Goal: Check status: Check status

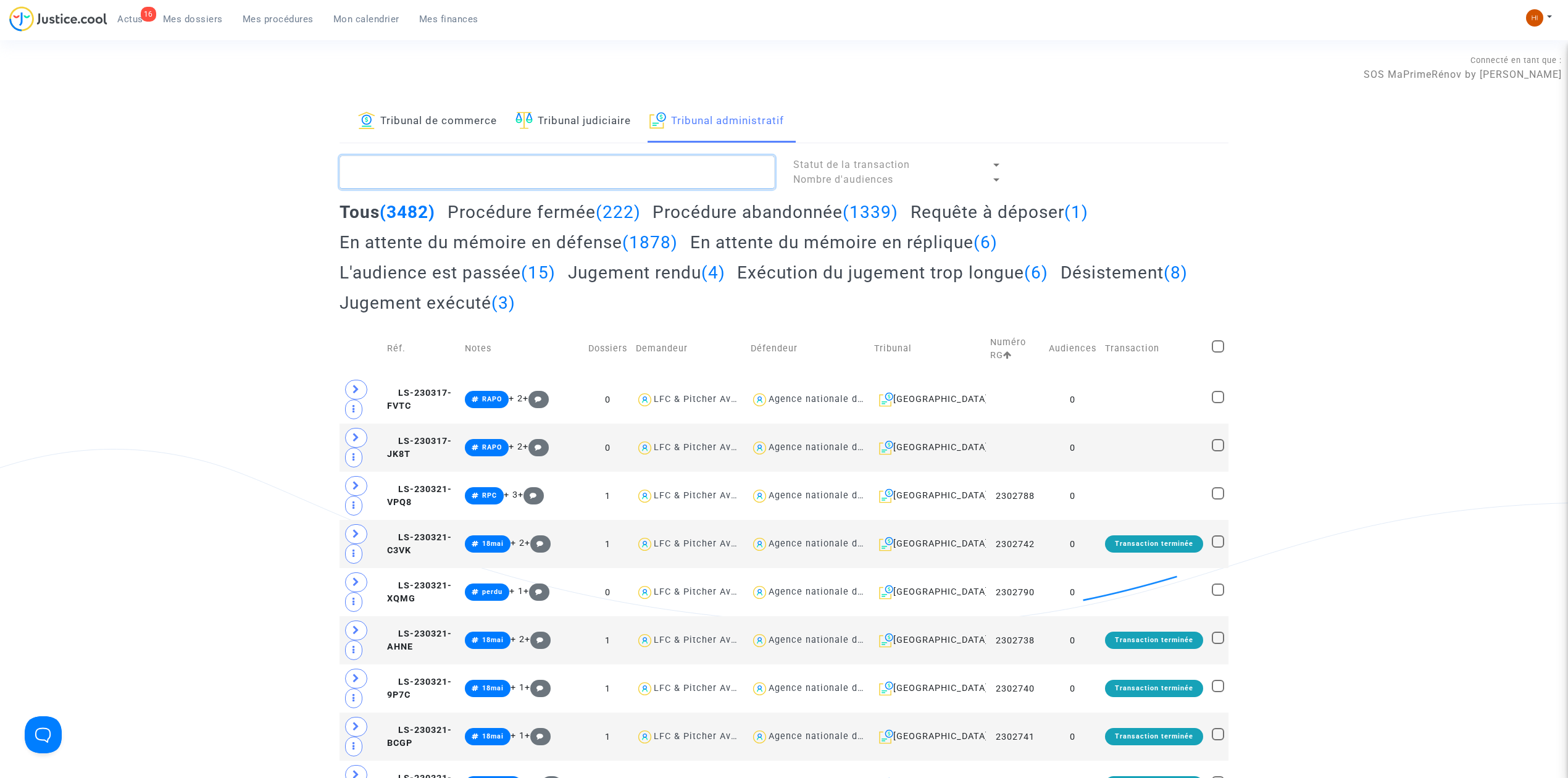
click at [382, 168] on textarea at bounding box center [557, 172] width 435 height 33
paste textarea "[PERSON_NAME]"
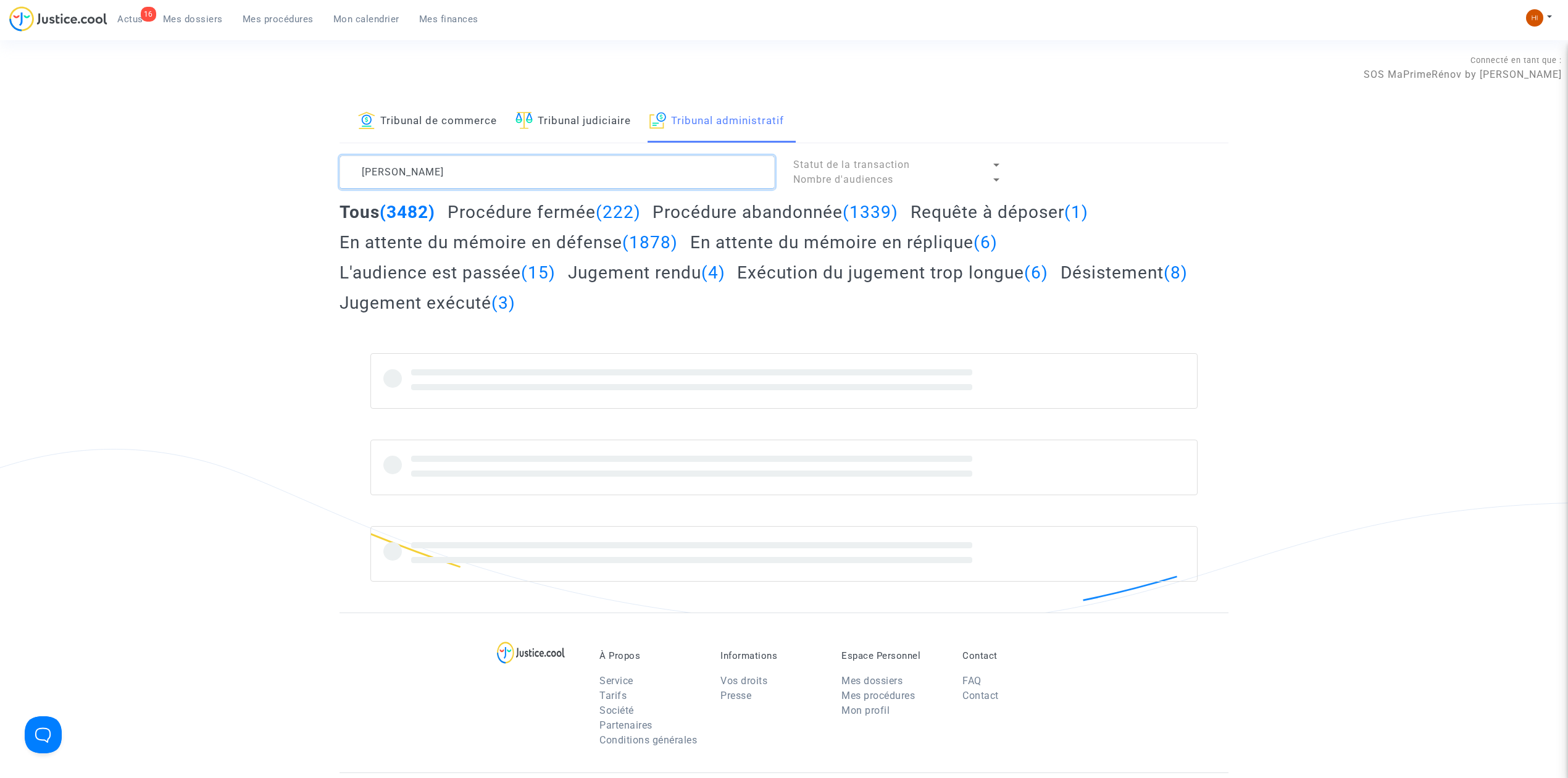
type textarea "[PERSON_NAME]"
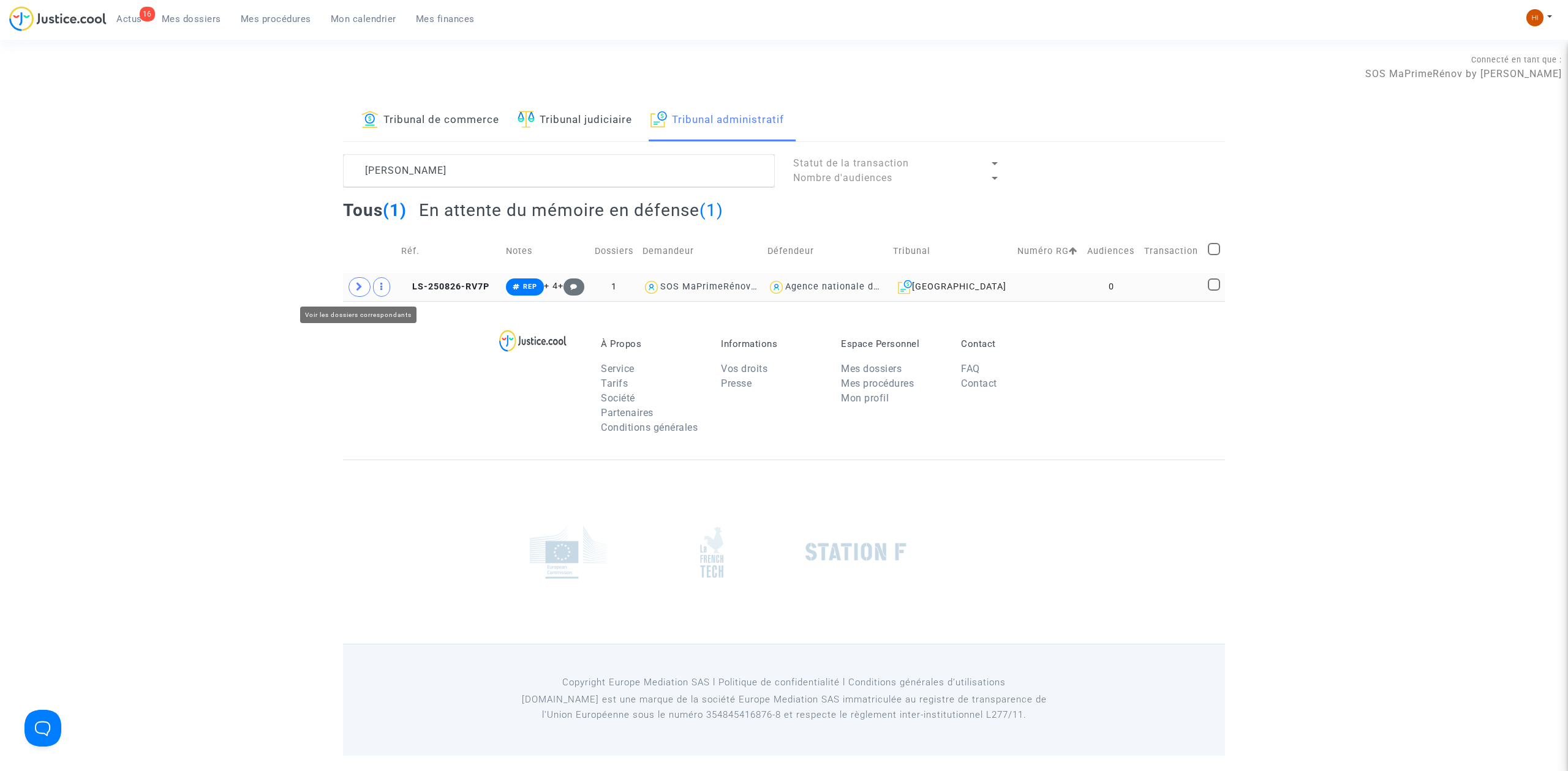
click at [361, 278] on span at bounding box center [359, 287] width 22 height 20
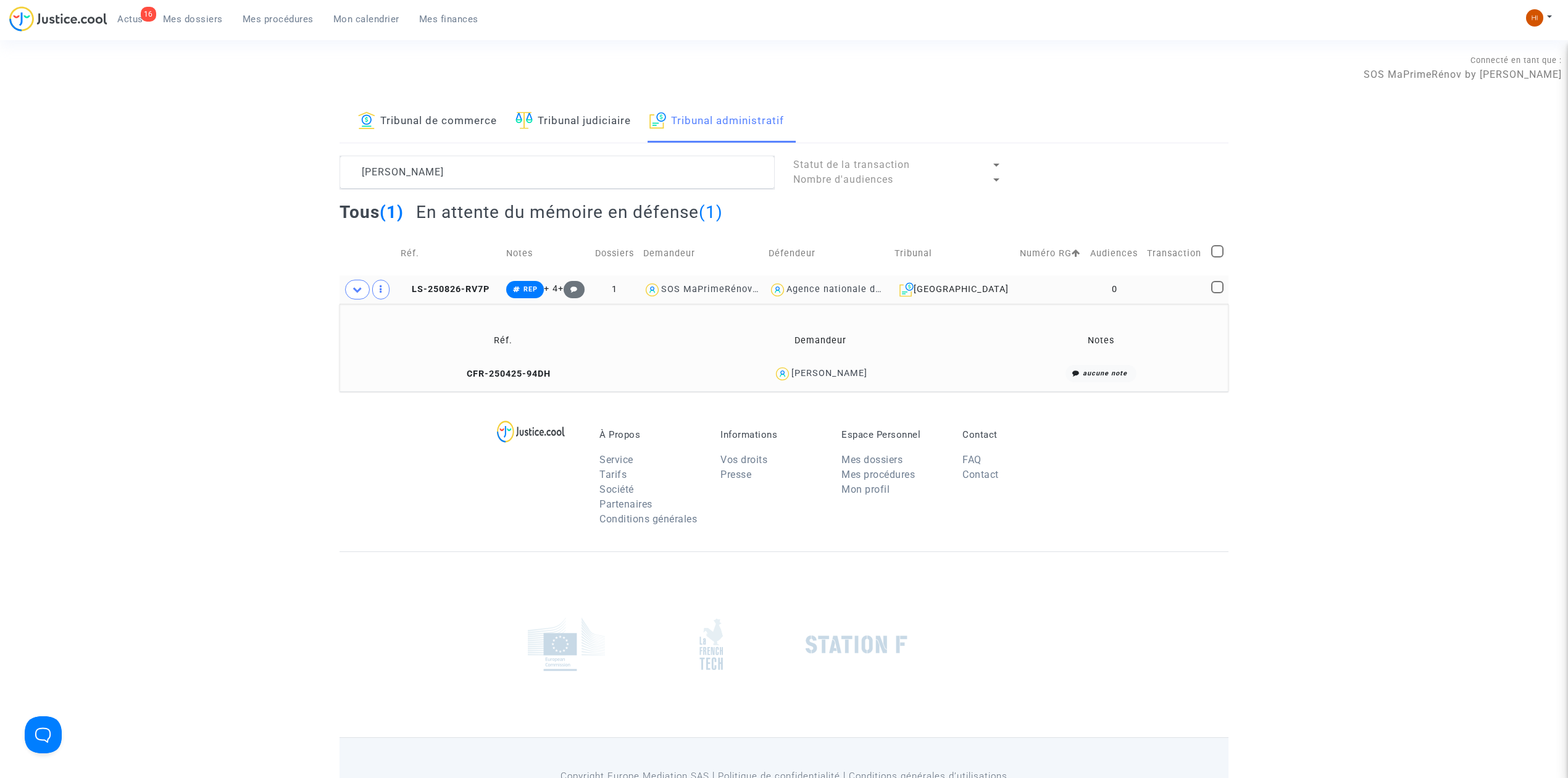
click at [1183, 285] on td at bounding box center [1175, 289] width 64 height 29
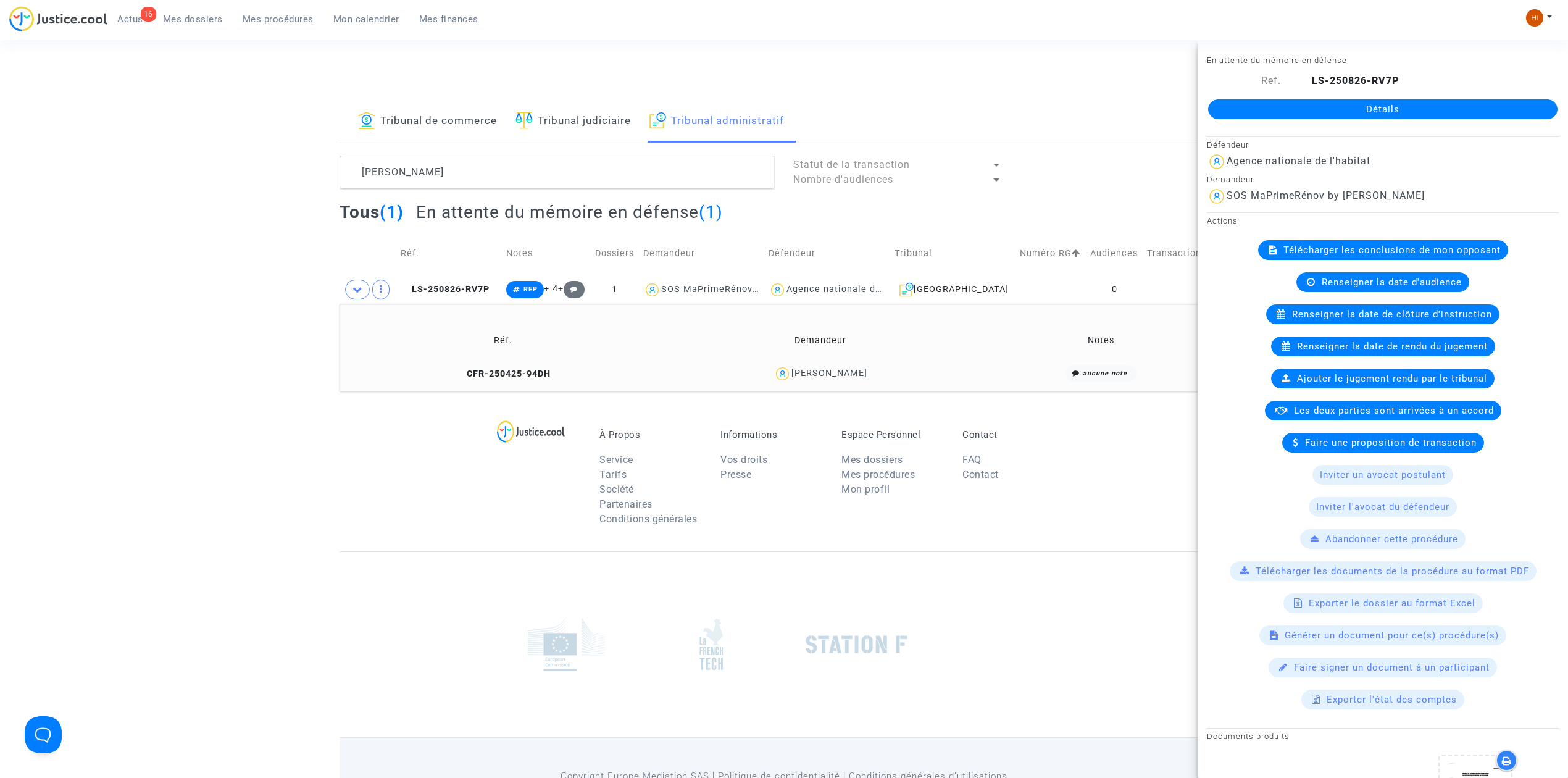
click at [1315, 100] on link "Détails" at bounding box center [1383, 110] width 350 height 20
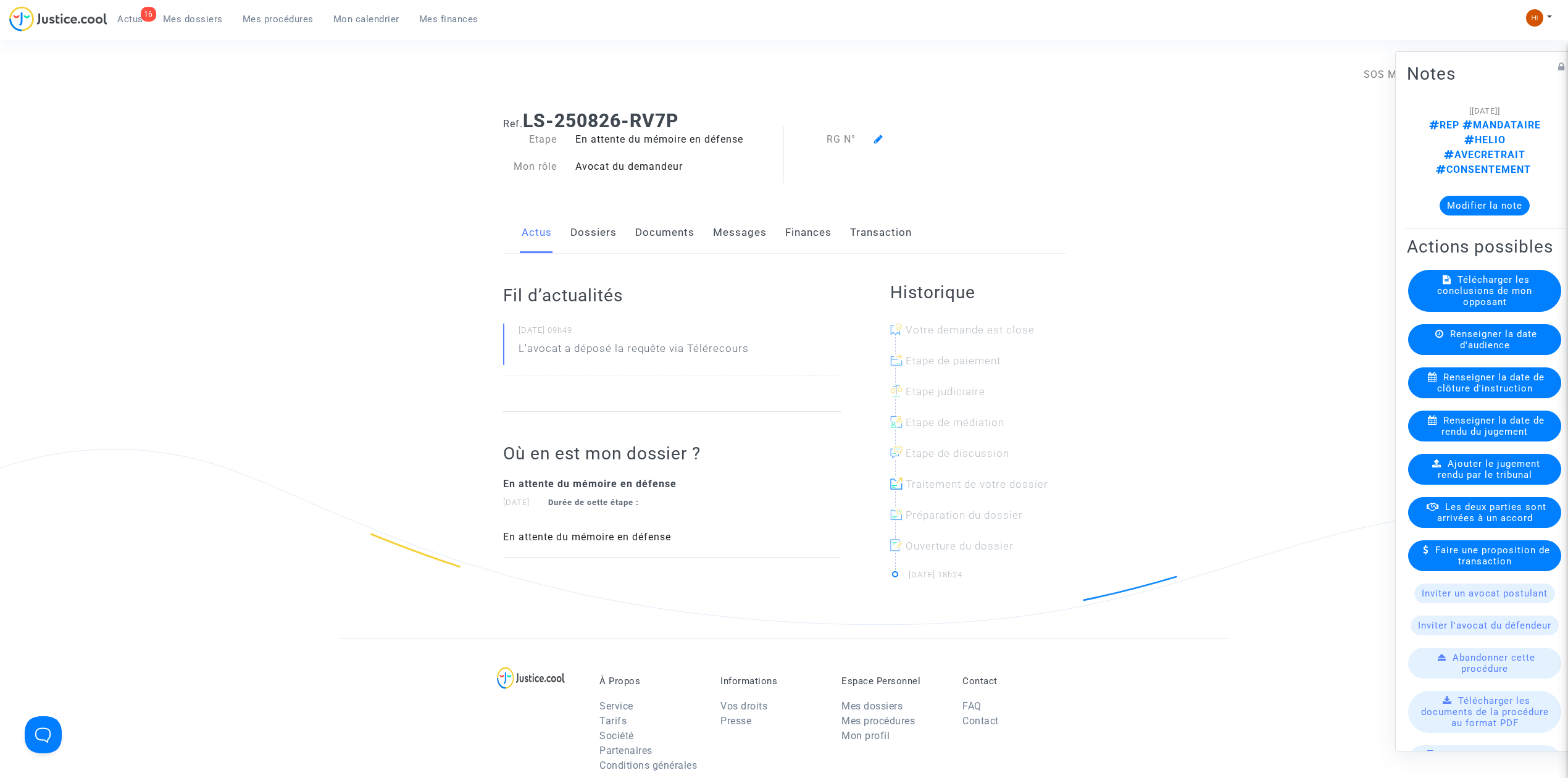
click at [880, 142] on icon at bounding box center [879, 139] width 9 height 10
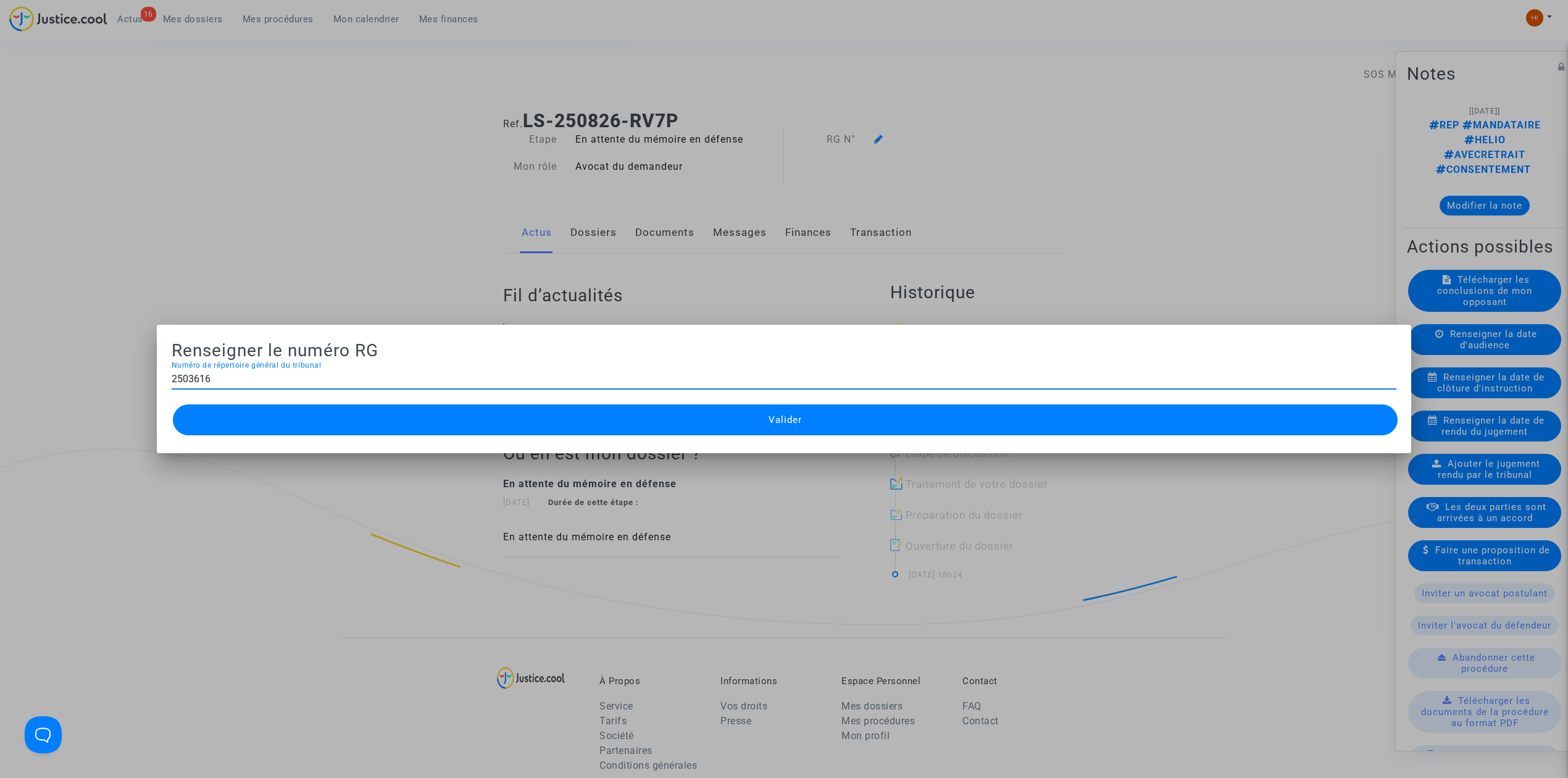
type input "2503616"
click at [774, 429] on button "Valider" at bounding box center [785, 420] width 1225 height 31
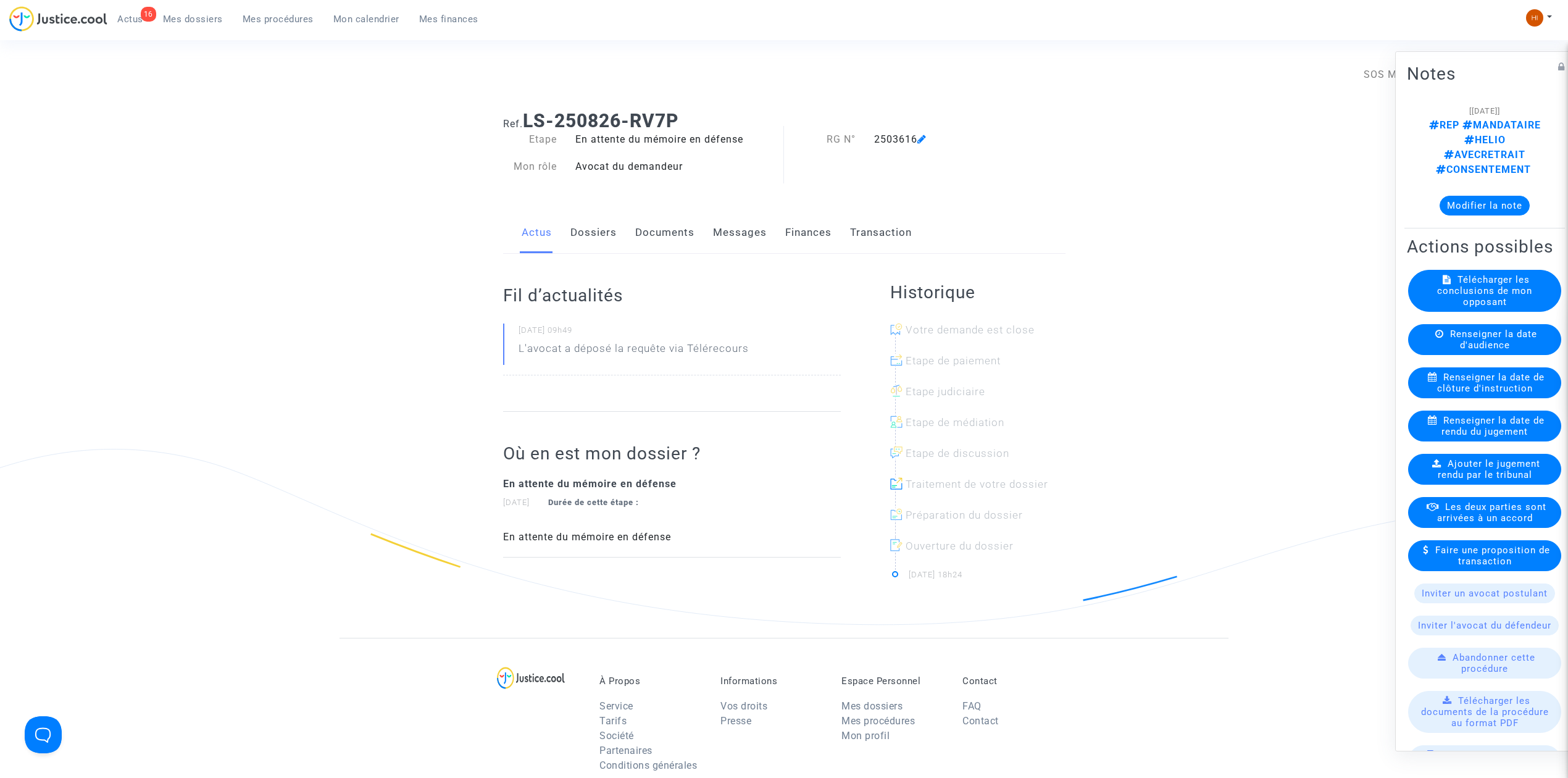
click at [287, 23] on span "Mes procédures" at bounding box center [278, 19] width 71 height 11
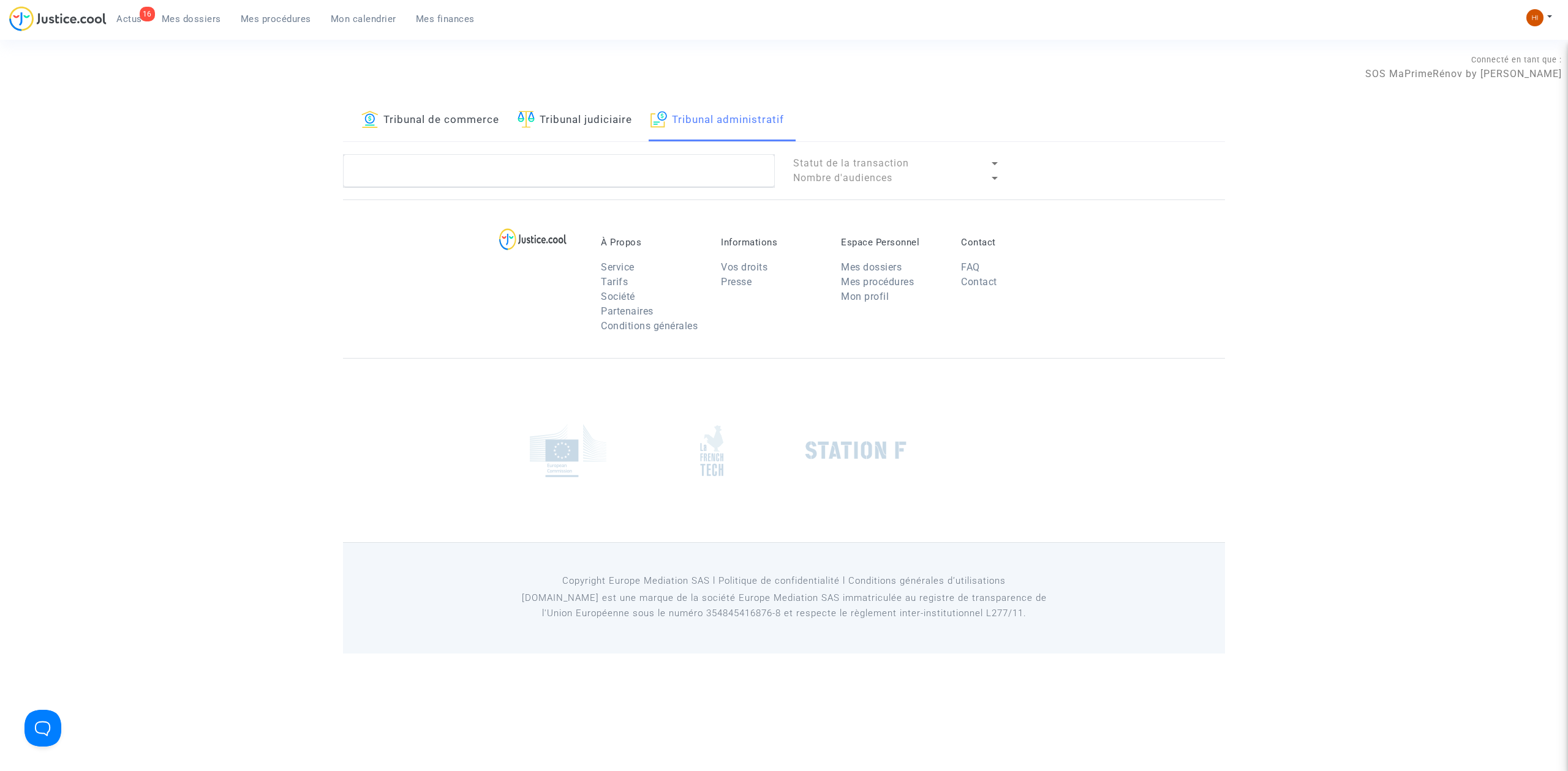
click at [672, 121] on link "Tribunal administratif" at bounding box center [717, 120] width 134 height 41
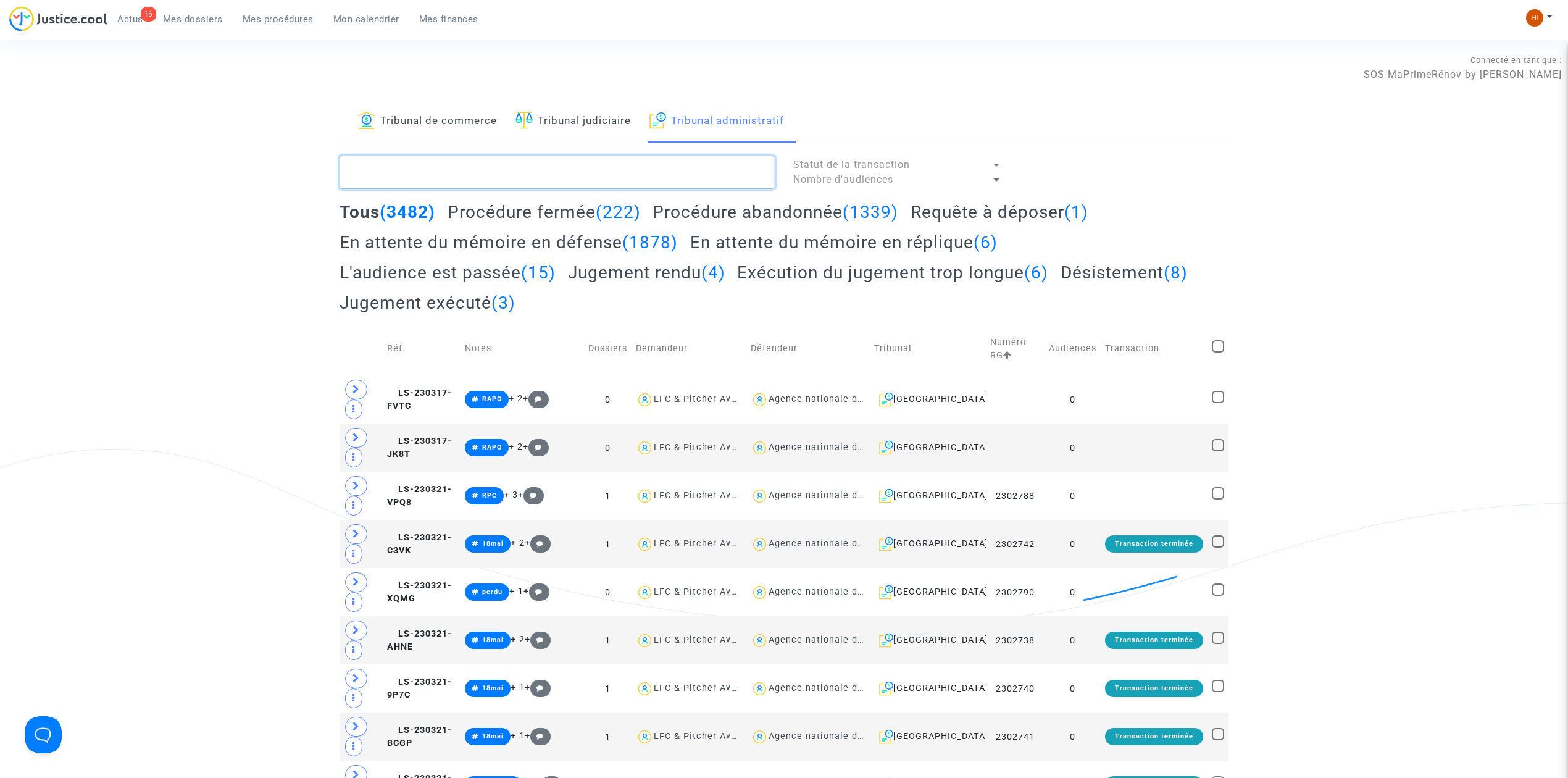
paste textarea "[PERSON_NAME]"
click at [648, 161] on textarea at bounding box center [557, 172] width 435 height 33
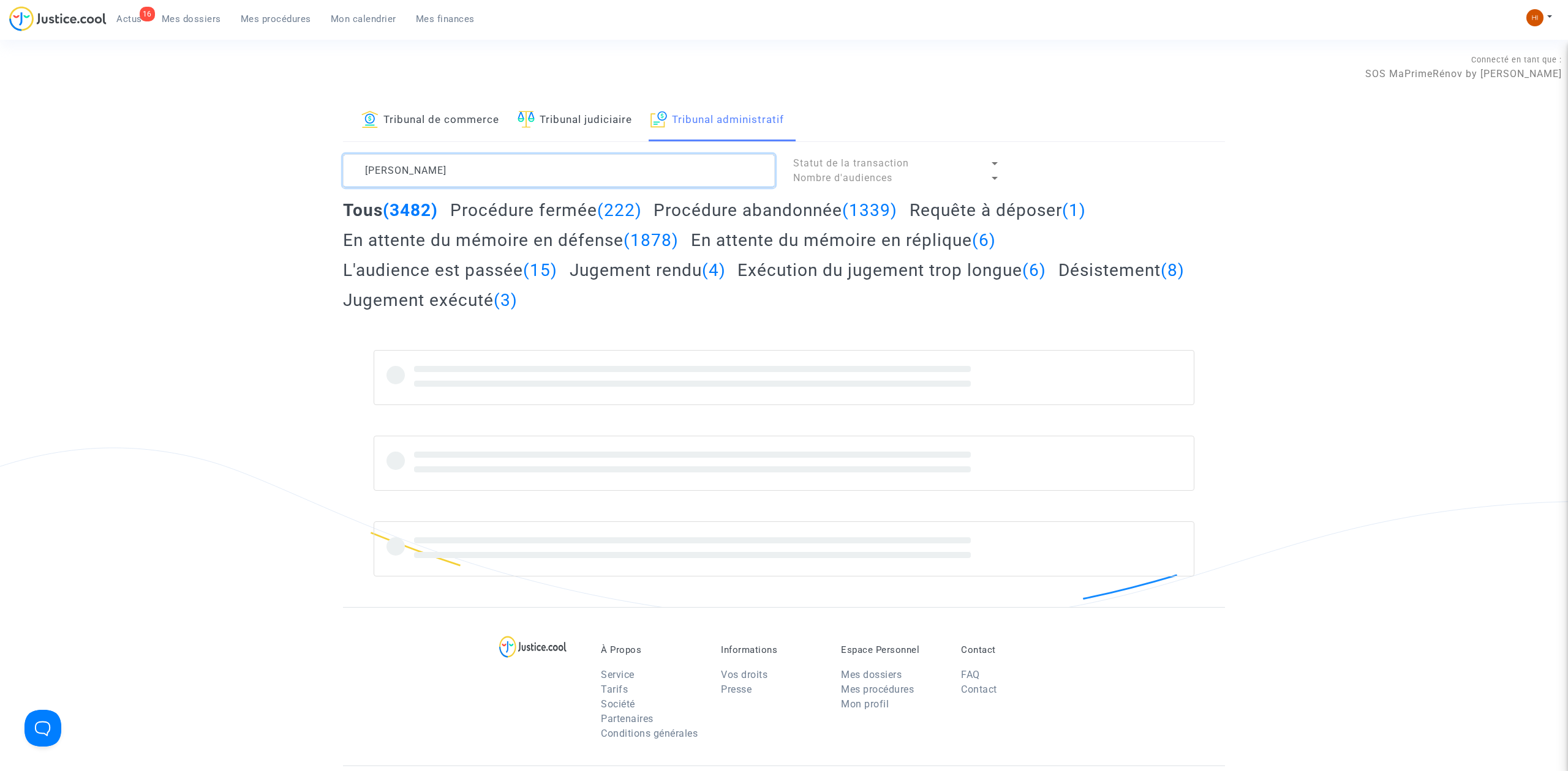
type textarea "[PERSON_NAME]"
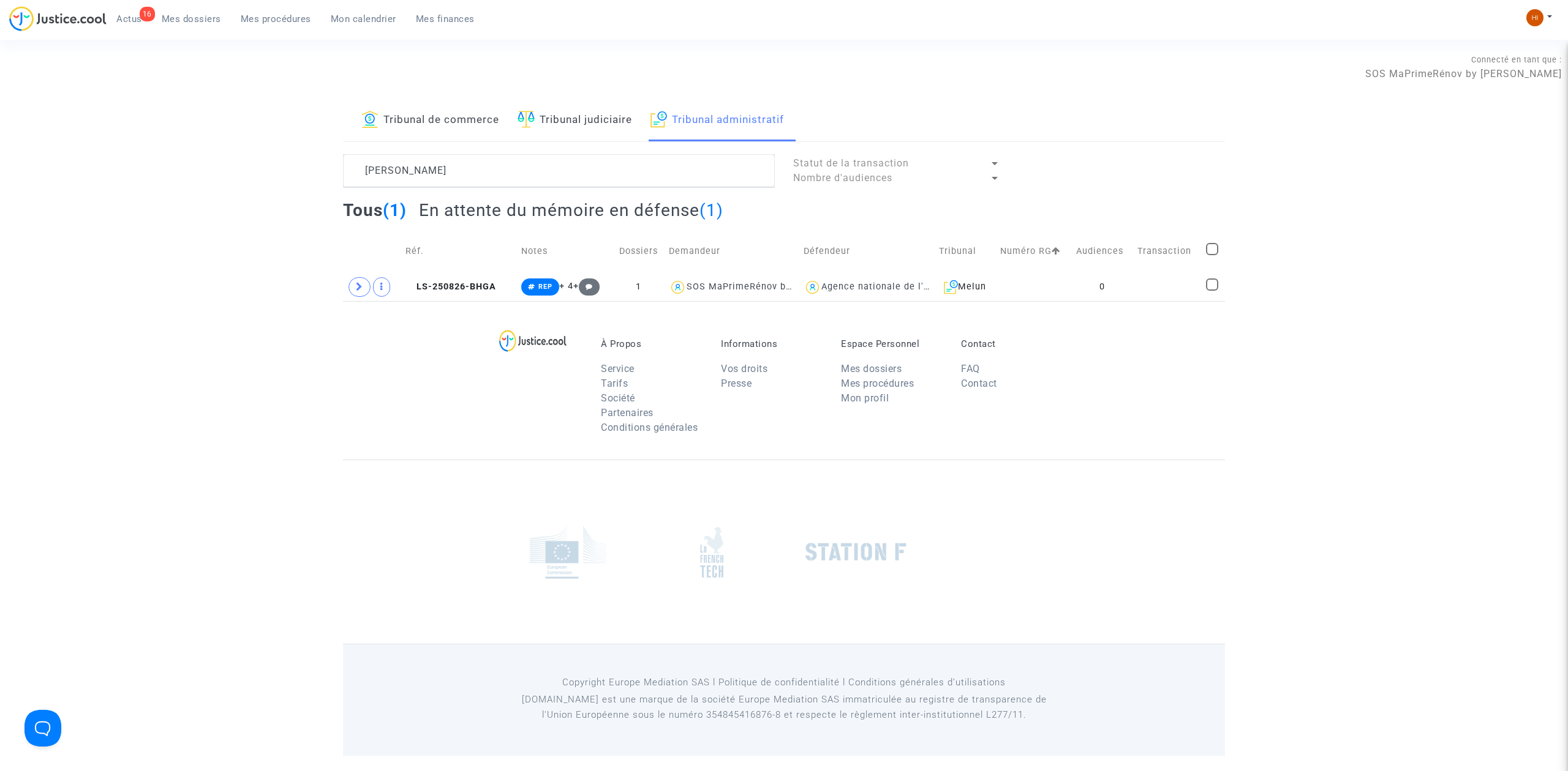
drag, startPoint x: 1163, startPoint y: 284, endPoint x: 1218, endPoint y: 253, distance: 63.1
click at [1162, 283] on td at bounding box center [1167, 287] width 68 height 28
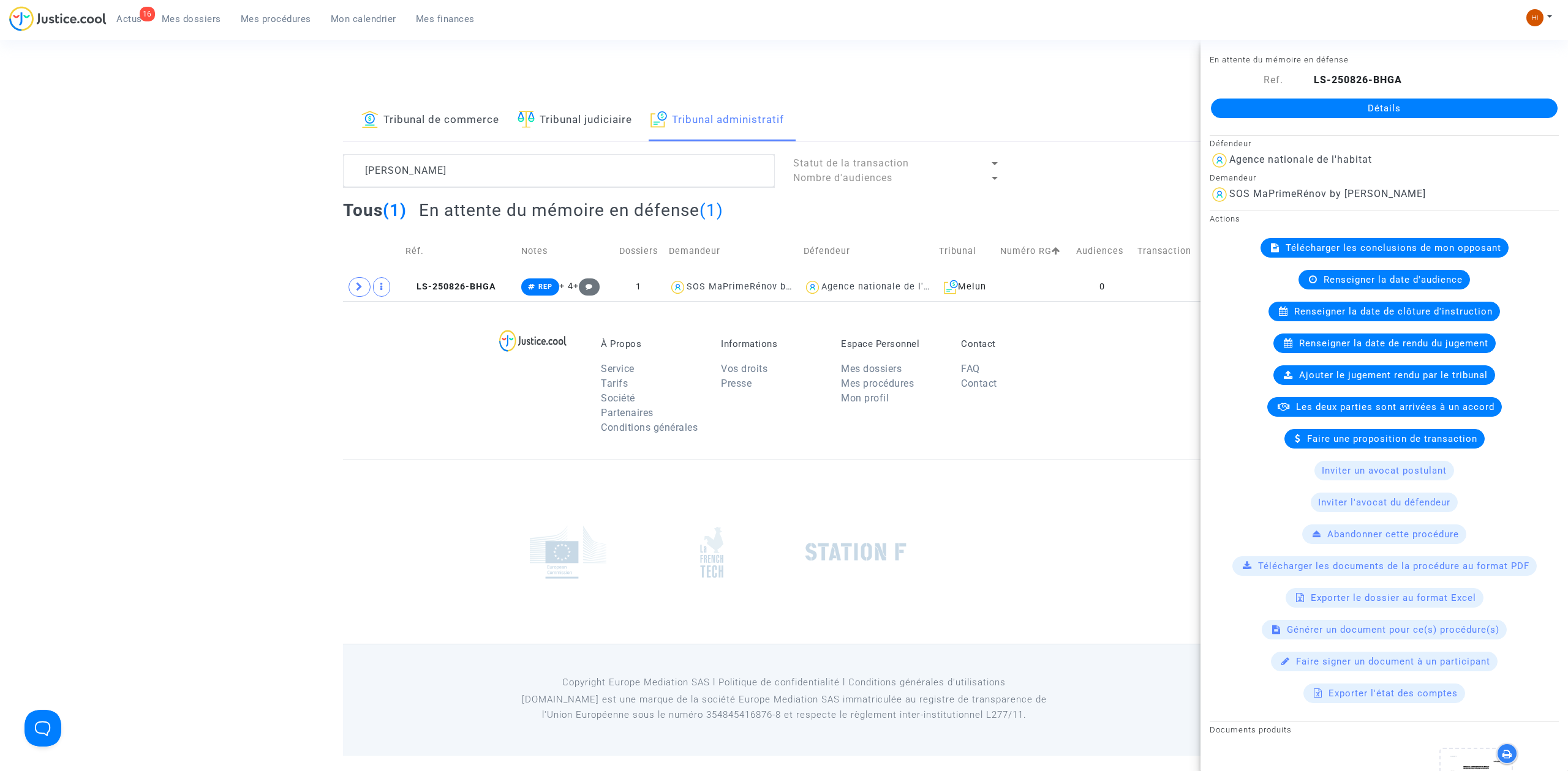
click at [1450, 104] on link "Détails" at bounding box center [1384, 109] width 347 height 20
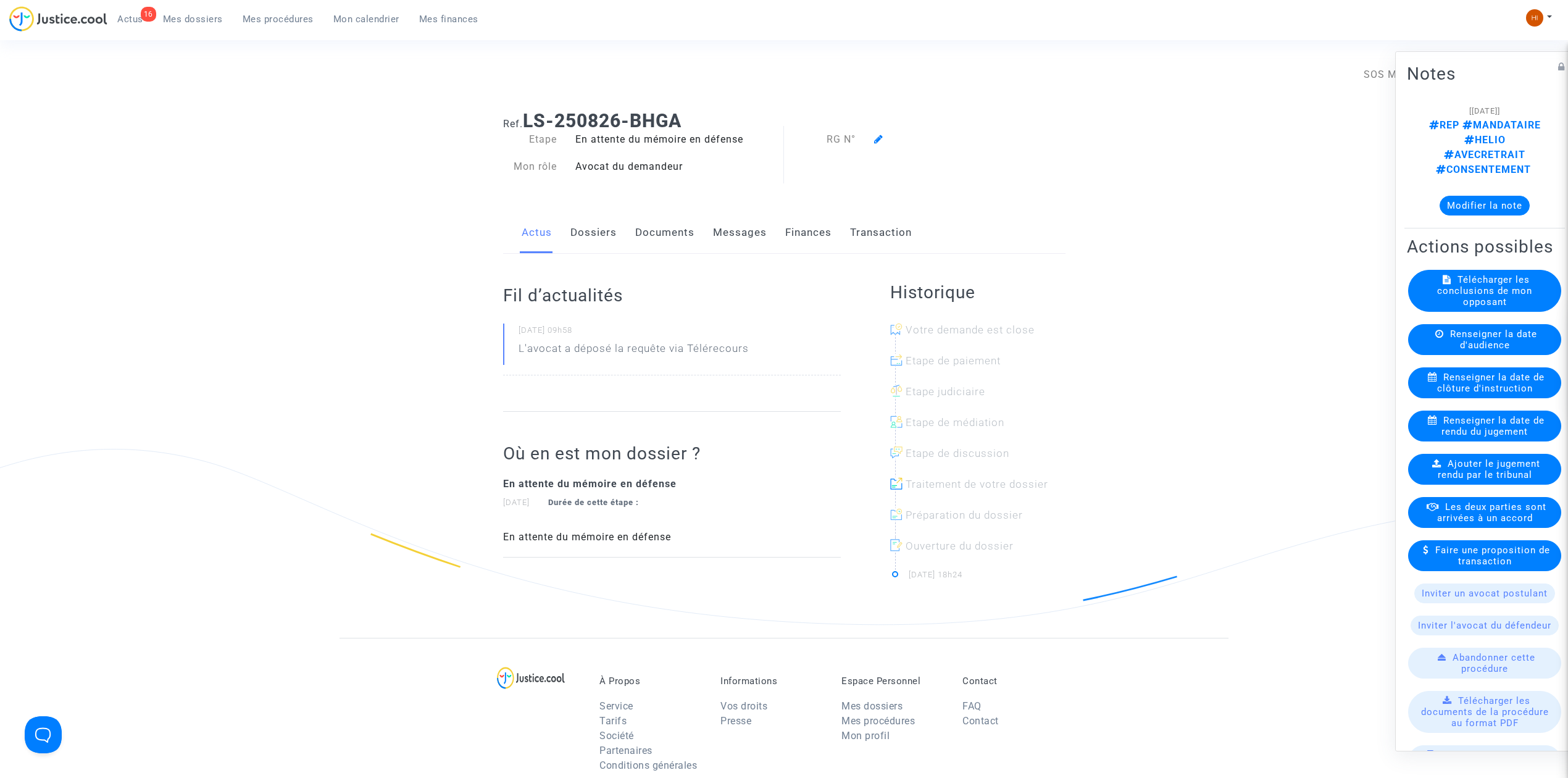
click at [877, 142] on icon at bounding box center [879, 139] width 9 height 10
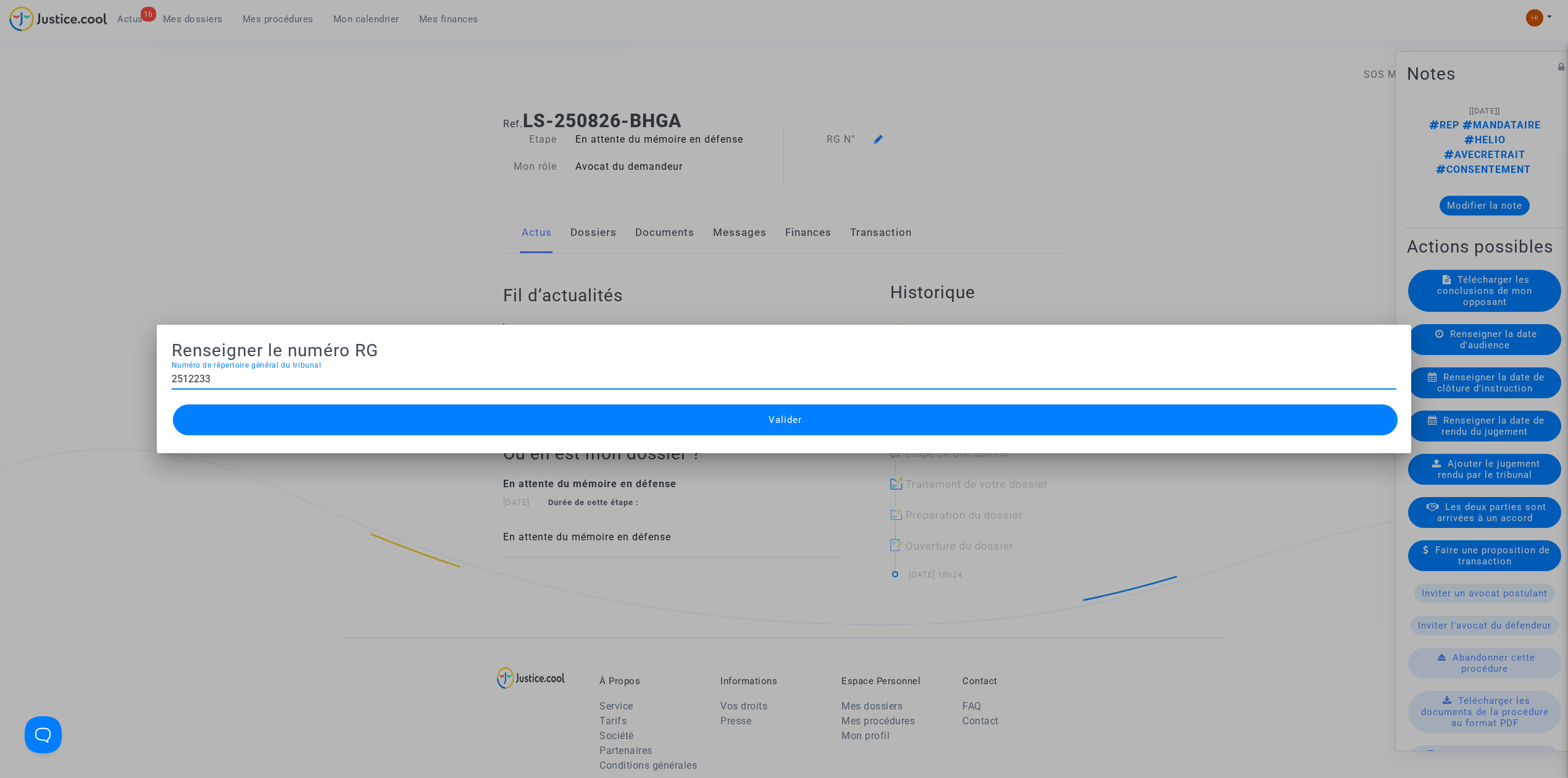
type input "2512233"
click at [640, 449] on mat-dialog-container "Renseigner le numéro RG 2512233 Numéro de répertoire général du tribunal Valider" at bounding box center [784, 388] width 1254 height 128
click at [642, 423] on button "Valider" at bounding box center [785, 420] width 1225 height 31
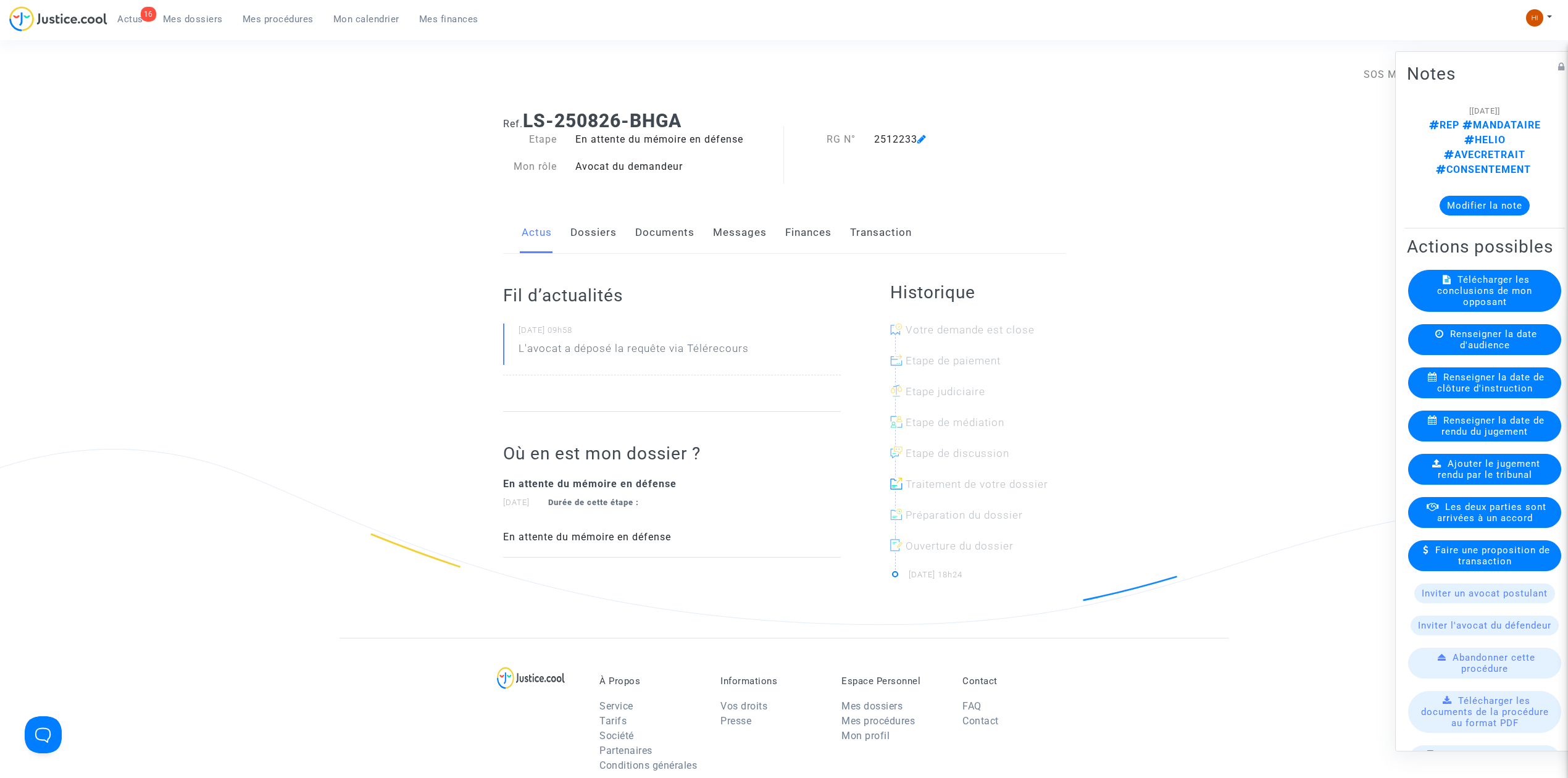
click at [593, 250] on link "Dossiers" at bounding box center [594, 232] width 46 height 40
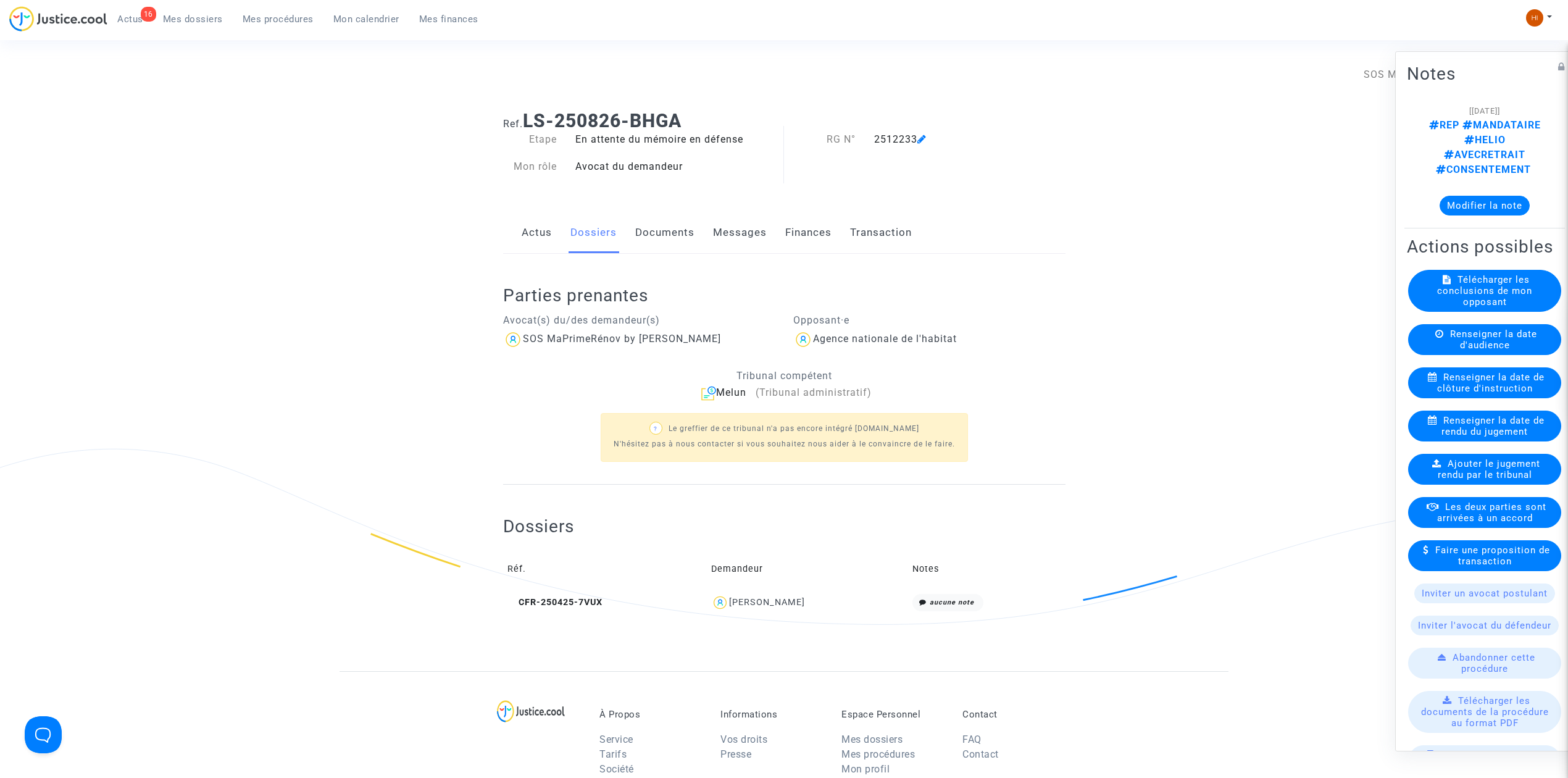
drag, startPoint x: 289, startPoint y: 16, endPoint x: 440, endPoint y: 39, distance: 152.7
click at [289, 16] on span "Mes procédures" at bounding box center [278, 19] width 71 height 11
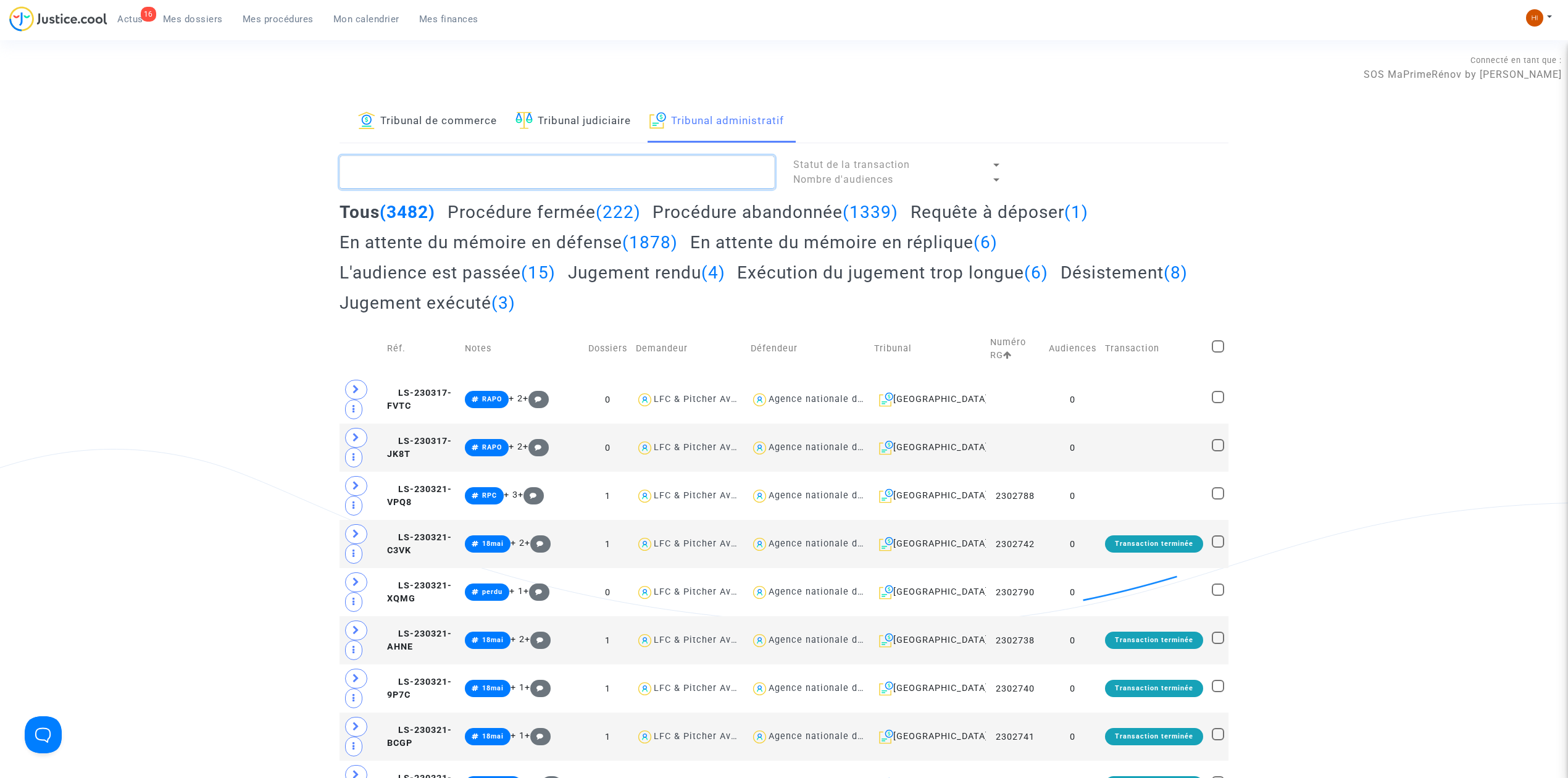
click at [595, 163] on textarea at bounding box center [557, 172] width 435 height 33
paste textarea "[PERSON_NAME]"
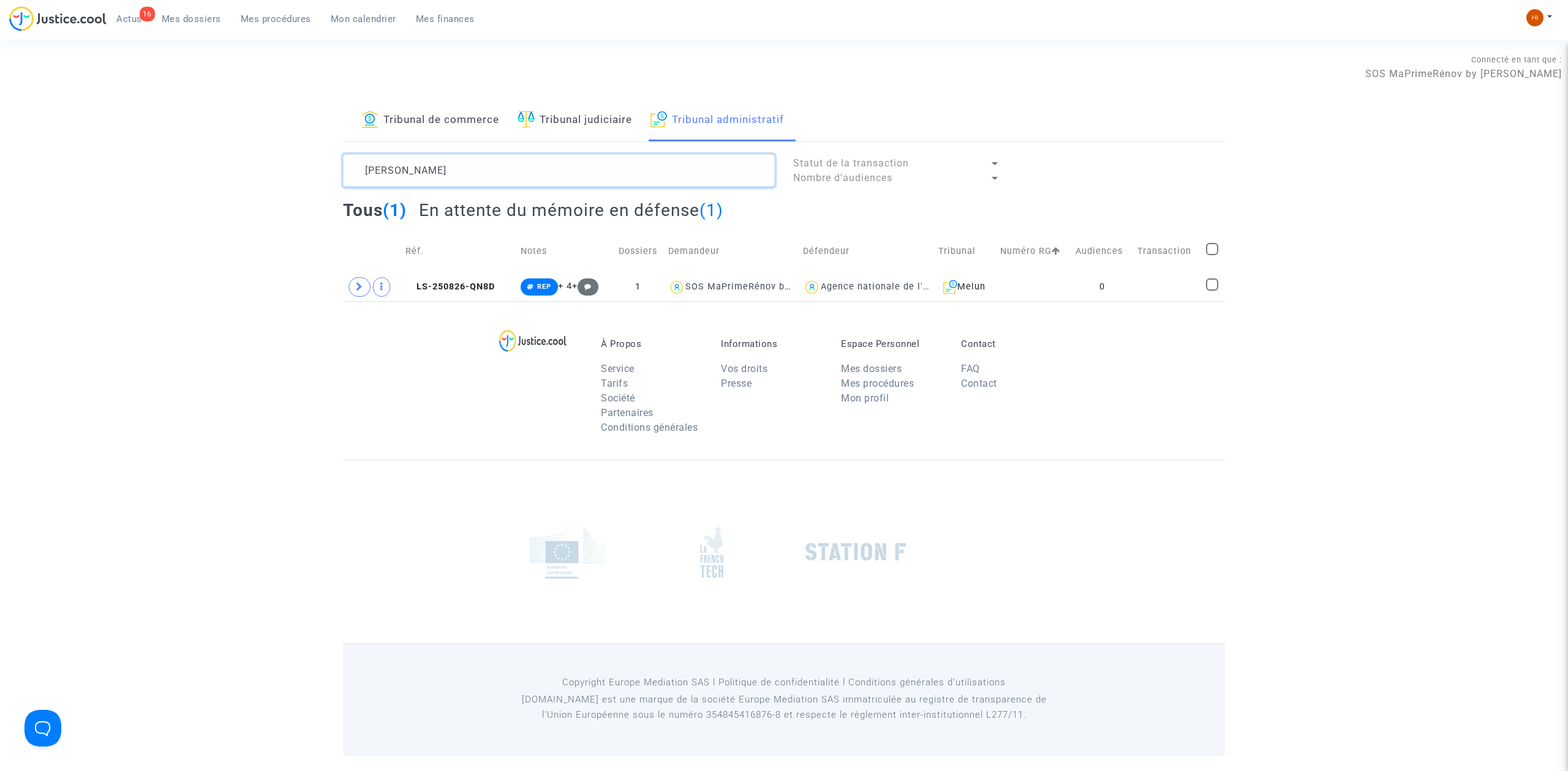
type textarea "[PERSON_NAME]"
click at [1051, 287] on td at bounding box center [1033, 287] width 76 height 28
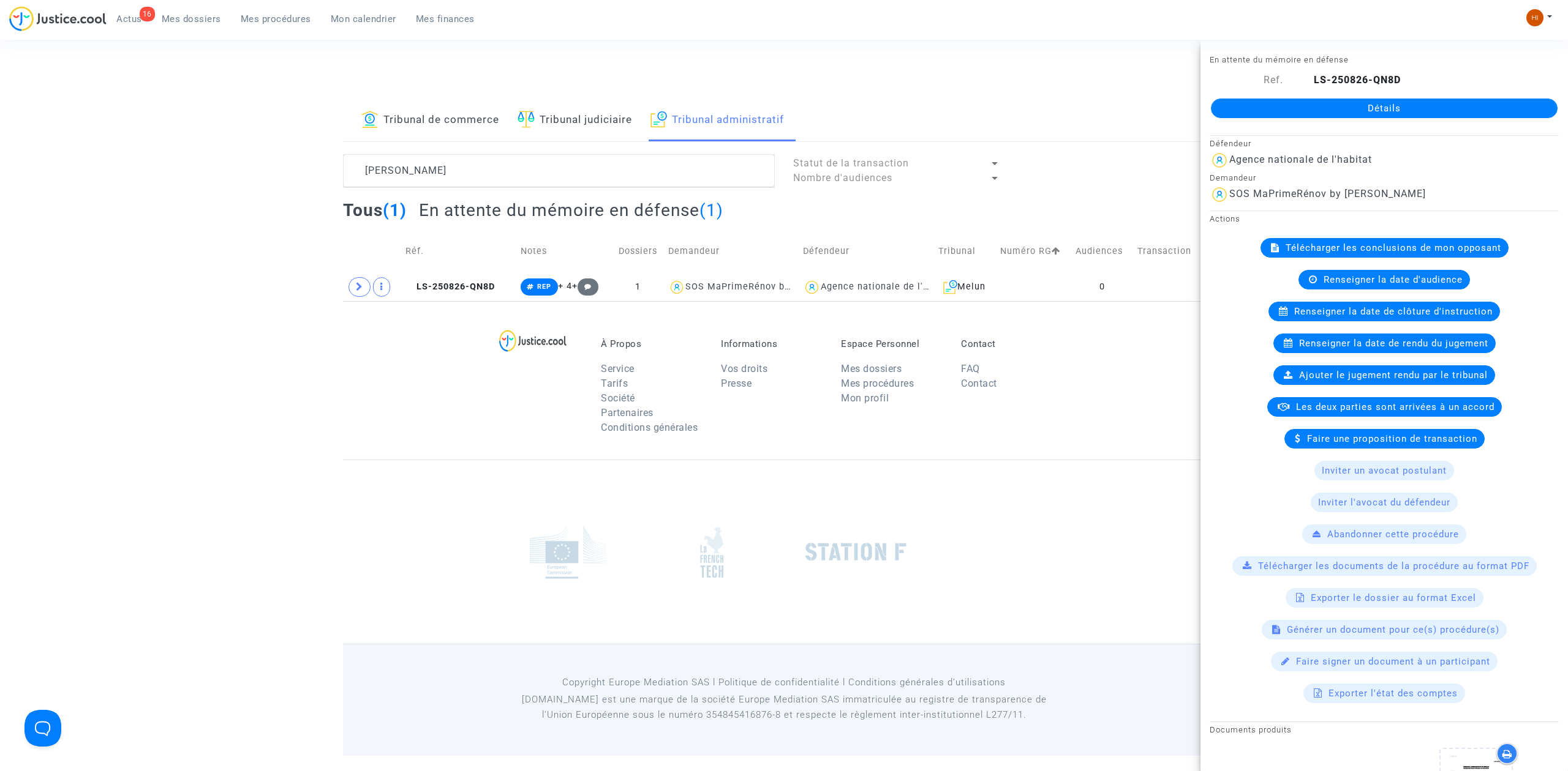
click at [1314, 112] on link "Détails" at bounding box center [1384, 109] width 347 height 20
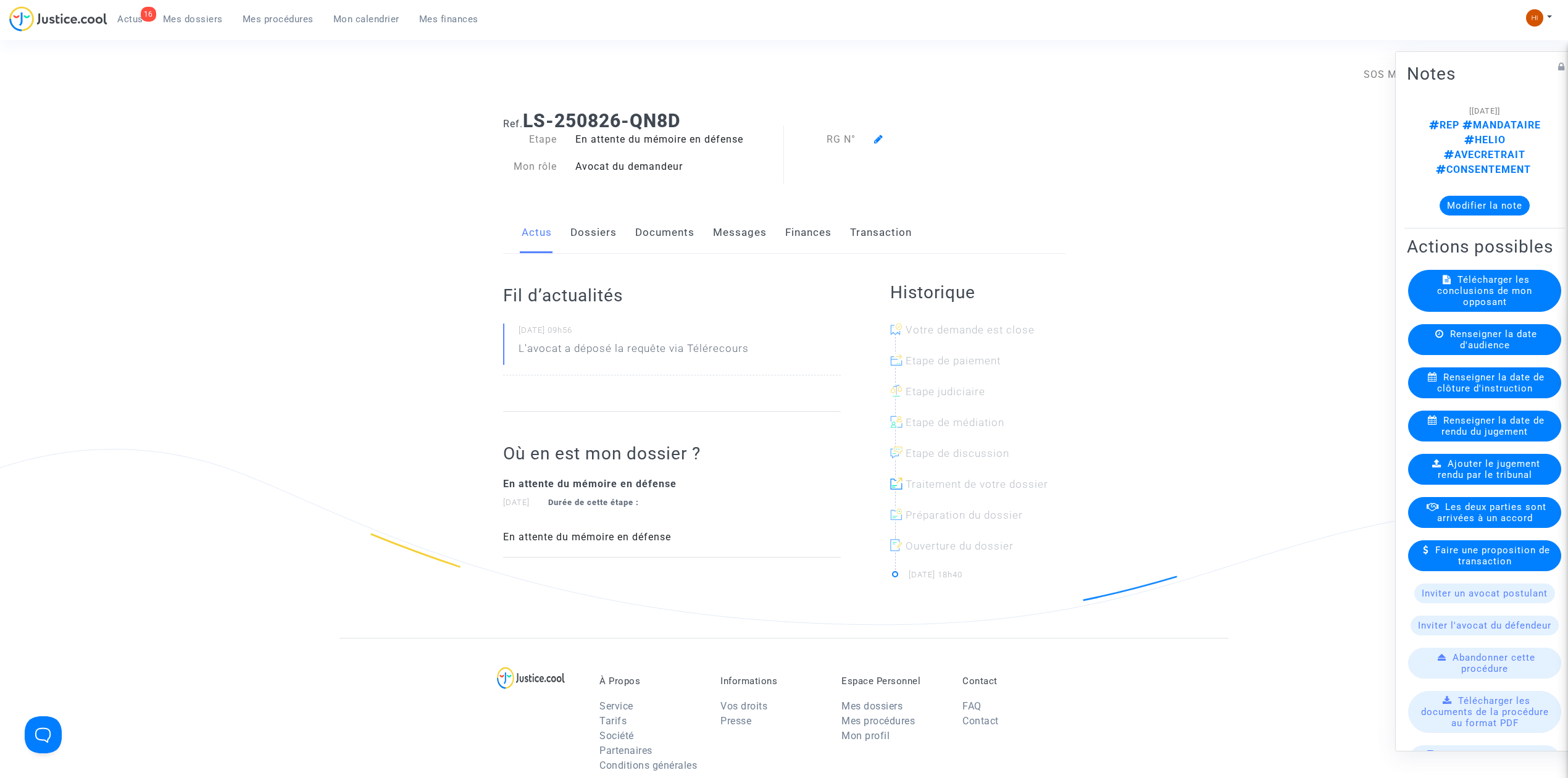
click at [877, 139] on icon at bounding box center [879, 139] width 9 height 10
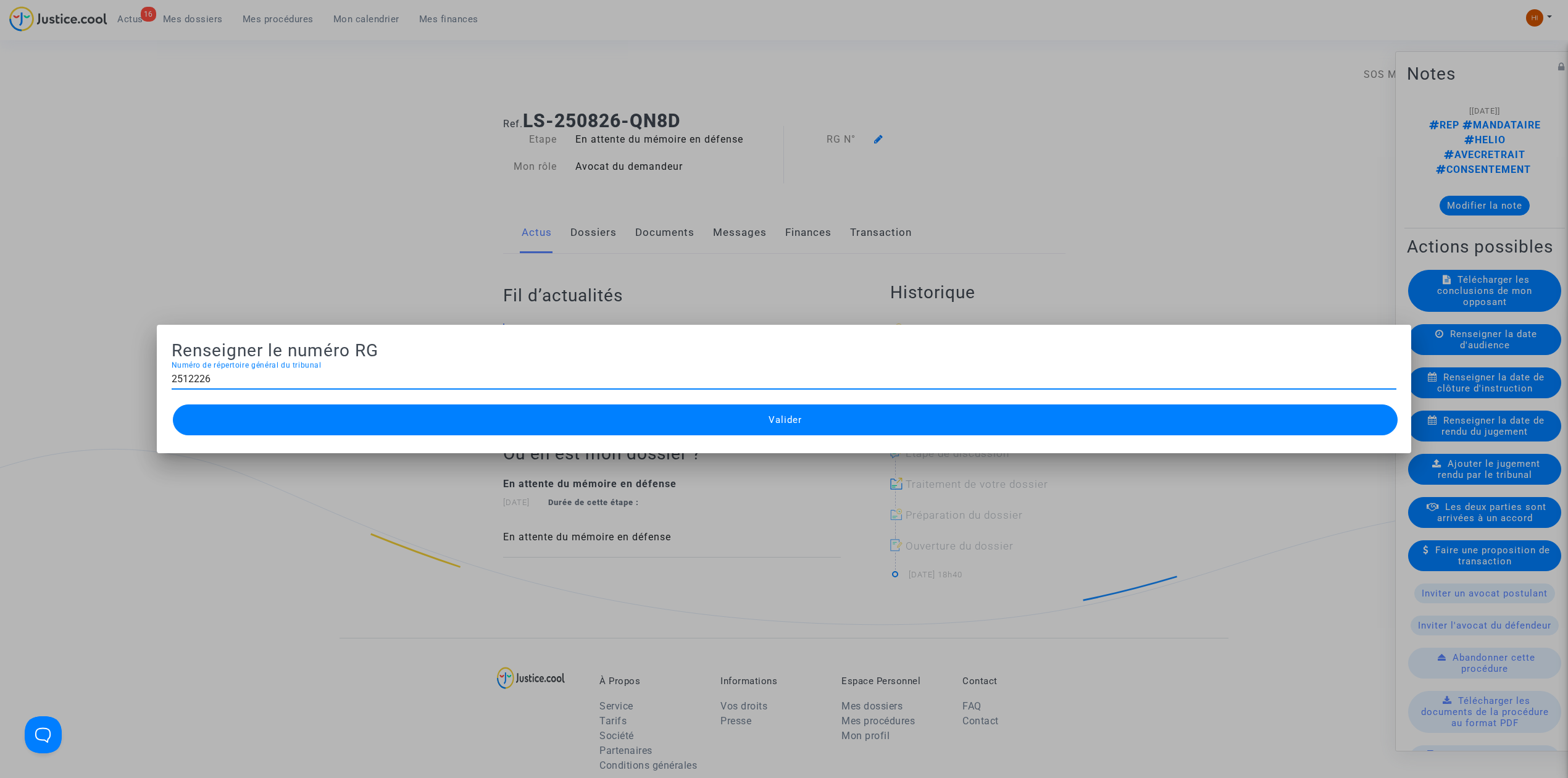
type input "2512226"
click at [811, 426] on button "Valider" at bounding box center [785, 420] width 1225 height 31
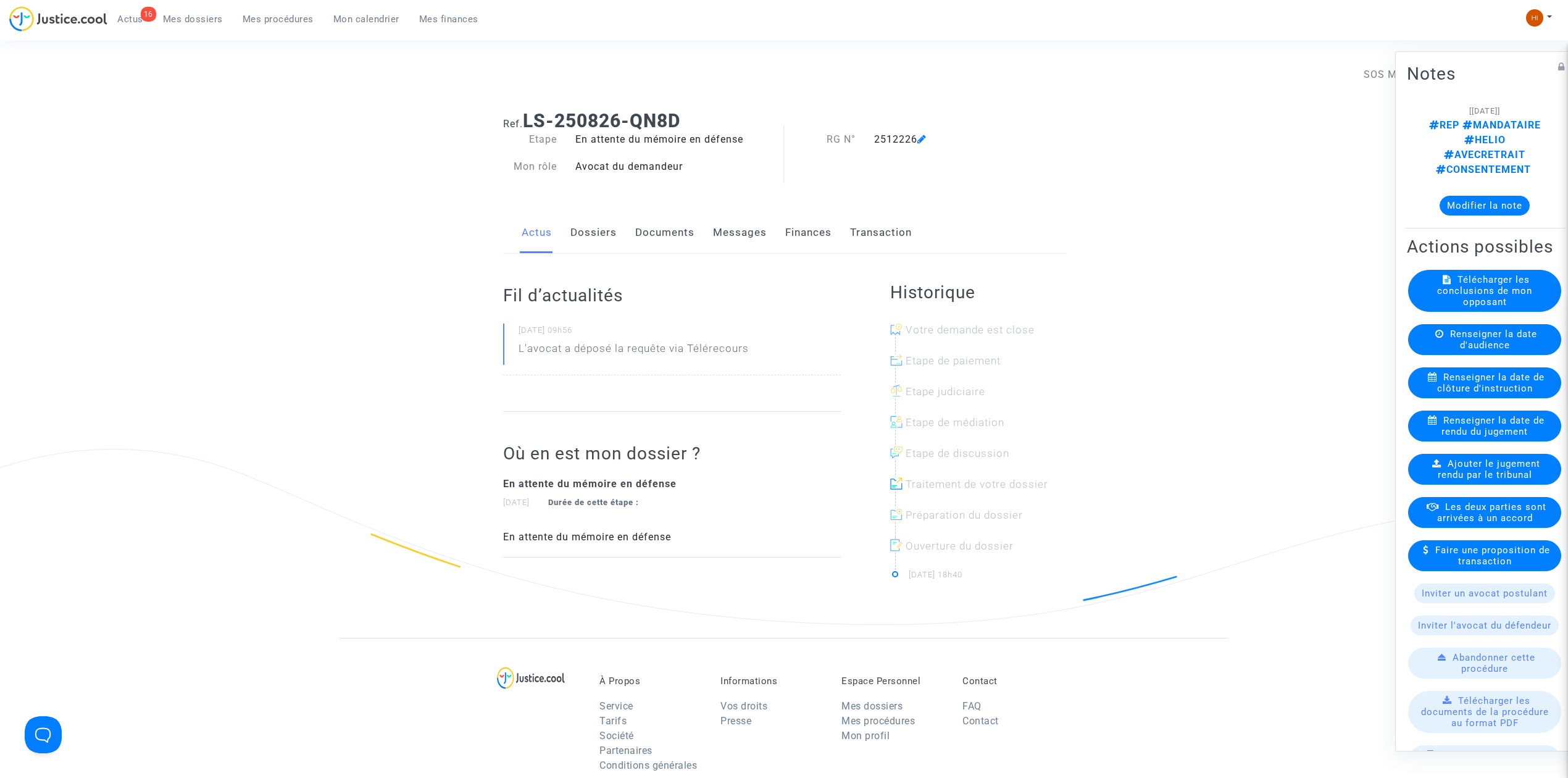
click at [297, 17] on span "Mes procédures" at bounding box center [278, 19] width 71 height 11
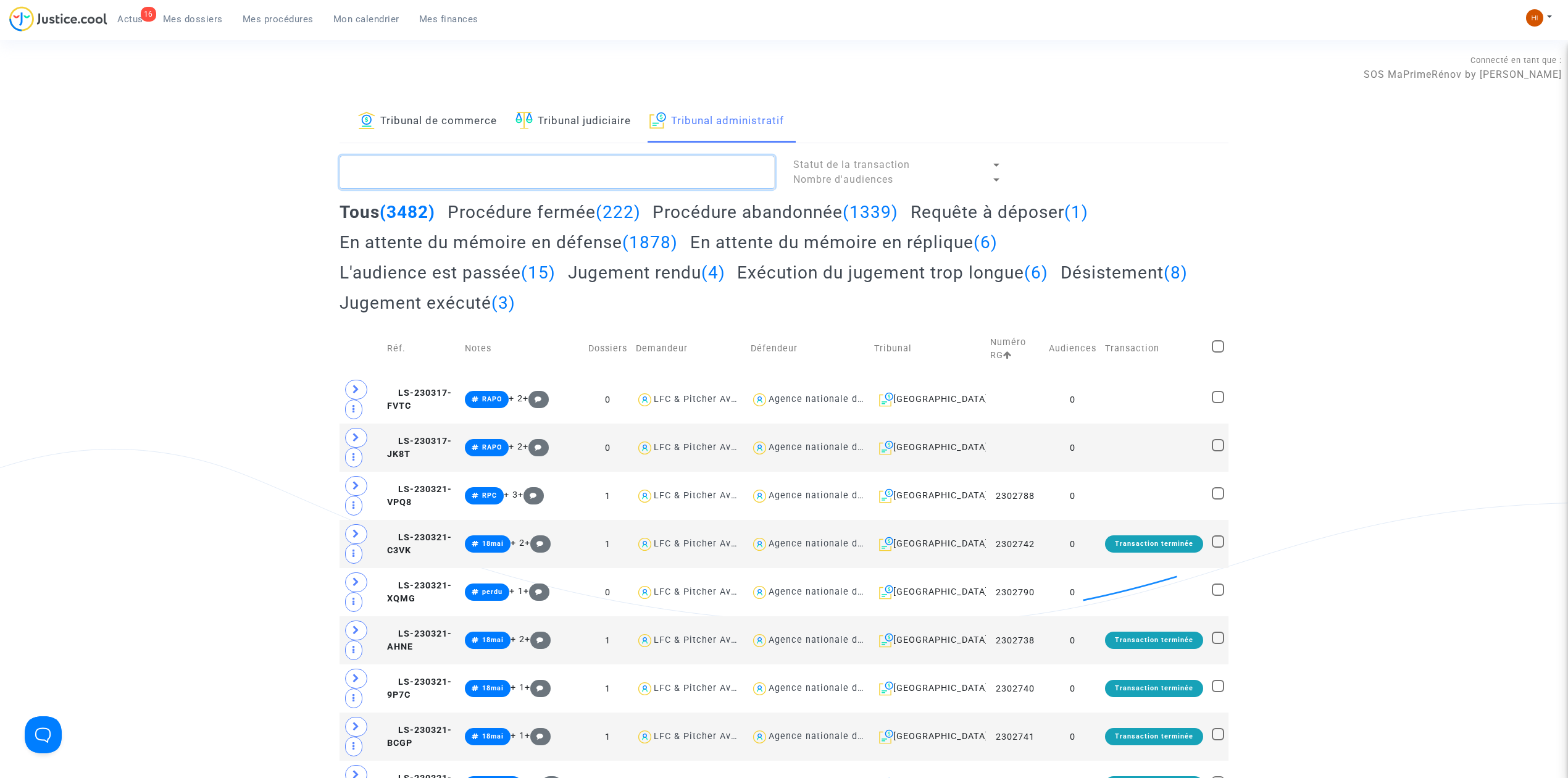
click at [571, 179] on textarea at bounding box center [557, 172] width 435 height 33
paste textarea "EL HARRACHI NAZIHA"
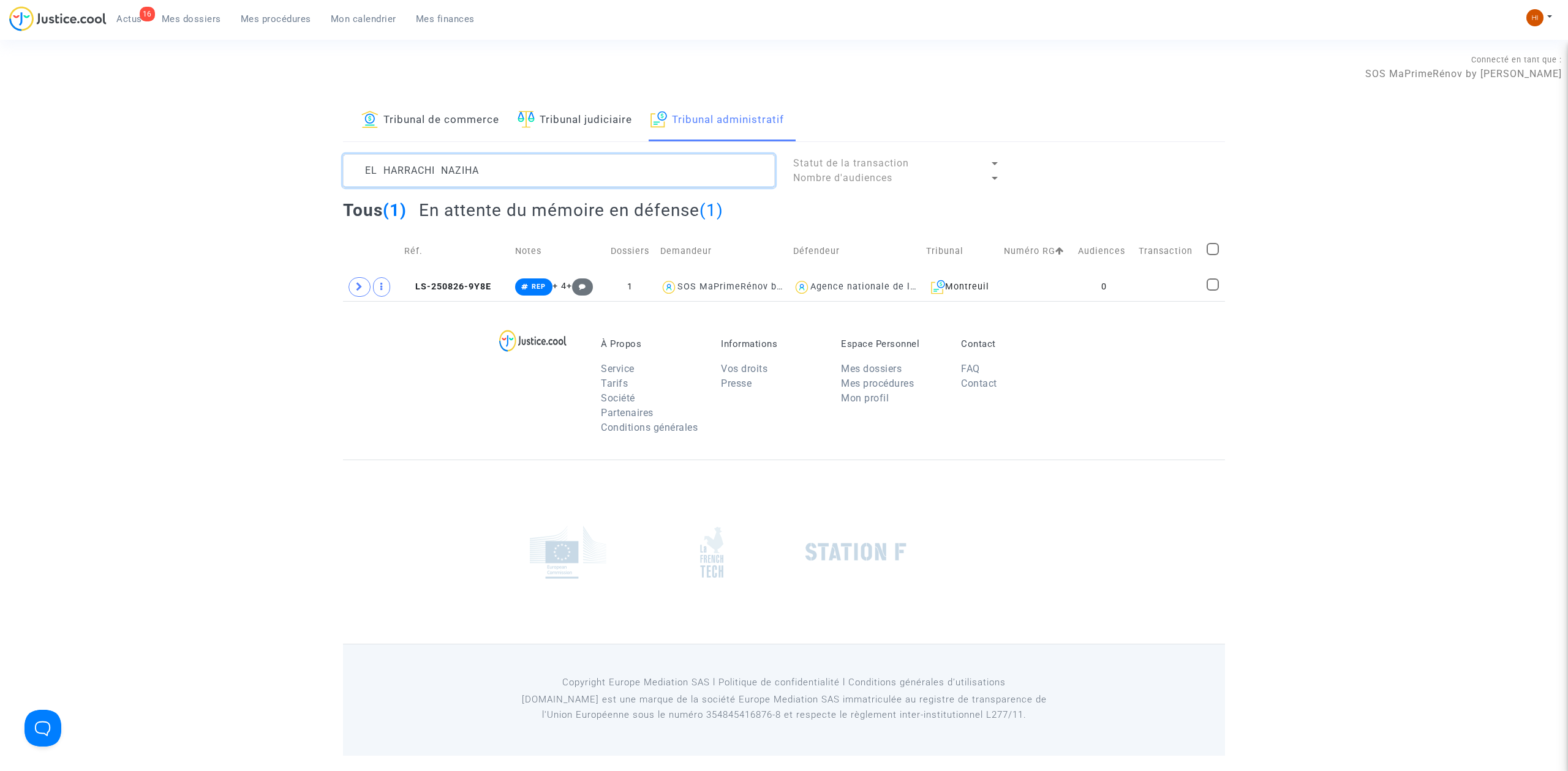
type textarea "EL HARRACHI NAZIHA"
click at [1064, 291] on td at bounding box center [1036, 287] width 74 height 28
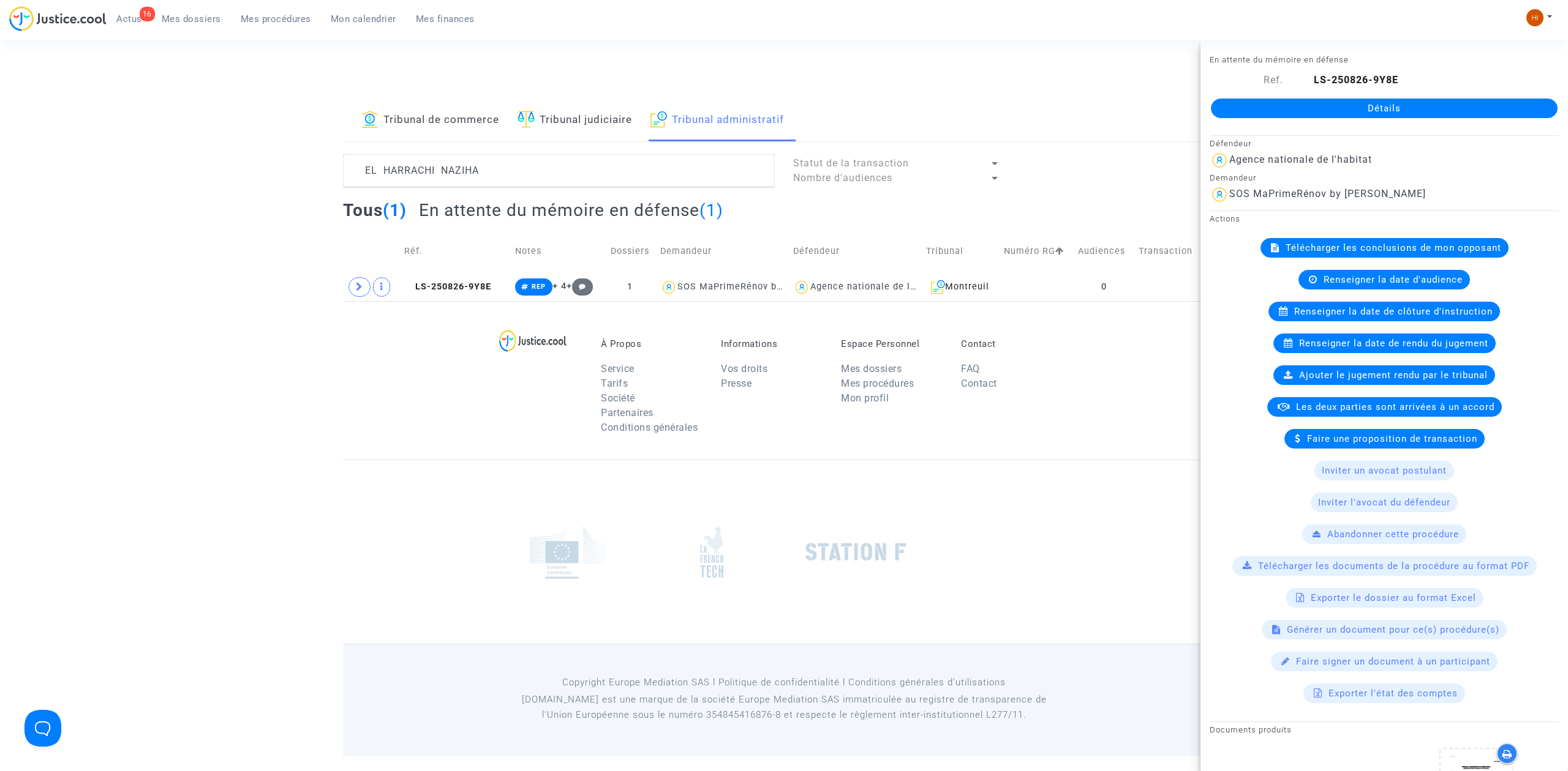
click at [1414, 109] on link "Détails" at bounding box center [1384, 109] width 347 height 20
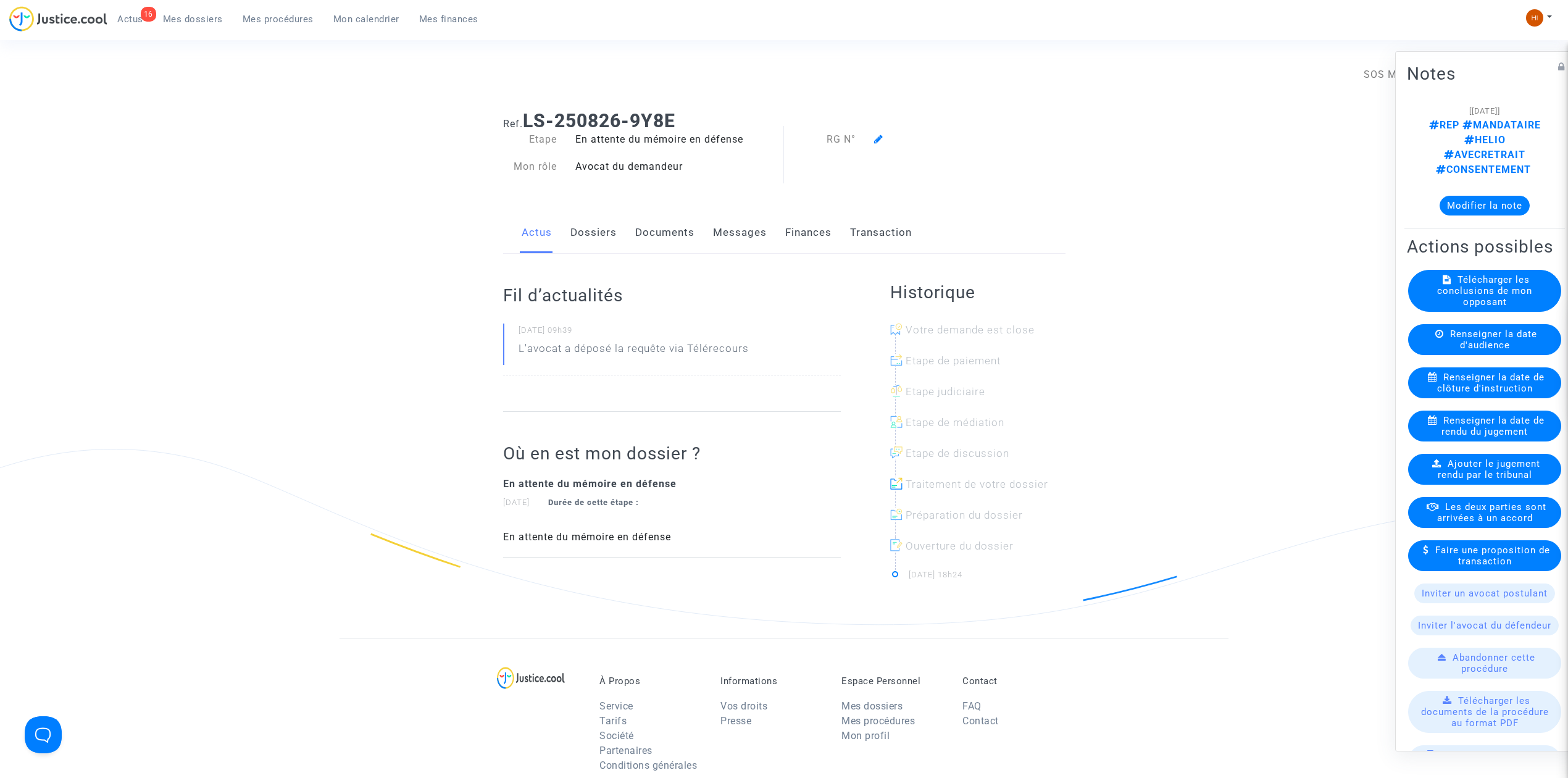
click at [879, 137] on icon at bounding box center [879, 139] width 9 height 10
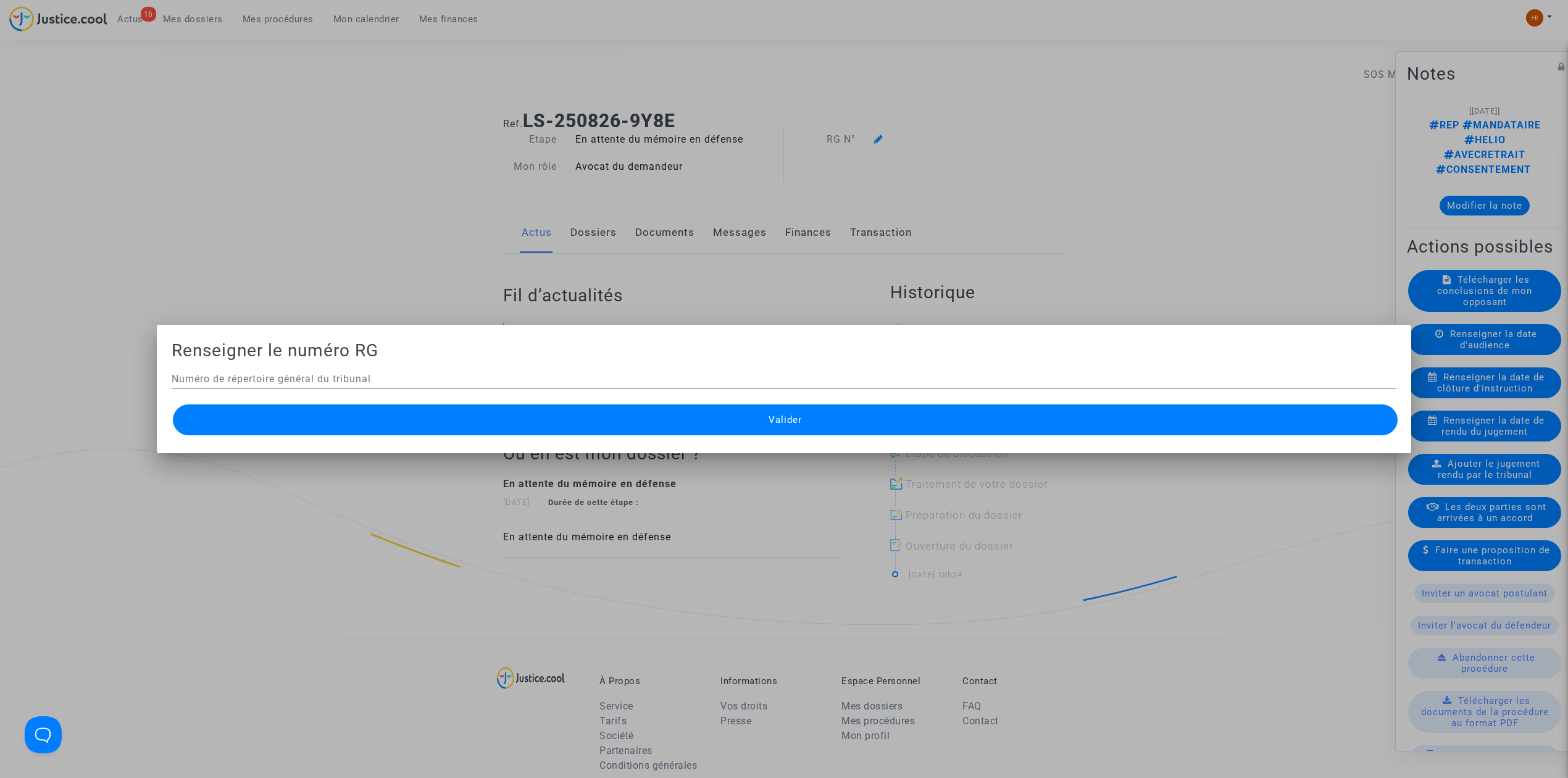
click at [545, 364] on div "Numéro de répertoire général du tribunal" at bounding box center [784, 375] width 1225 height 28
paste input "2514763"
type input "2514763"
click at [539, 430] on button "Valider" at bounding box center [785, 420] width 1225 height 31
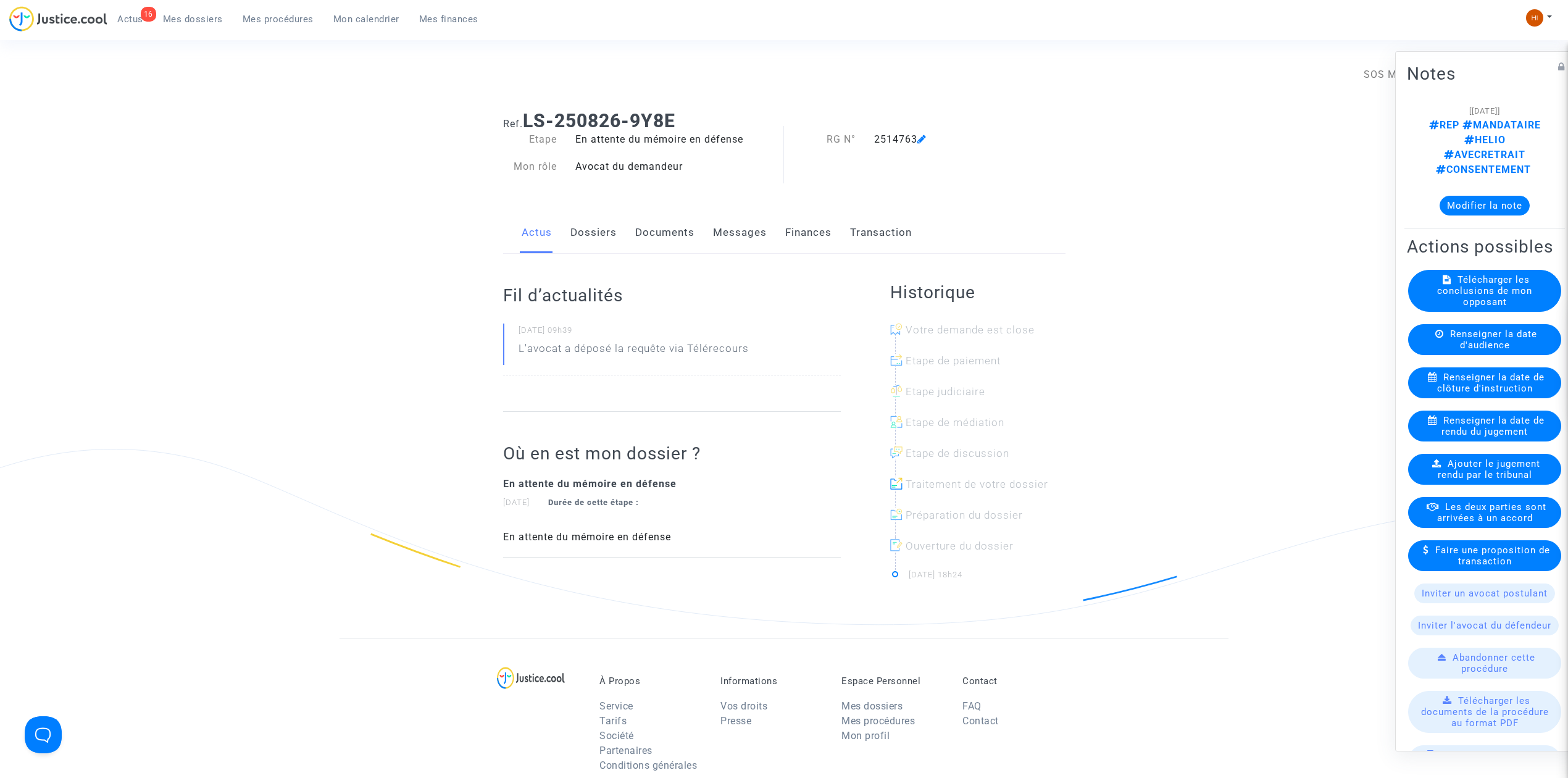
drag, startPoint x: 261, startPoint y: 18, endPoint x: 739, endPoint y: 94, distance: 484.0
click at [263, 17] on span "Mes procédures" at bounding box center [278, 19] width 71 height 11
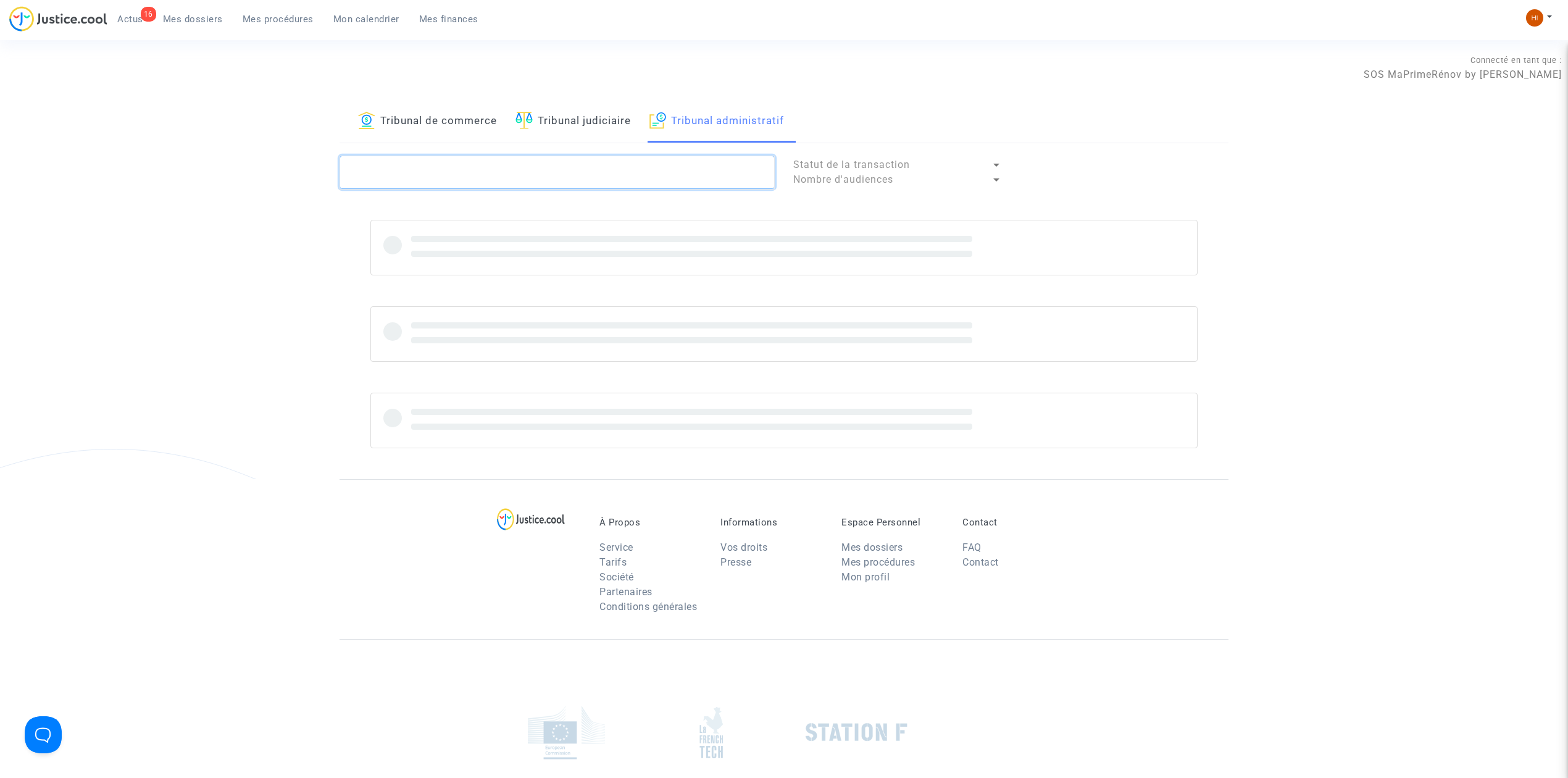
click at [705, 175] on textarea at bounding box center [557, 172] width 435 height 33
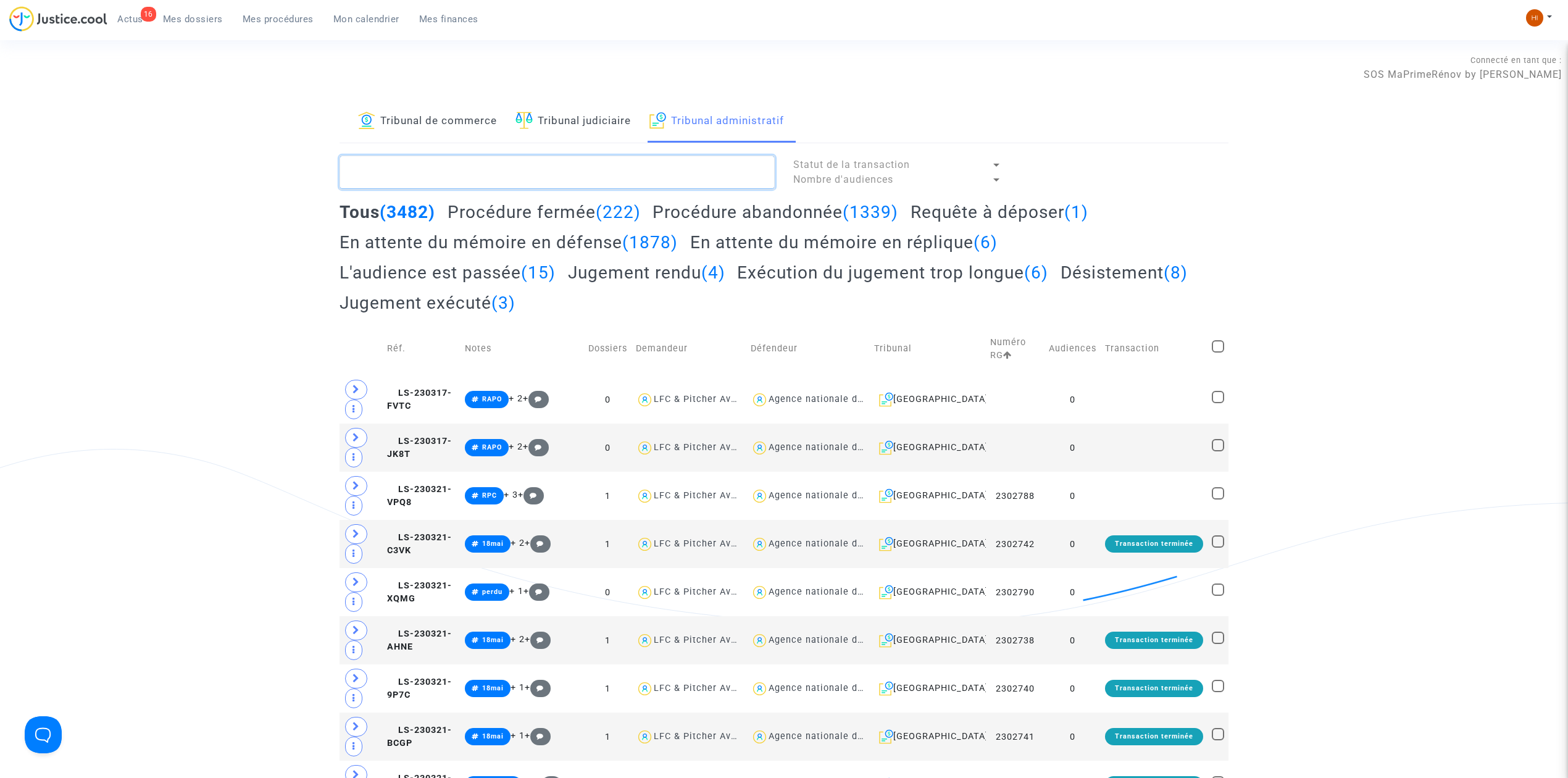
paste textarea "[PERSON_NAME]"
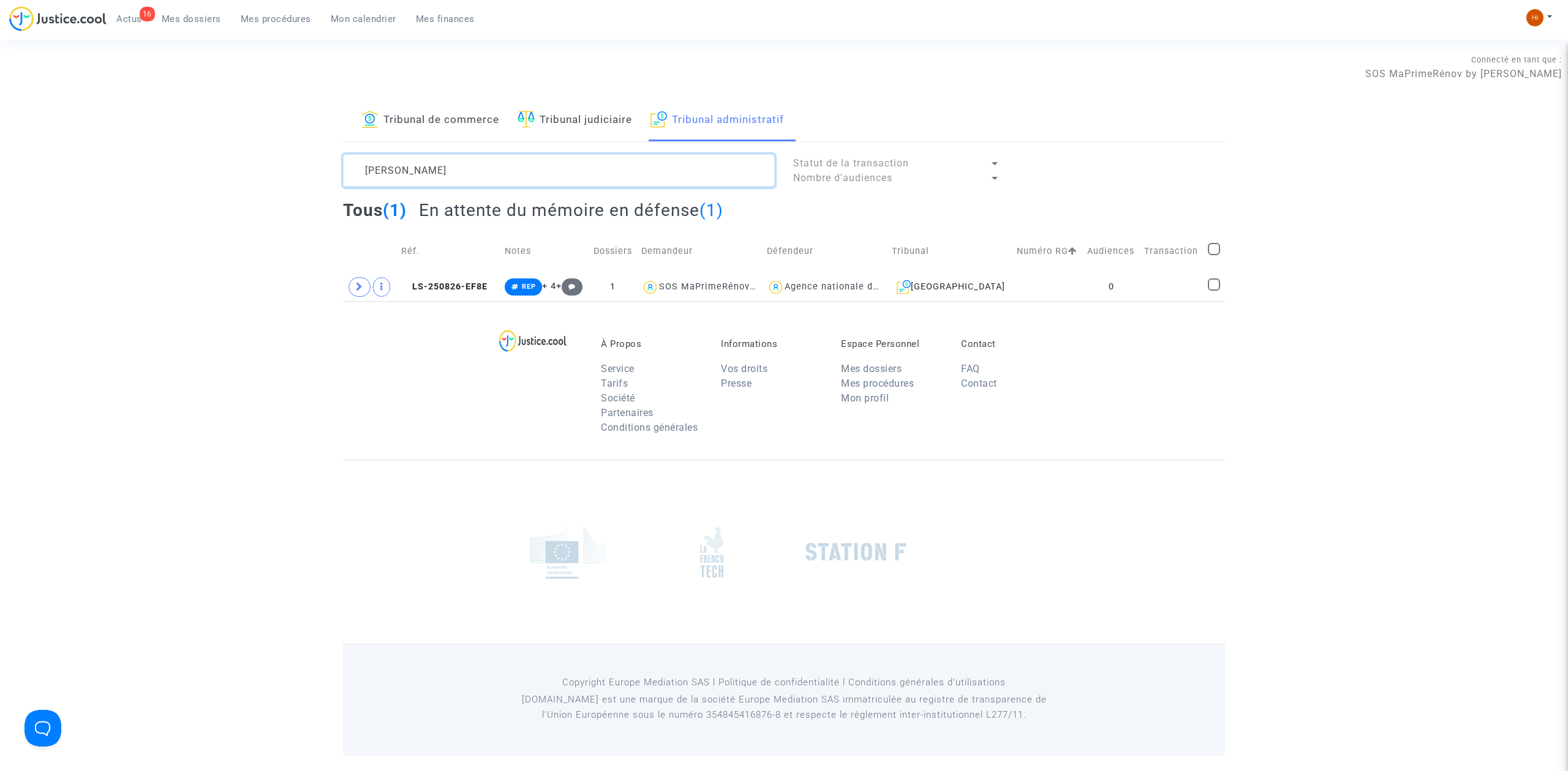
type textarea "[PERSON_NAME]"
click at [1152, 291] on td at bounding box center [1171, 287] width 64 height 28
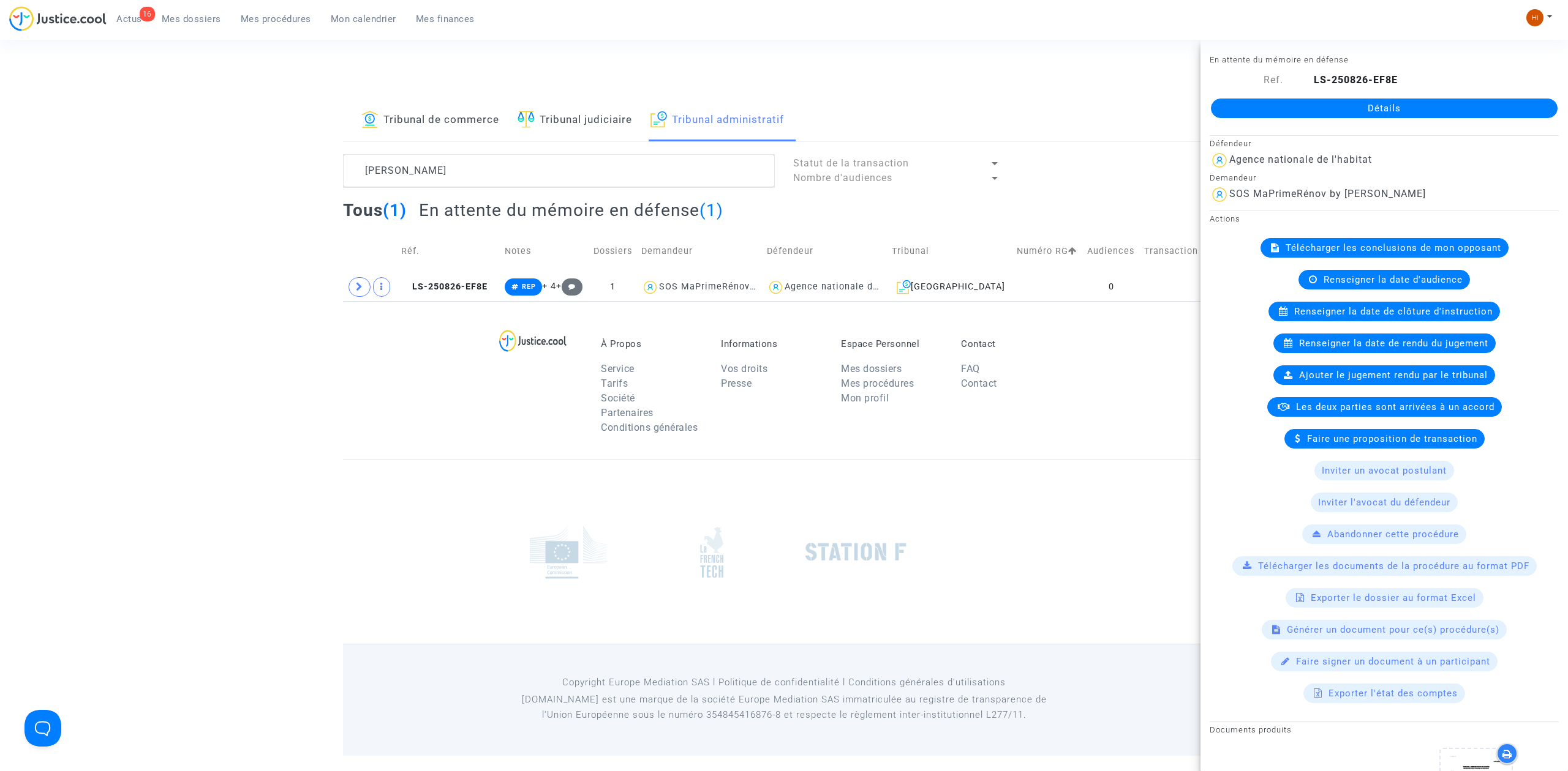
click at [1316, 99] on link "Détails" at bounding box center [1384, 109] width 347 height 20
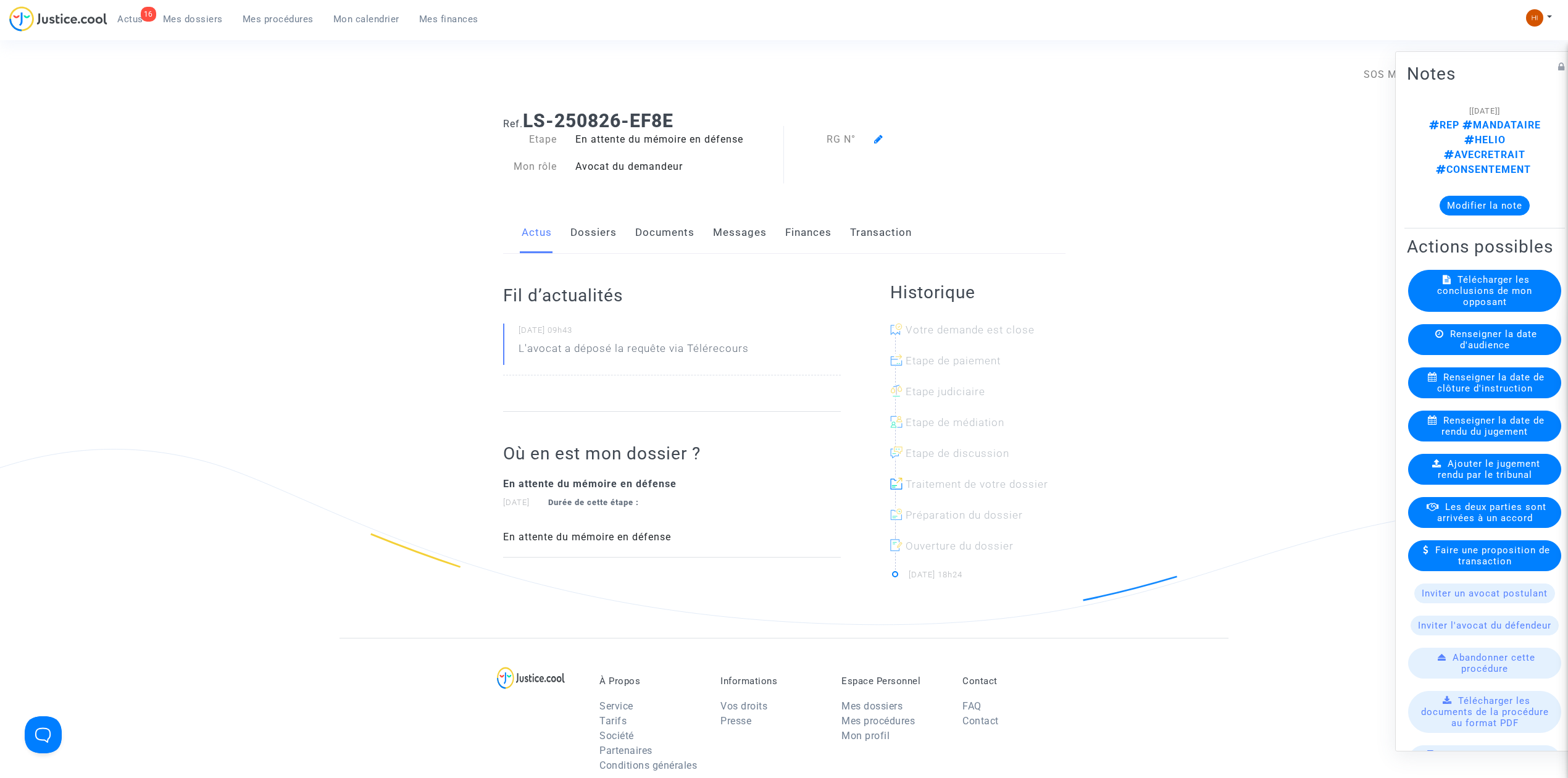
click at [881, 135] on icon at bounding box center [879, 139] width 9 height 10
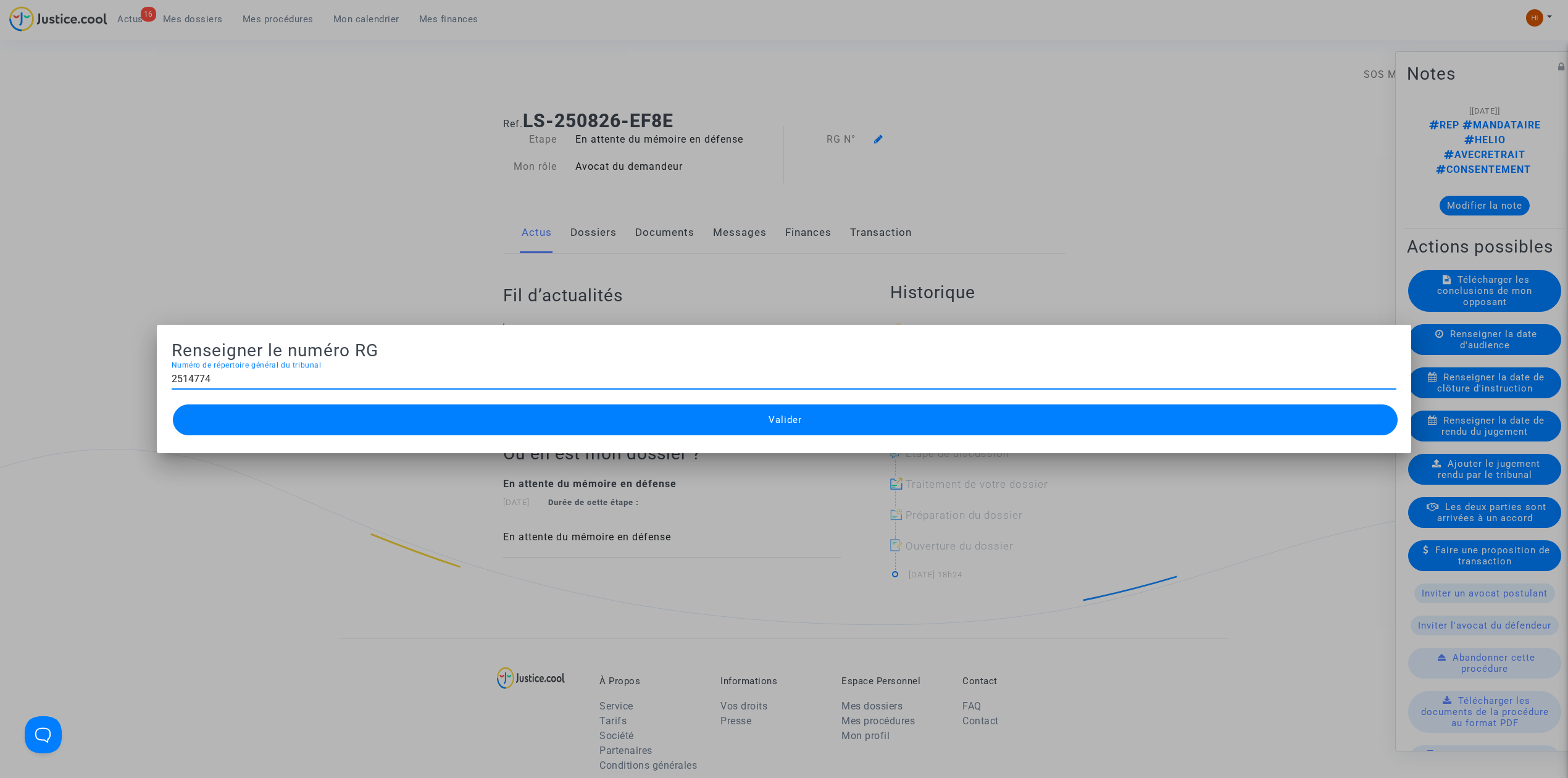
type input "2514774"
click at [747, 420] on button "Valider" at bounding box center [785, 420] width 1225 height 31
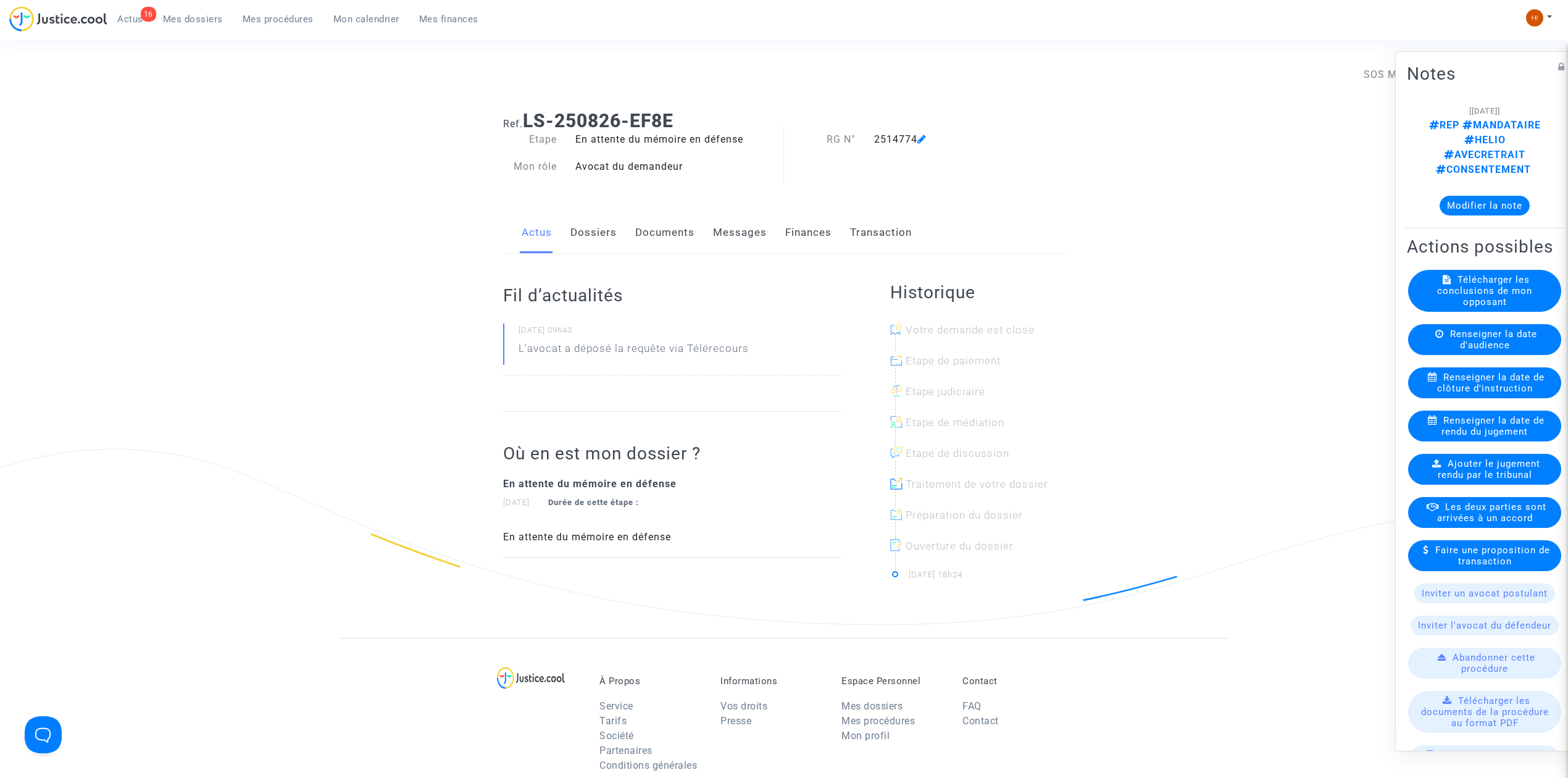
click at [578, 233] on link "Dossiers" at bounding box center [594, 232] width 46 height 40
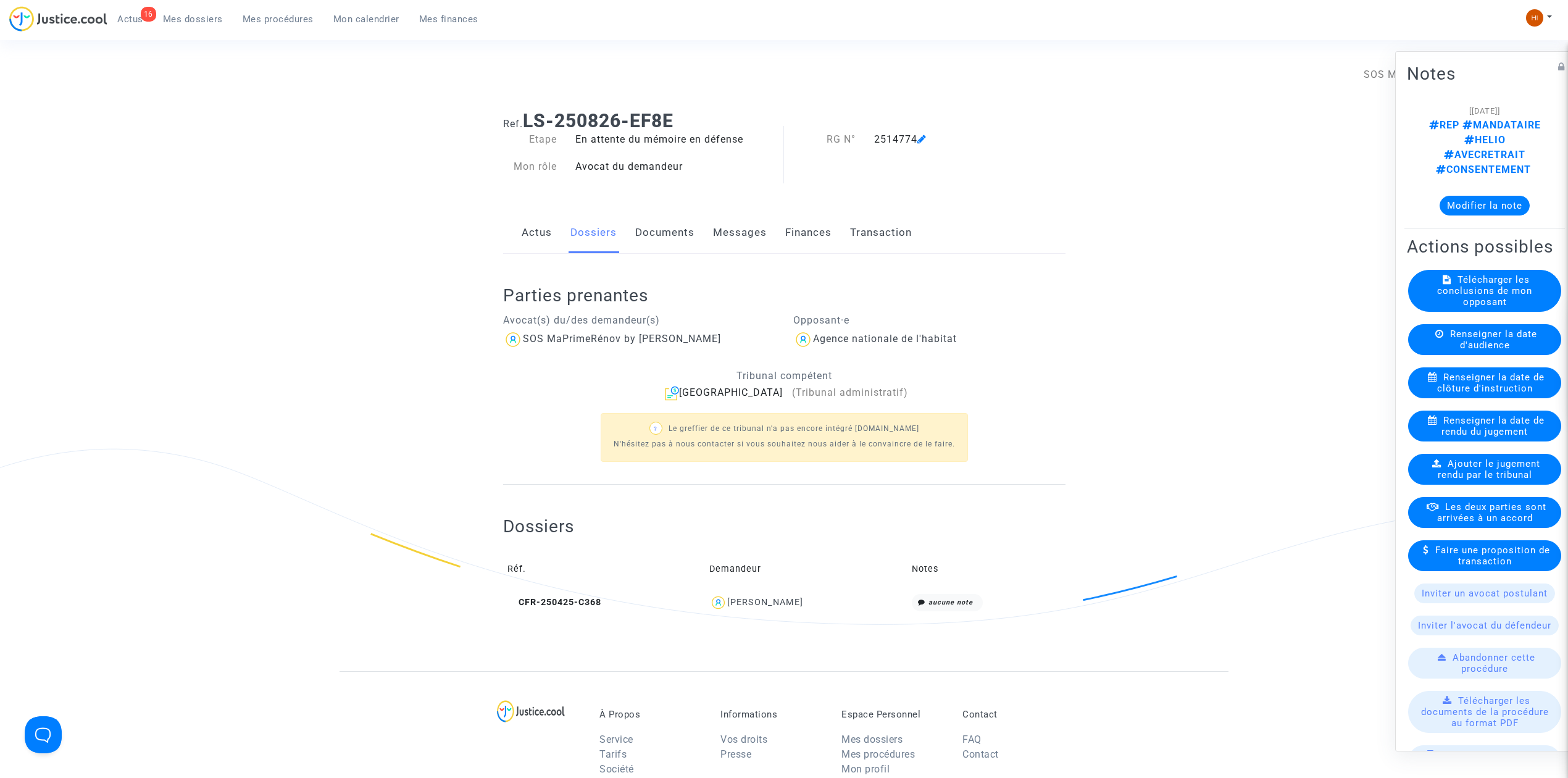
drag, startPoint x: 267, startPoint y: 29, endPoint x: 316, endPoint y: 33, distance: 49.2
click at [267, 28] on div "16 Actus Mes dossiers Mes procédures Mon calendrier Mes finances" at bounding box center [249, 23] width 479 height 34
click at [277, 13] on link "Mes procédures" at bounding box center [278, 19] width 91 height 19
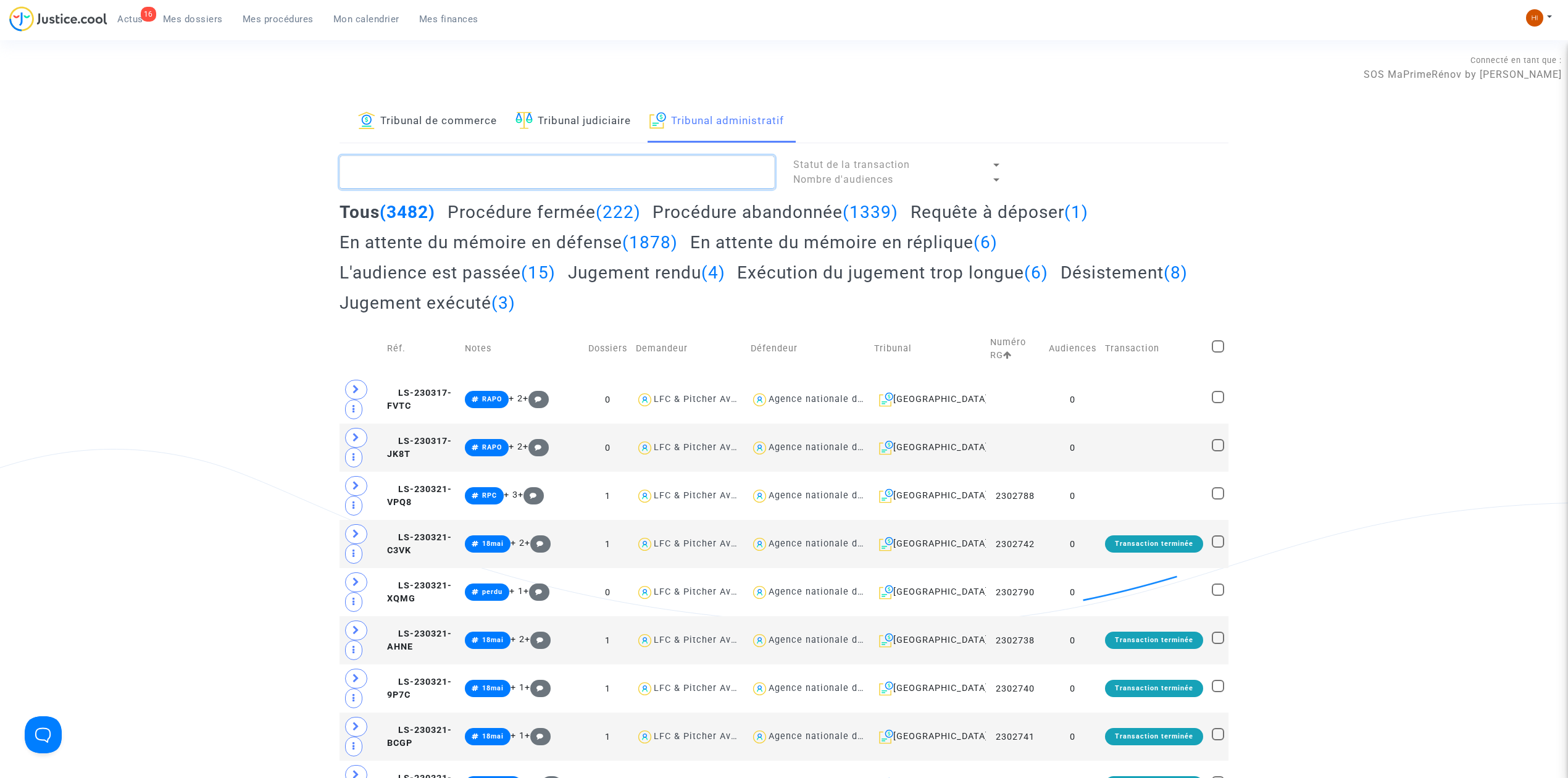
click at [603, 164] on textarea at bounding box center [557, 172] width 435 height 33
paste textarea "[PERSON_NAME]"
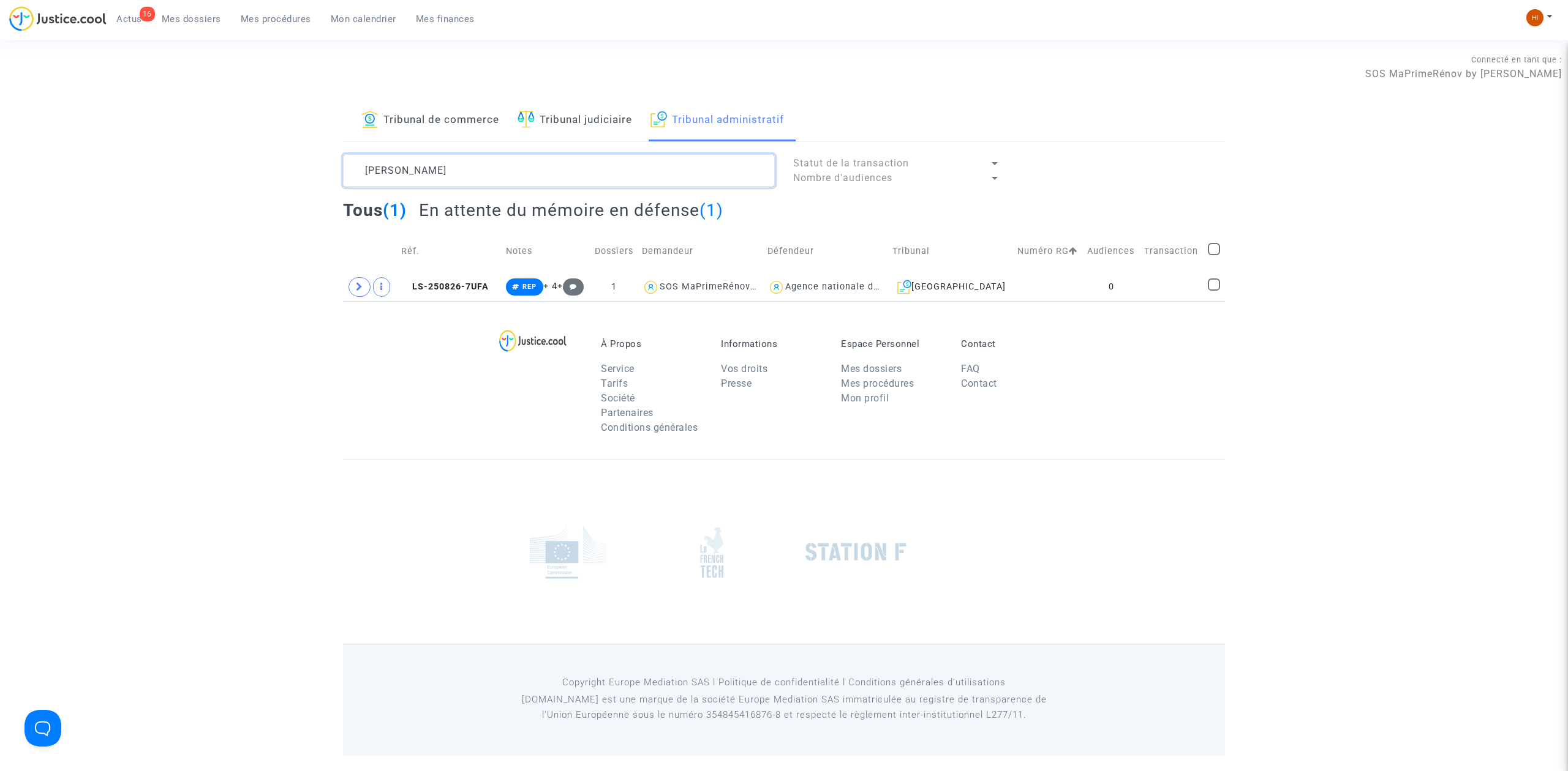
type textarea "[PERSON_NAME]"
drag, startPoint x: 1113, startPoint y: 286, endPoint x: 1085, endPoint y: 289, distance: 28.2
click at [1113, 286] on td "0" at bounding box center [1111, 287] width 57 height 28
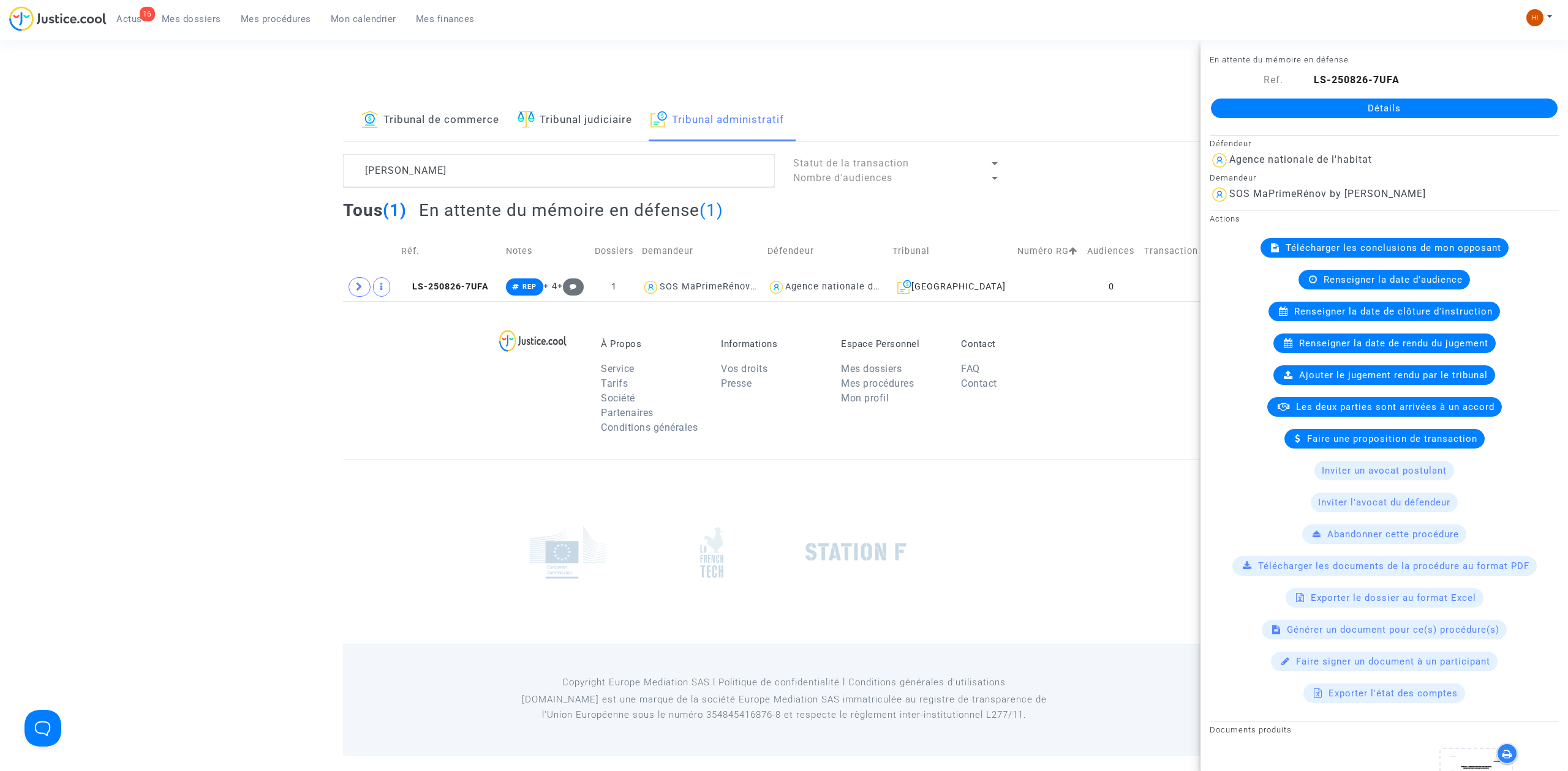
click at [1261, 109] on link "Détails" at bounding box center [1384, 109] width 347 height 20
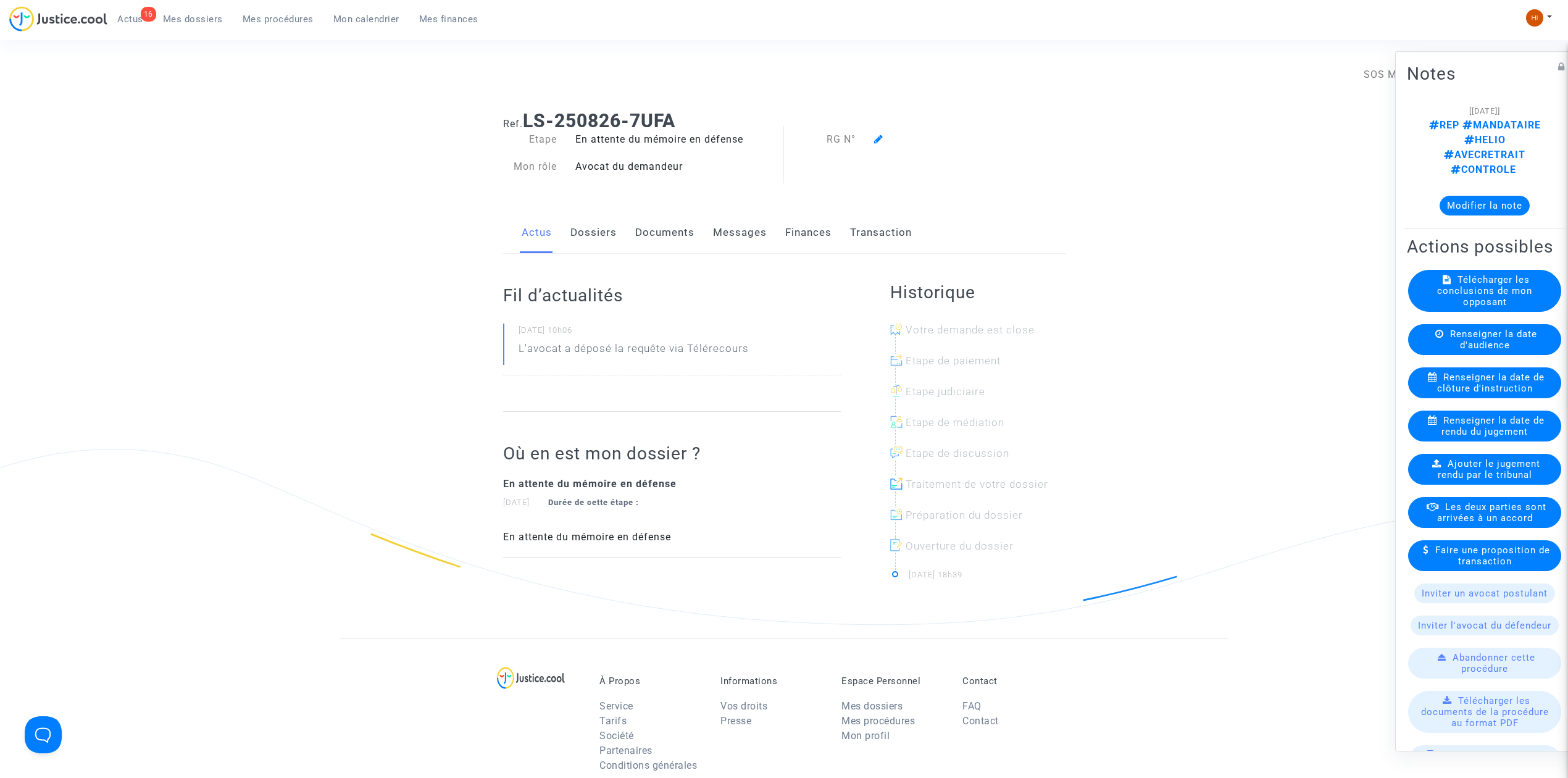
click at [882, 139] on icon at bounding box center [879, 139] width 9 height 10
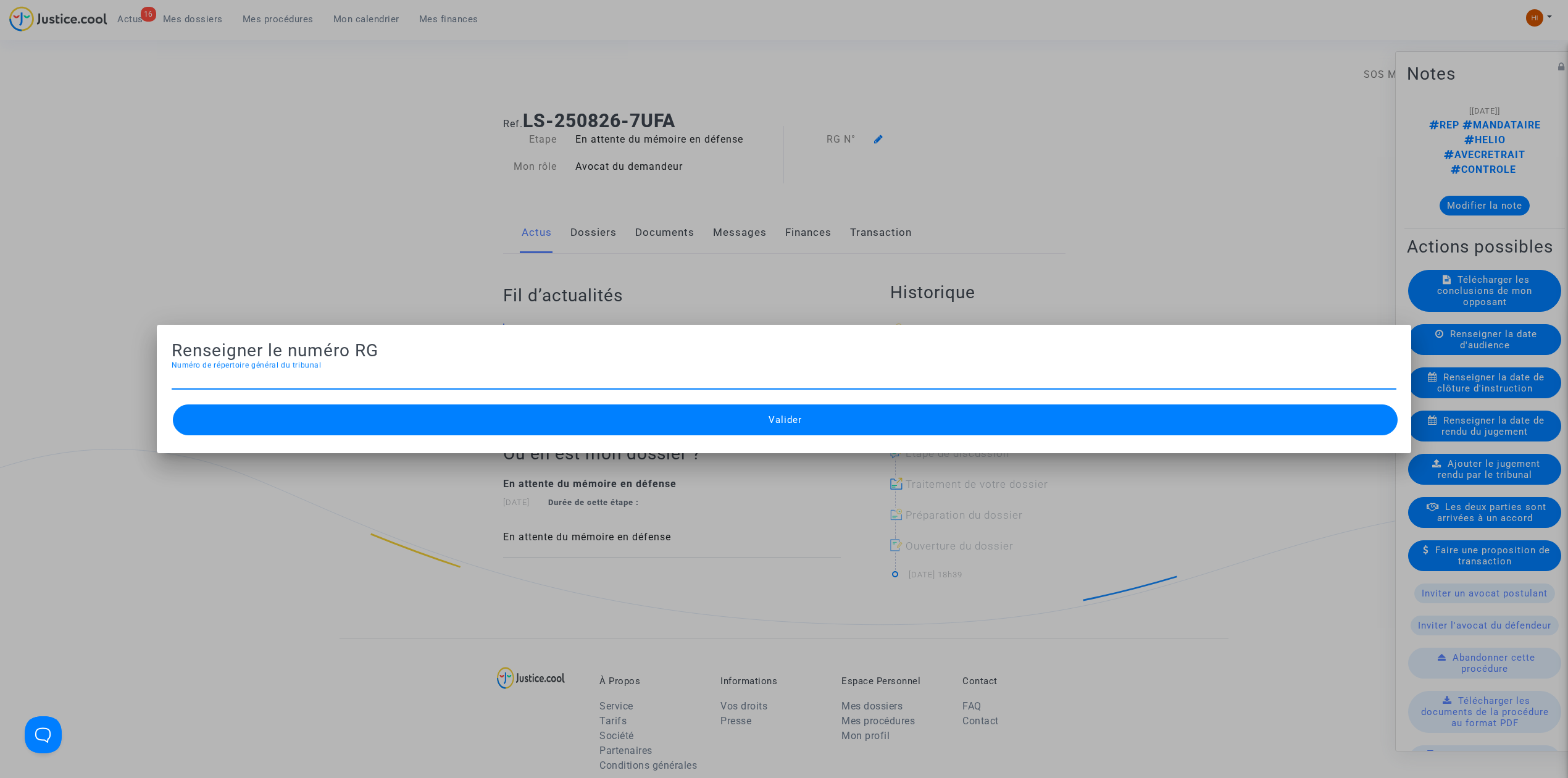
paste input "2507082"
type input "2507082"
click at [652, 416] on button "Valider" at bounding box center [785, 420] width 1225 height 31
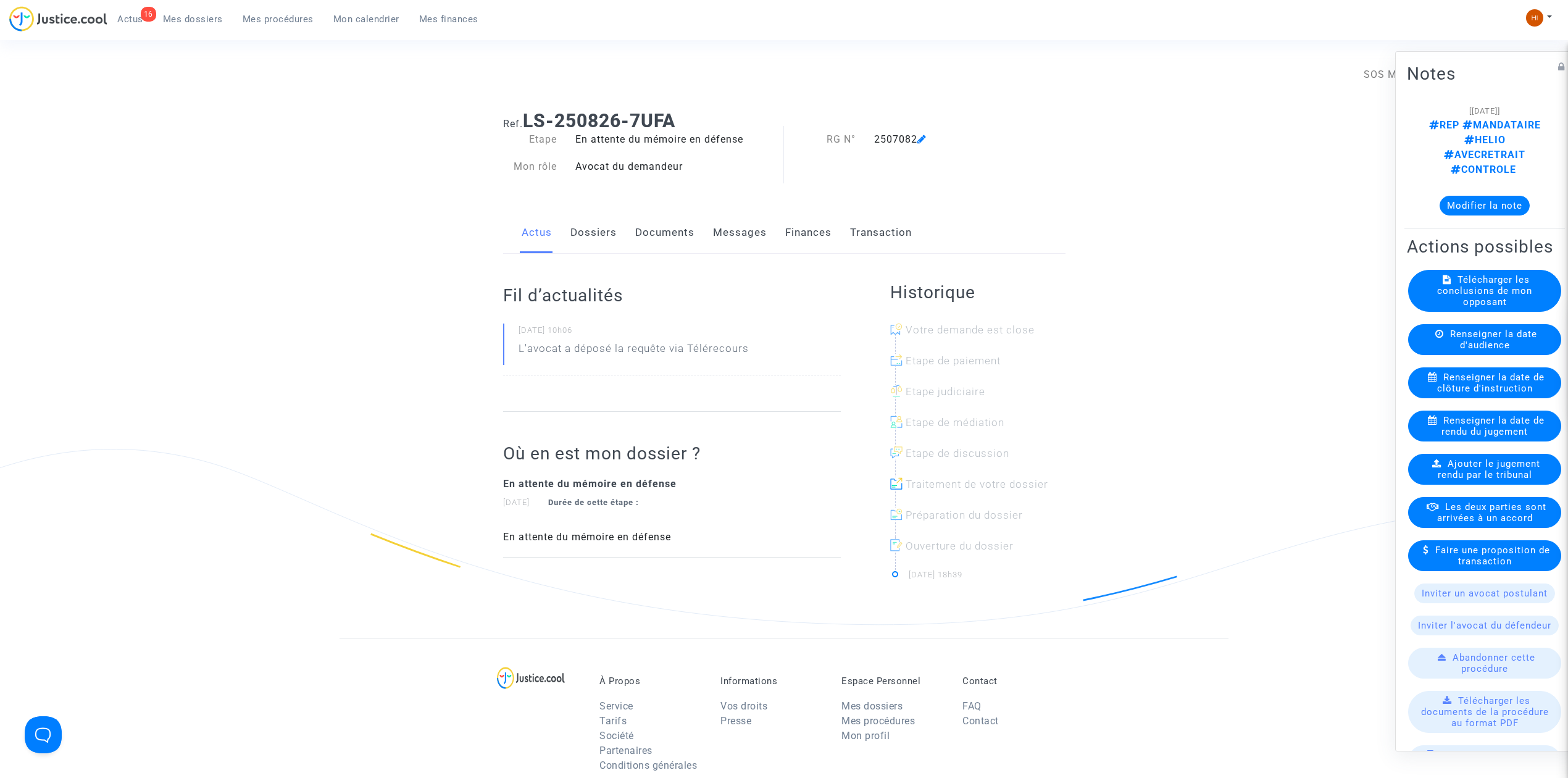
drag, startPoint x: 259, startPoint y: 21, endPoint x: 284, endPoint y: 21, distance: 25.0
click at [259, 21] on span "Mes procédures" at bounding box center [278, 19] width 71 height 11
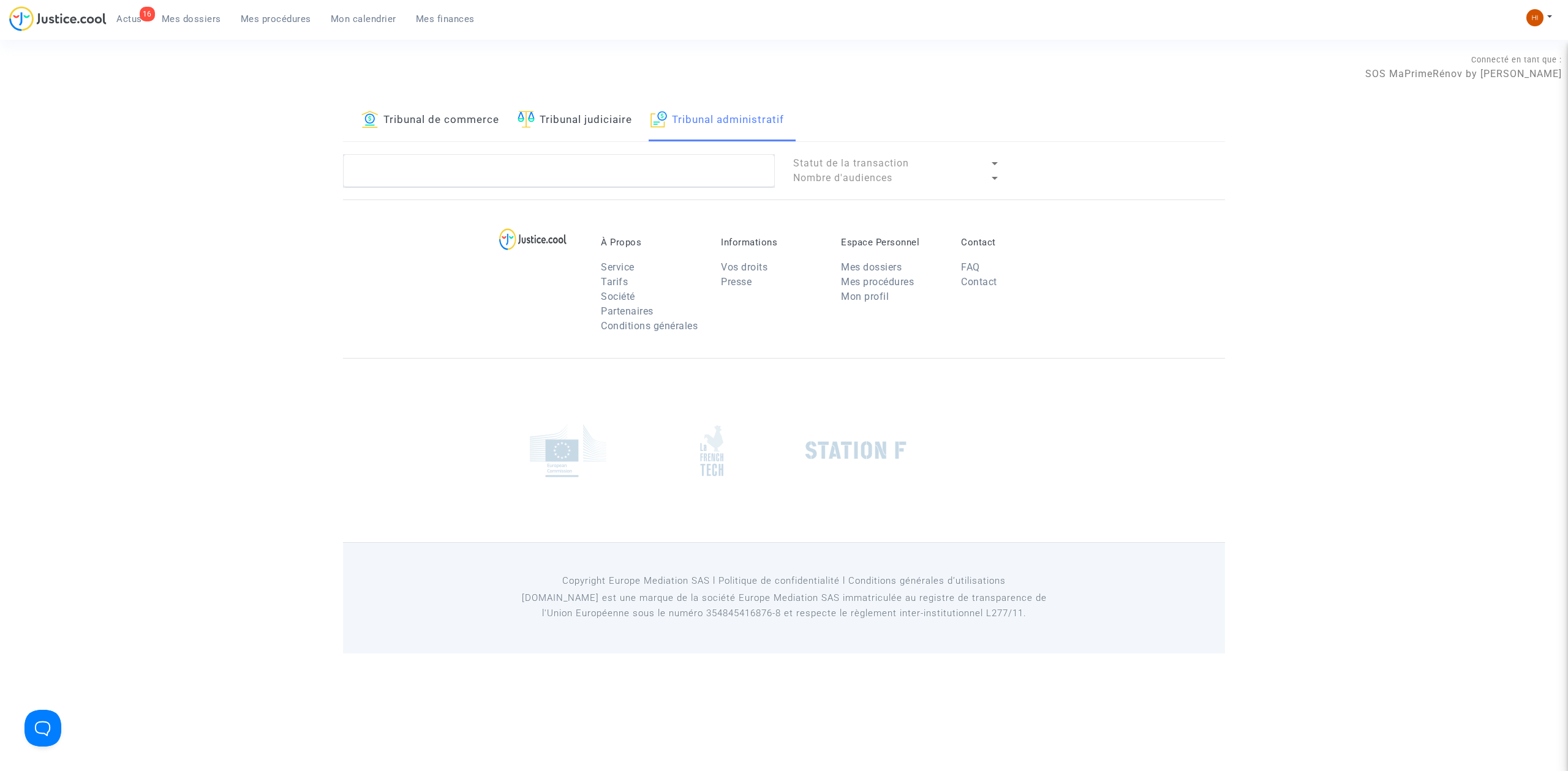
click at [577, 120] on link "Tribunal judiciaire" at bounding box center [575, 120] width 115 height 41
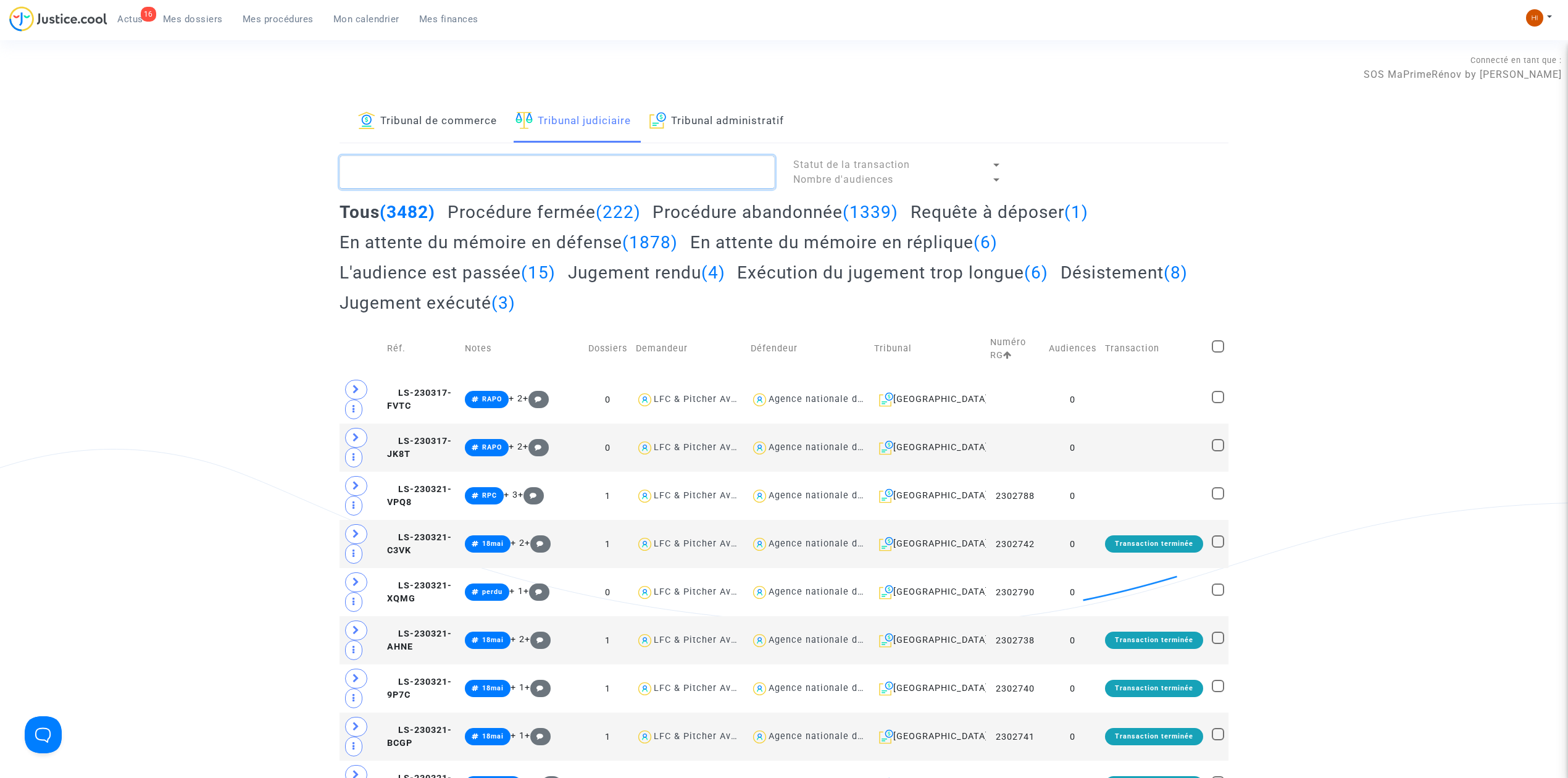
click at [563, 167] on textarea at bounding box center [557, 172] width 435 height 33
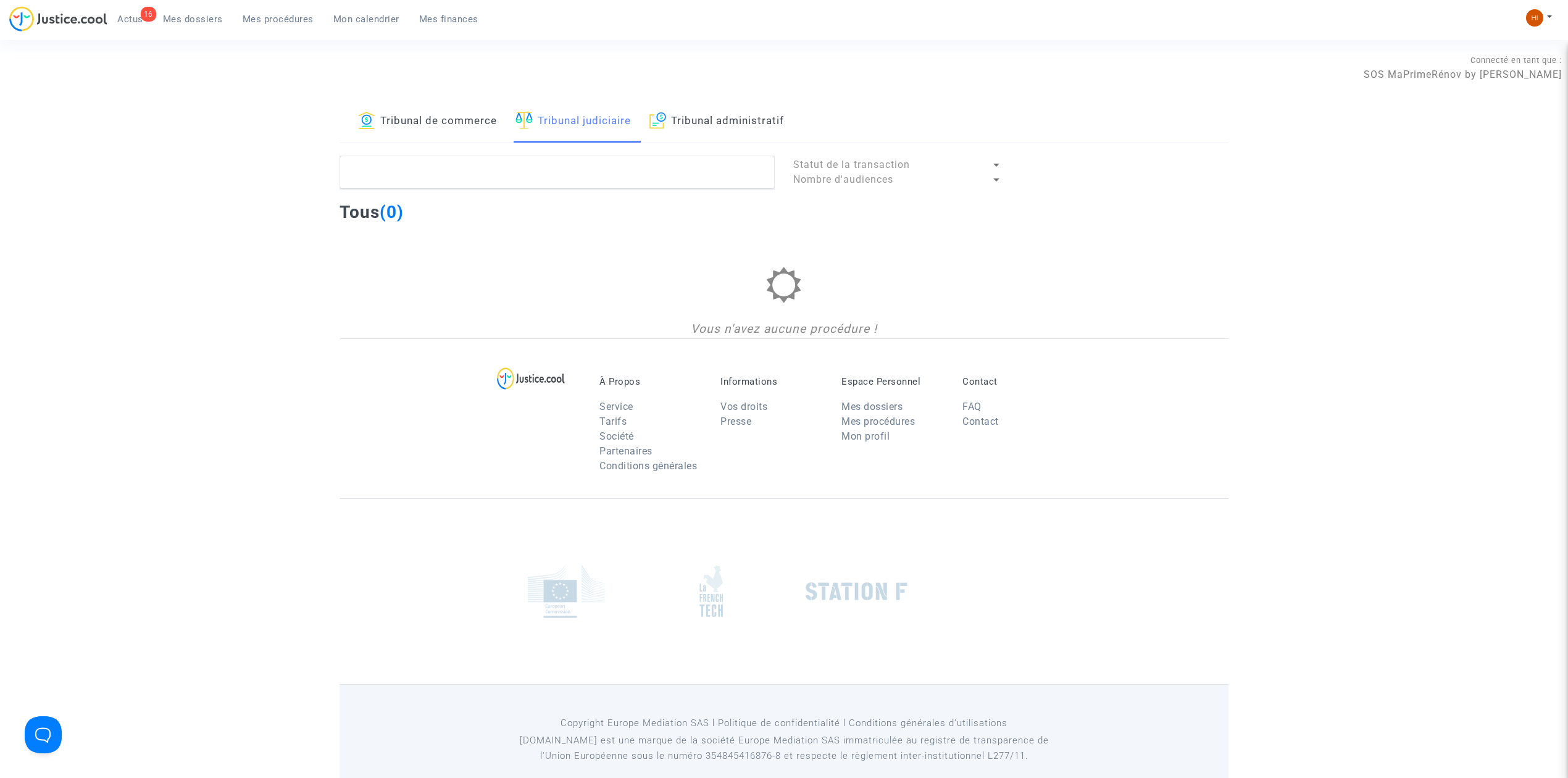
click at [670, 129] on link "Tribunal administratif" at bounding box center [717, 121] width 135 height 42
click at [666, 176] on textarea at bounding box center [557, 172] width 435 height 33
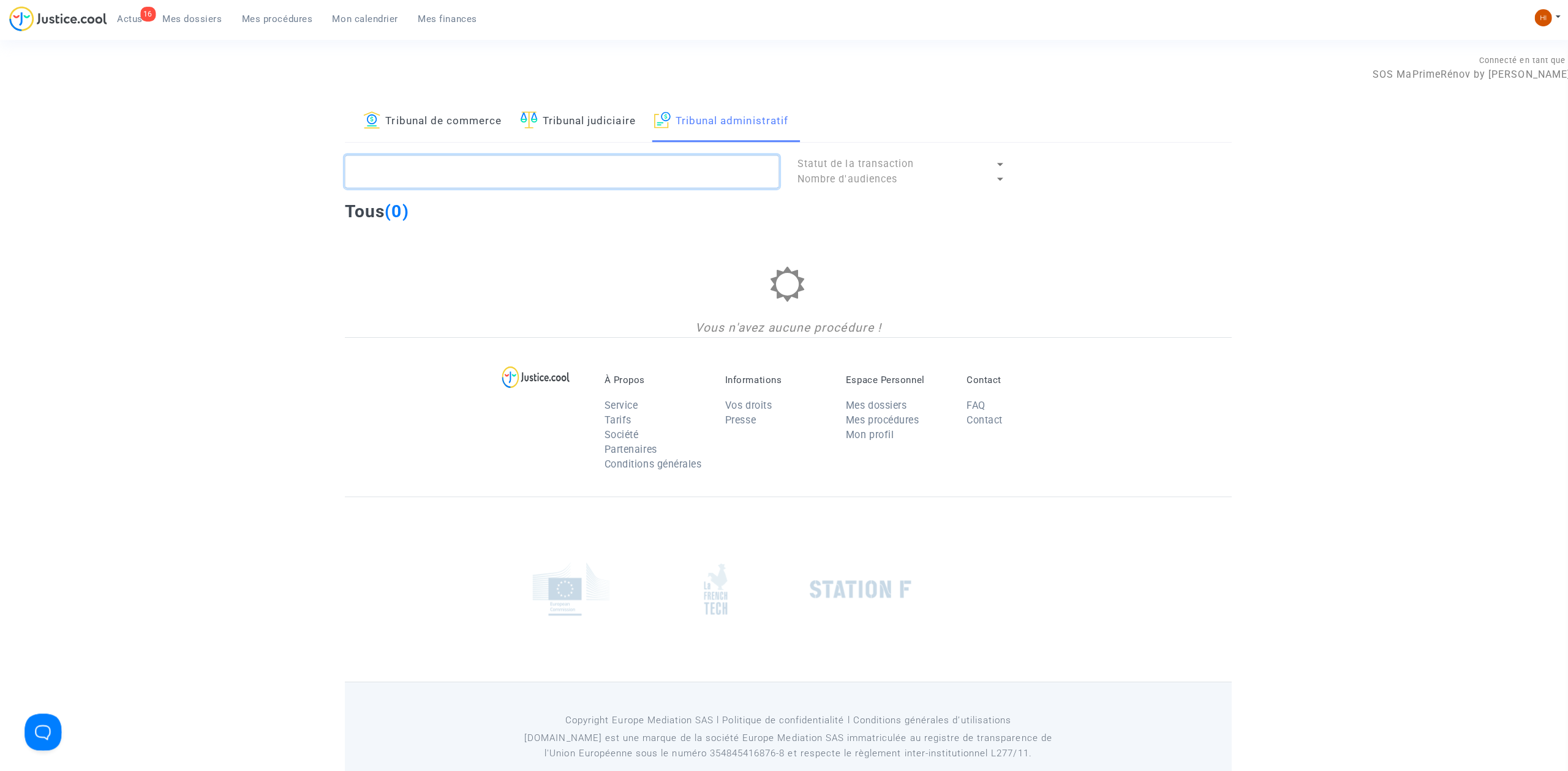
paste textarea "DOSOU Luc"
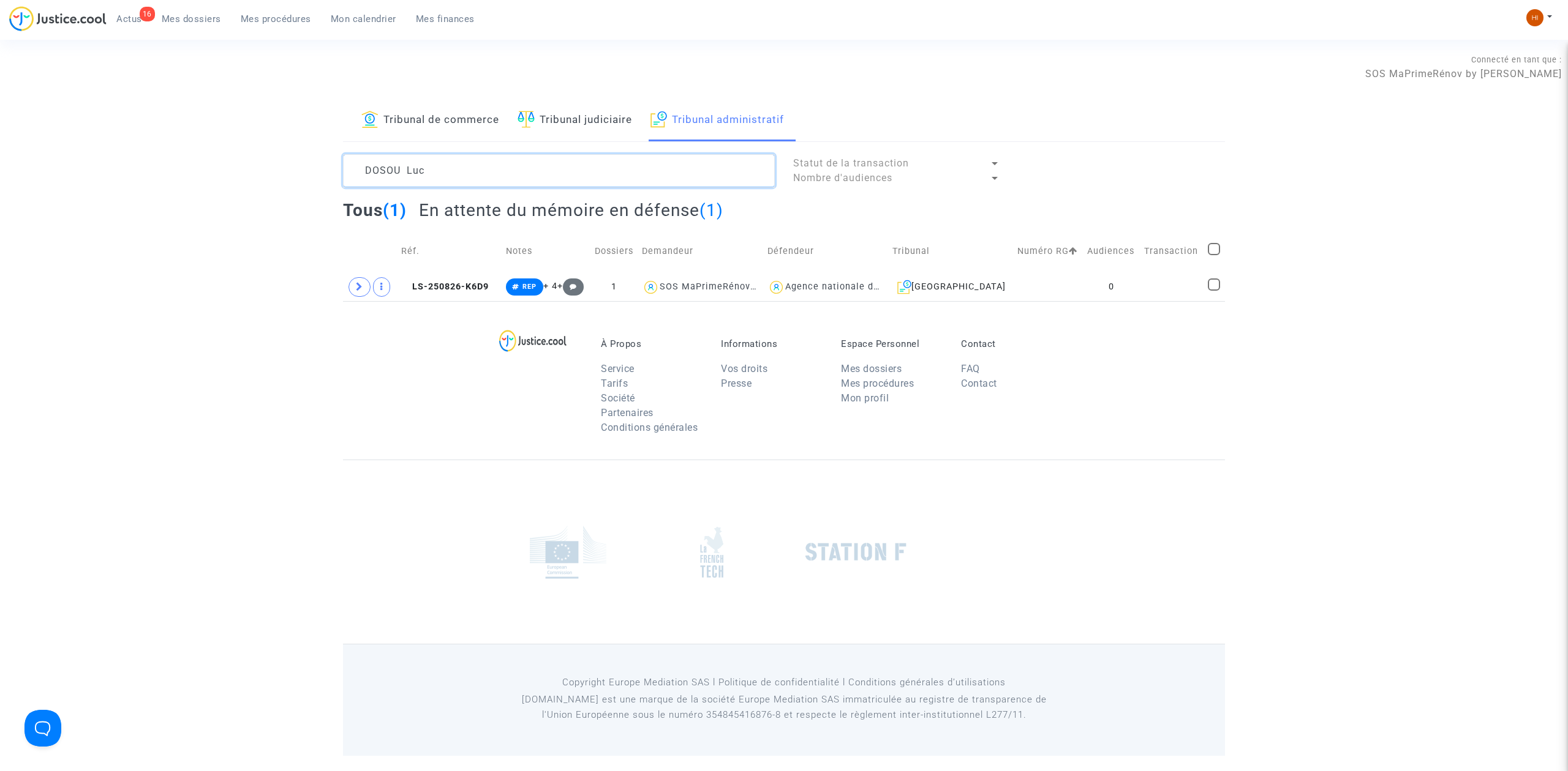
type textarea "DOSOU Luc"
click at [1076, 299] on td at bounding box center [1048, 287] width 70 height 28
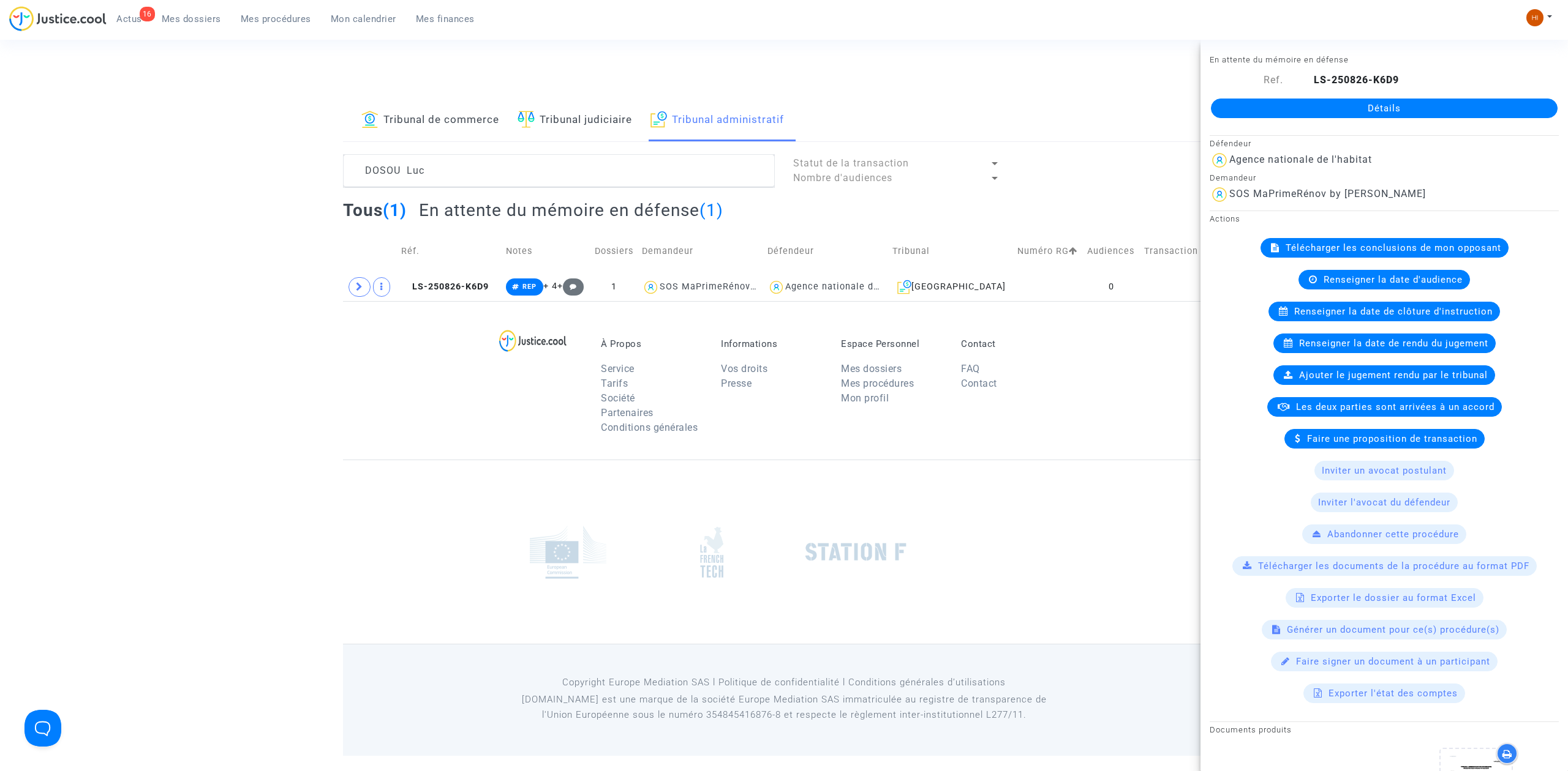
click at [1331, 105] on link "Détails" at bounding box center [1384, 109] width 347 height 20
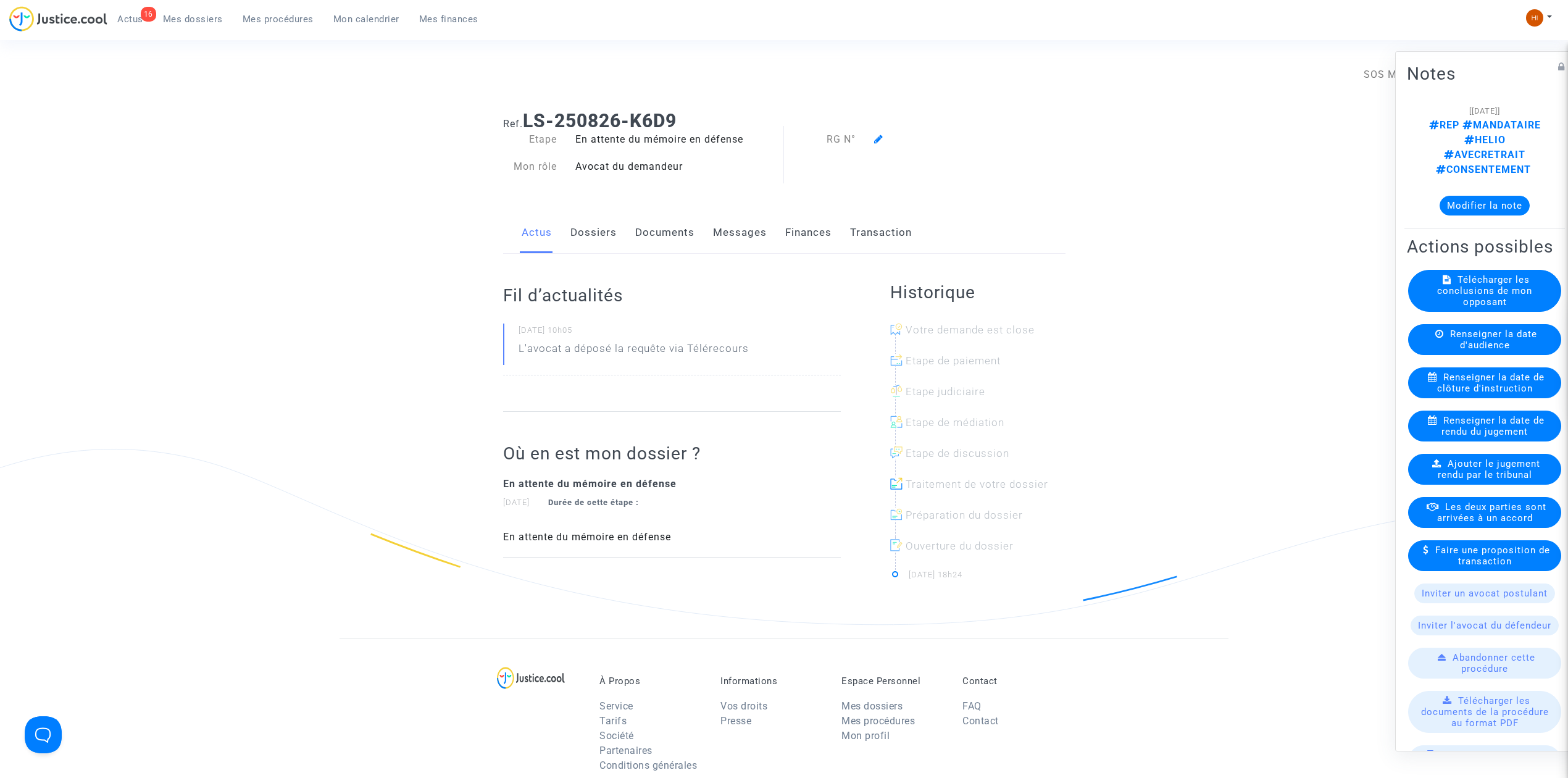
click at [870, 139] on div at bounding box center [945, 139] width 161 height 15
click at [874, 141] on icon at bounding box center [879, 139] width 9 height 10
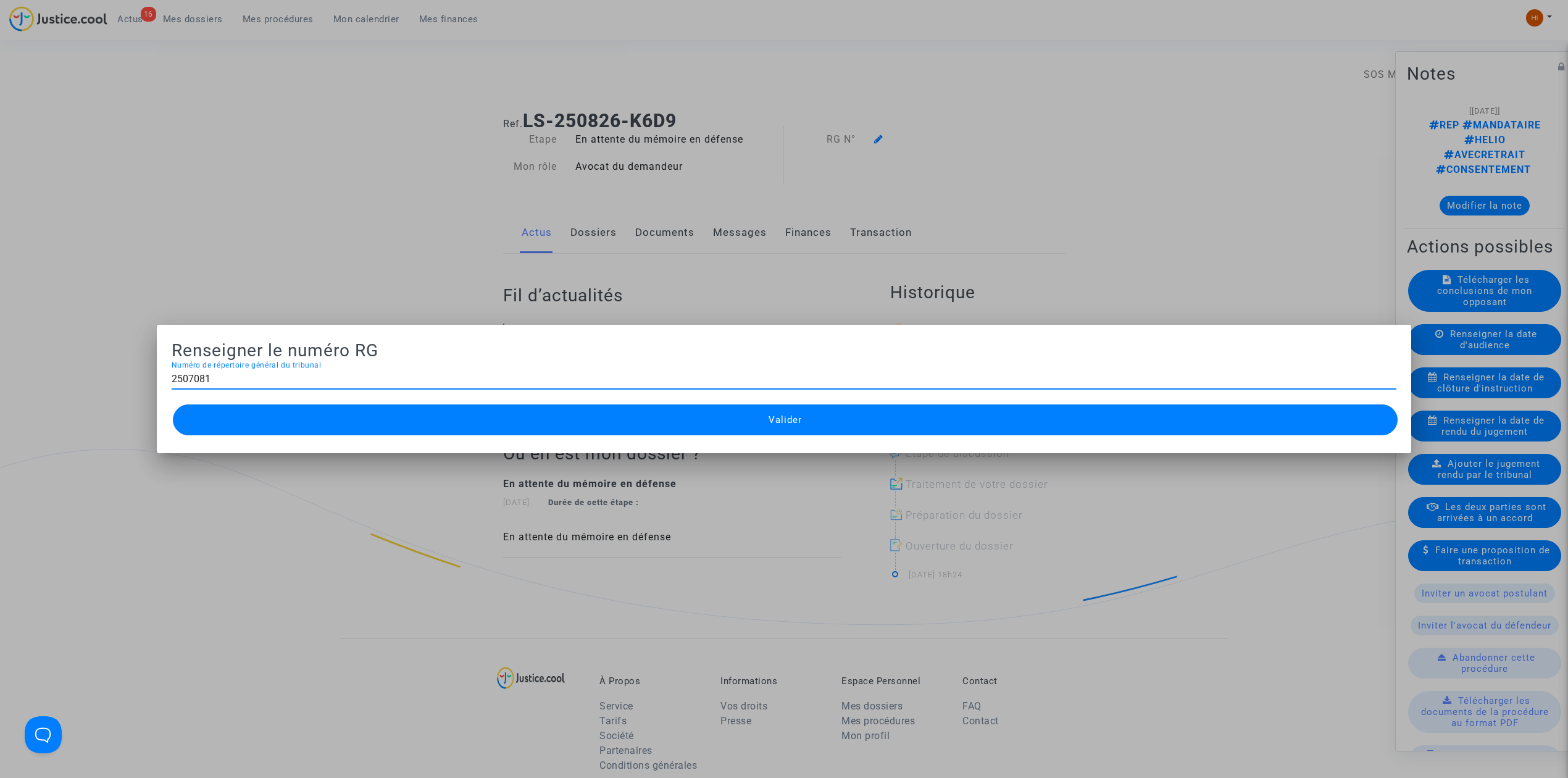
type input "2507081"
click at [662, 412] on button "Valider" at bounding box center [785, 420] width 1225 height 31
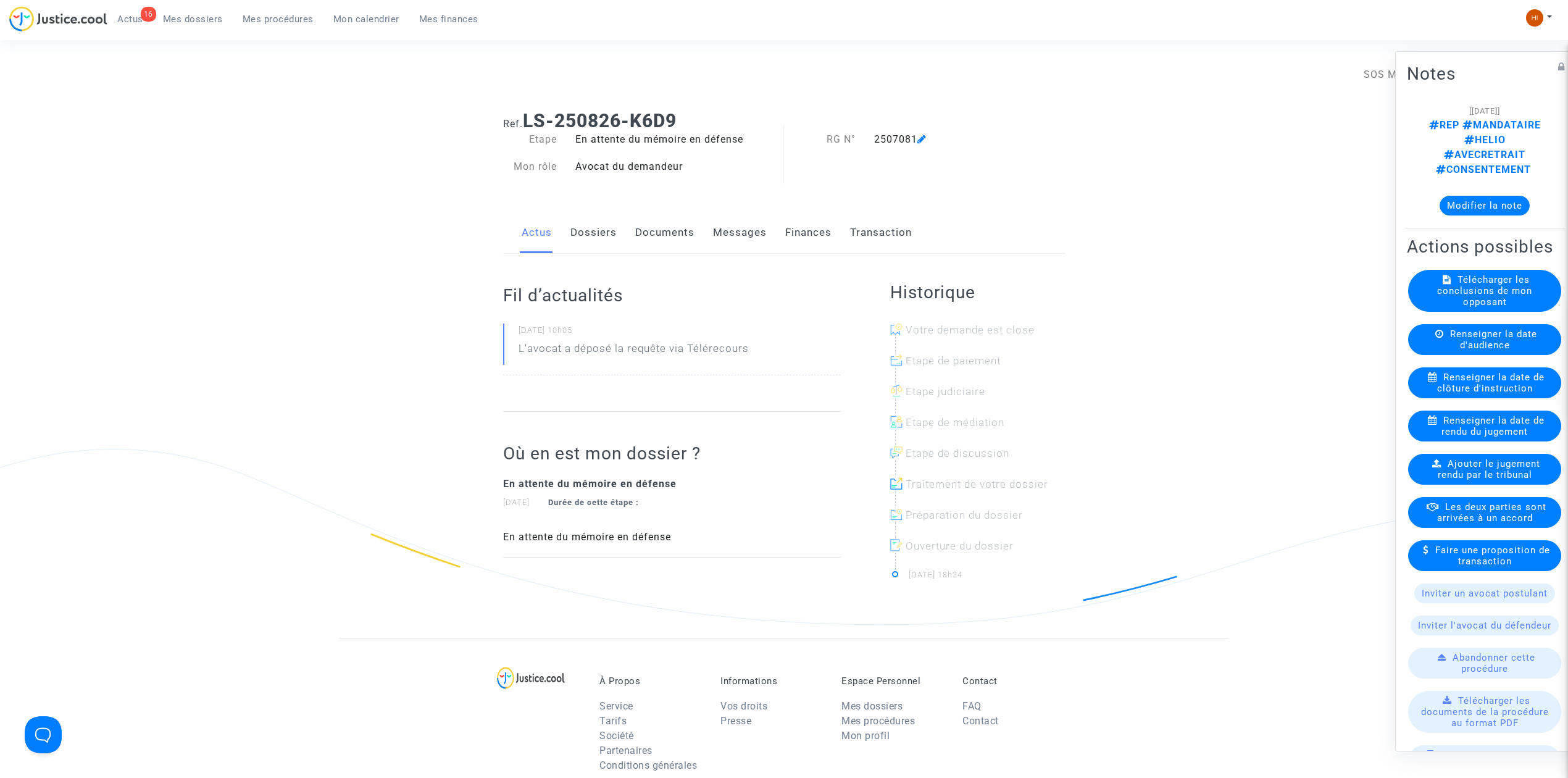
click at [270, 31] on div "16 Actus Mes dossiers Mes procédures Mon calendrier Mes finances" at bounding box center [249, 23] width 479 height 34
drag, startPoint x: 301, startPoint y: 18, endPoint x: 339, endPoint y: 21, distance: 38.1
click at [299, 18] on span "Mes procédures" at bounding box center [278, 19] width 71 height 11
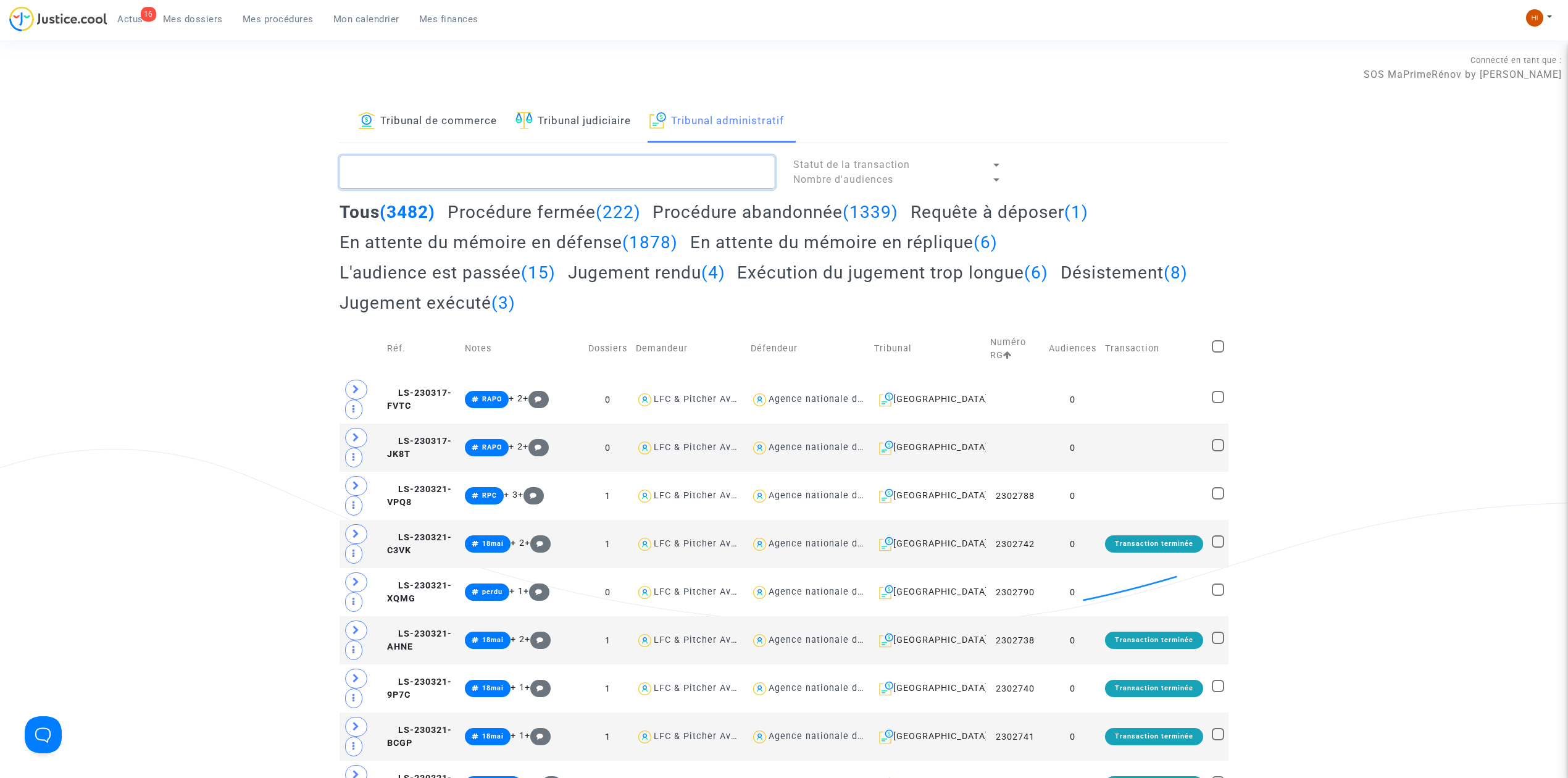
click at [674, 174] on textarea at bounding box center [557, 172] width 435 height 33
click at [368, 181] on textarea at bounding box center [557, 172] width 435 height 33
paste textarea "OTZ Yvon"
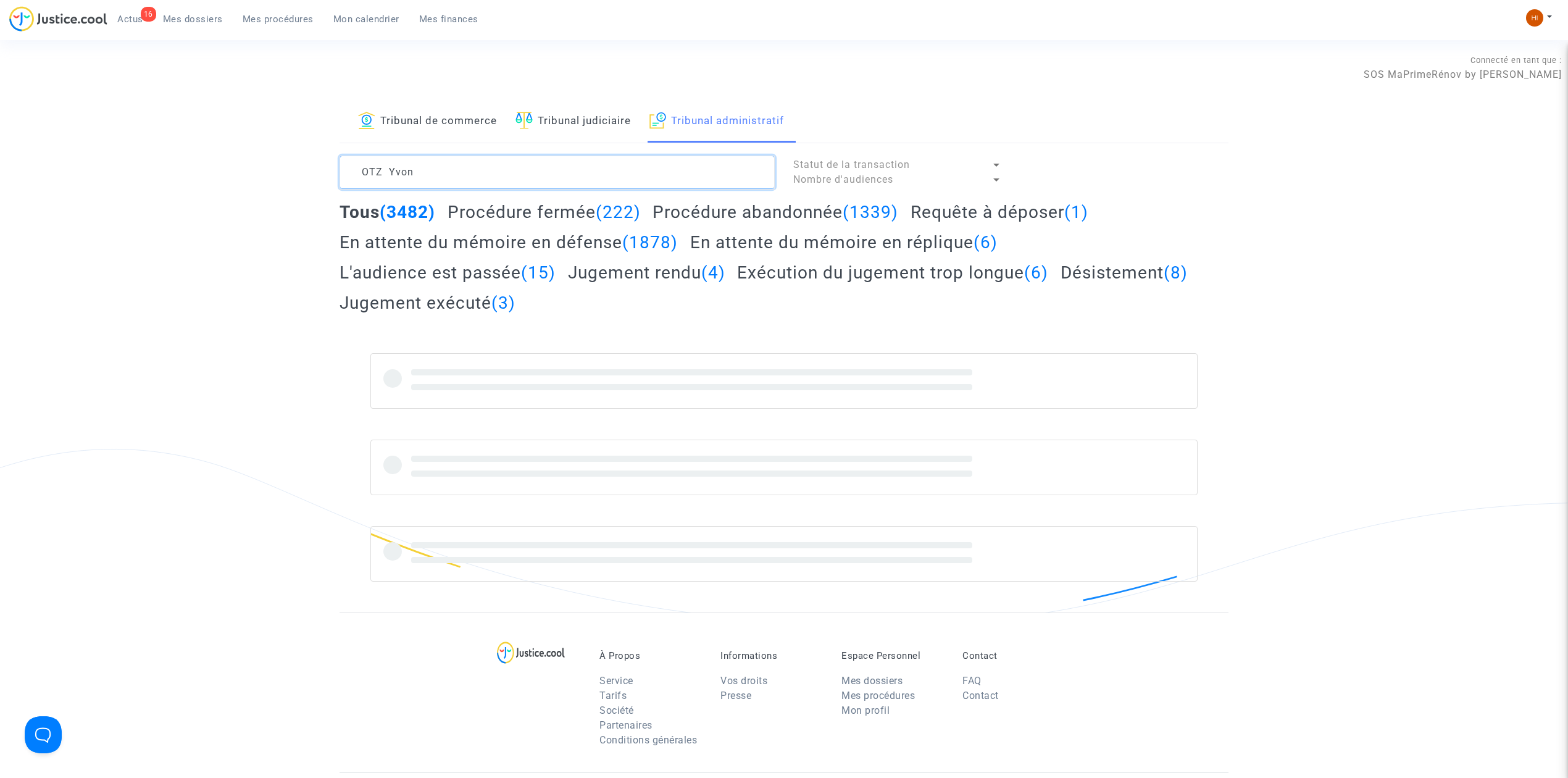
click at [350, 171] on textarea at bounding box center [557, 172] width 435 height 33
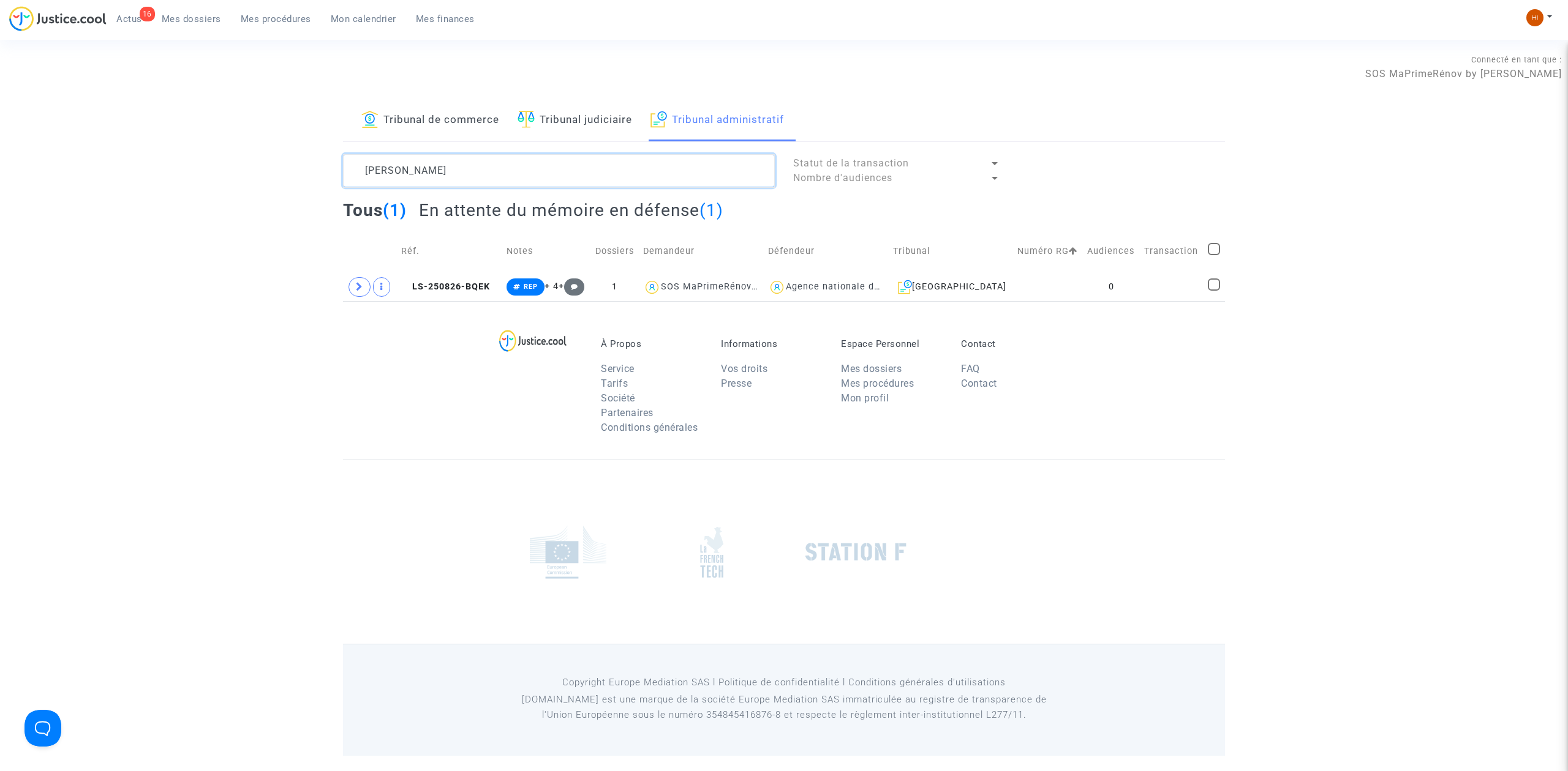
type textarea "[PERSON_NAME]"
drag, startPoint x: 1184, startPoint y: 289, endPoint x: 1245, endPoint y: 243, distance: 76.4
click at [1184, 289] on td at bounding box center [1171, 287] width 64 height 28
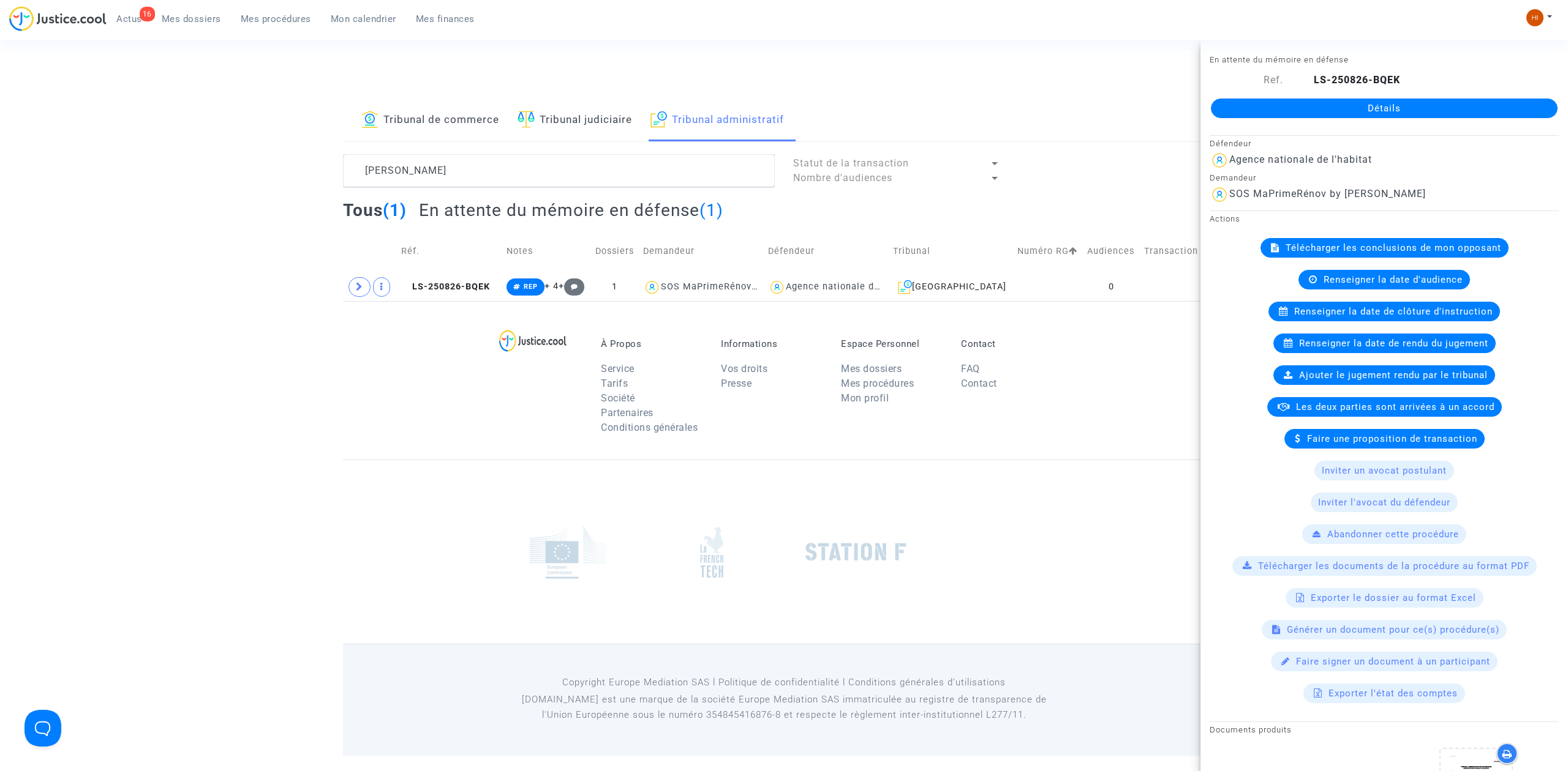
click at [1326, 109] on link "Détails" at bounding box center [1384, 109] width 347 height 20
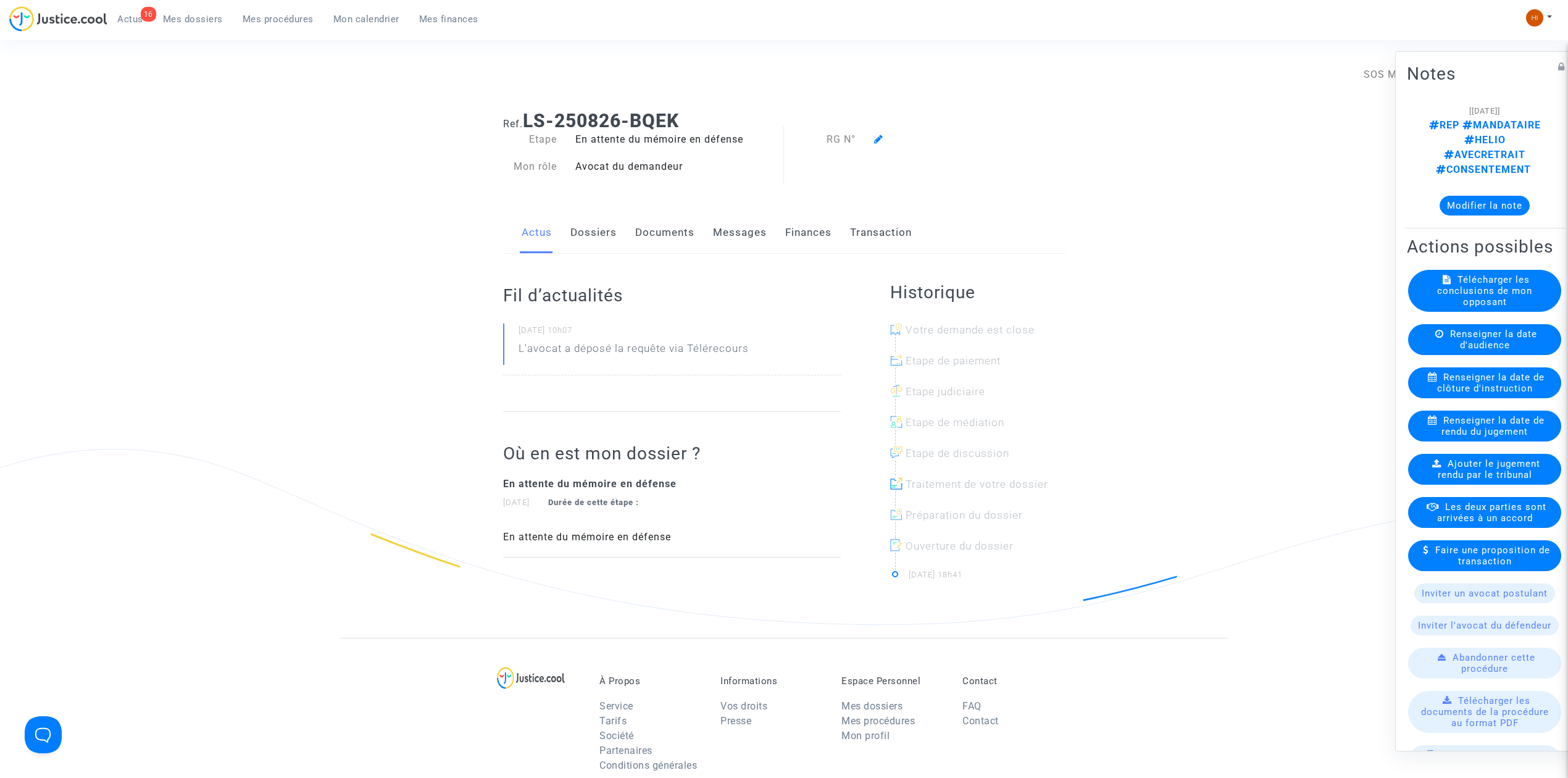
drag, startPoint x: 863, startPoint y: 132, endPoint x: 881, endPoint y: 146, distance: 22.8
click at [865, 137] on div "RG N°" at bounding box center [904, 139] width 242 height 15
click at [873, 131] on h1 "Ref. LS-250826-BQEK" at bounding box center [784, 121] width 562 height 22
click at [881, 137] on icon at bounding box center [879, 139] width 9 height 10
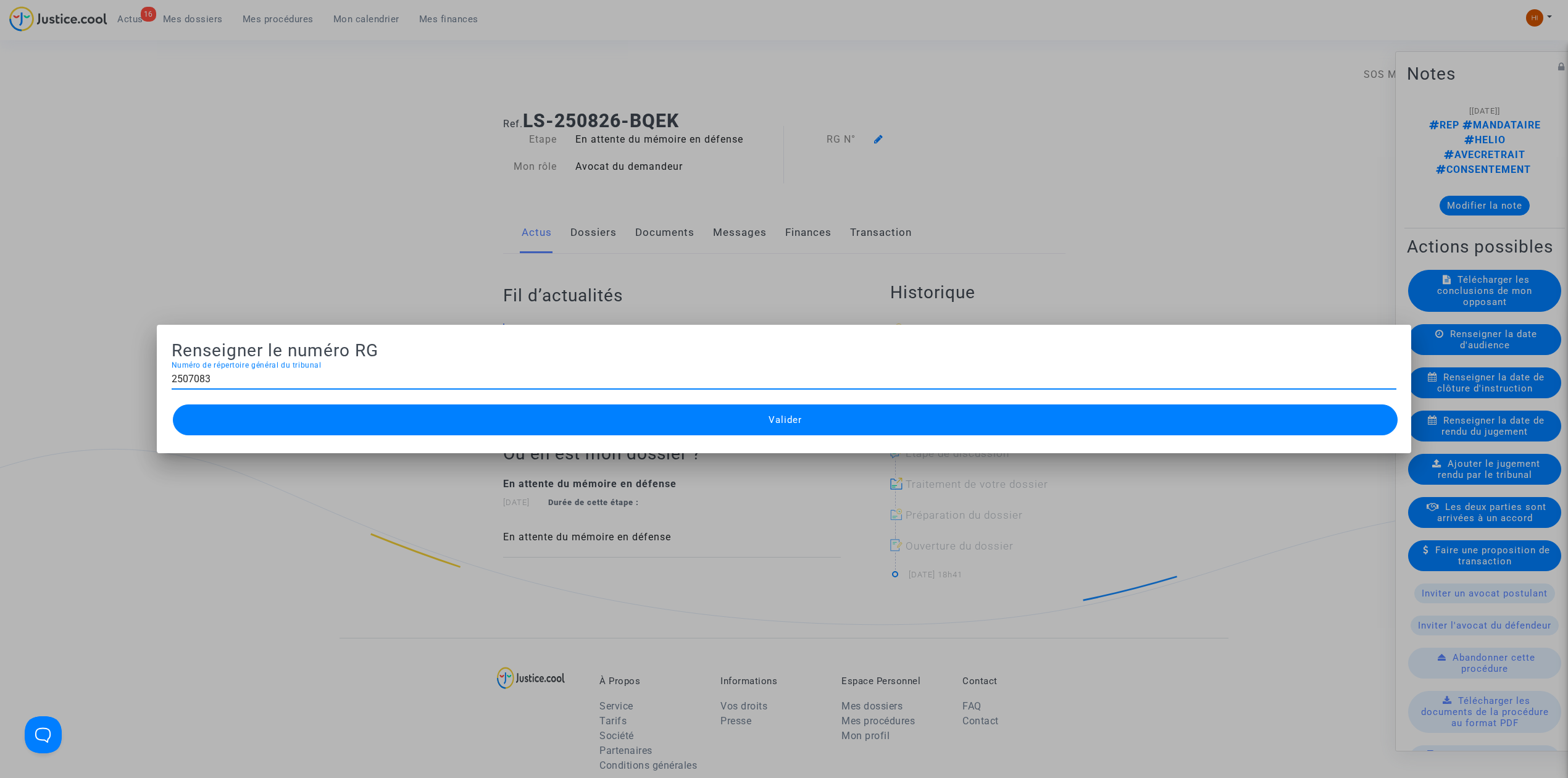
type input "2507083"
click at [422, 429] on button "Valider" at bounding box center [785, 420] width 1225 height 31
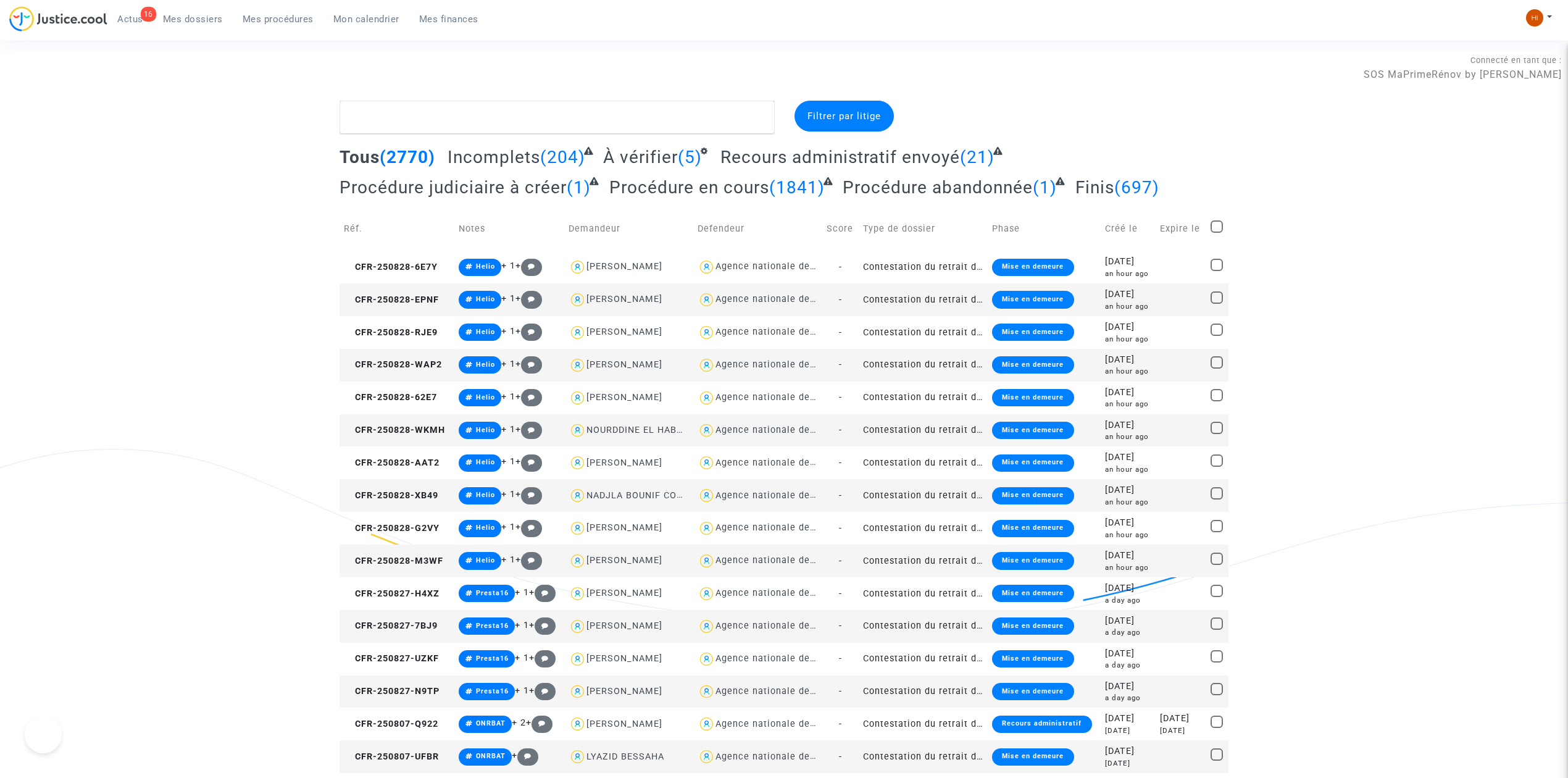
click at [272, 27] on link "Mes procédures" at bounding box center [278, 19] width 91 height 19
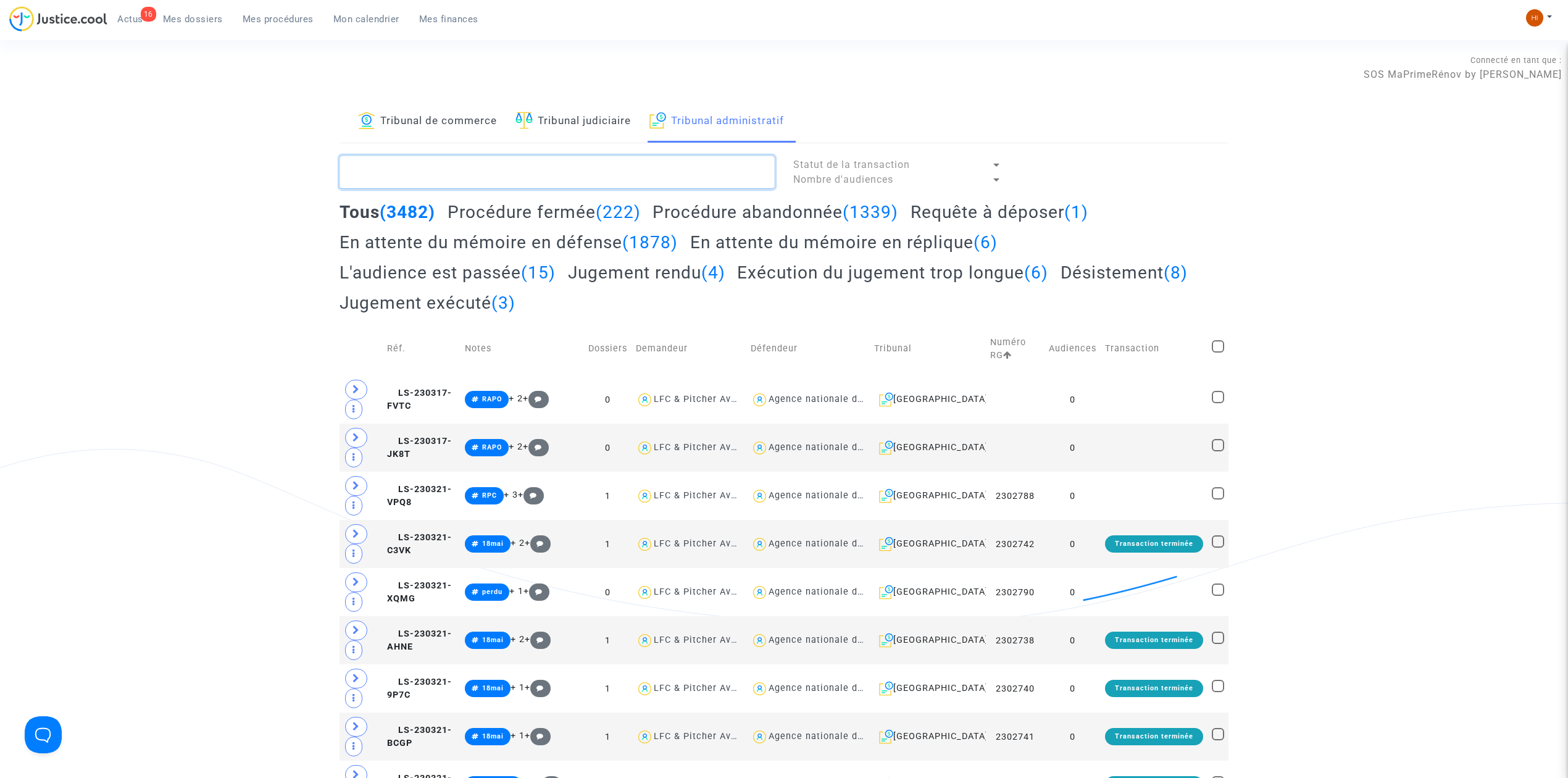
click at [608, 176] on textarea at bounding box center [557, 172] width 435 height 33
paste textarea "CHRETIEN DIDIER"
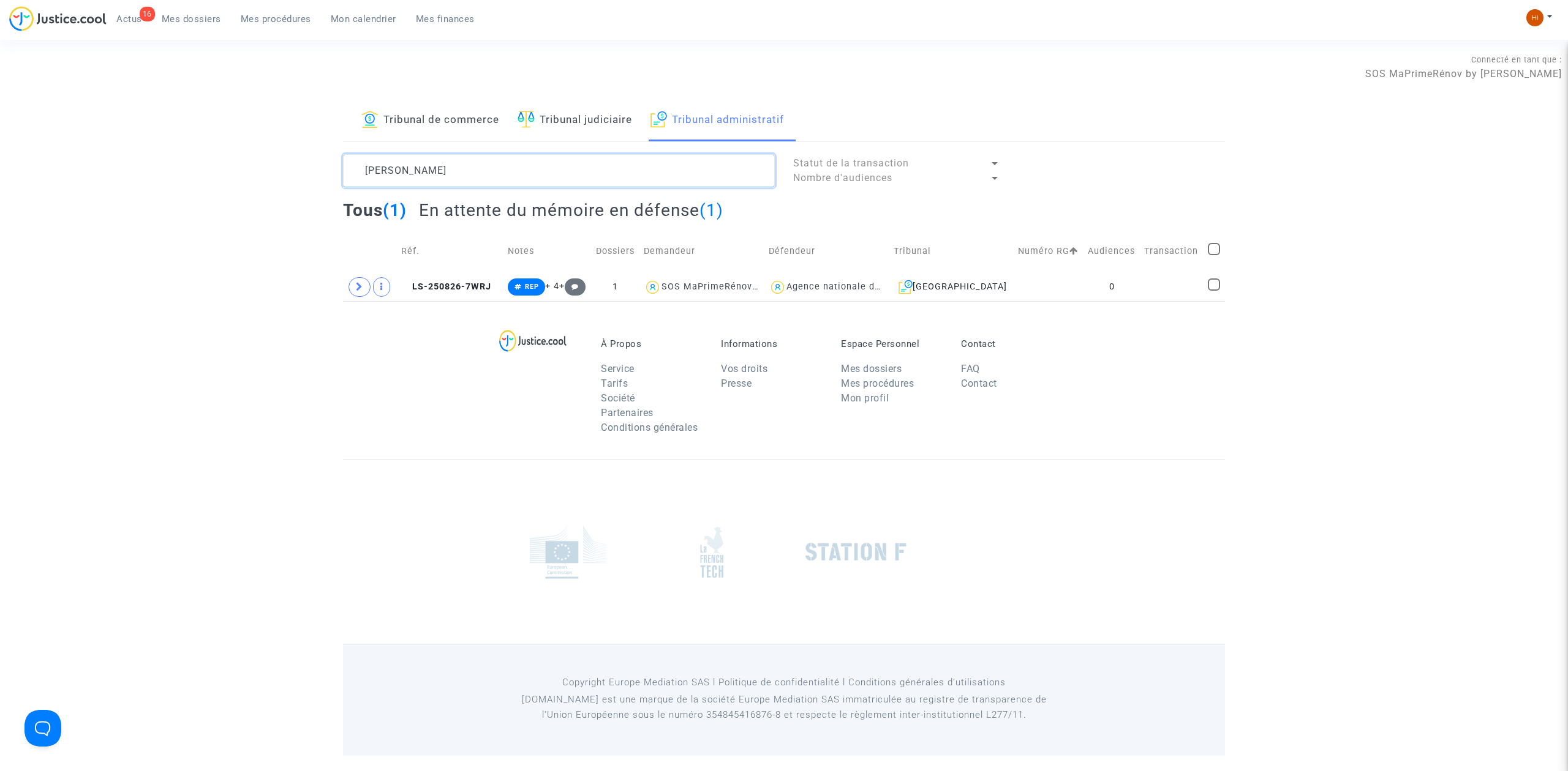
type textarea "CHRETIEN DIDIER"
drag, startPoint x: 1101, startPoint y: 287, endPoint x: 1412, endPoint y: 162, distance: 335.2
click at [1101, 287] on td "0" at bounding box center [1112, 287] width 57 height 28
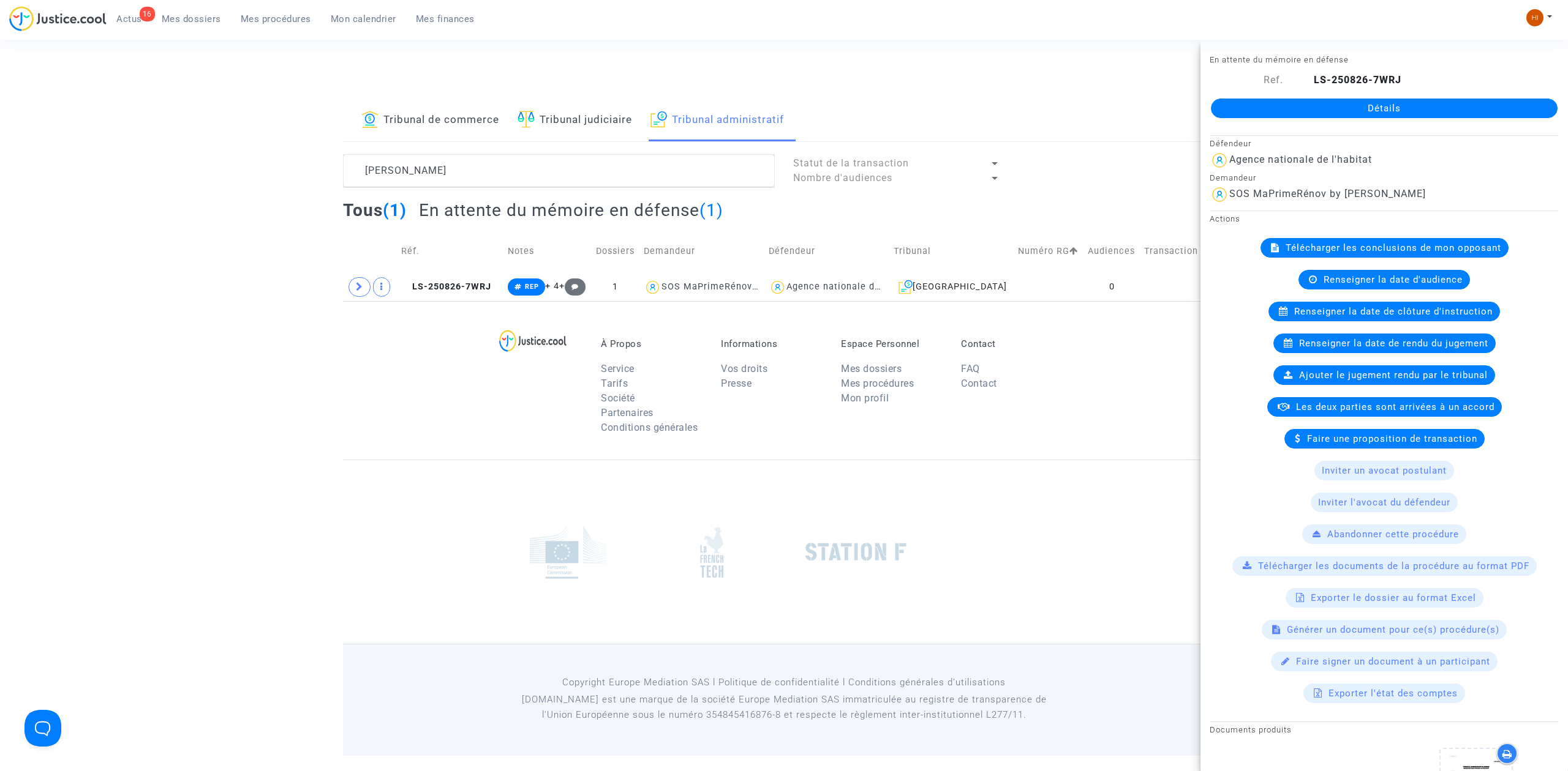
drag, startPoint x: 1459, startPoint y: 109, endPoint x: 1443, endPoint y: 118, distance: 18.4
click at [1459, 109] on link "Détails" at bounding box center [1384, 109] width 347 height 20
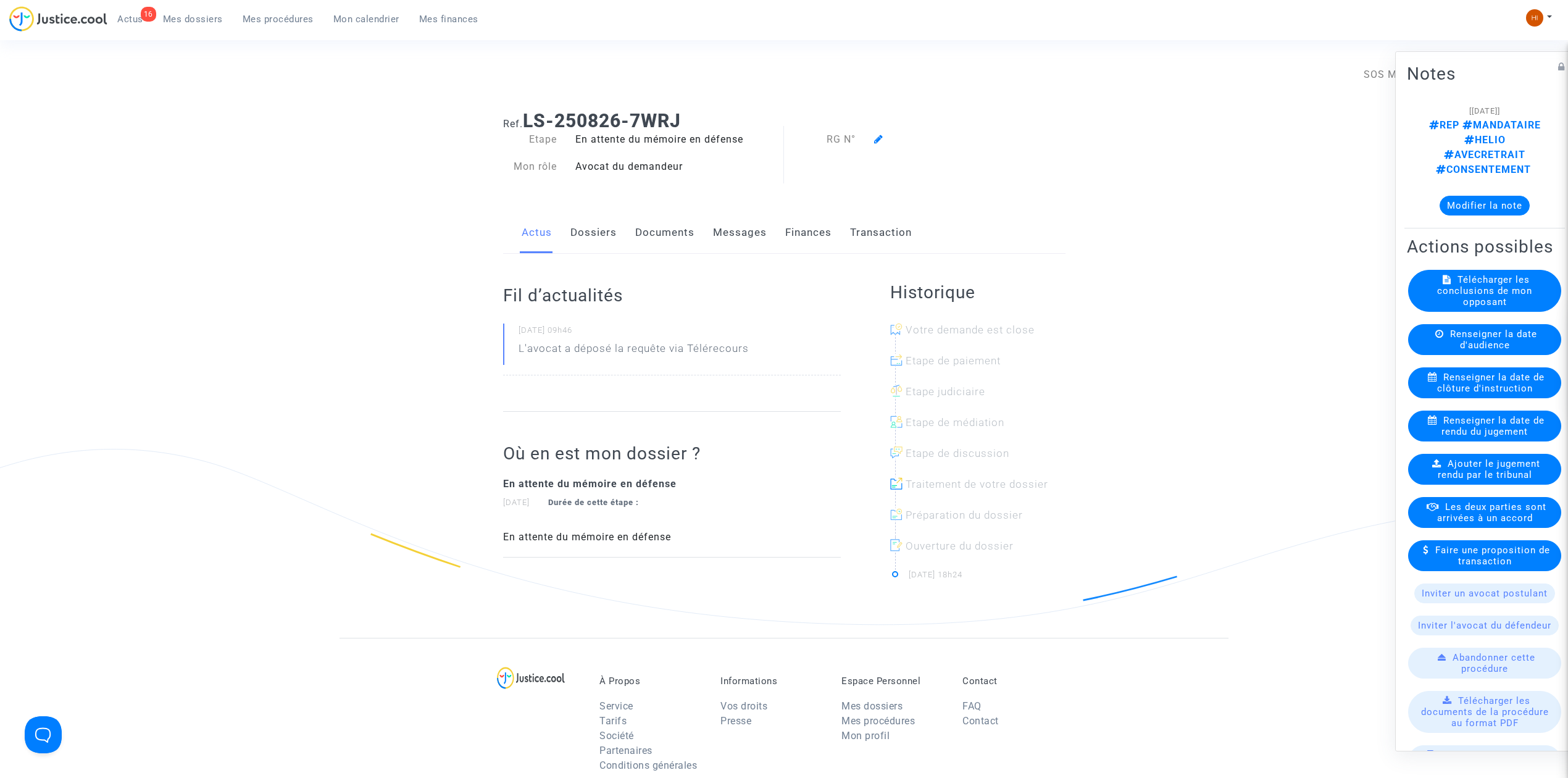
click at [881, 138] on icon at bounding box center [879, 139] width 9 height 10
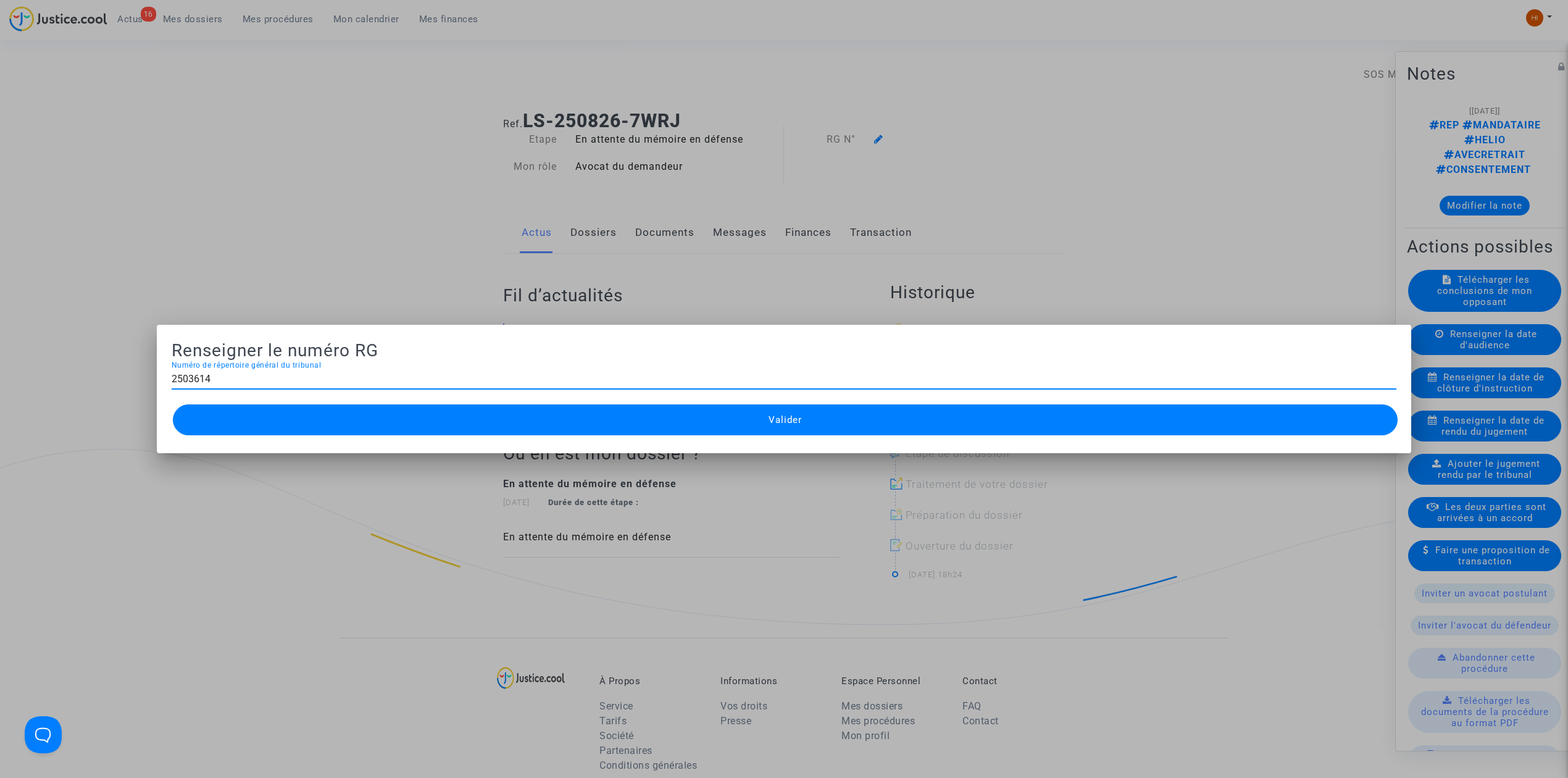
type input "2503614"
click at [265, 416] on button "Valider" at bounding box center [785, 420] width 1225 height 31
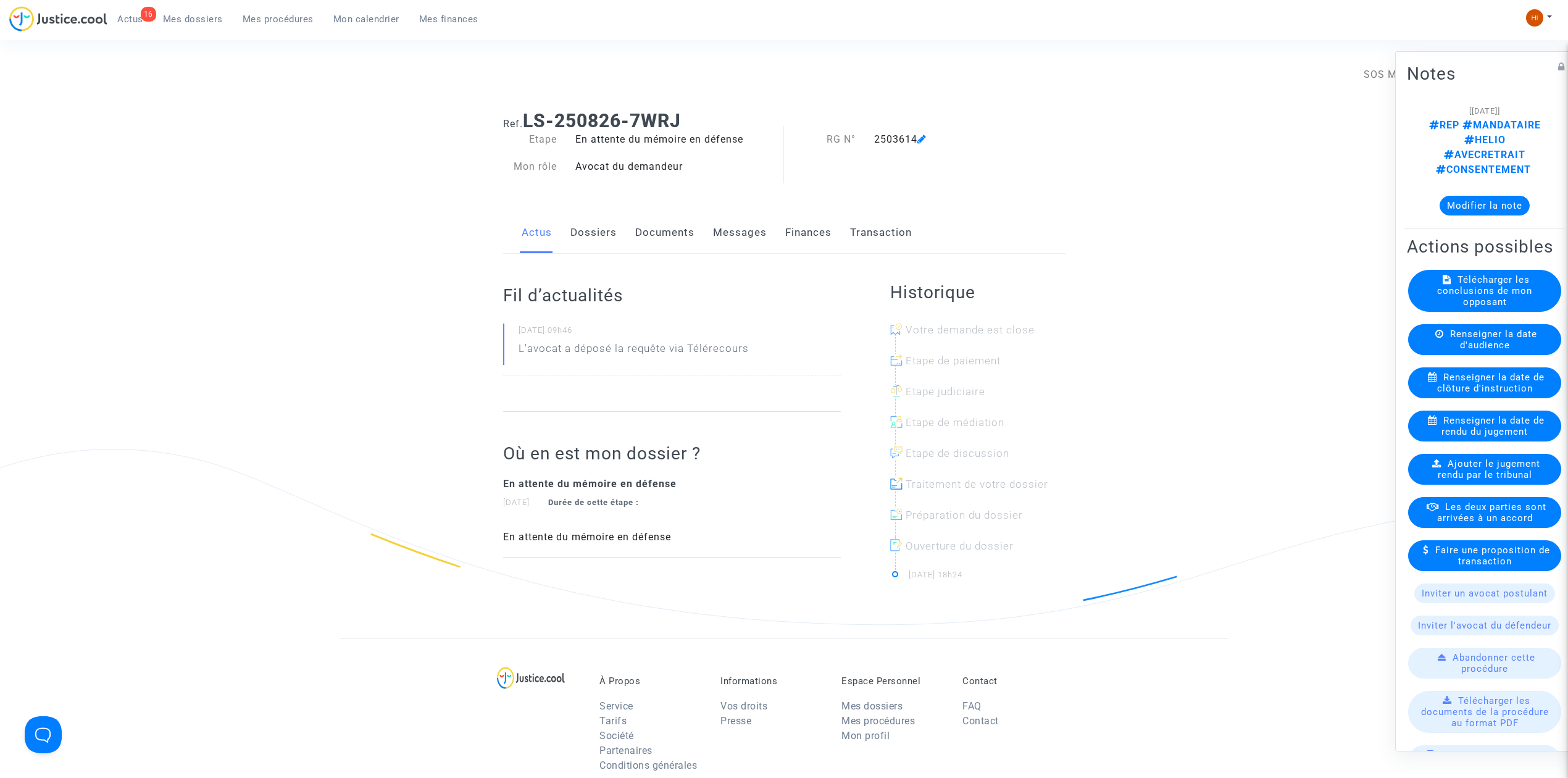
drag, startPoint x: 281, startPoint y: 18, endPoint x: 293, endPoint y: 25, distance: 13.9
click at [281, 18] on span "Mes procédures" at bounding box center [278, 19] width 71 height 11
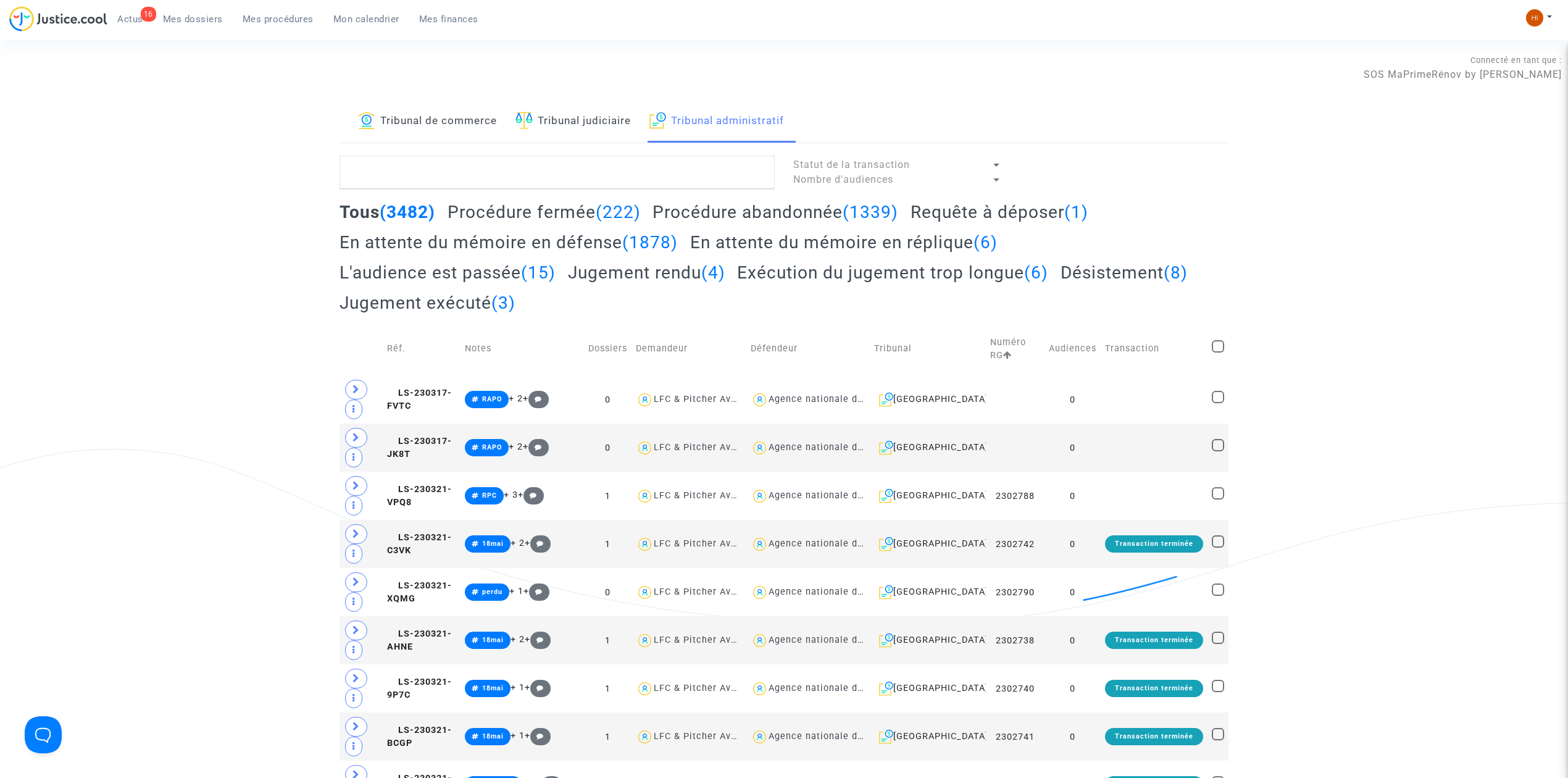
paste textarea "LEDOUX JEAN FRANCOIS"
click at [541, 179] on textarea at bounding box center [557, 172] width 435 height 33
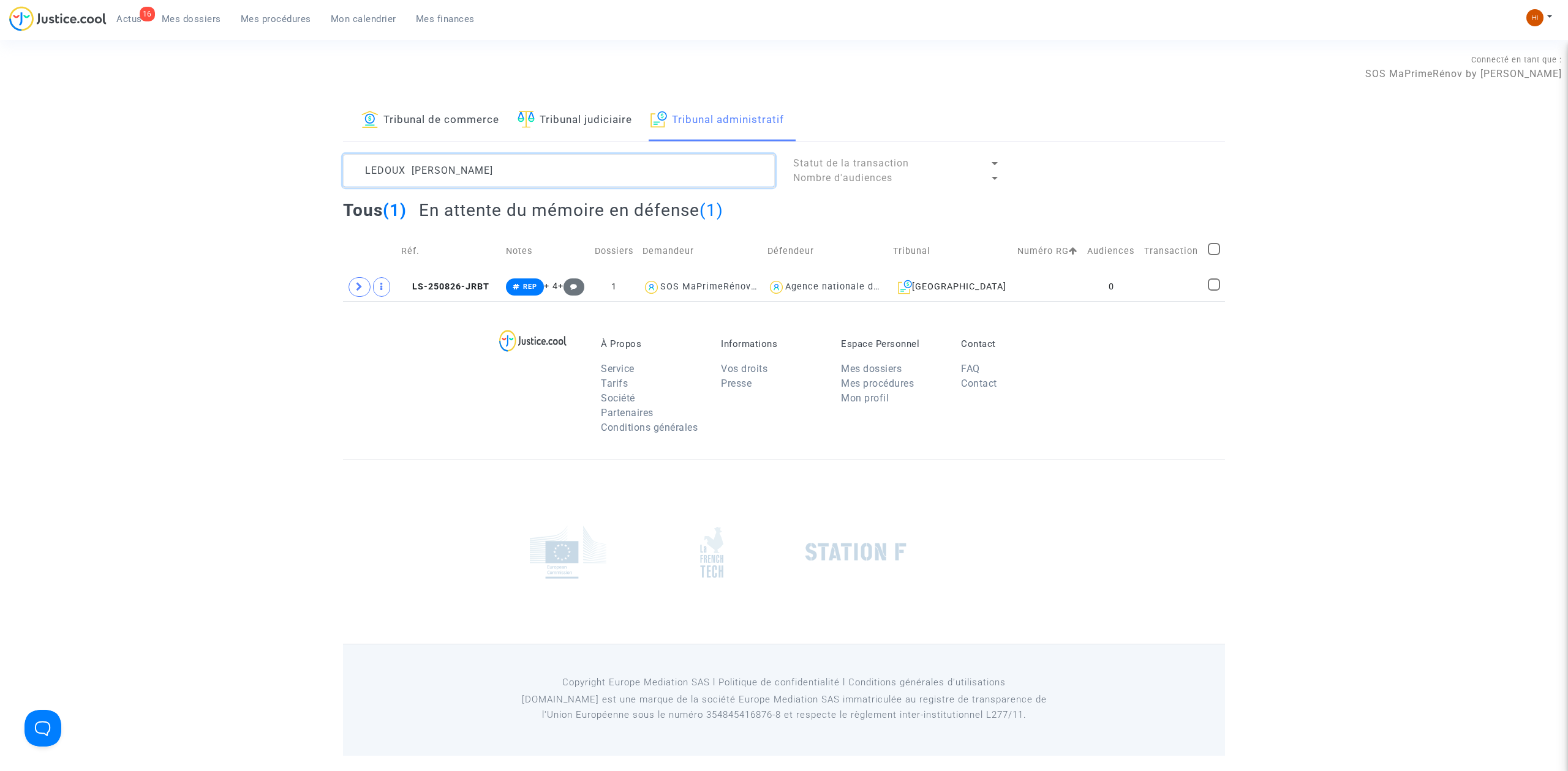
type textarea "LEDOUX JEAN FRANCOIS"
drag, startPoint x: 1149, startPoint y: 278, endPoint x: 1252, endPoint y: 239, distance: 110.1
click at [1149, 278] on td at bounding box center [1171, 287] width 64 height 28
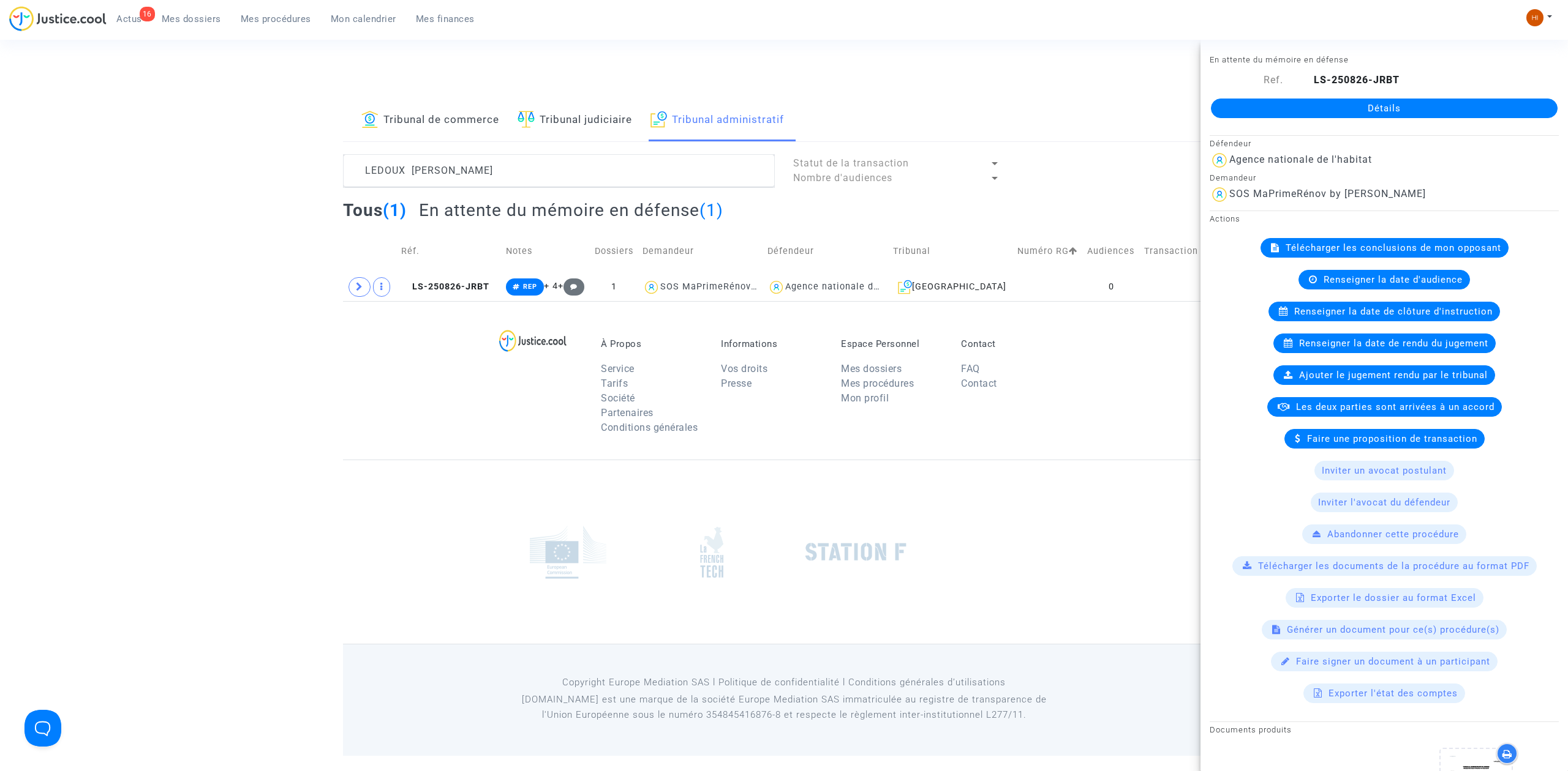
drag, startPoint x: 1488, startPoint y: 107, endPoint x: 1475, endPoint y: 109, distance: 13.2
click at [1487, 107] on link "Détails" at bounding box center [1384, 109] width 347 height 20
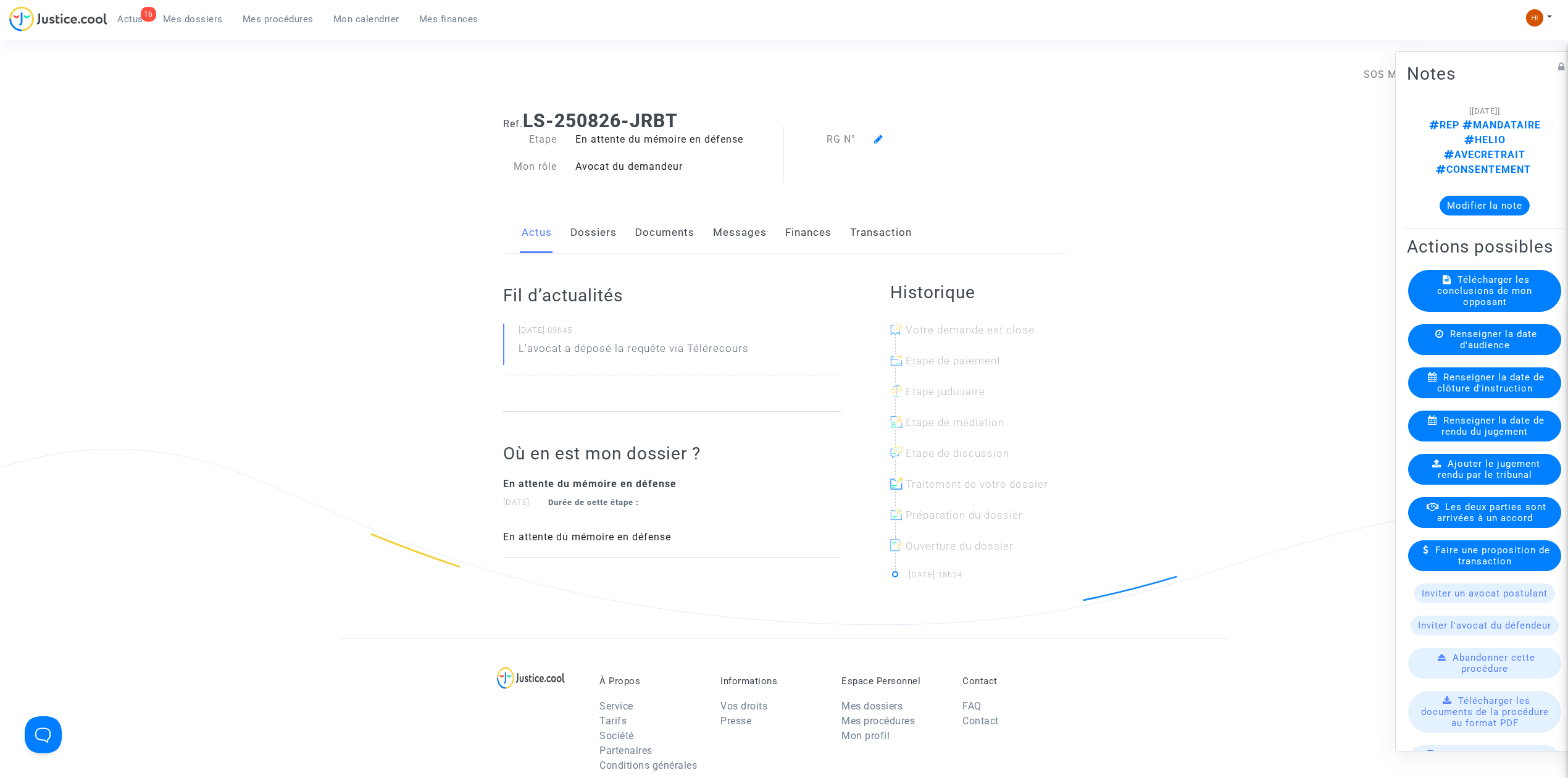
click at [877, 136] on icon at bounding box center [879, 139] width 9 height 10
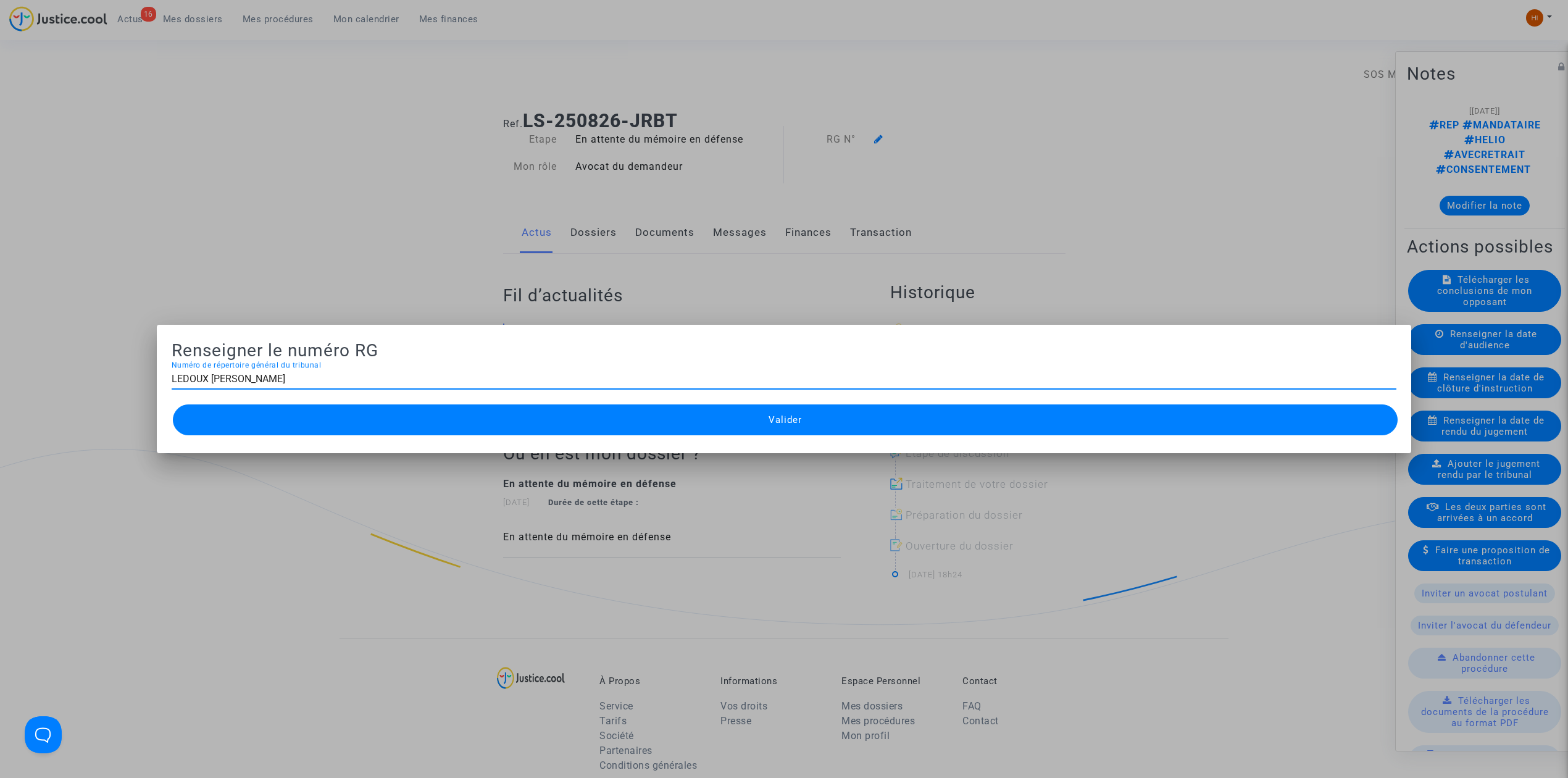
drag, startPoint x: 386, startPoint y: 373, endPoint x: 22, endPoint y: 339, distance: 365.6
click at [25, 337] on div "Renseigner le numéro RG LEDOUX JEAN FRANCOIS Numéro de répertoire général du tr…" at bounding box center [784, 389] width 1568 height 778
click at [327, 366] on div "LEDOUX JEAN FRANCOIS Numéro de répertoire général du tribunal" at bounding box center [784, 375] width 1225 height 28
paste input "2503613"
type input "2503613"
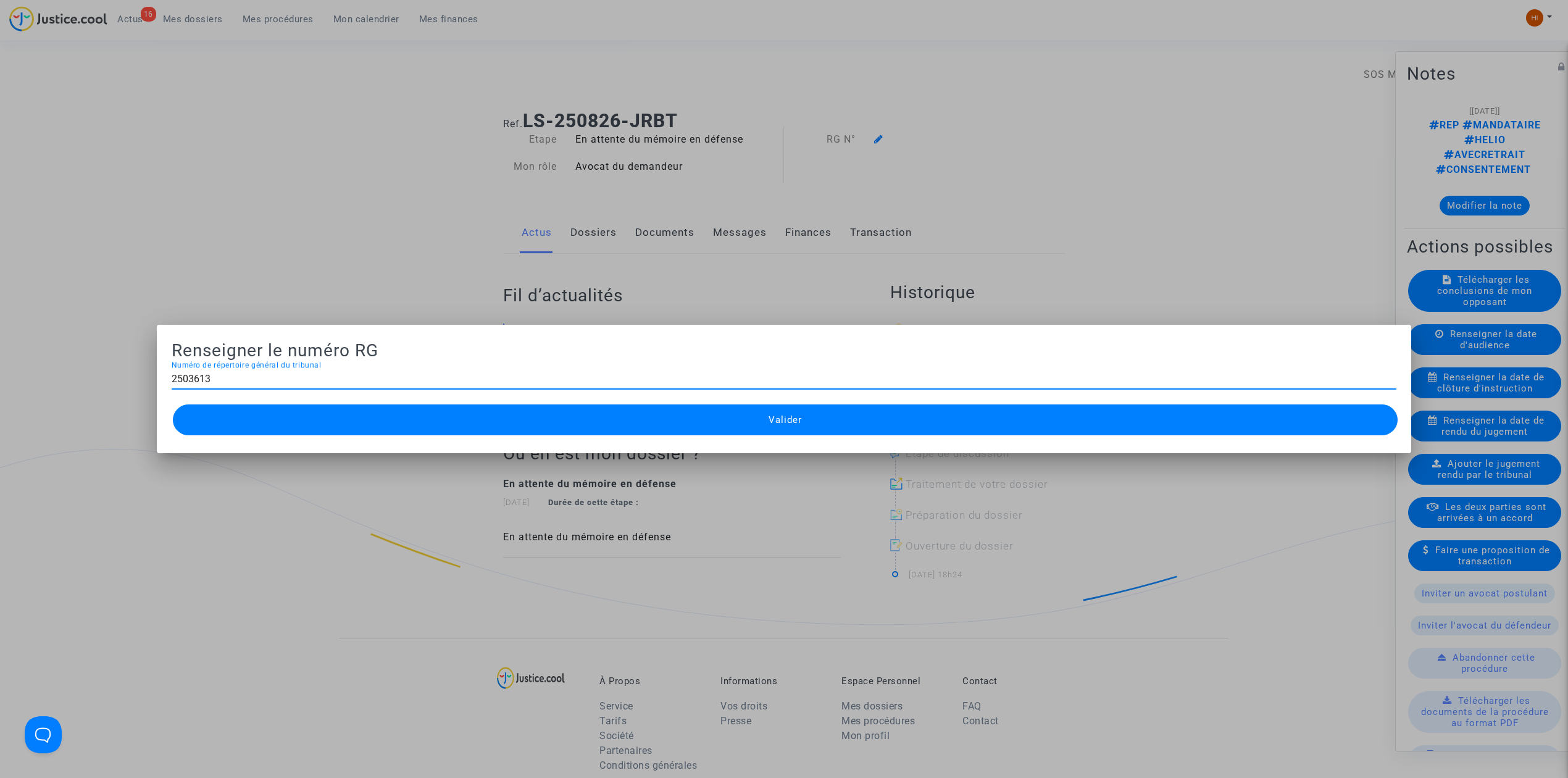
click at [351, 413] on button "Valider" at bounding box center [785, 420] width 1225 height 31
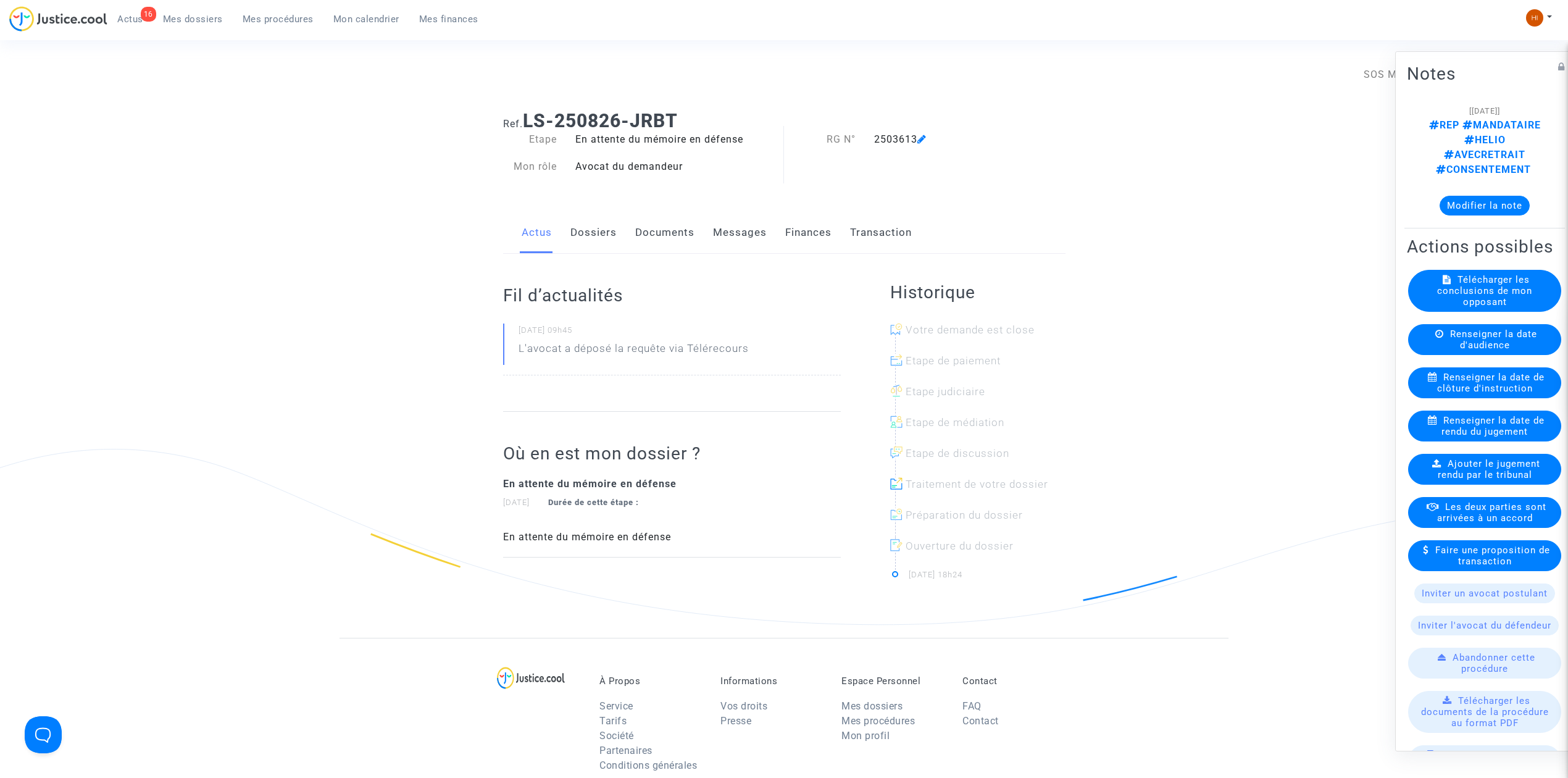
click at [288, 21] on span "Mes procédures" at bounding box center [278, 19] width 71 height 11
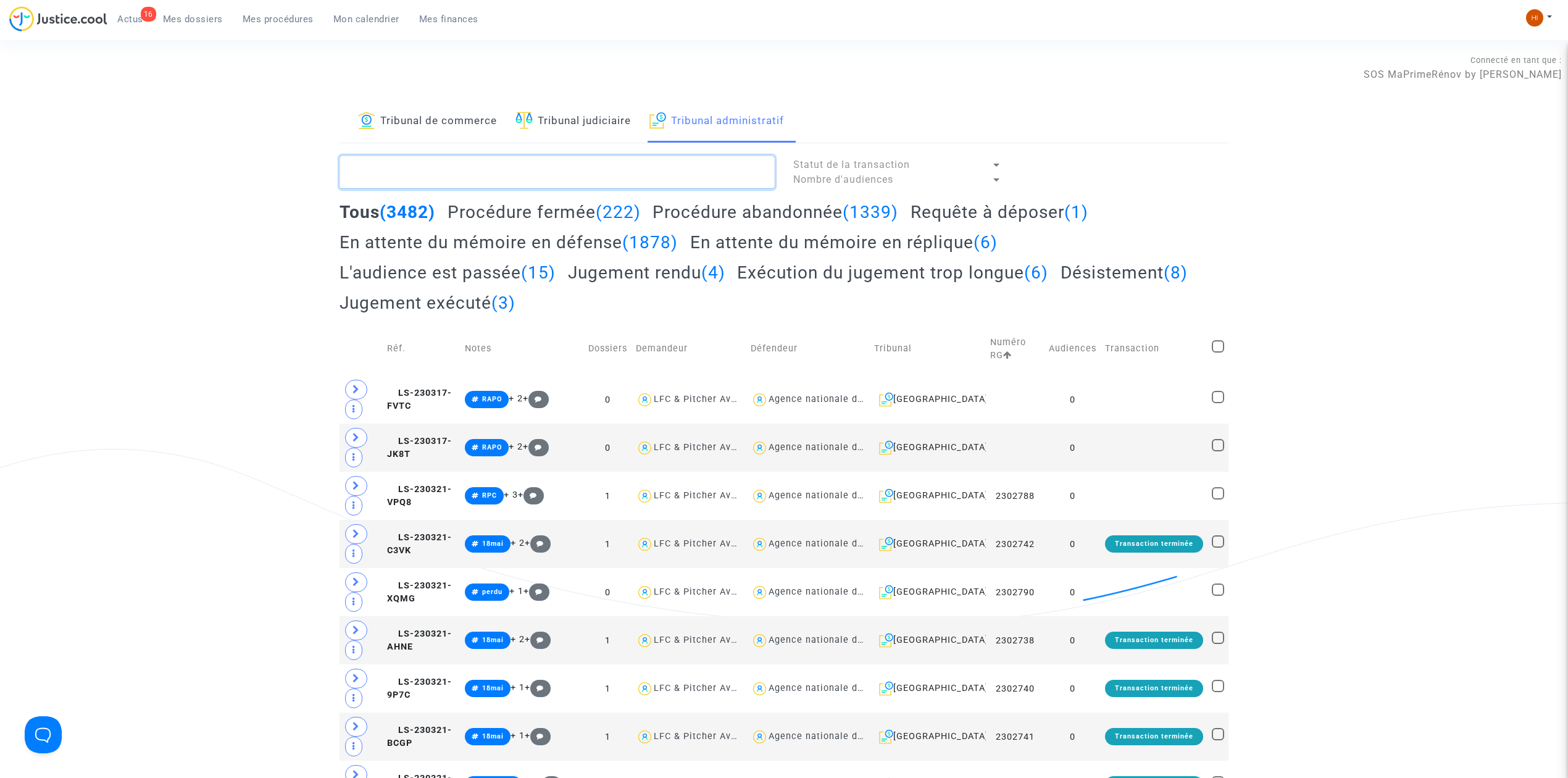
click at [695, 171] on textarea at bounding box center [557, 172] width 435 height 33
paste textarea "ELLOUZATI ABDESSAMAI"
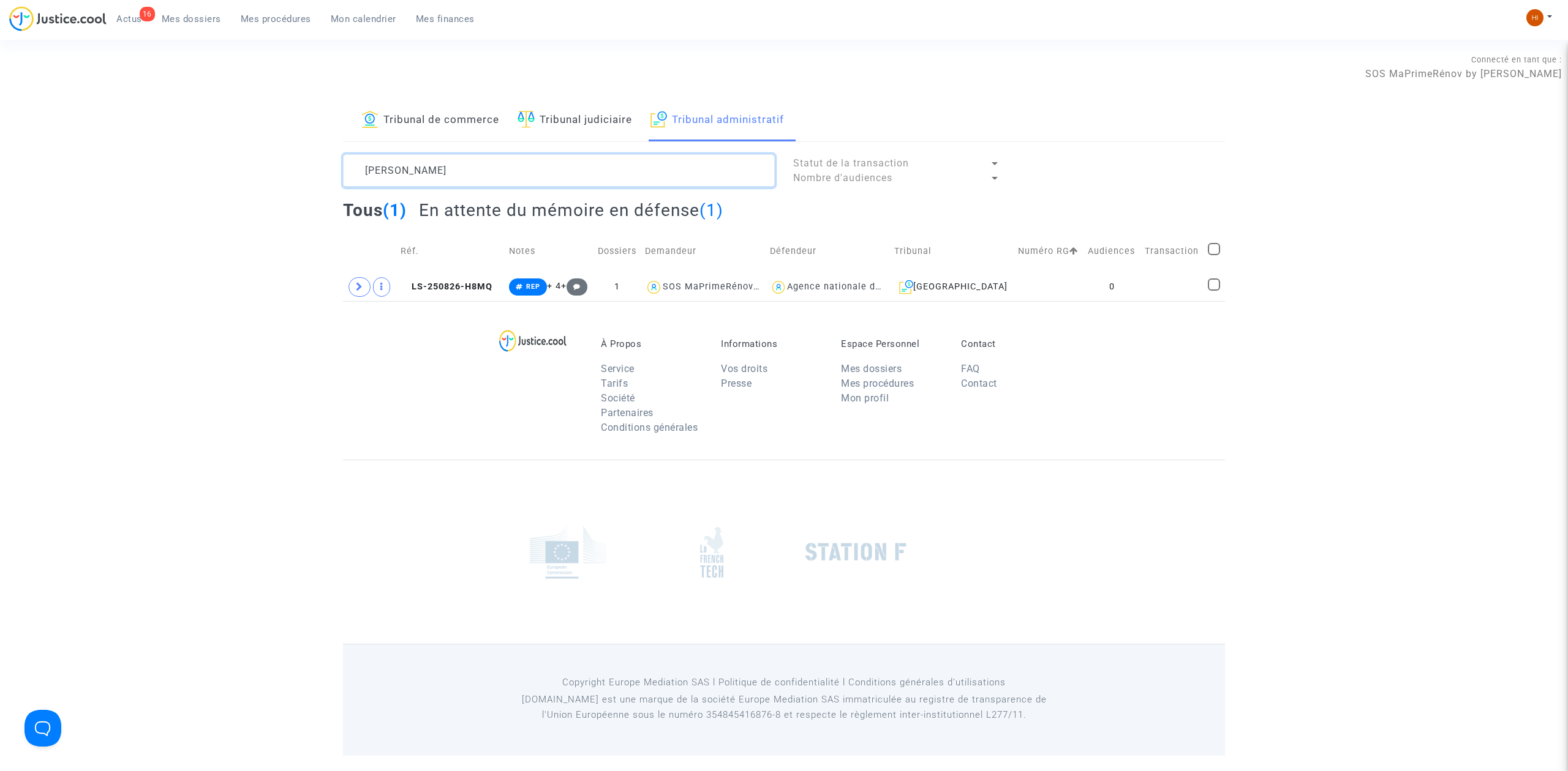
type textarea "ELLOUZATI ABDESSAMAI"
click at [1020, 297] on td at bounding box center [1049, 287] width 70 height 28
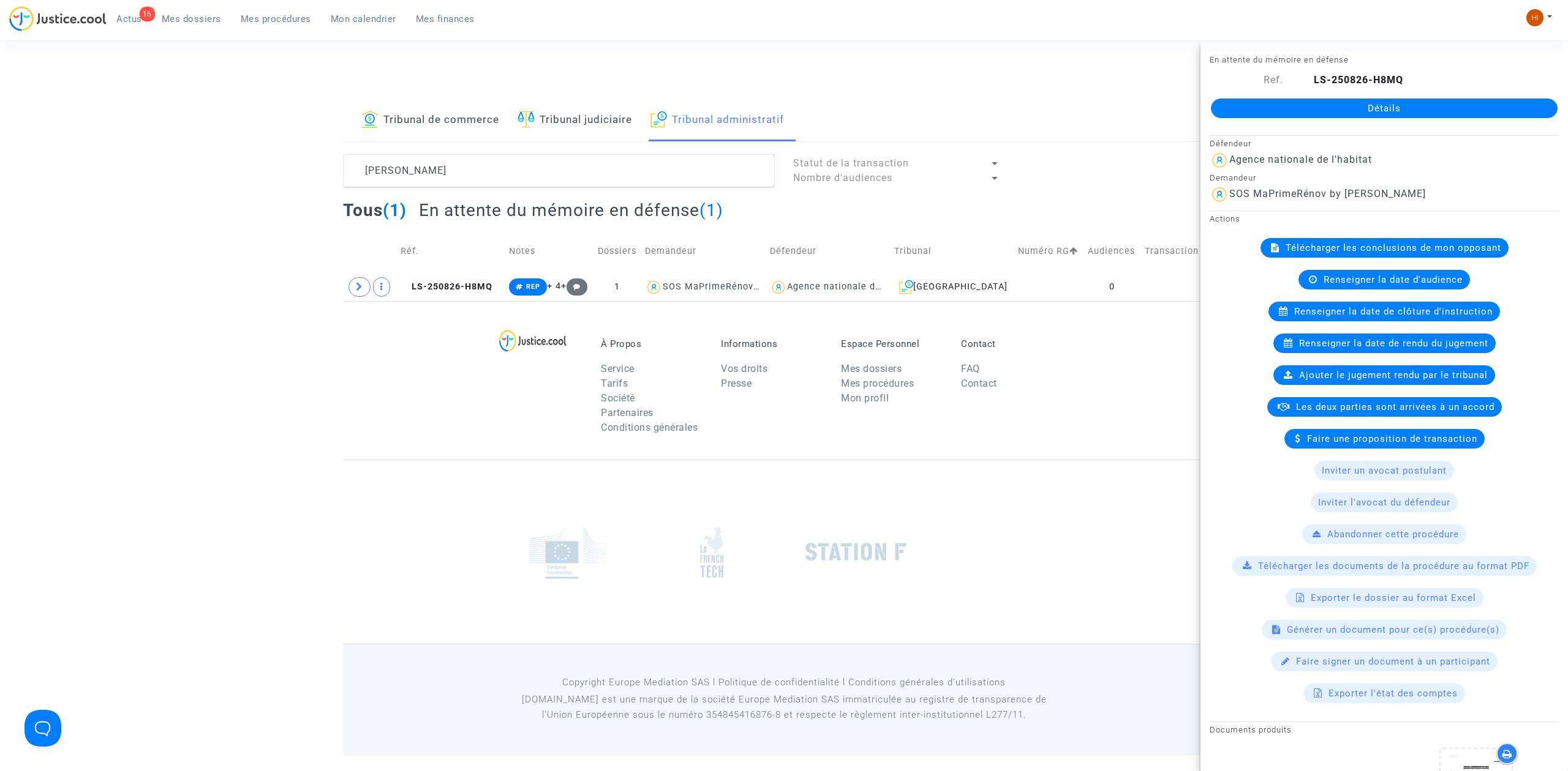
click at [1296, 104] on link "Détails" at bounding box center [1384, 109] width 347 height 20
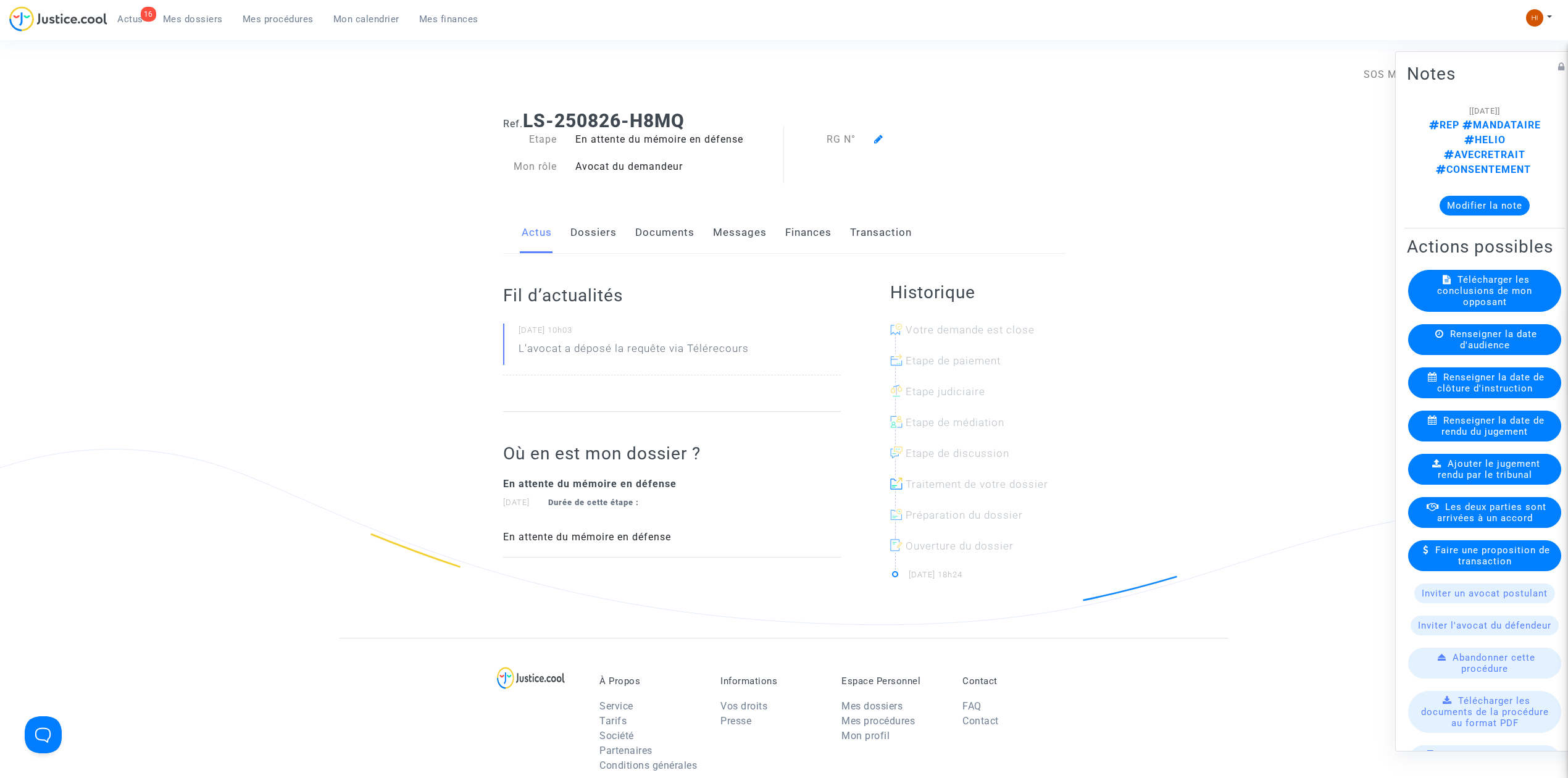
click at [877, 137] on icon at bounding box center [879, 139] width 9 height 10
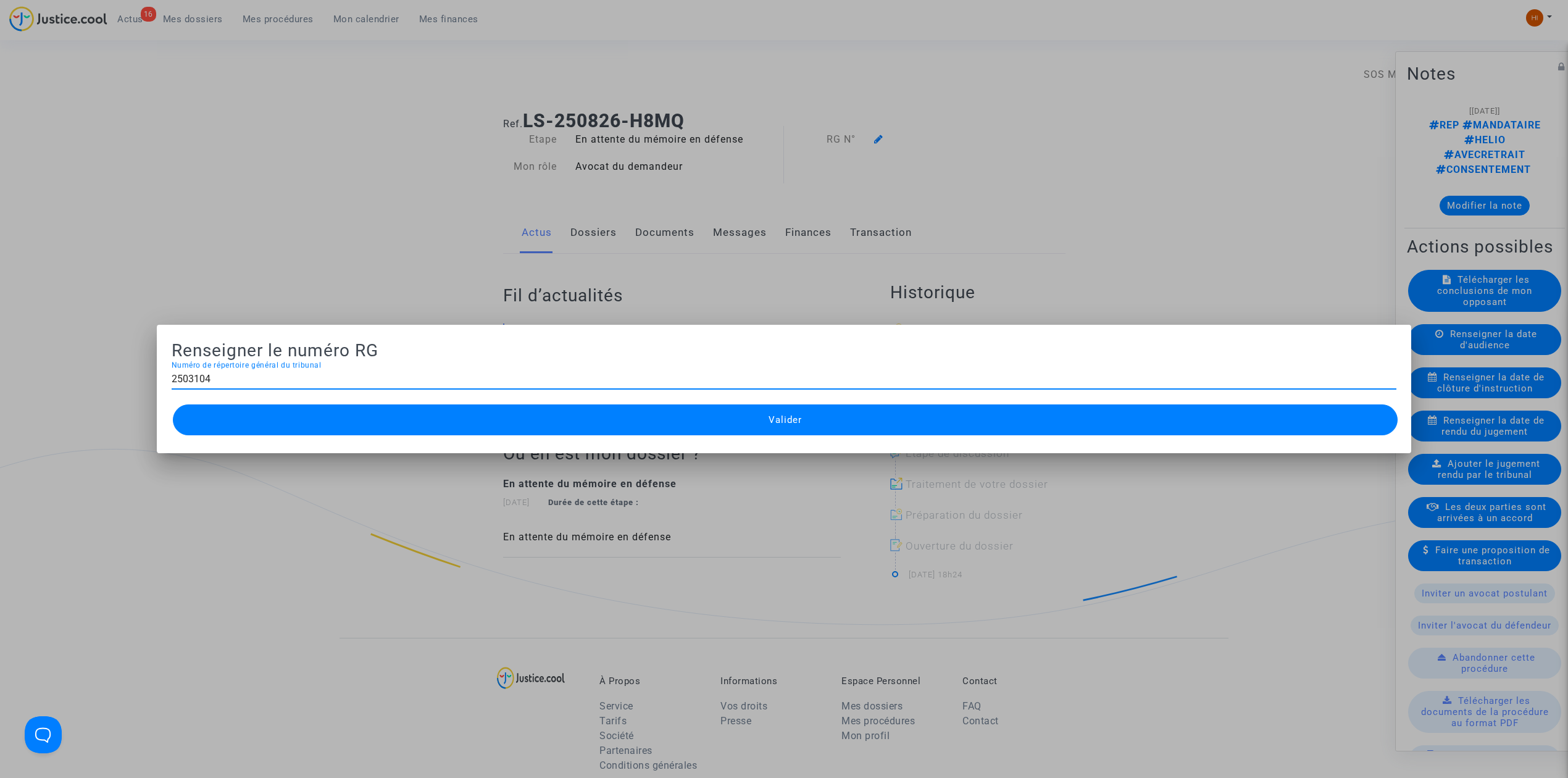
type input "2503104"
click at [895, 418] on button "Valider" at bounding box center [785, 420] width 1225 height 31
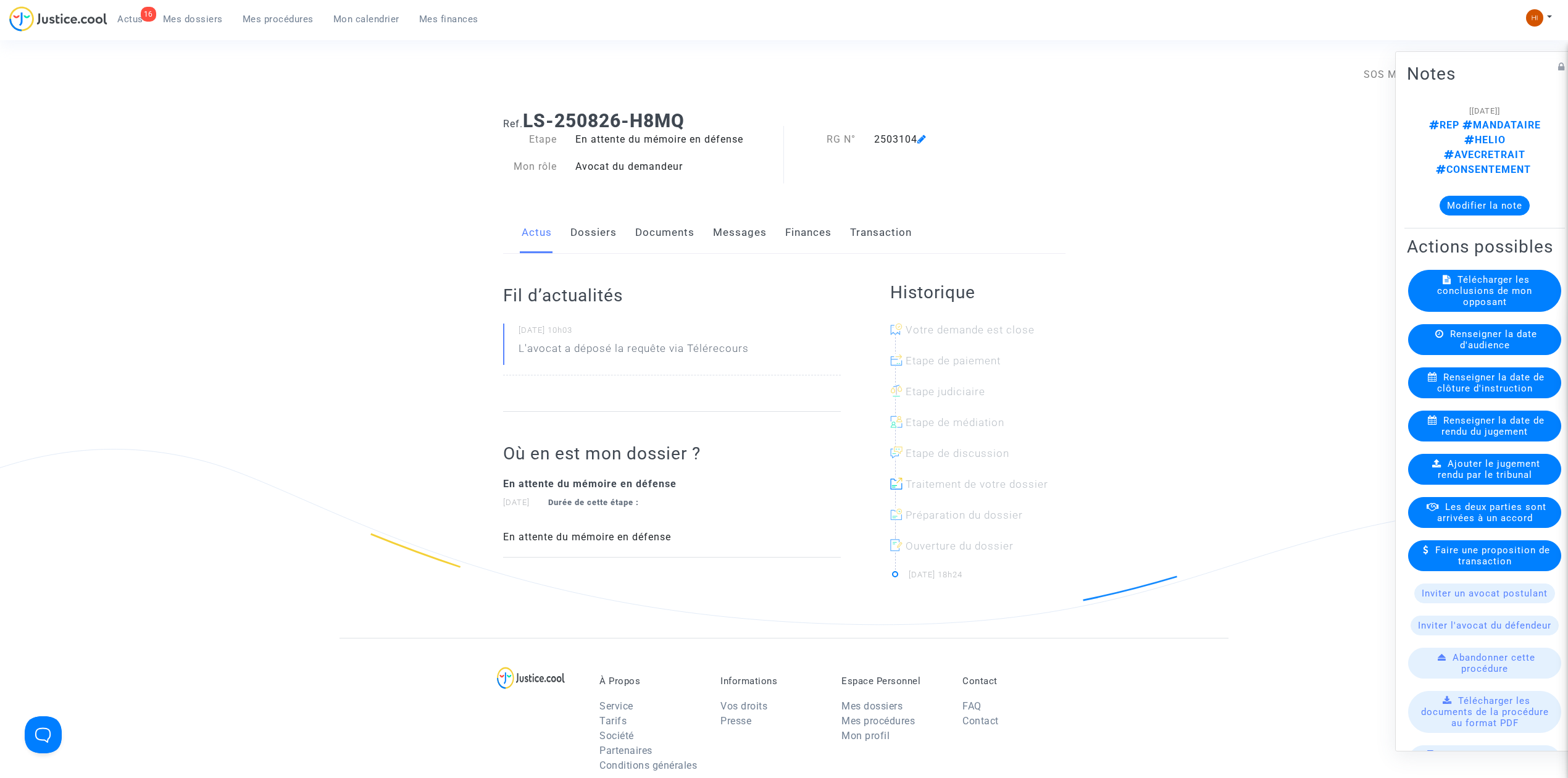
drag, startPoint x: 257, startPoint y: 19, endPoint x: 237, endPoint y: 74, distance: 58.5
click at [257, 19] on span "Mes procédures" at bounding box center [278, 19] width 71 height 11
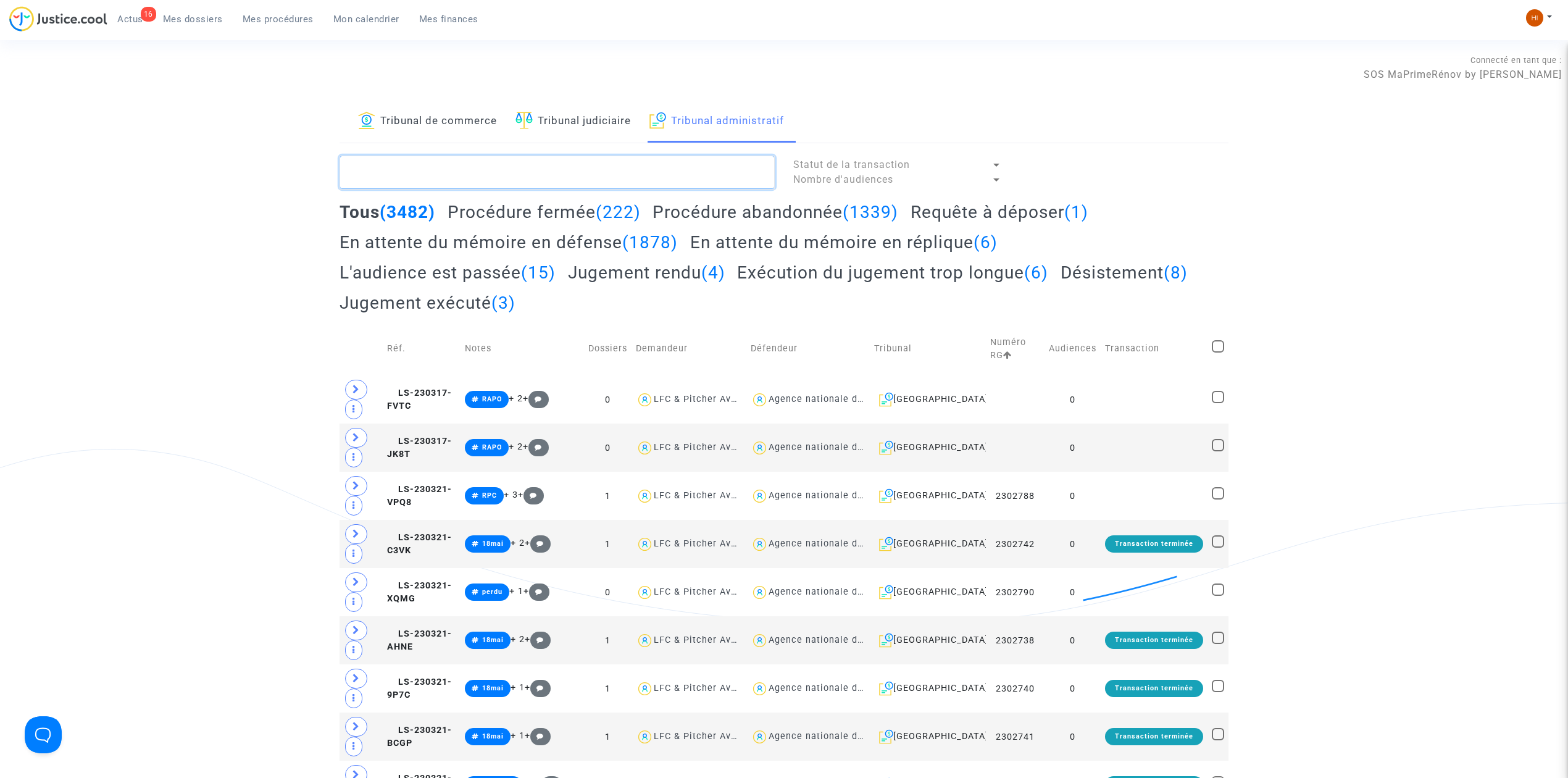
click at [637, 189] on textarea at bounding box center [557, 172] width 435 height 33
paste textarea "KAMBA JOAO LISETH"
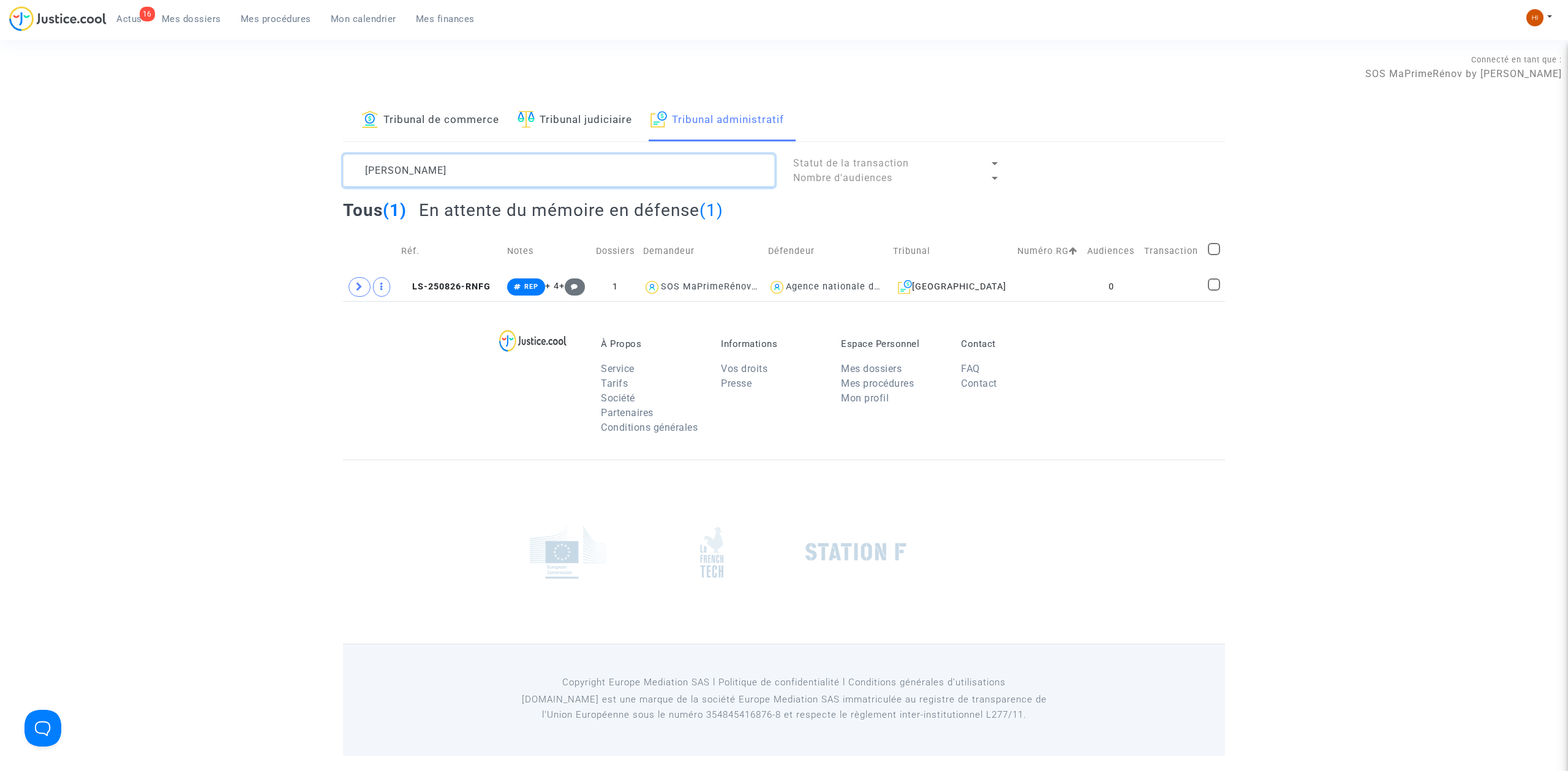
type textarea "KAMBA JOAO LISETH"
click at [1145, 289] on td at bounding box center [1171, 287] width 64 height 28
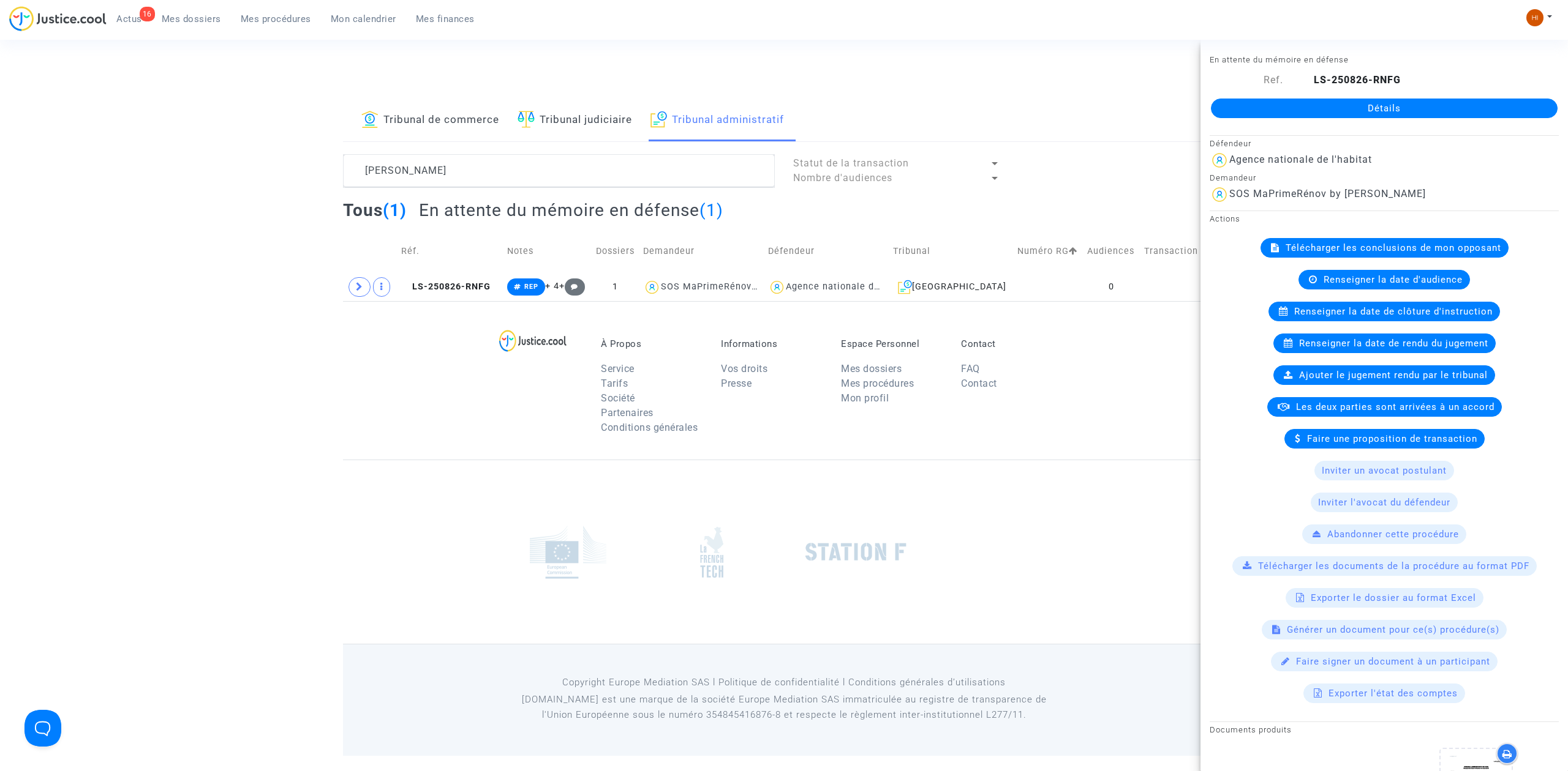
drag, startPoint x: 1488, startPoint y: 109, endPoint x: 1164, endPoint y: 231, distance: 346.2
click at [1488, 109] on link "Détails" at bounding box center [1384, 109] width 347 height 20
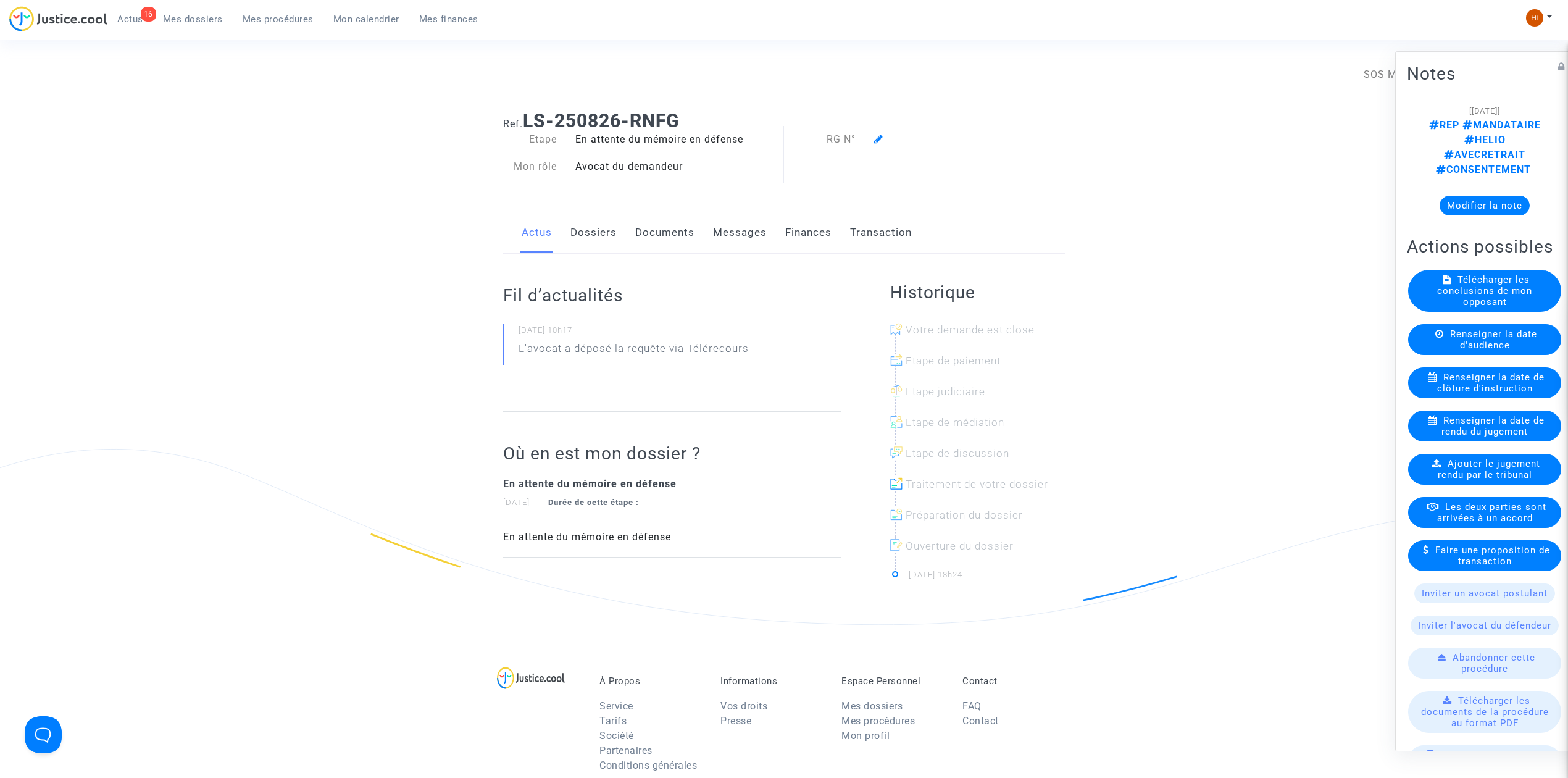
click at [877, 138] on icon at bounding box center [879, 139] width 9 height 10
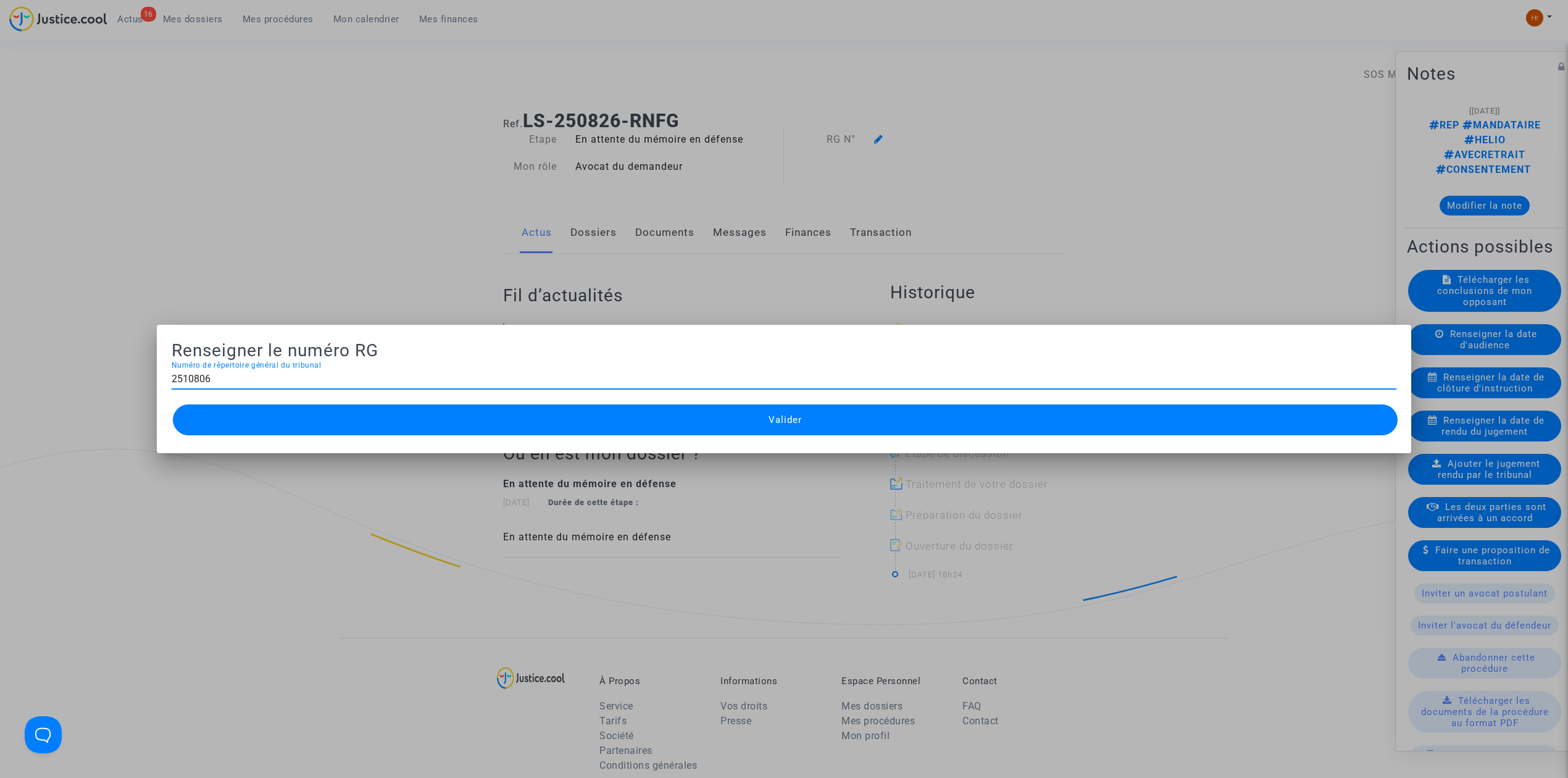
type input "2510806"
click at [786, 423] on span "Valider" at bounding box center [785, 420] width 33 height 11
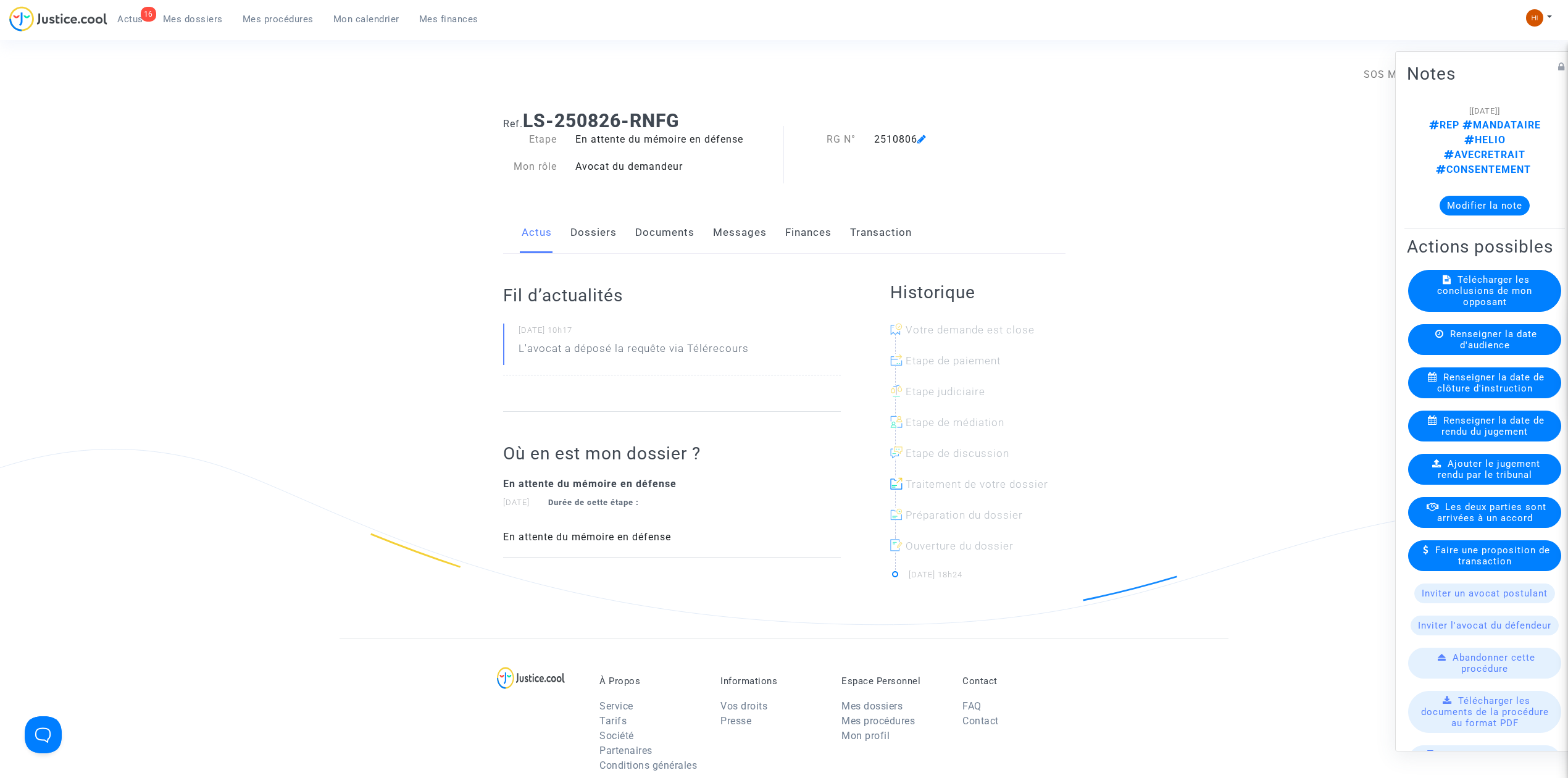
click at [252, 26] on link "Mes procédures" at bounding box center [278, 19] width 91 height 19
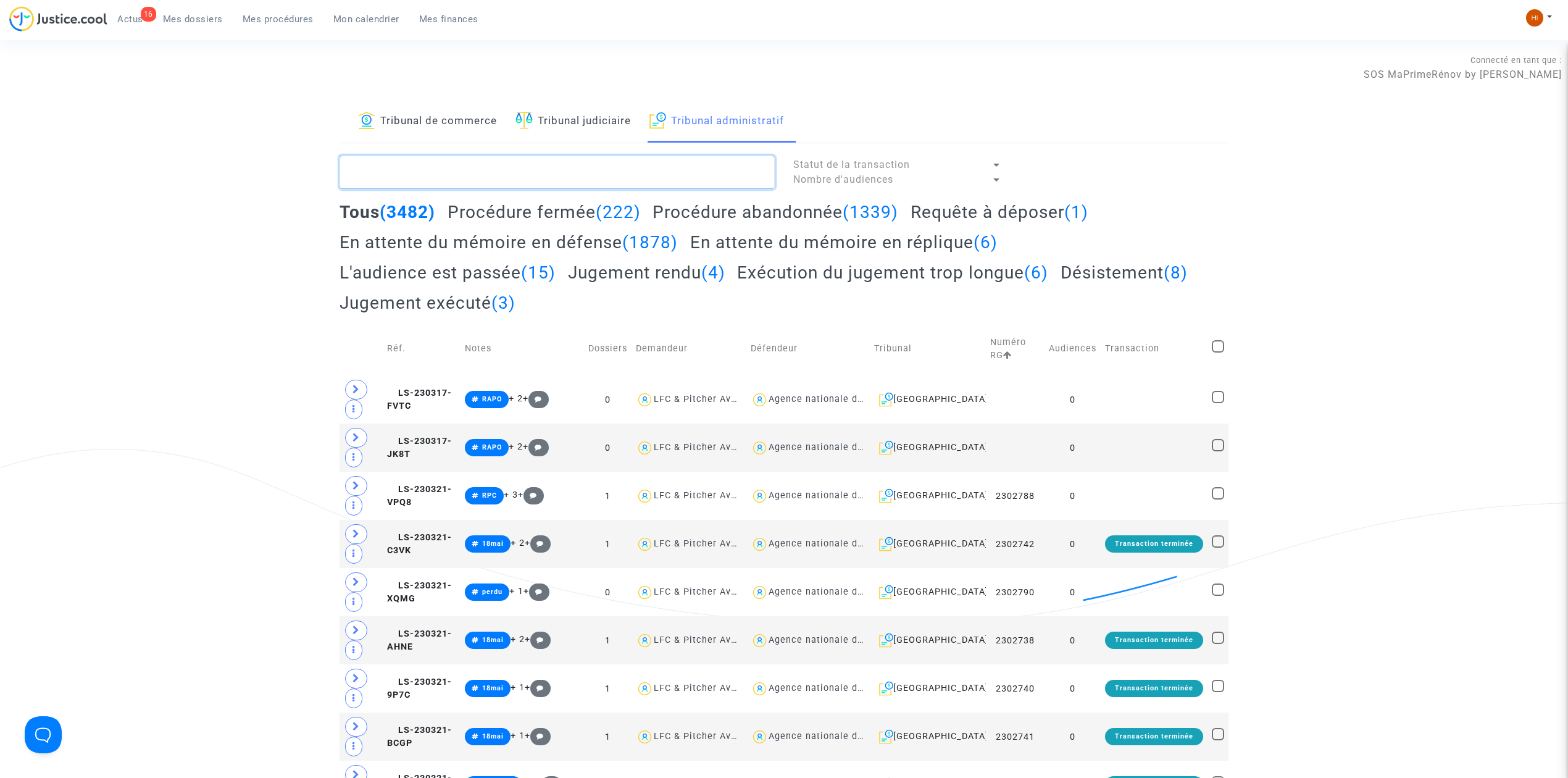
click at [664, 173] on textarea at bounding box center [557, 172] width 435 height 33
paste textarea "NABOT Julie"
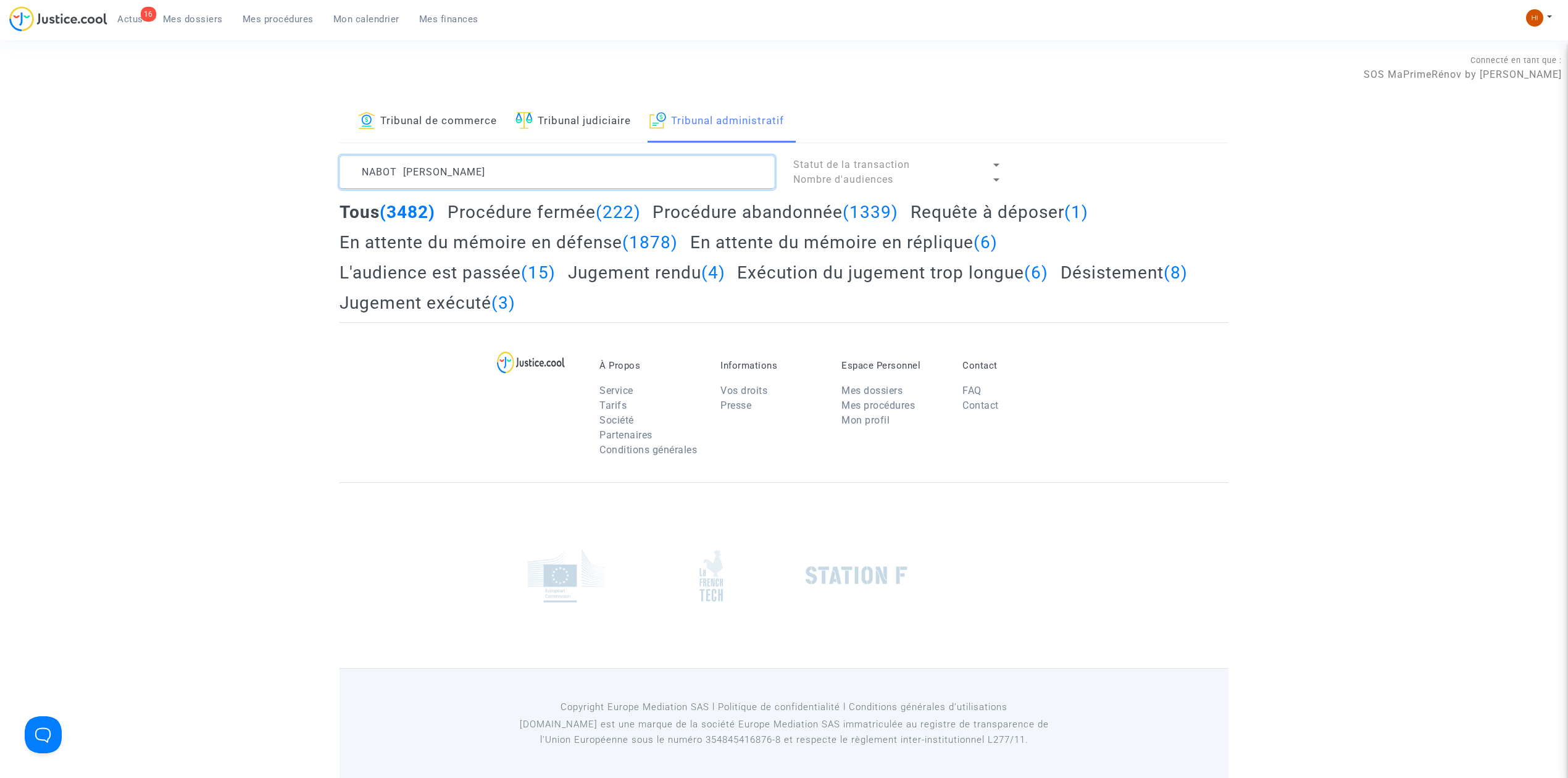
type textarea "NABOT Julie"
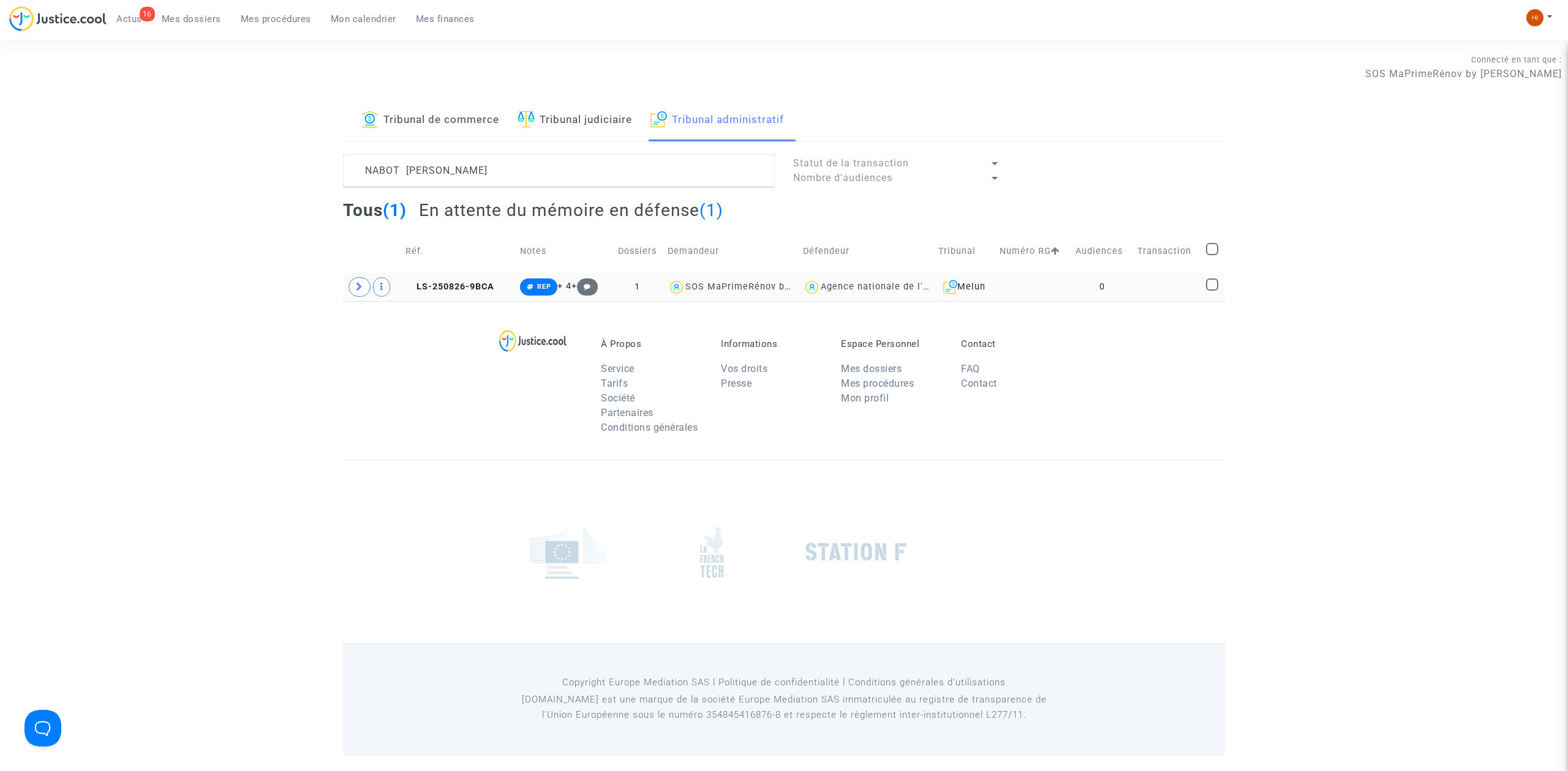
click at [1039, 287] on td at bounding box center [1033, 287] width 76 height 28
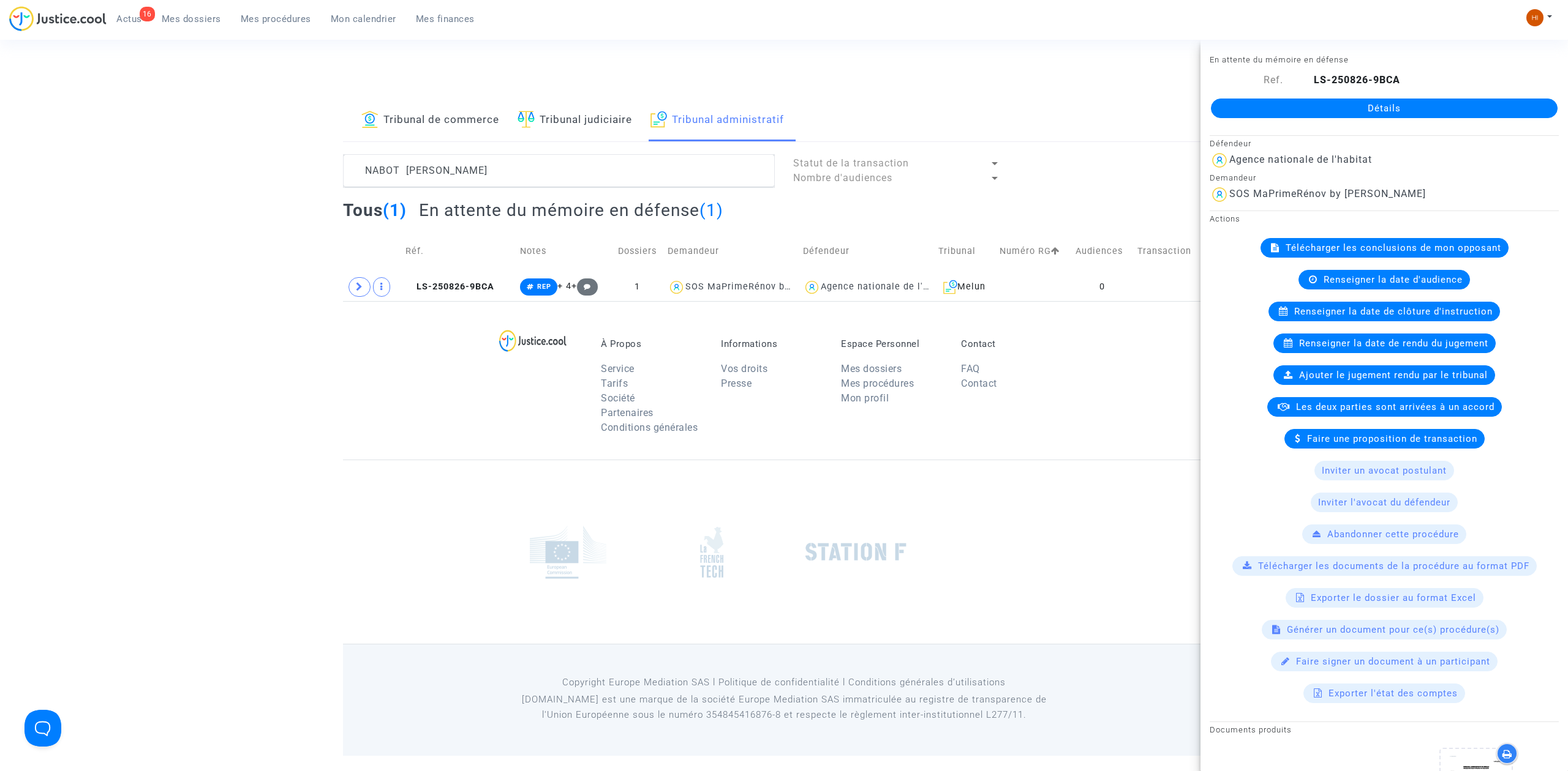
click at [1366, 101] on link "Détails" at bounding box center [1384, 109] width 347 height 20
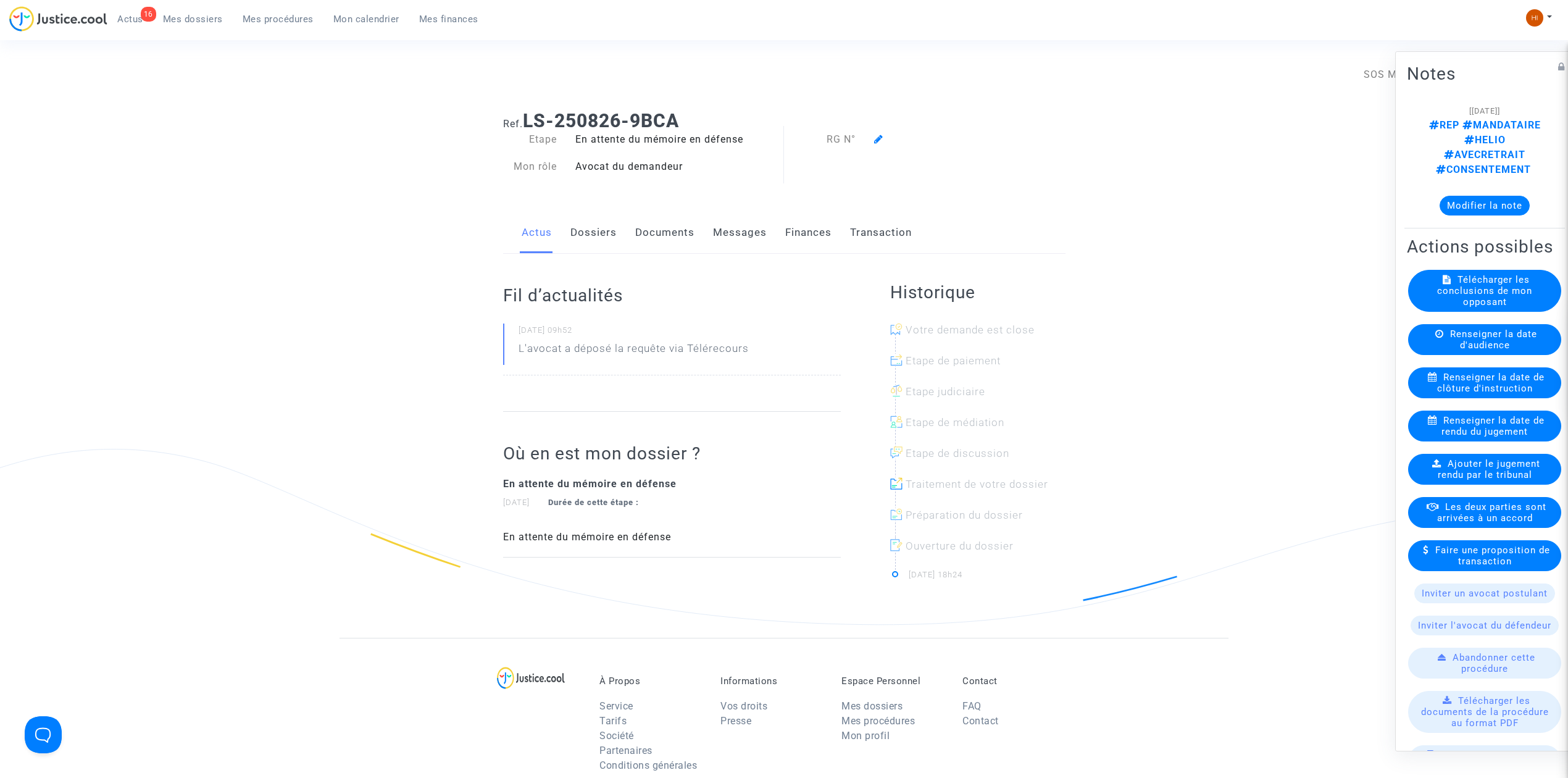
click at [879, 135] on icon at bounding box center [879, 139] width 9 height 10
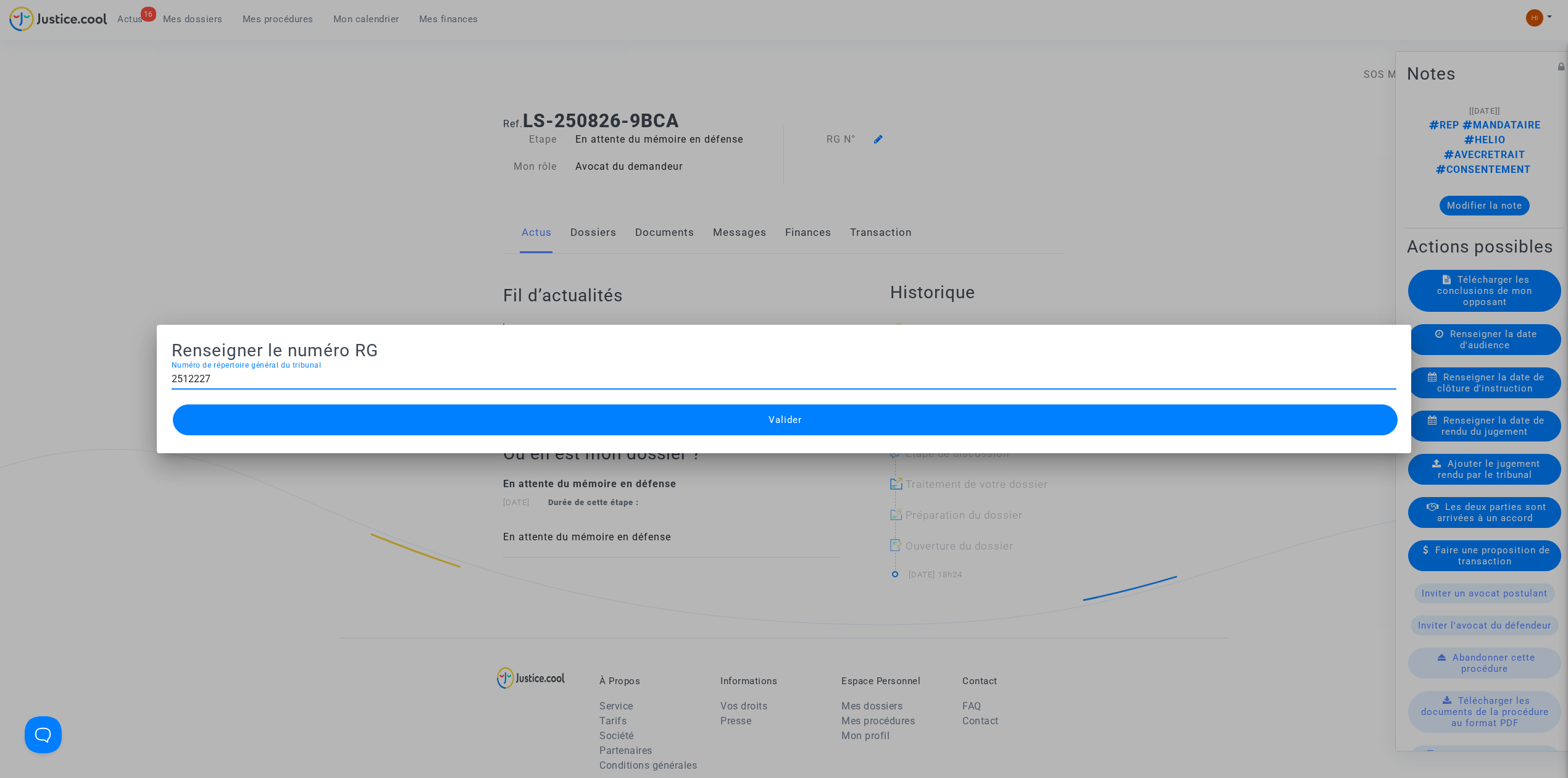
type input "2512227"
click at [732, 424] on button "Valider" at bounding box center [785, 420] width 1225 height 31
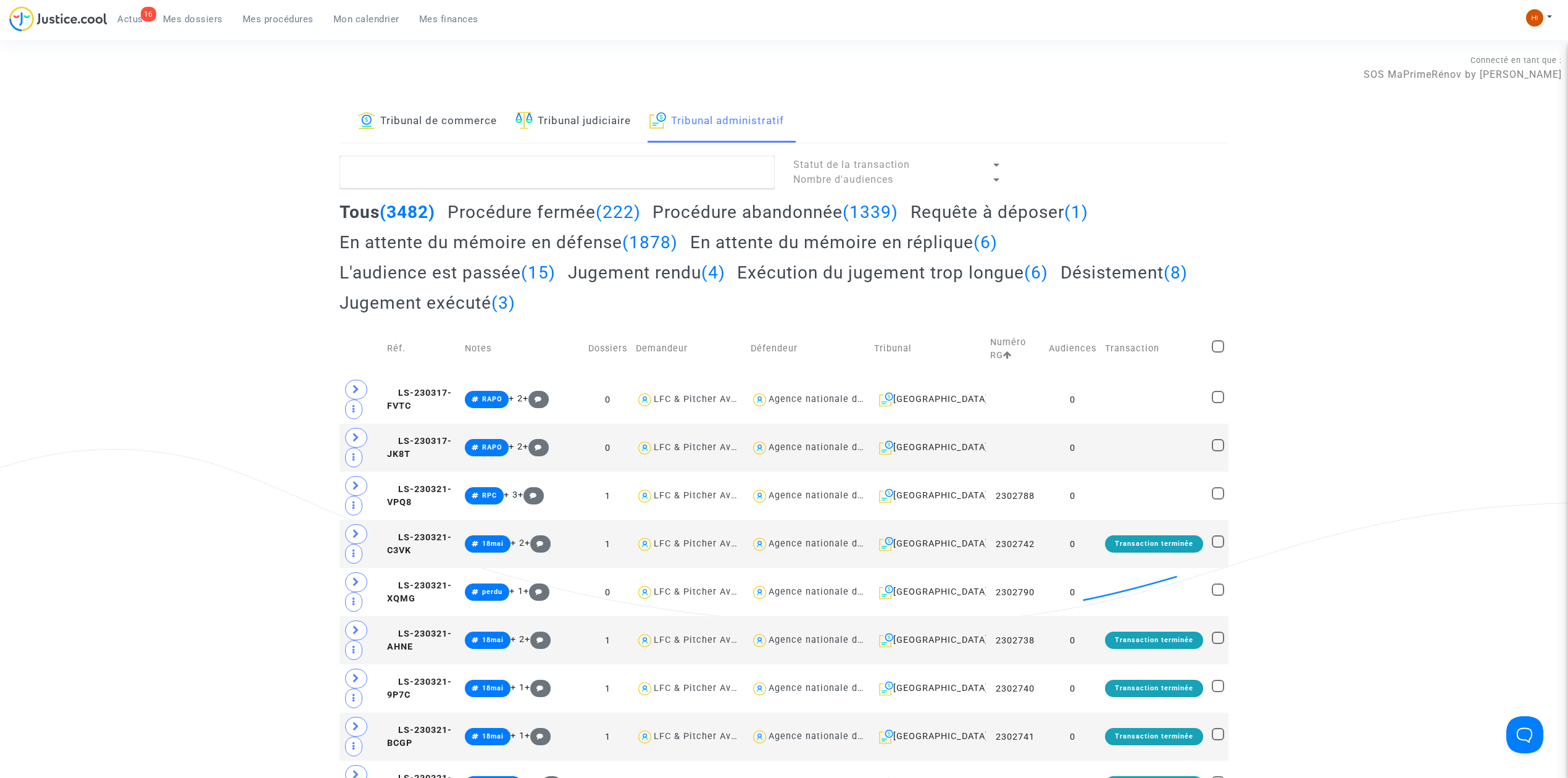
paste textarea "MIHOUB Nabile"
click at [477, 179] on textarea at bounding box center [557, 172] width 435 height 33
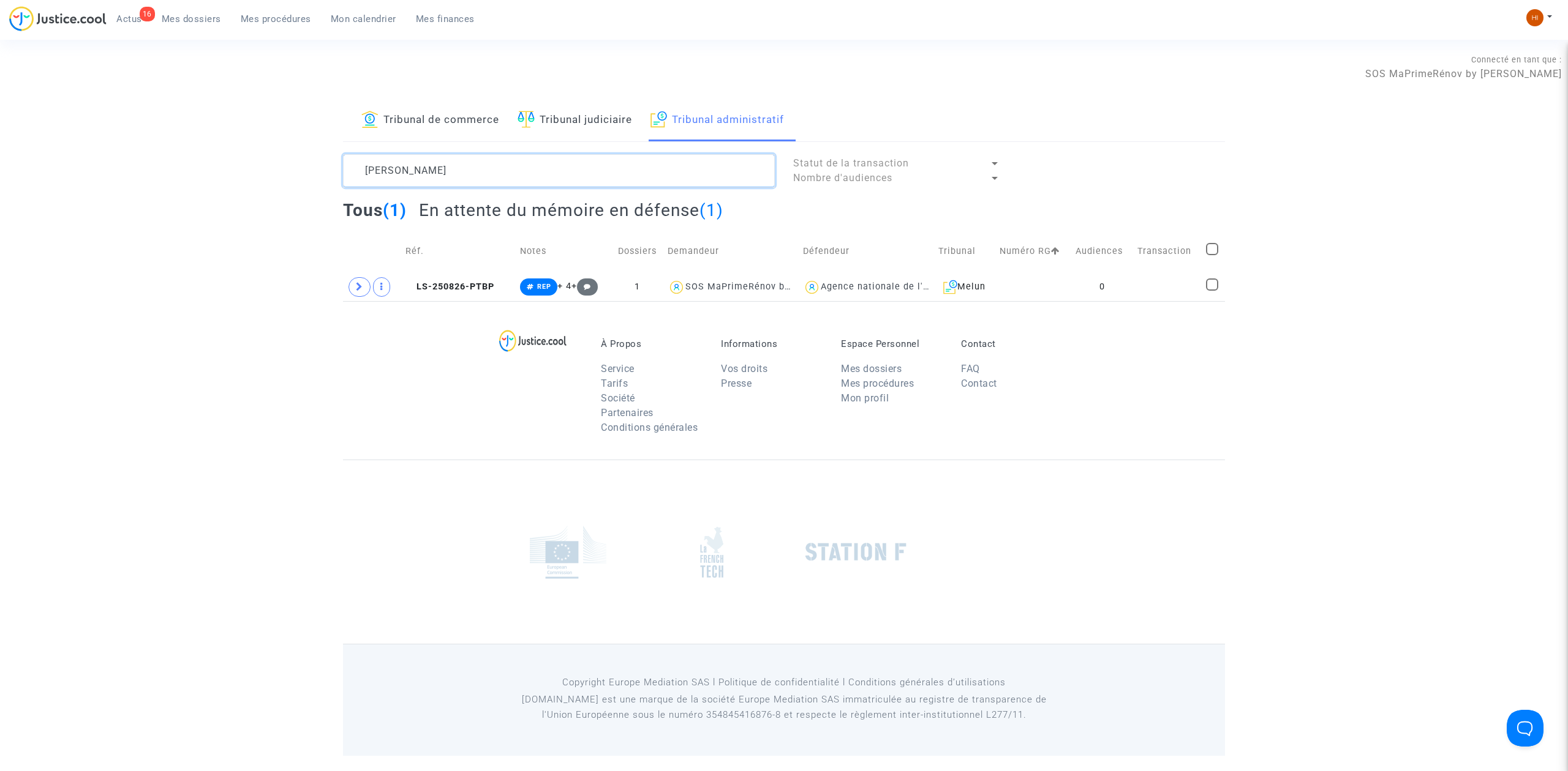
type textarea "MIHOUB Nabile"
click at [1026, 283] on td at bounding box center [1033, 287] width 76 height 28
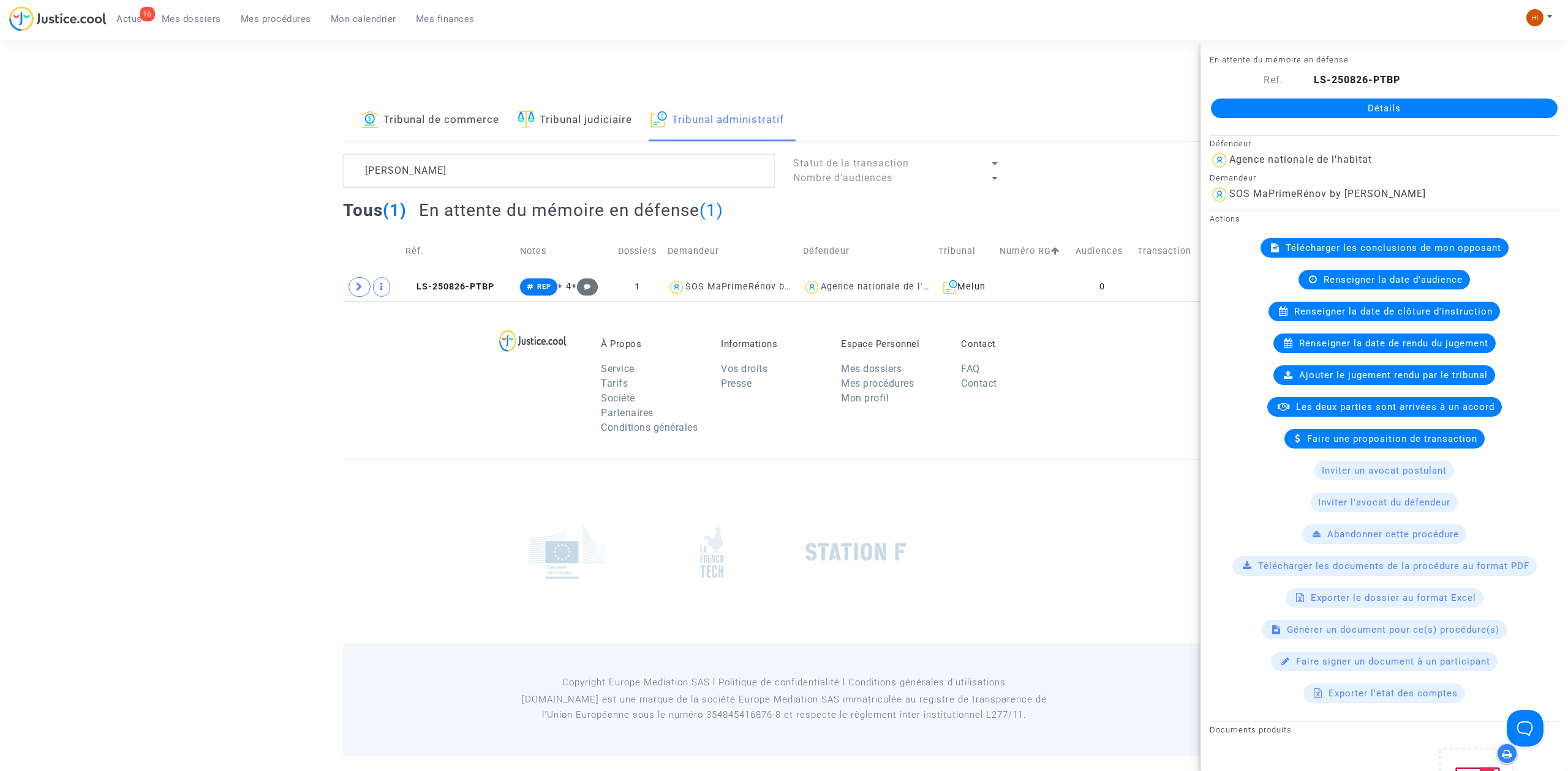
click at [1329, 113] on link "Détails" at bounding box center [1384, 109] width 347 height 20
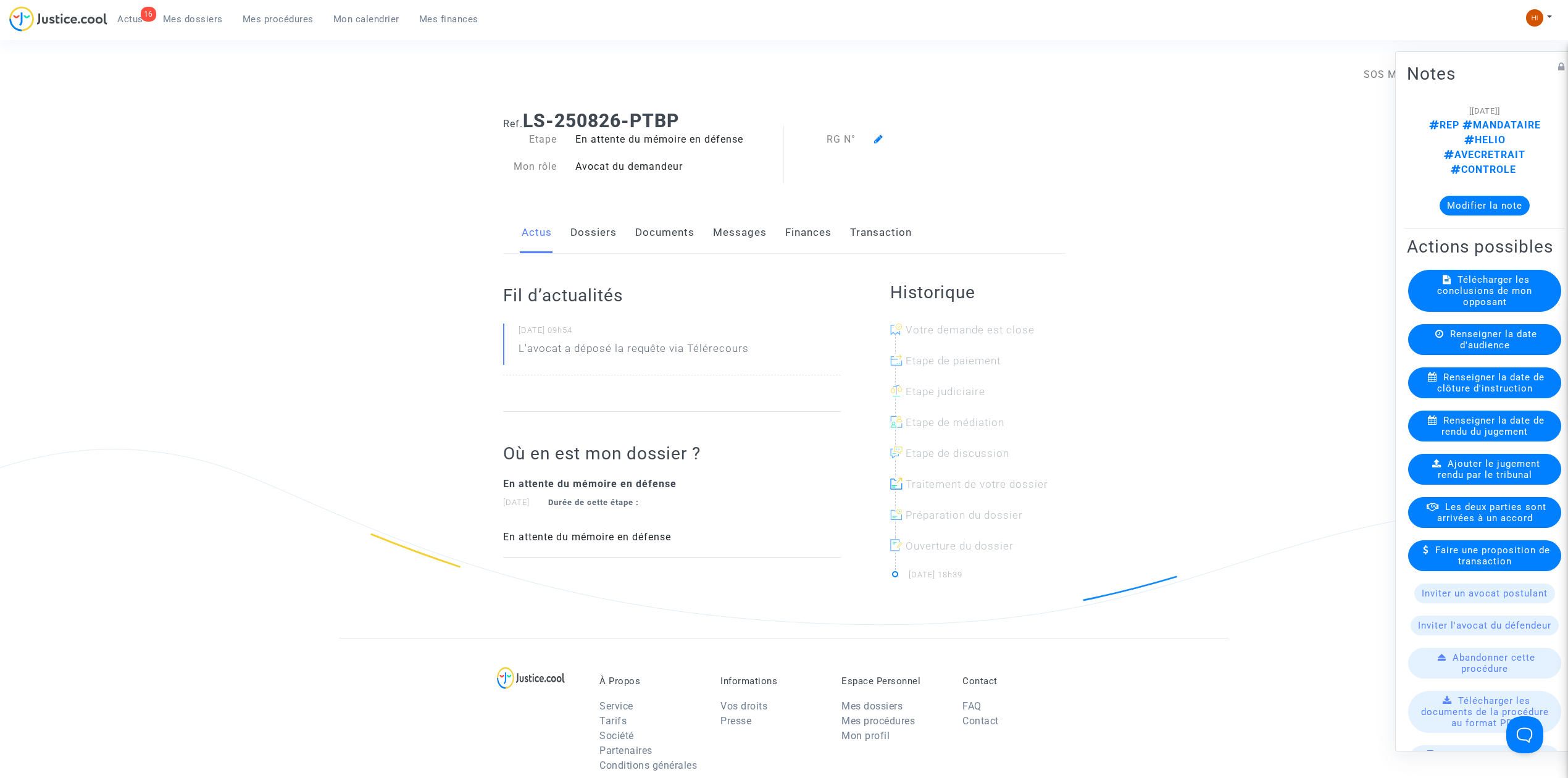
click at [881, 139] on icon at bounding box center [879, 139] width 9 height 10
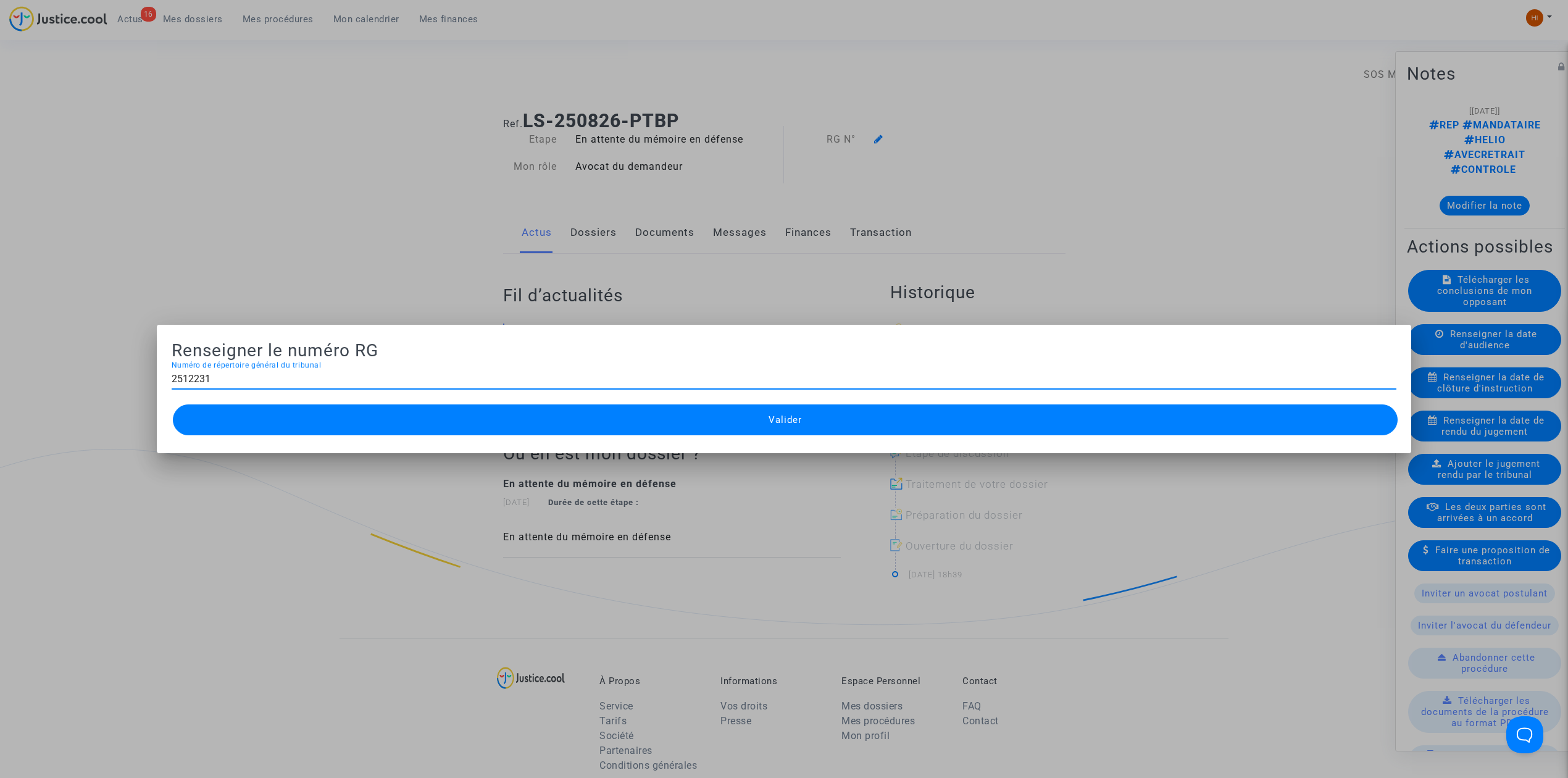
type input "2512231"
click at [739, 402] on div "Valider" at bounding box center [784, 420] width 1225 height 37
click at [732, 428] on button "Valider" at bounding box center [785, 420] width 1225 height 31
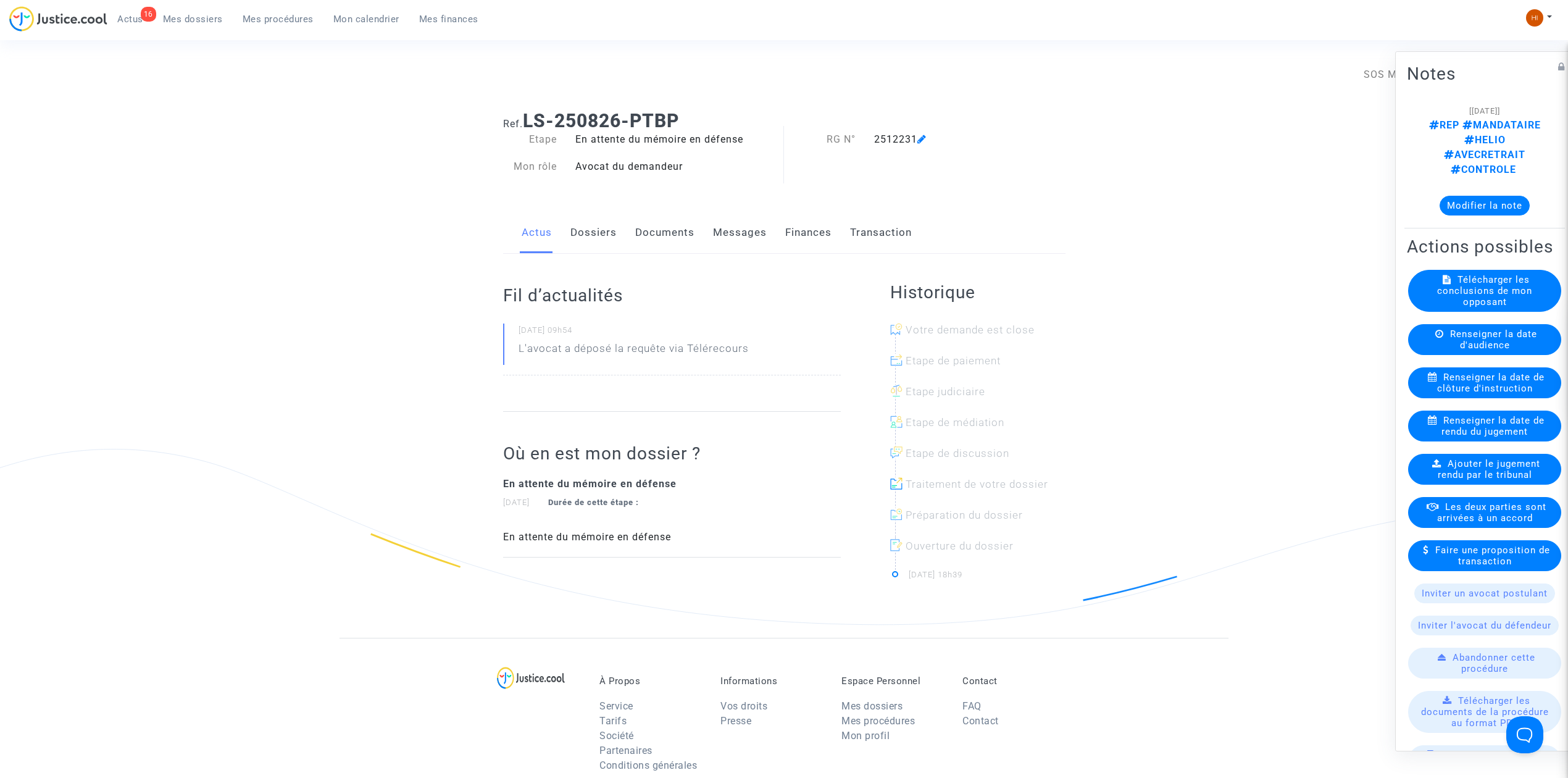
click at [285, 11] on link "Mes procédures" at bounding box center [278, 19] width 91 height 19
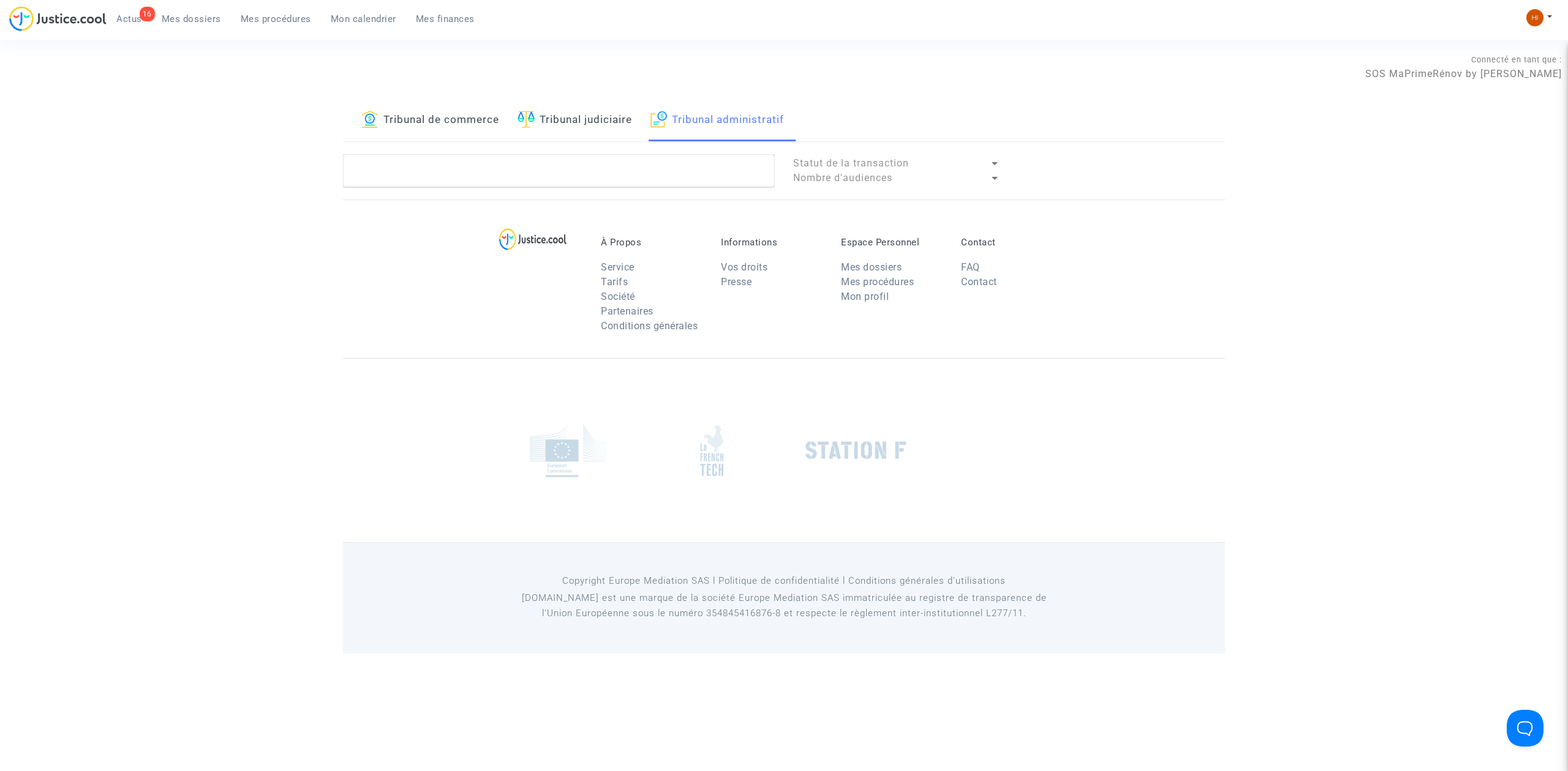
click at [283, 11] on link "Mes procédures" at bounding box center [276, 19] width 90 height 18
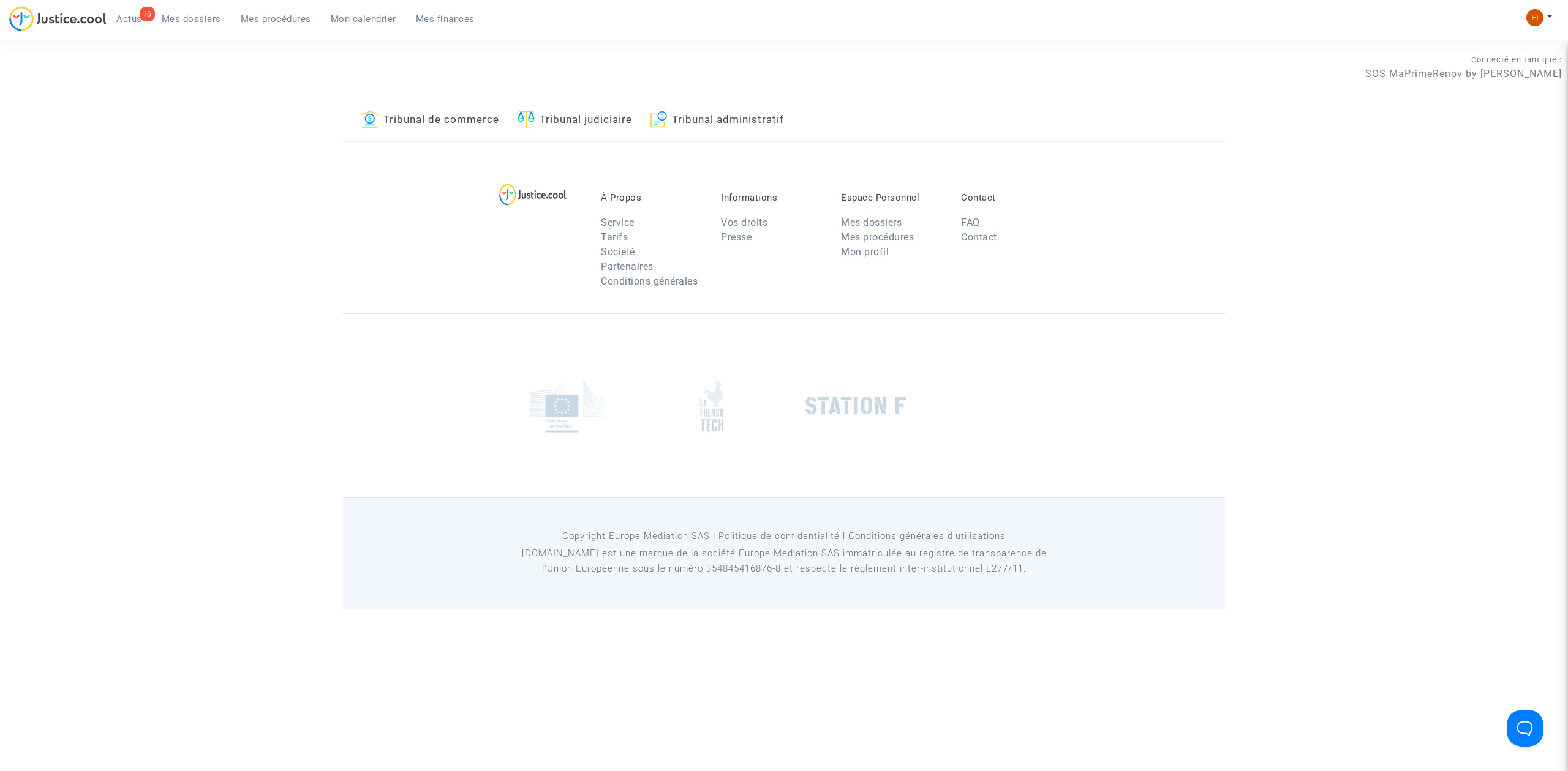
click at [665, 123] on img at bounding box center [658, 119] width 16 height 17
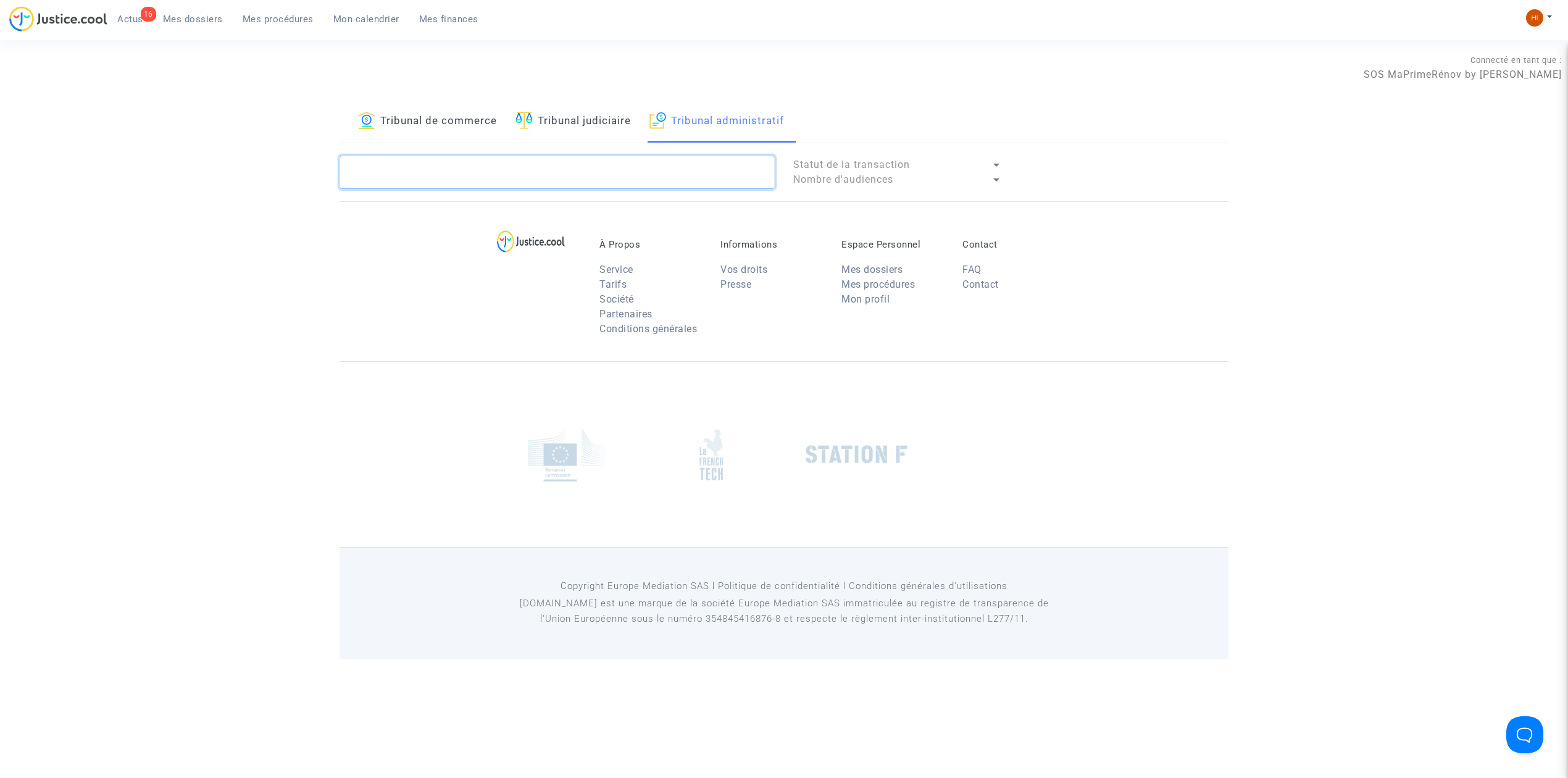
click at [642, 164] on textarea at bounding box center [557, 172] width 435 height 33
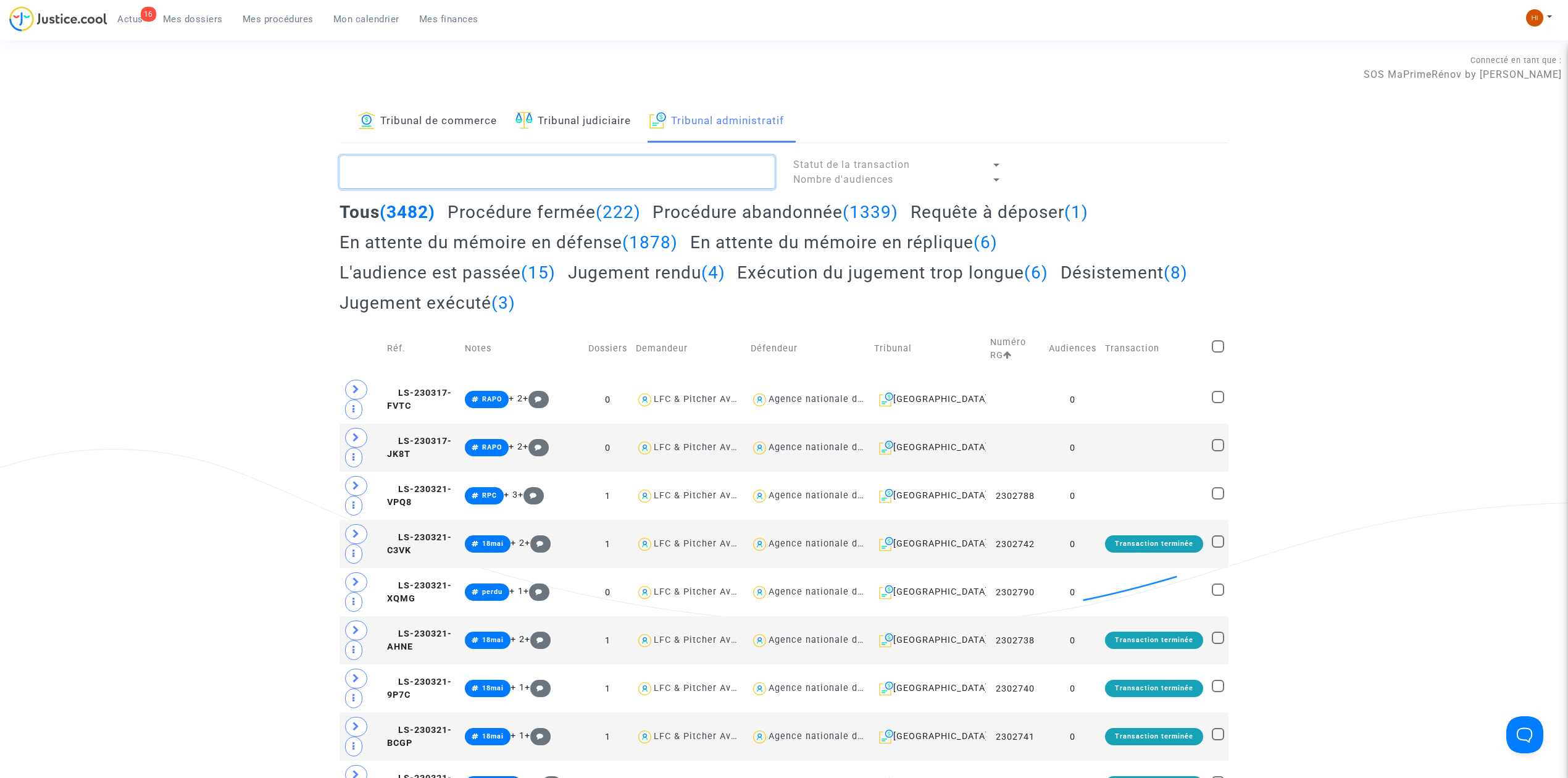
paste textarea "MOHAMMAD Ossama"
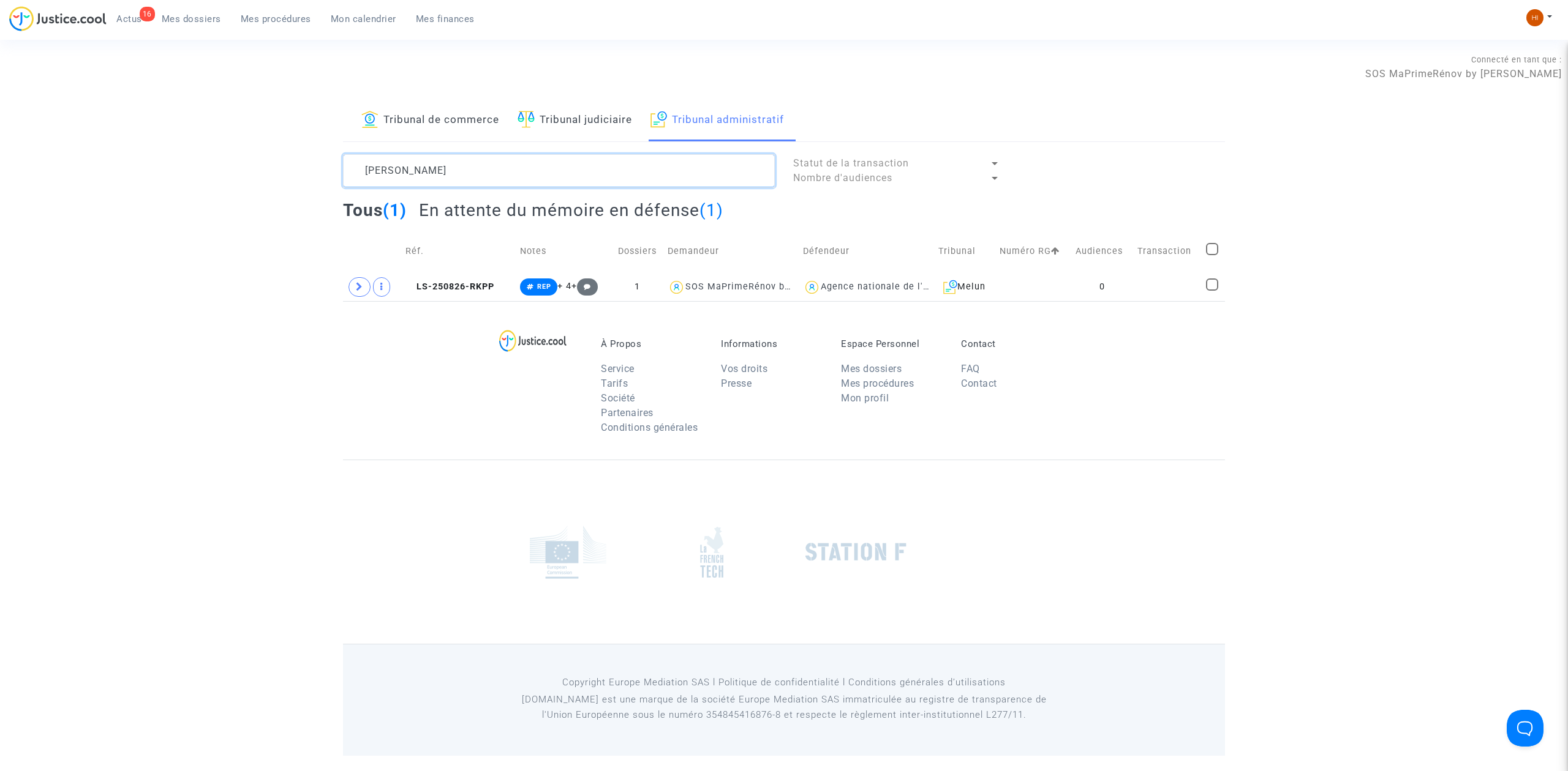
type textarea "MOHAMMAD Ossama"
click at [1093, 294] on td "0" at bounding box center [1102, 287] width 62 height 28
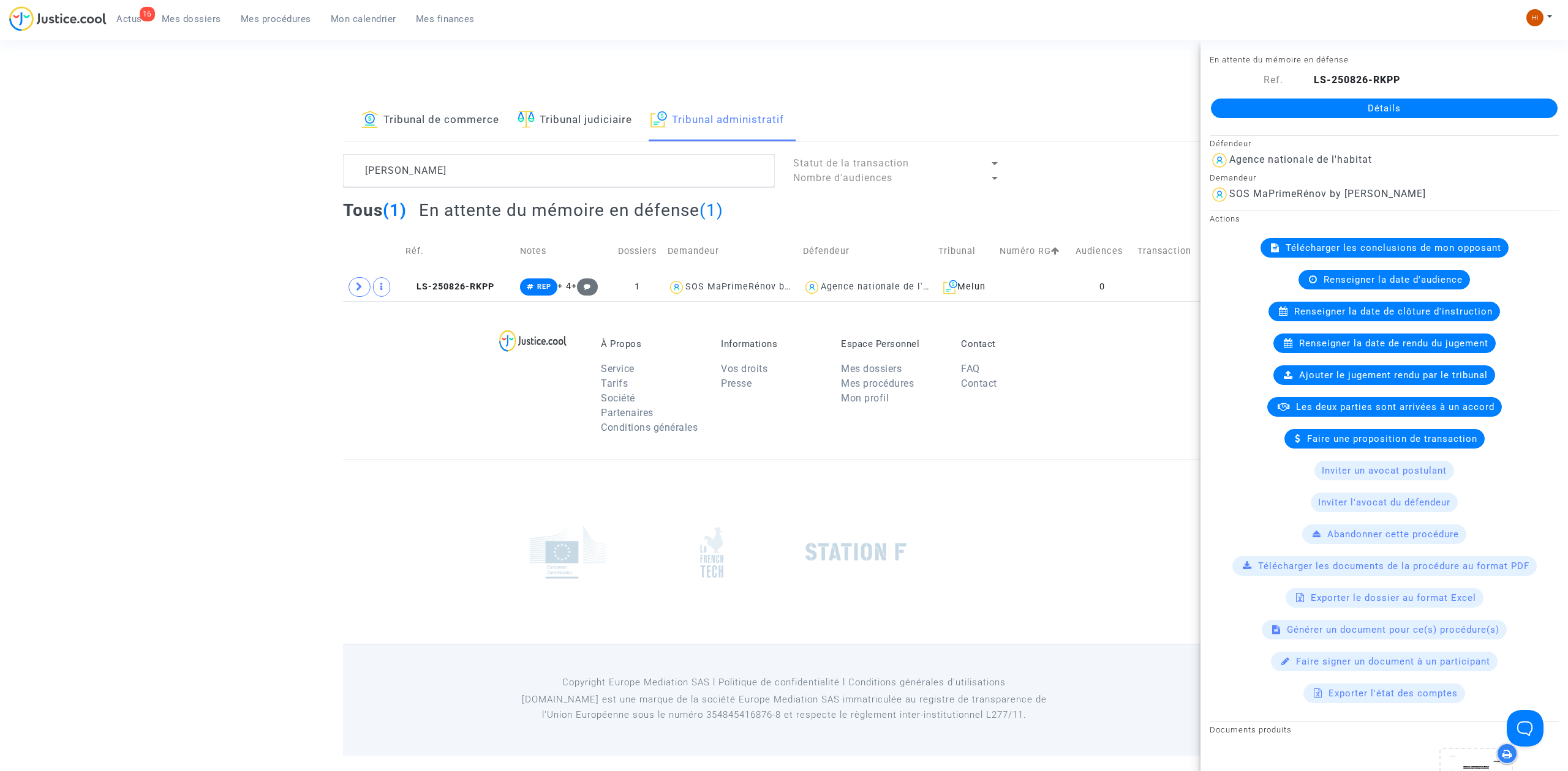
click at [1352, 106] on link "Détails" at bounding box center [1384, 109] width 347 height 20
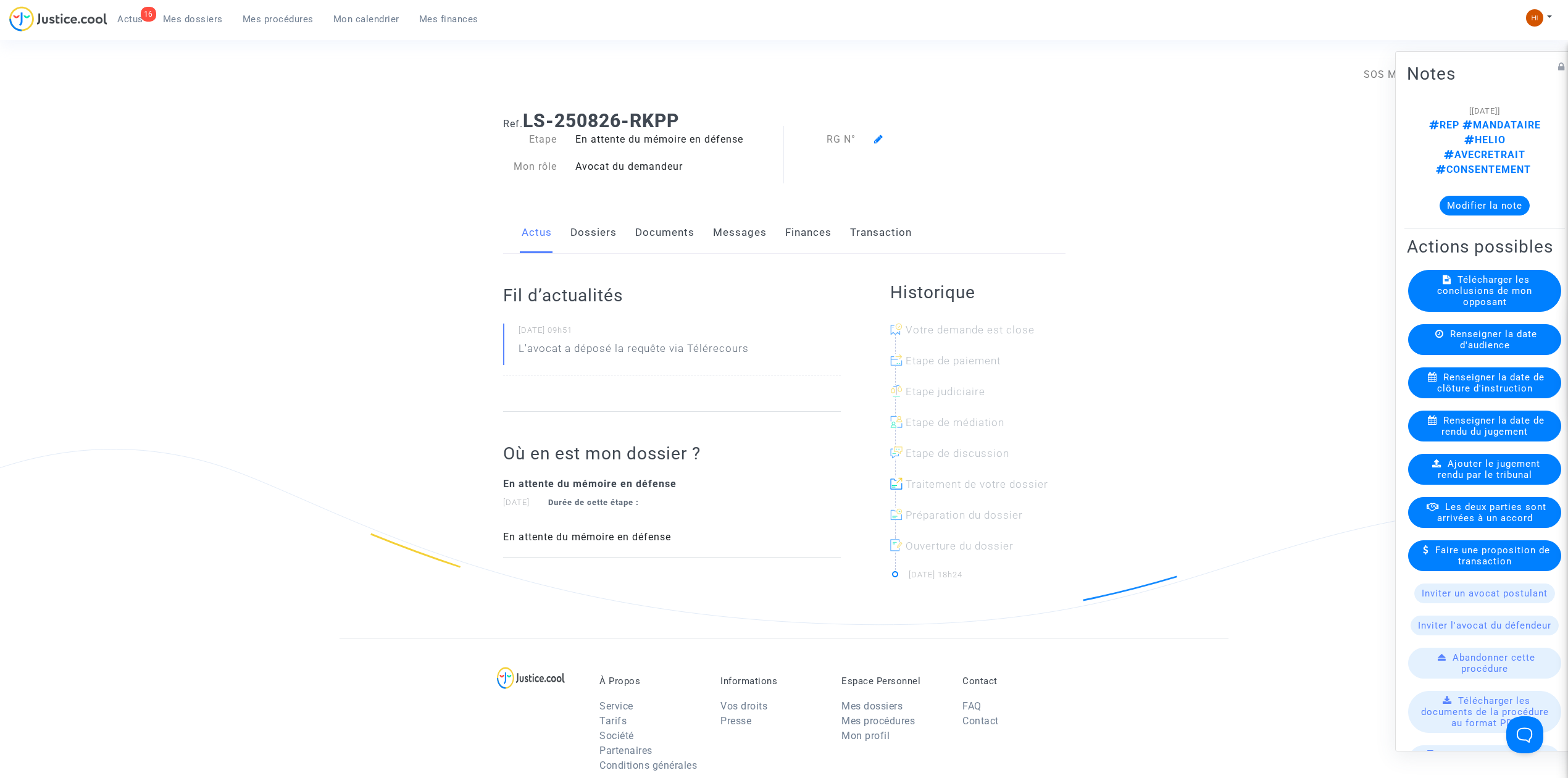
click at [877, 138] on icon at bounding box center [879, 139] width 9 height 10
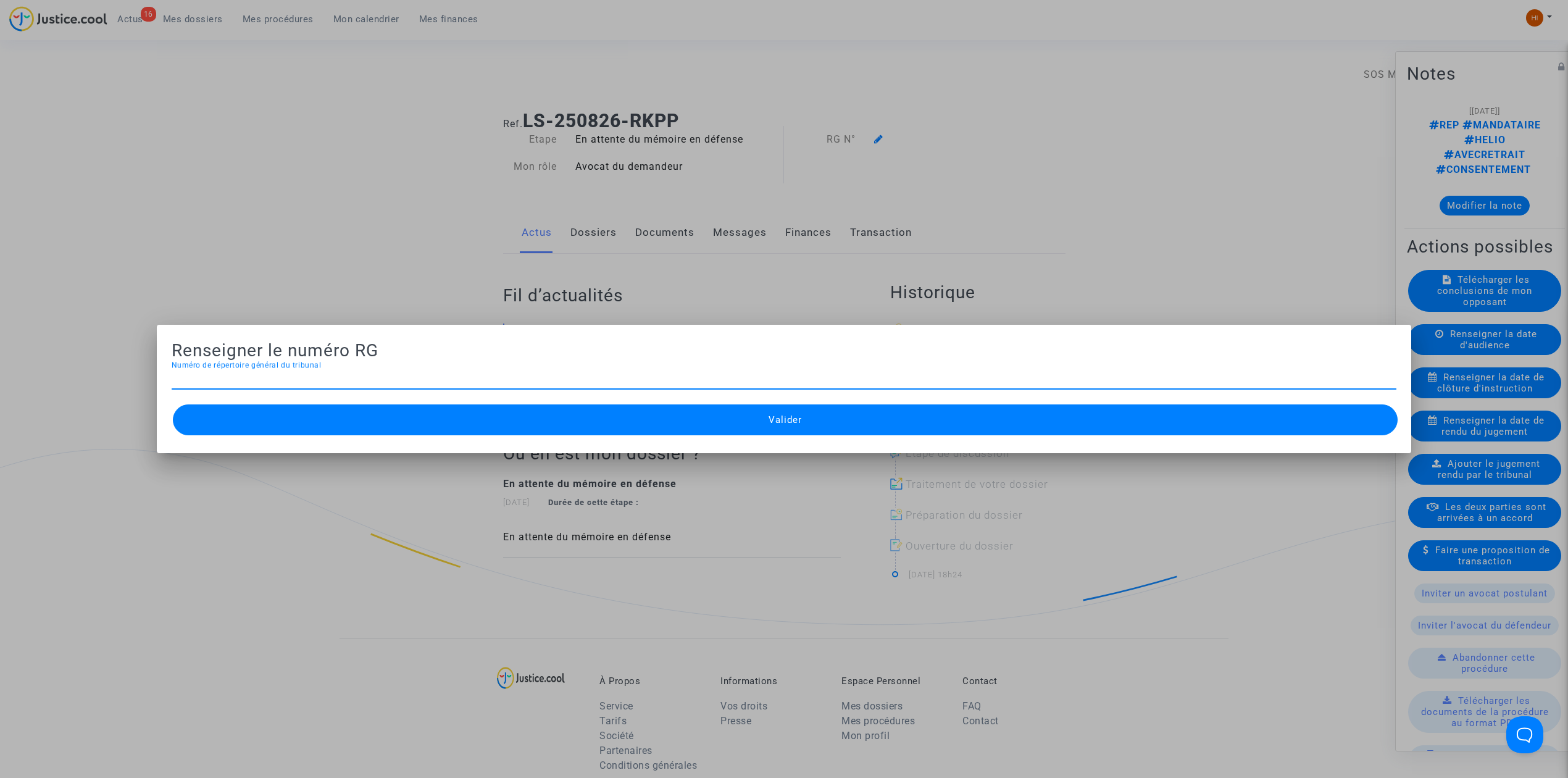
paste input "2512224"
type input "2512224"
click at [742, 433] on button "Valider" at bounding box center [785, 420] width 1225 height 31
click at [739, 421] on button "Valider" at bounding box center [785, 420] width 1225 height 31
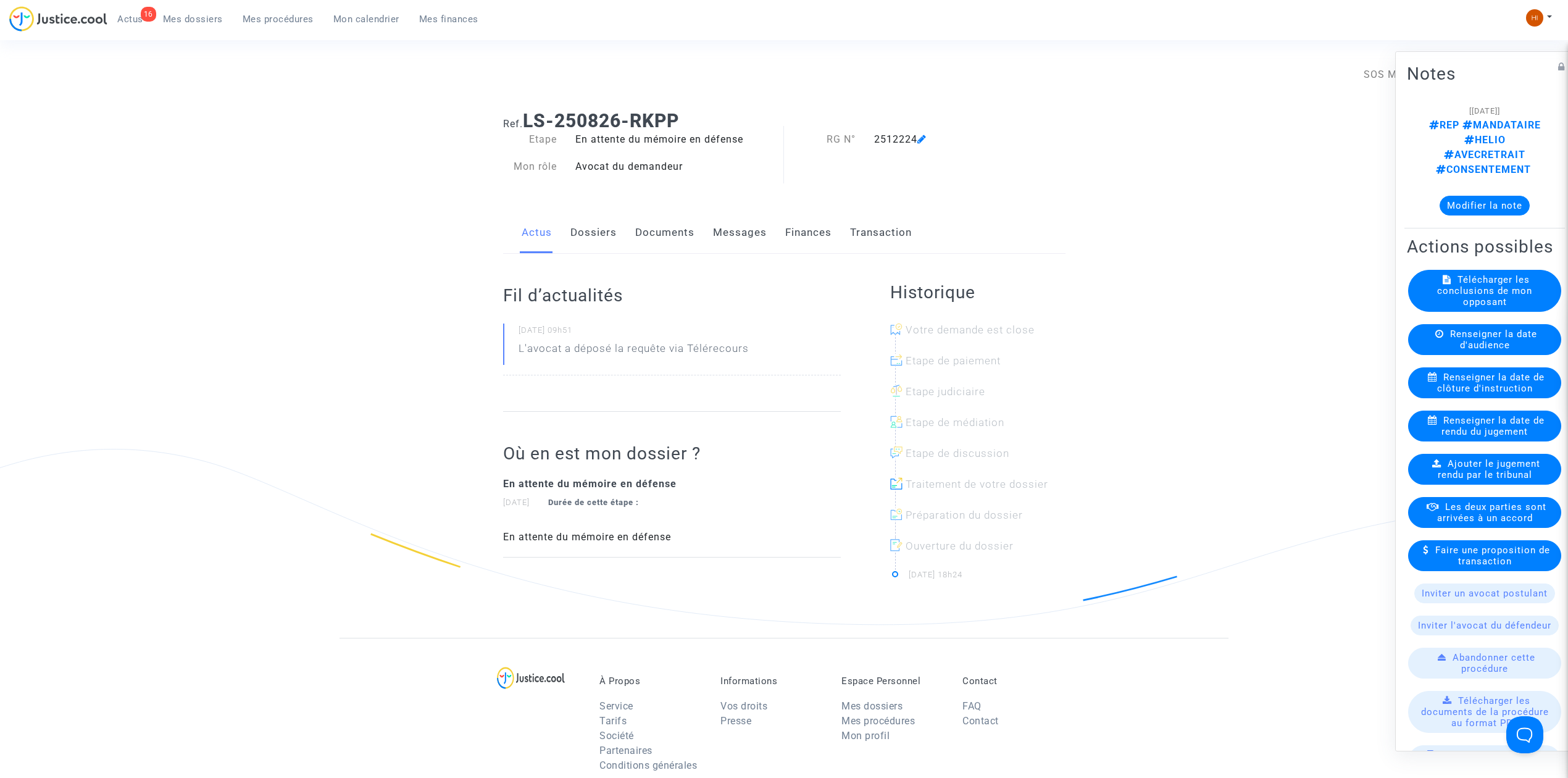
click at [280, 21] on span "Mes procédures" at bounding box center [278, 19] width 71 height 11
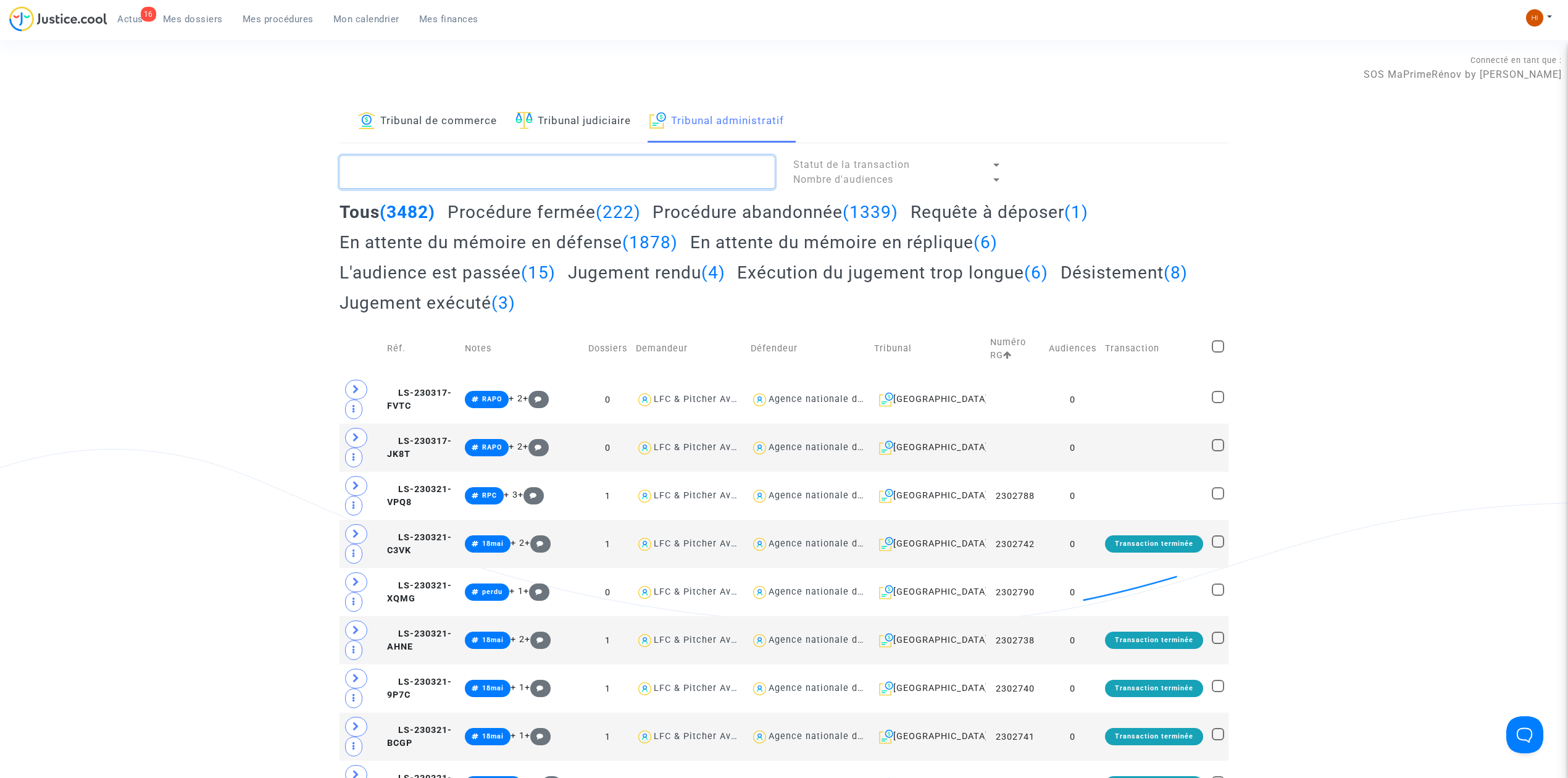
click at [598, 183] on textarea at bounding box center [557, 172] width 435 height 33
paste textarea "GUTIERREZ JEAN MARIE"
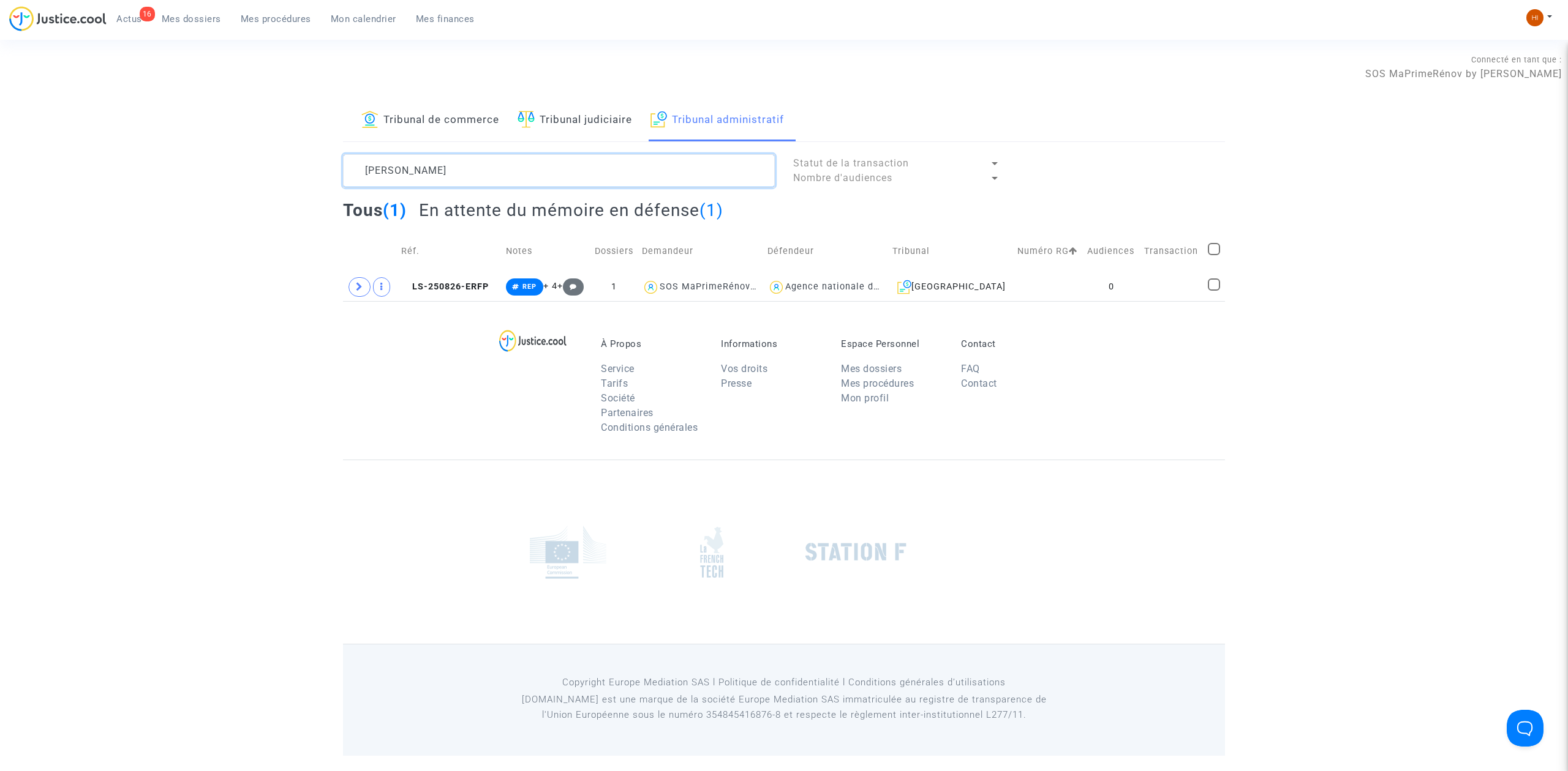
type textarea "GUTIERREZ JEAN MARIE"
drag, startPoint x: 1087, startPoint y: 287, endPoint x: 1156, endPoint y: 235, distance: 86.4
click at [1087, 282] on td "0" at bounding box center [1111, 287] width 57 height 28
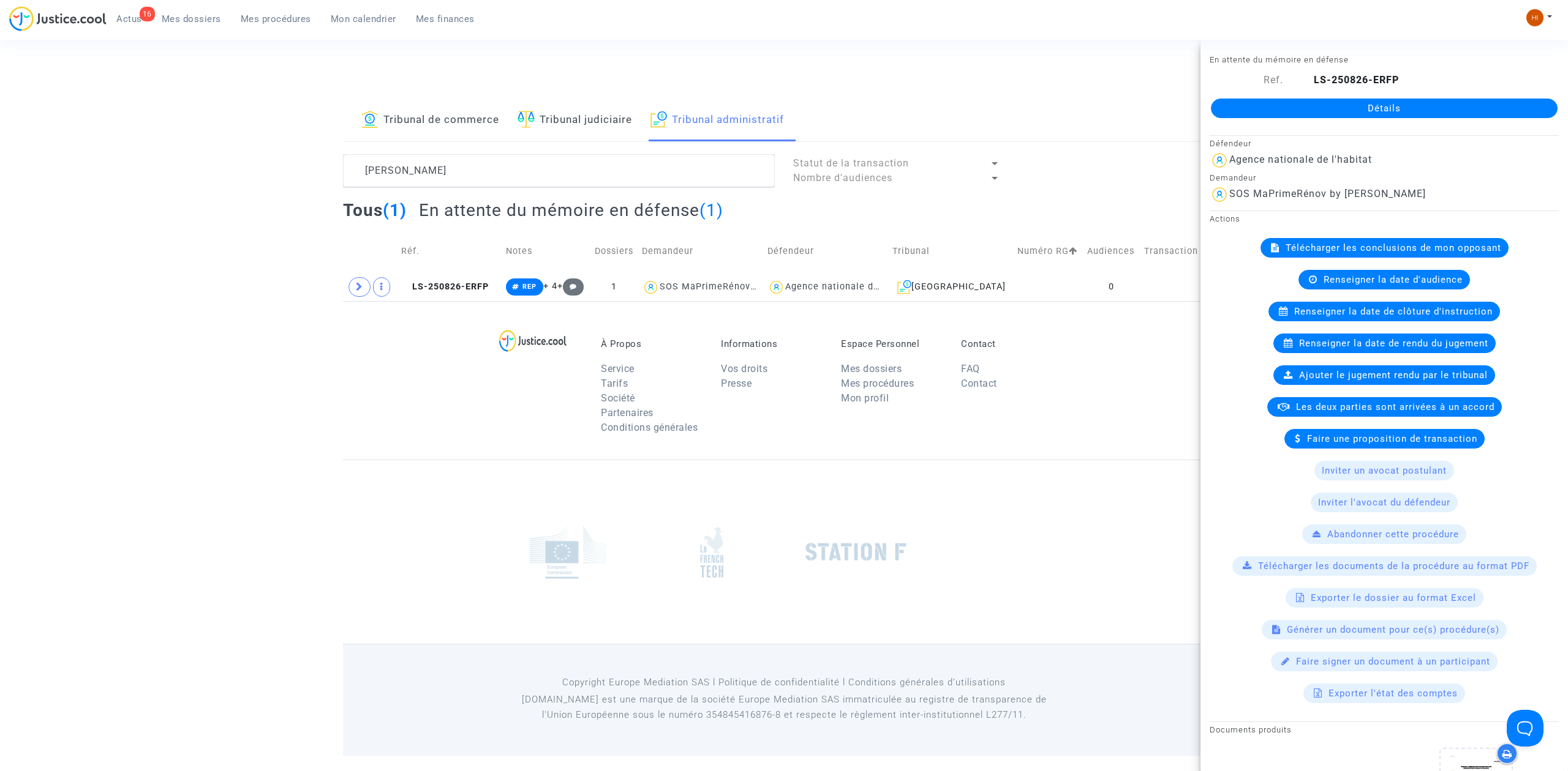
click at [1455, 112] on link "Détails" at bounding box center [1384, 109] width 347 height 20
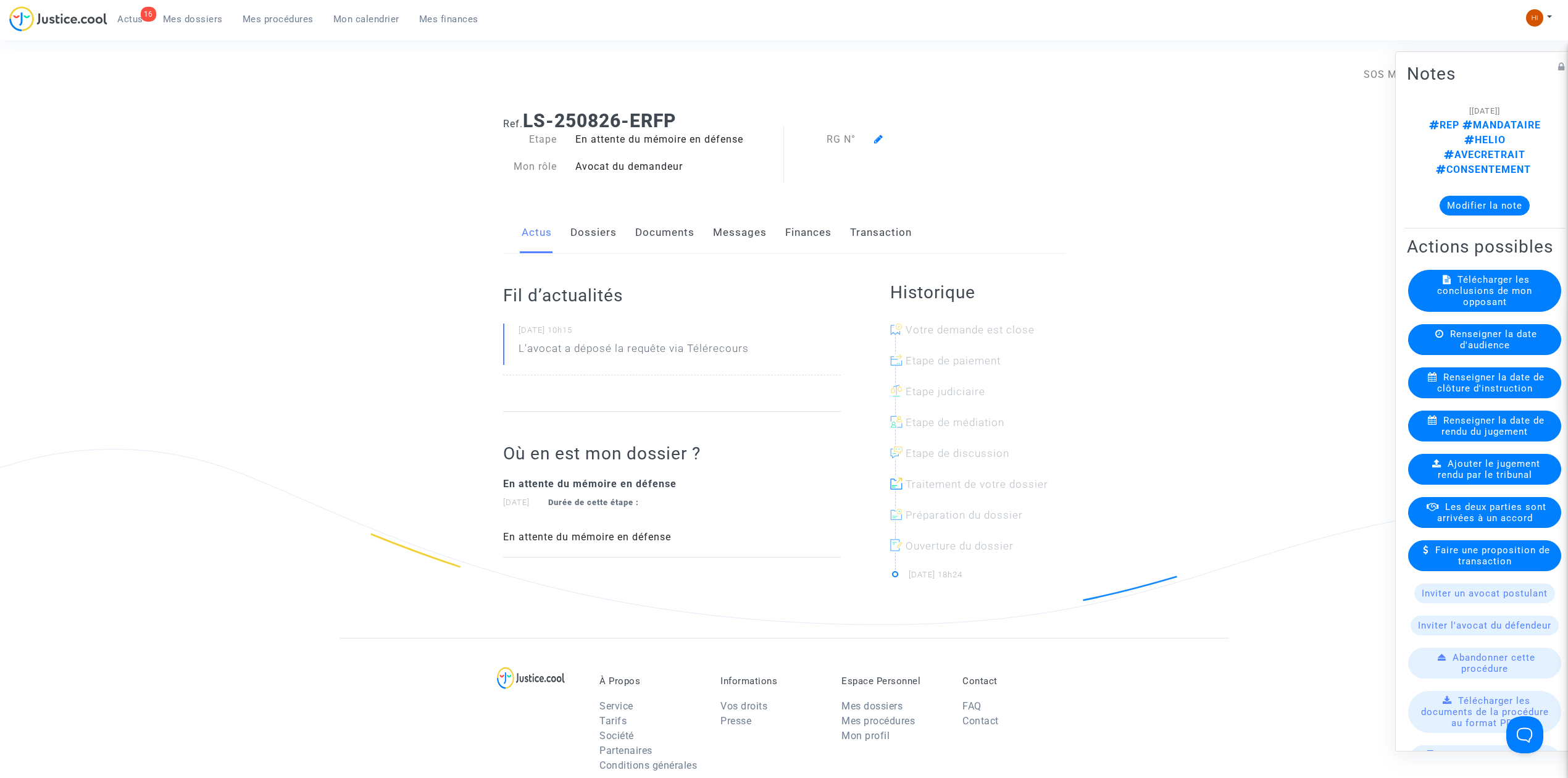
drag, startPoint x: 878, startPoint y: 139, endPoint x: 878, endPoint y: 146, distance: 7.0
click at [878, 146] on div at bounding box center [945, 139] width 161 height 15
click at [881, 141] on icon at bounding box center [879, 139] width 9 height 10
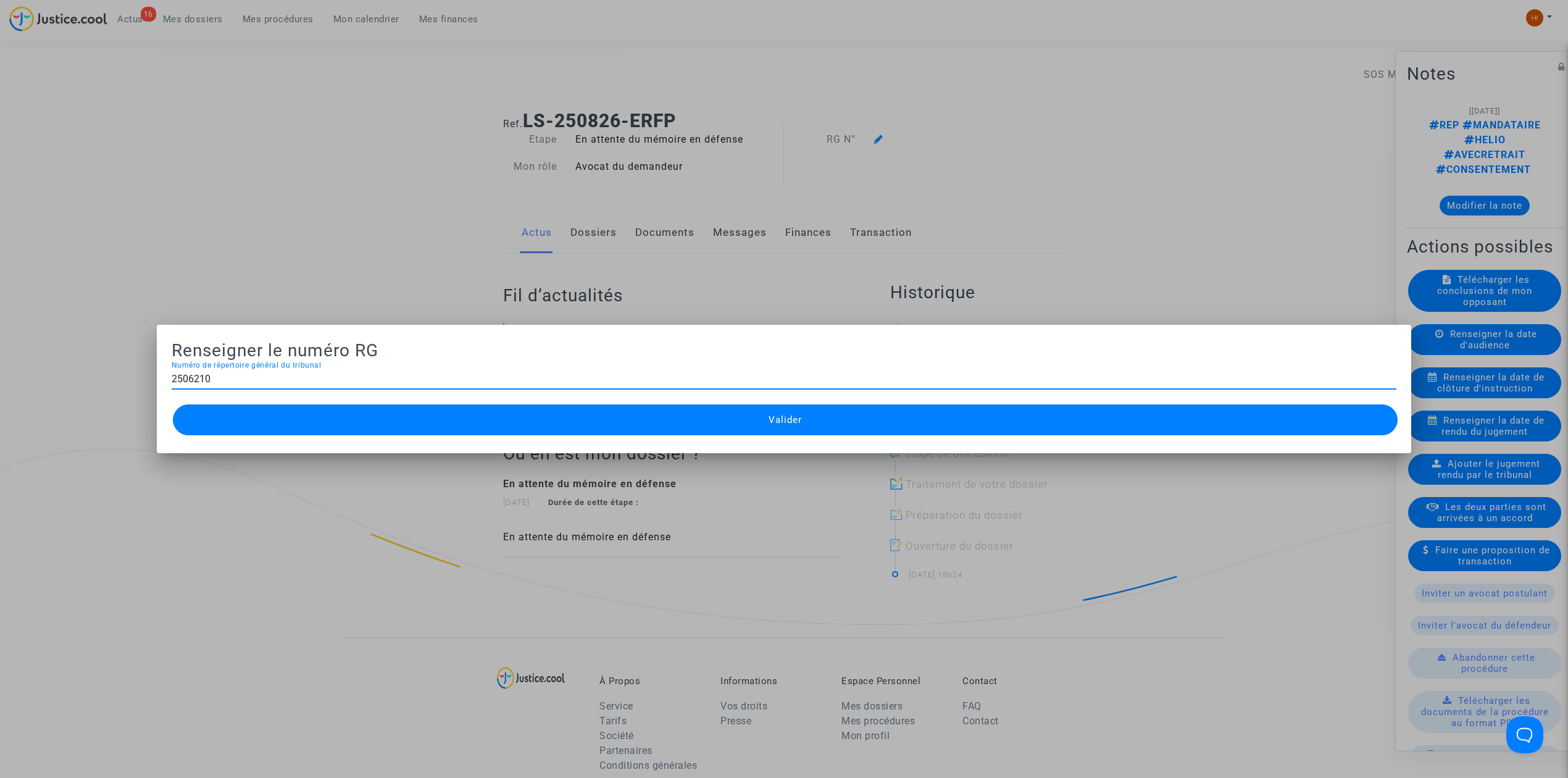
type input "2506210"
click at [536, 418] on button "Valider" at bounding box center [785, 420] width 1225 height 31
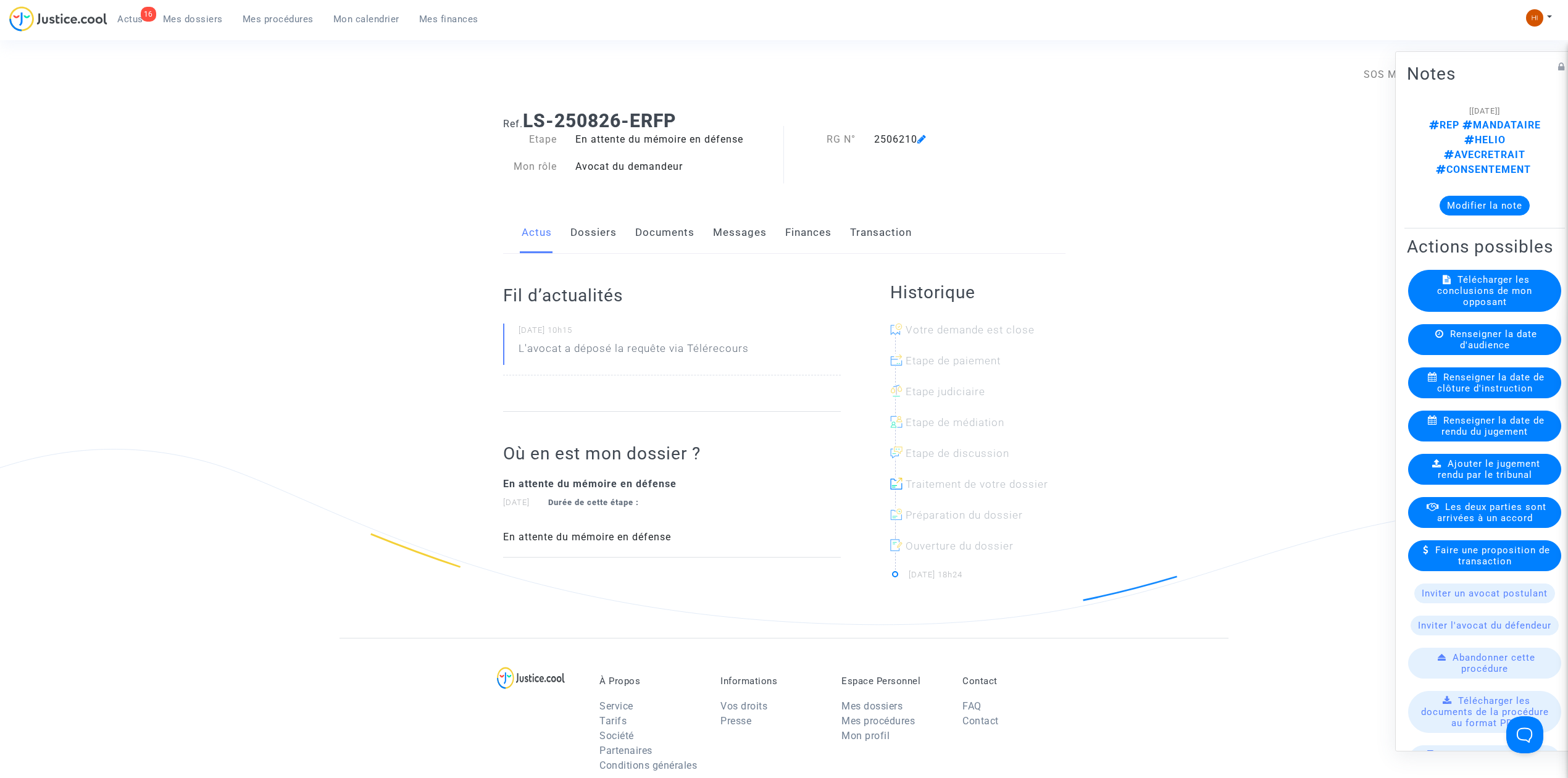
click at [264, 23] on span "Mes procédures" at bounding box center [278, 19] width 71 height 11
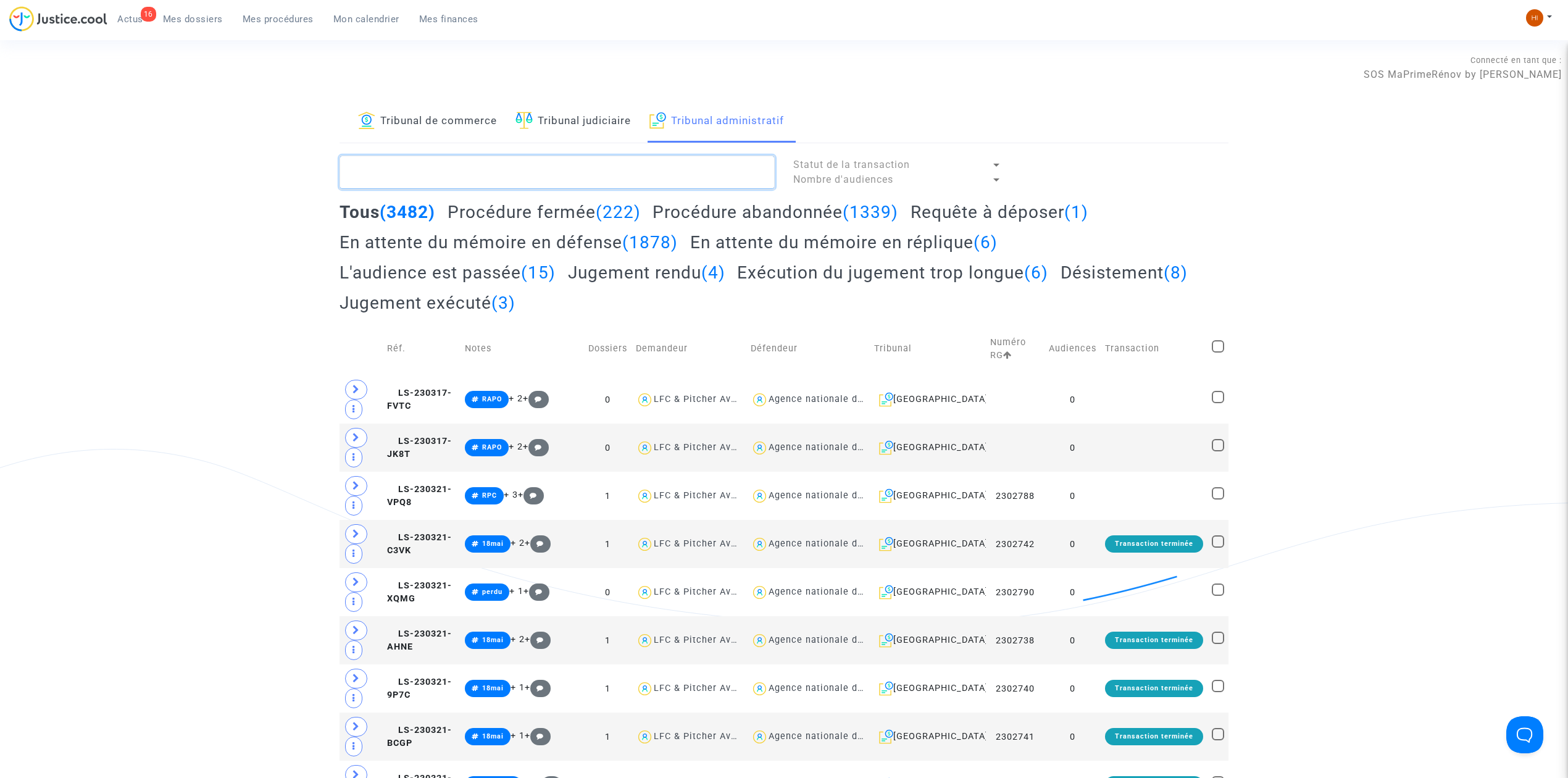
click at [575, 173] on textarea at bounding box center [557, 172] width 435 height 33
paste textarea "FADLALLAH"
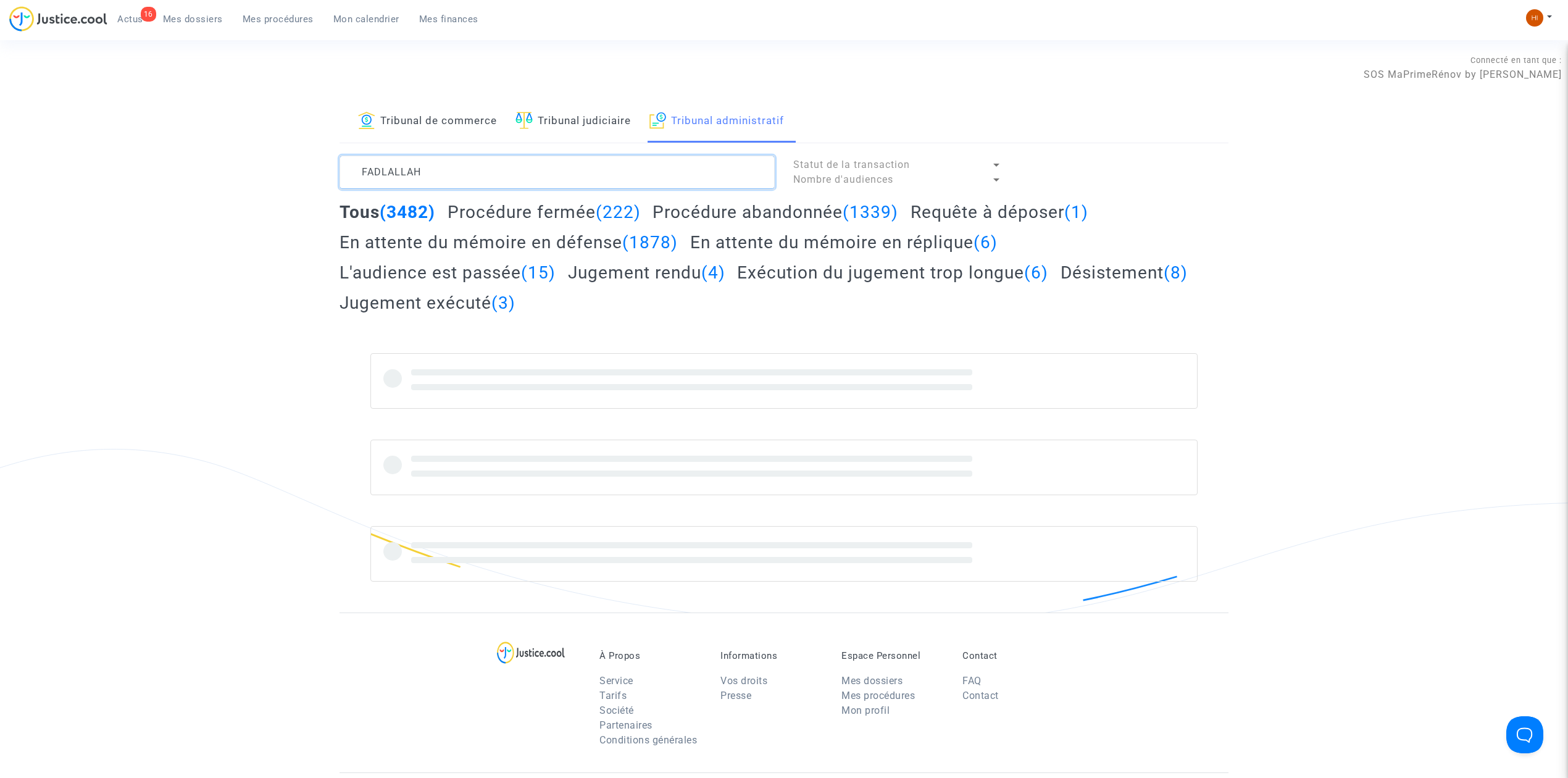
type textarea "FADLALLAH"
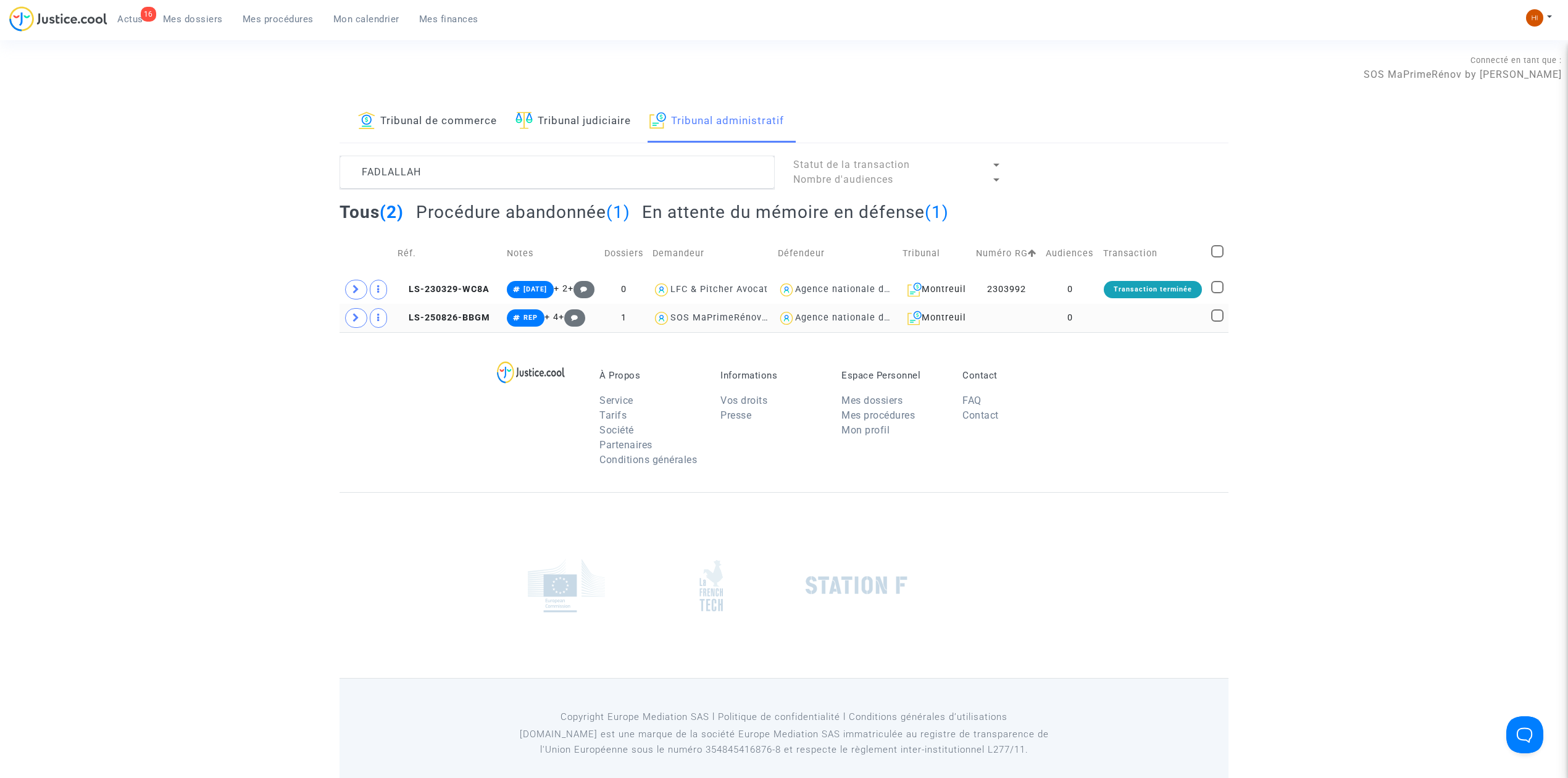
drag, startPoint x: 1096, startPoint y: 367, endPoint x: 1127, endPoint y: 354, distance: 33.6
click at [1098, 332] on td "0" at bounding box center [1070, 318] width 57 height 29
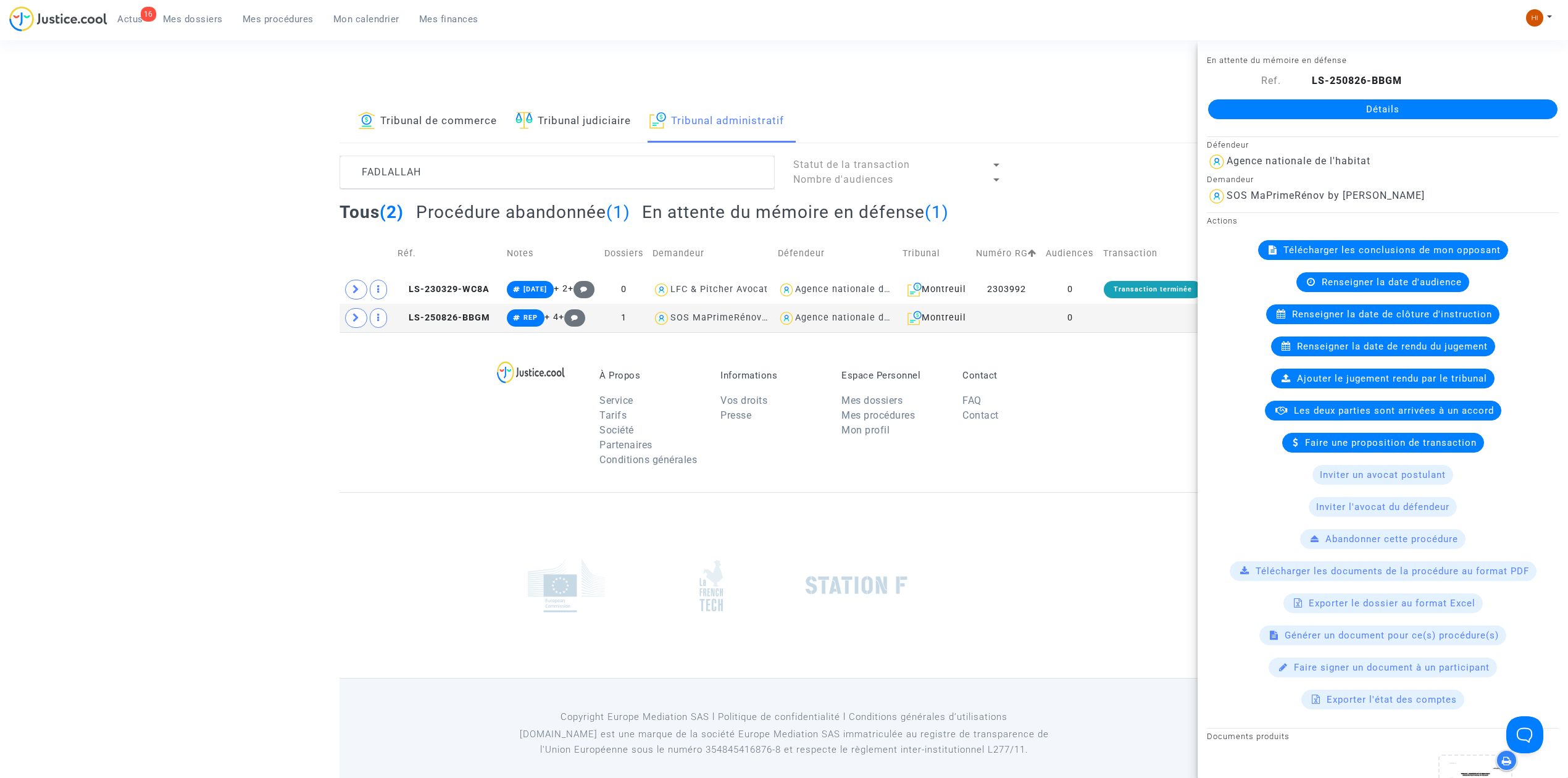
click at [1395, 104] on link "Détails" at bounding box center [1383, 110] width 350 height 20
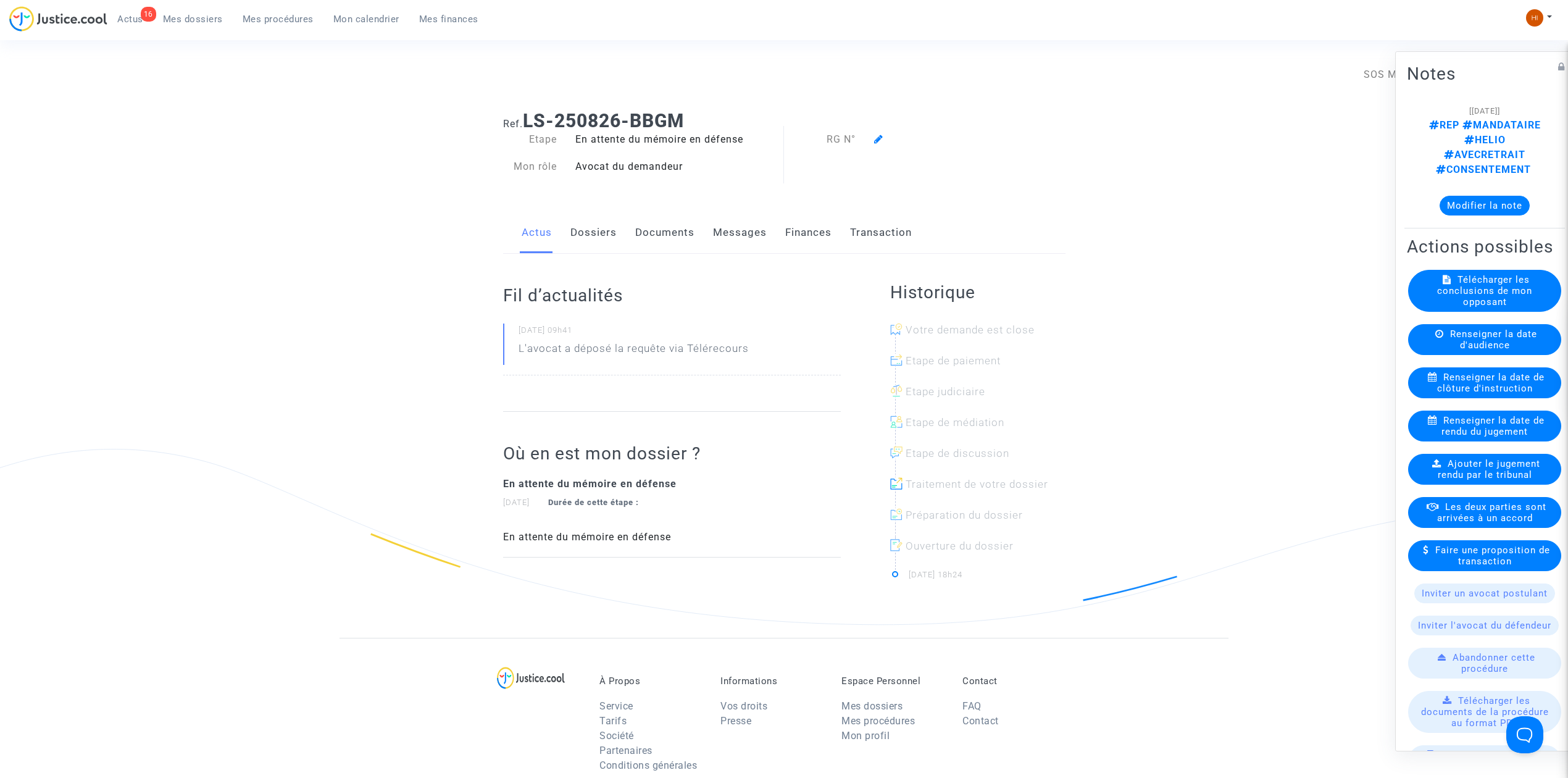
click at [881, 138] on icon at bounding box center [879, 139] width 9 height 10
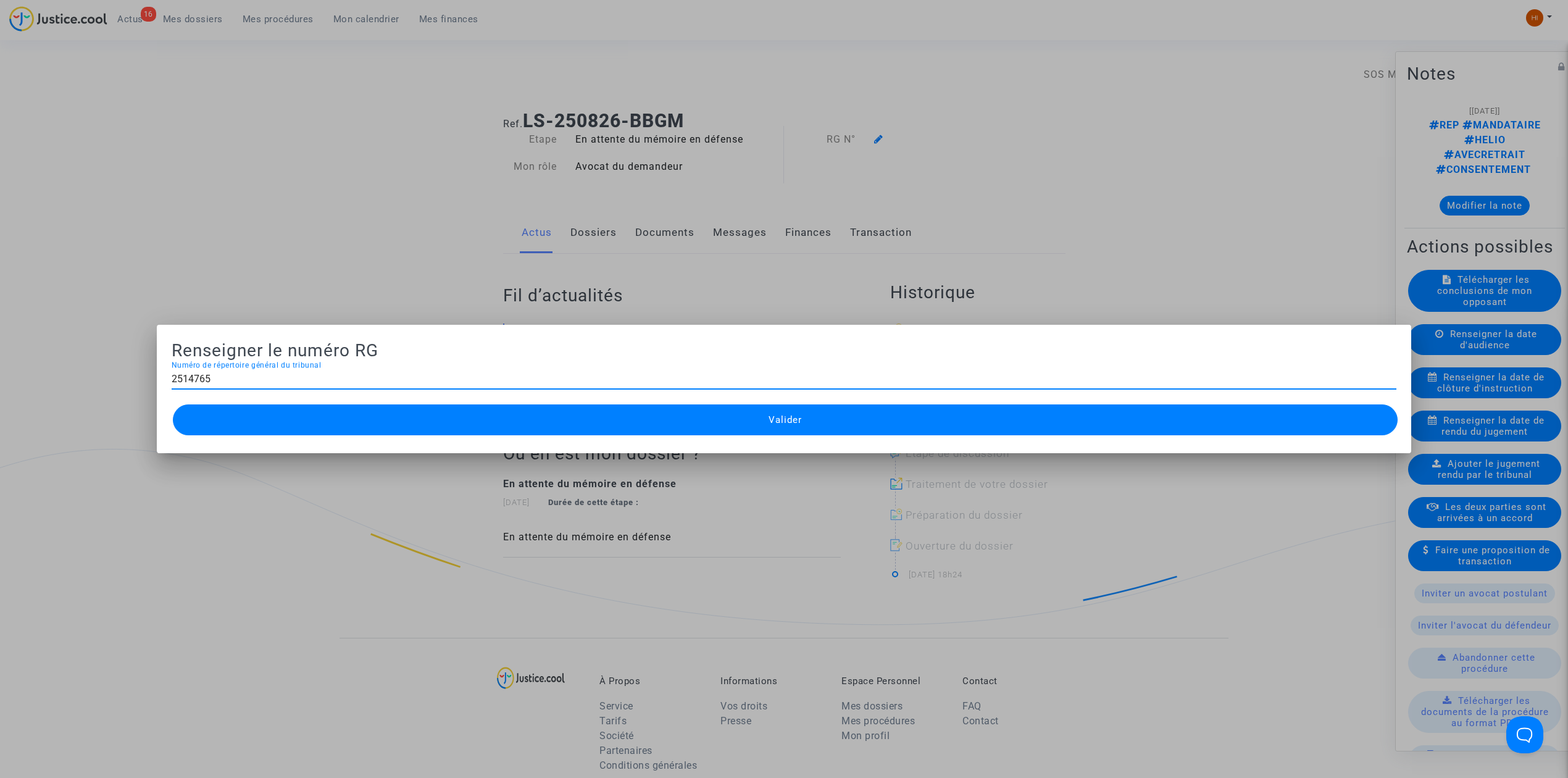
type input "2514765"
click at [798, 419] on span "Valider" at bounding box center [785, 420] width 33 height 11
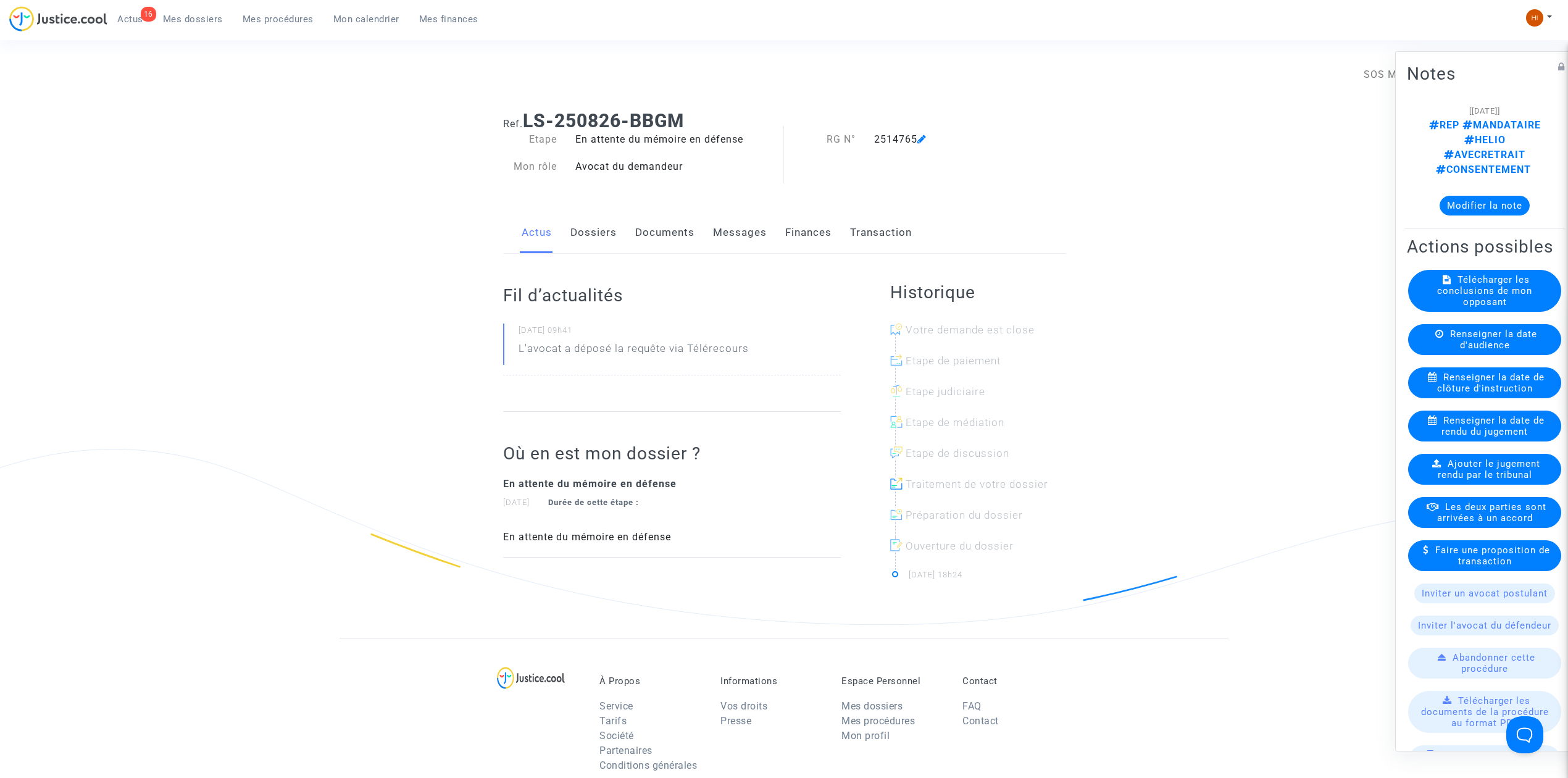
drag, startPoint x: 267, startPoint y: 23, endPoint x: 553, endPoint y: 49, distance: 287.2
click at [268, 23] on span "Mes procédures" at bounding box center [278, 19] width 71 height 11
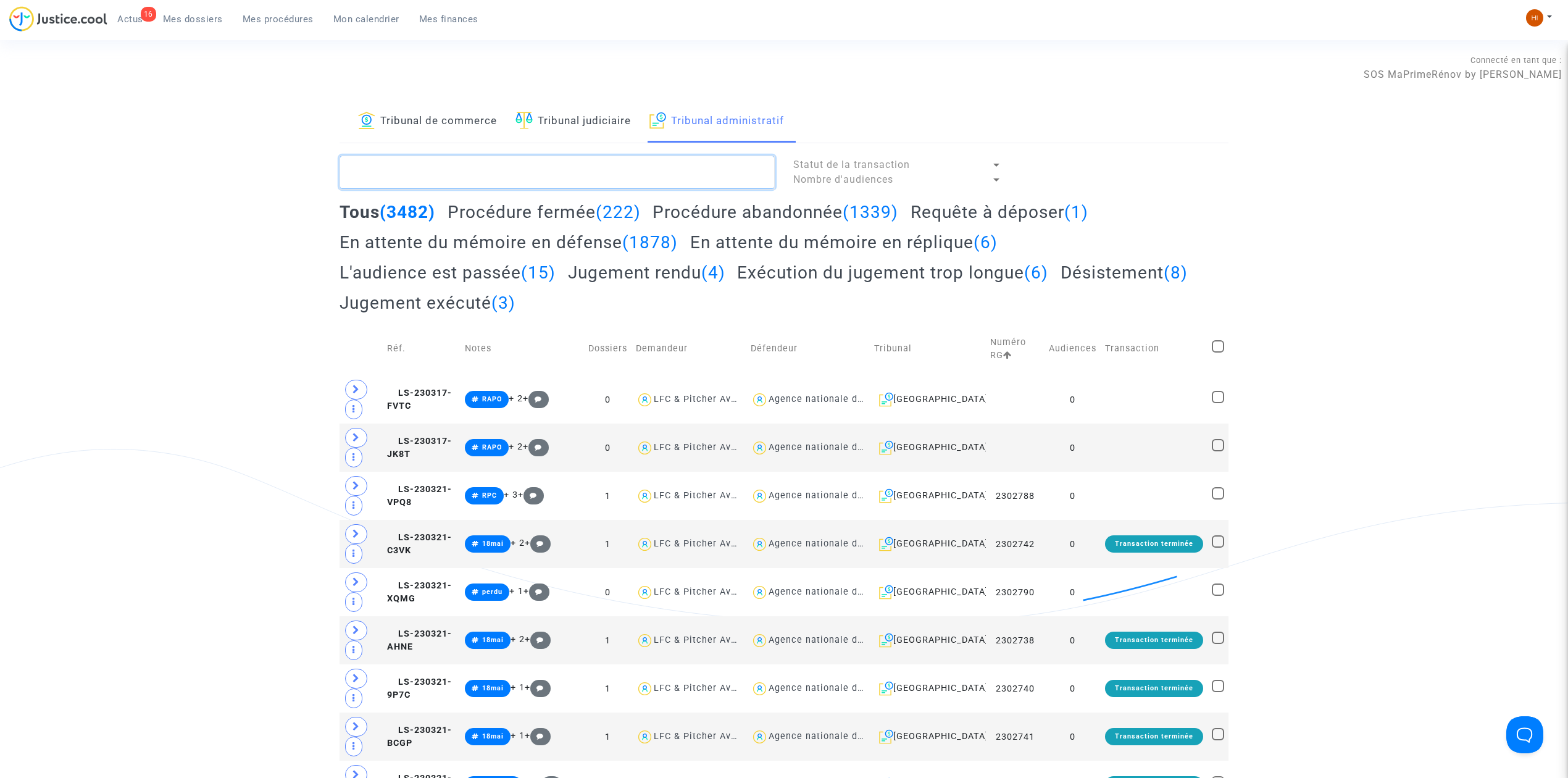
click at [732, 164] on textarea at bounding box center [557, 172] width 435 height 33
paste textarea "BINGOL Fatma"
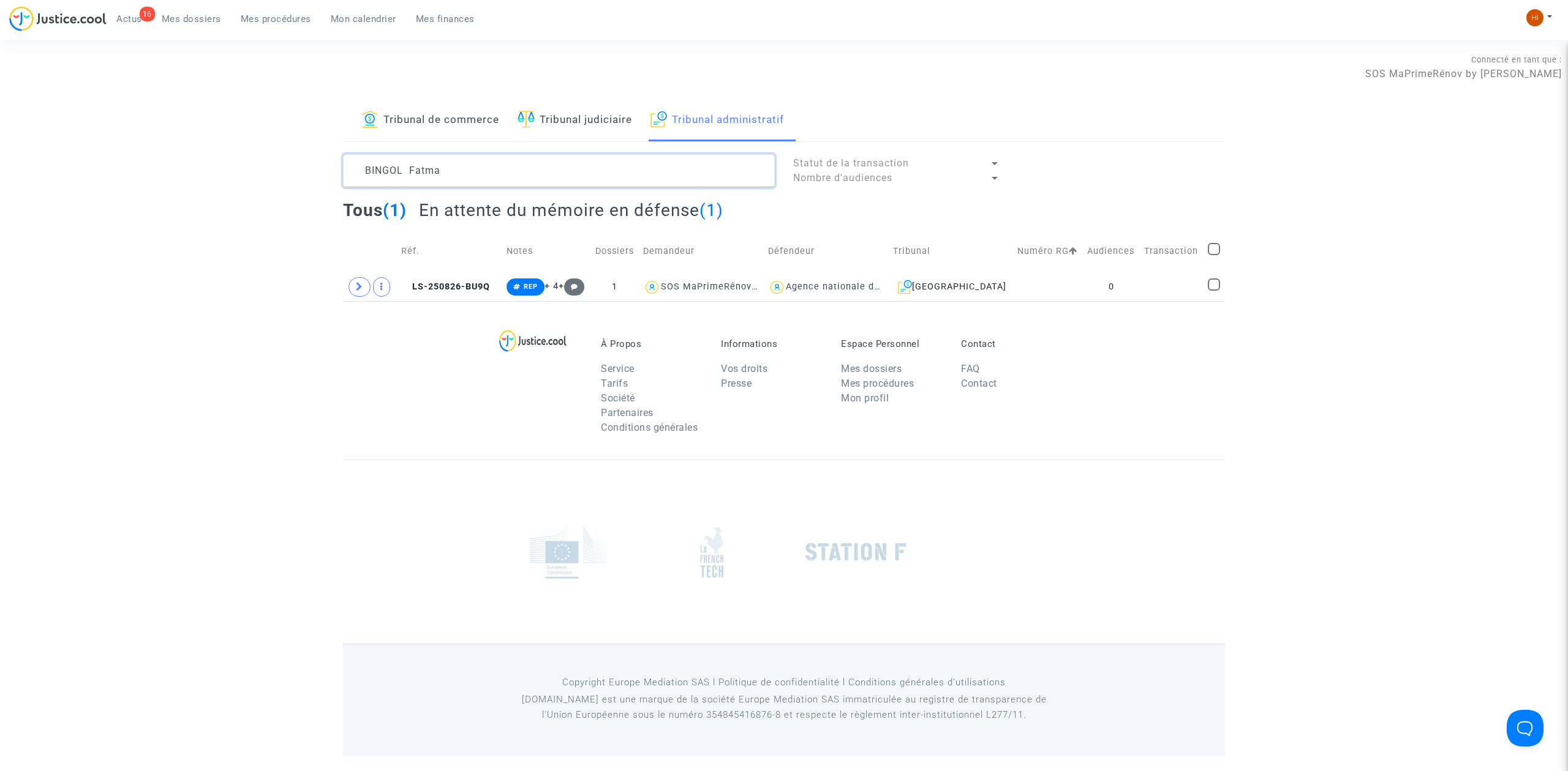
type textarea "BINGOL Fatma"
click at [1167, 287] on td at bounding box center [1171, 287] width 64 height 28
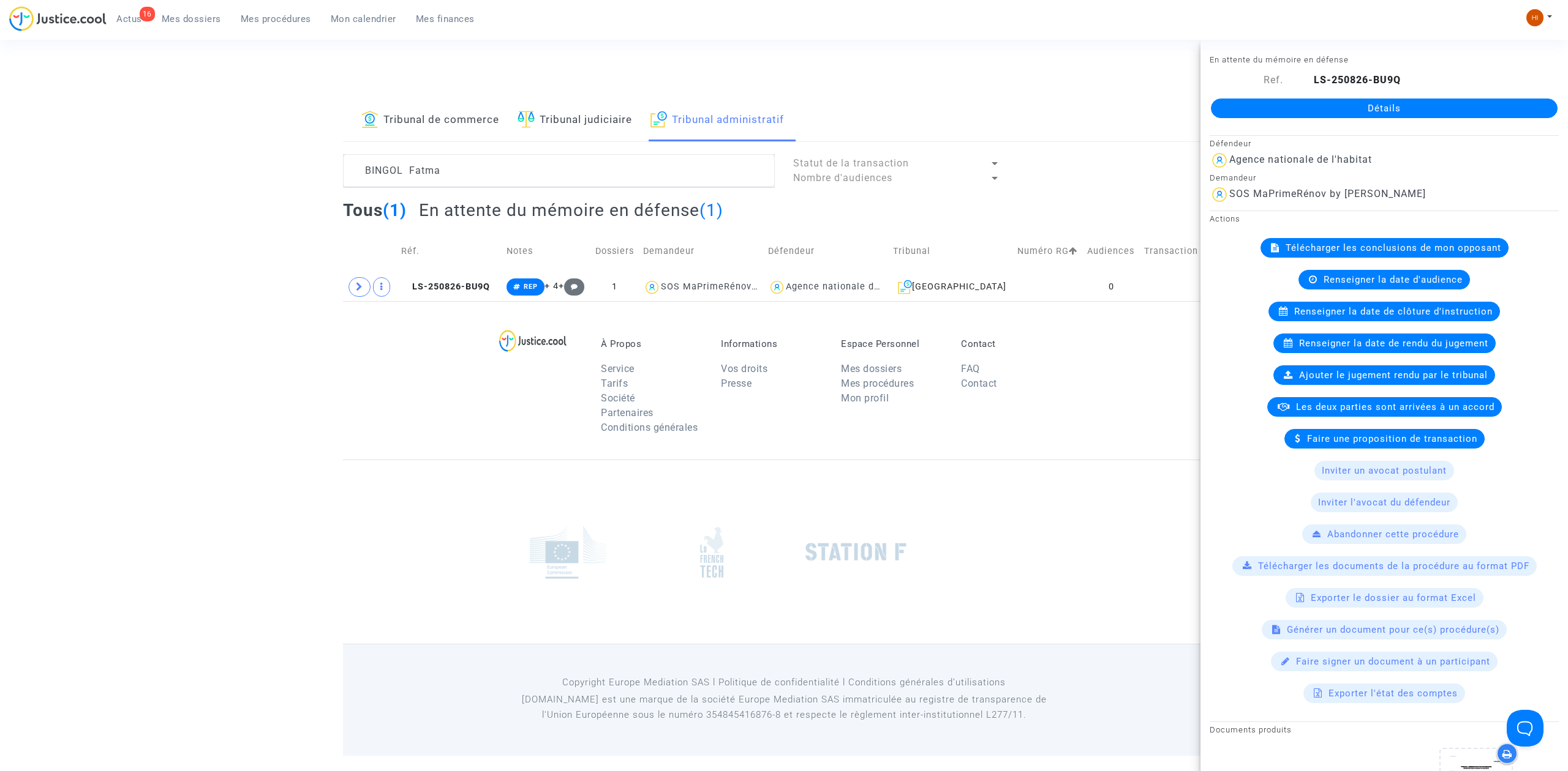
click at [1385, 105] on link "Détails" at bounding box center [1384, 109] width 347 height 20
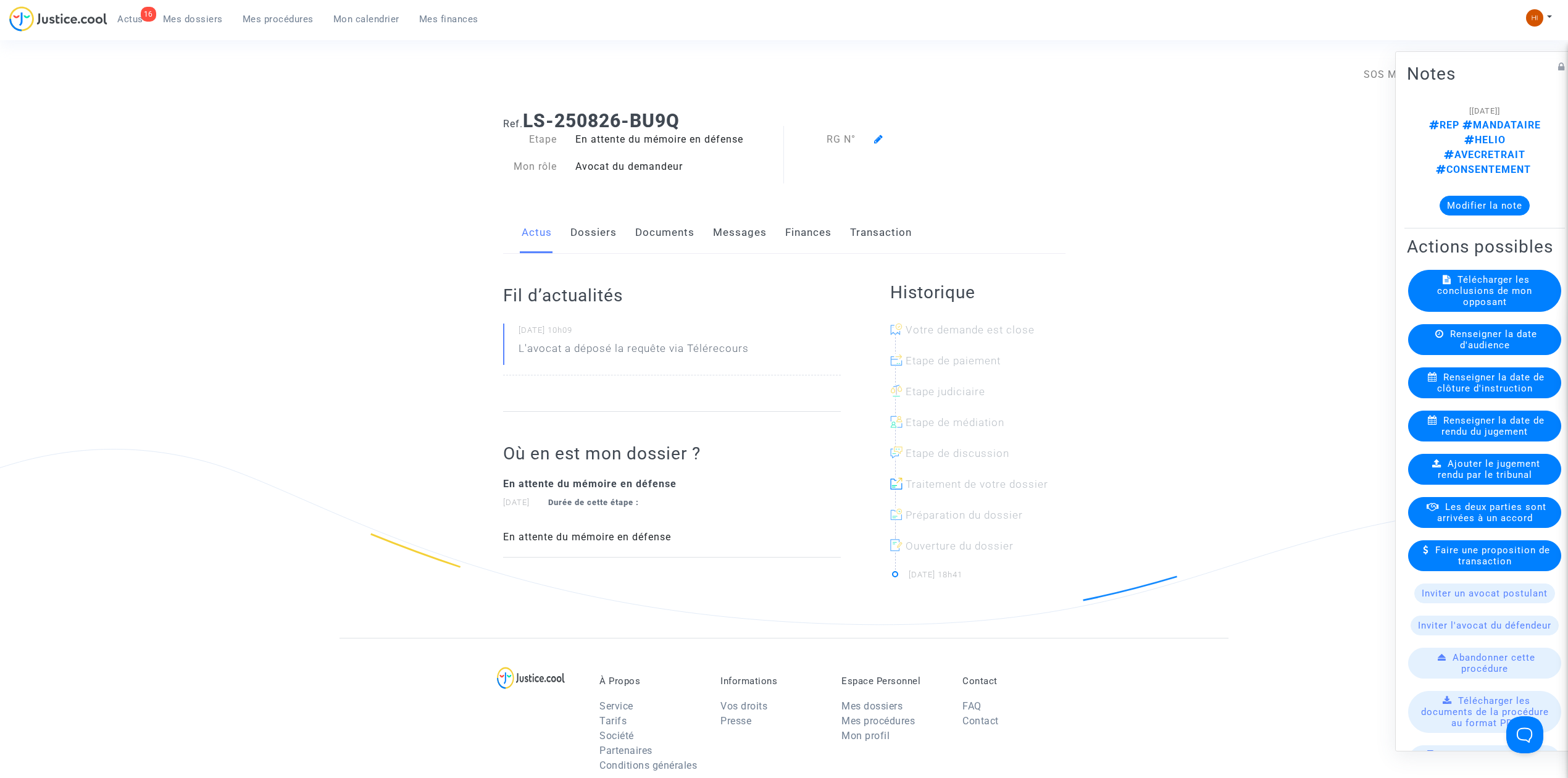
click at [880, 134] on icon at bounding box center [879, 139] width 9 height 10
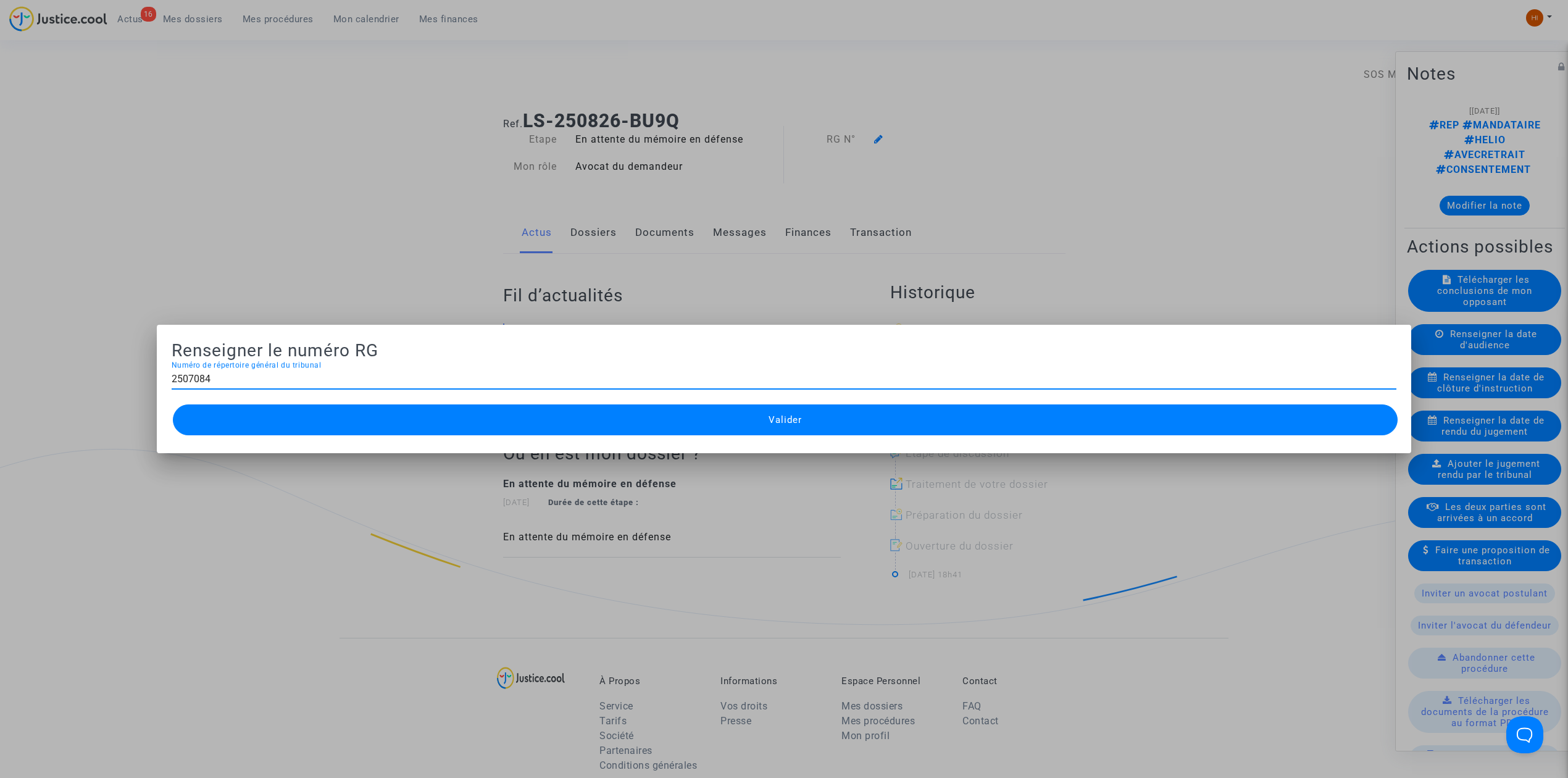
type input "2507084"
click at [711, 426] on button "Valider" at bounding box center [785, 420] width 1225 height 31
